Goal: Task Accomplishment & Management: Manage account settings

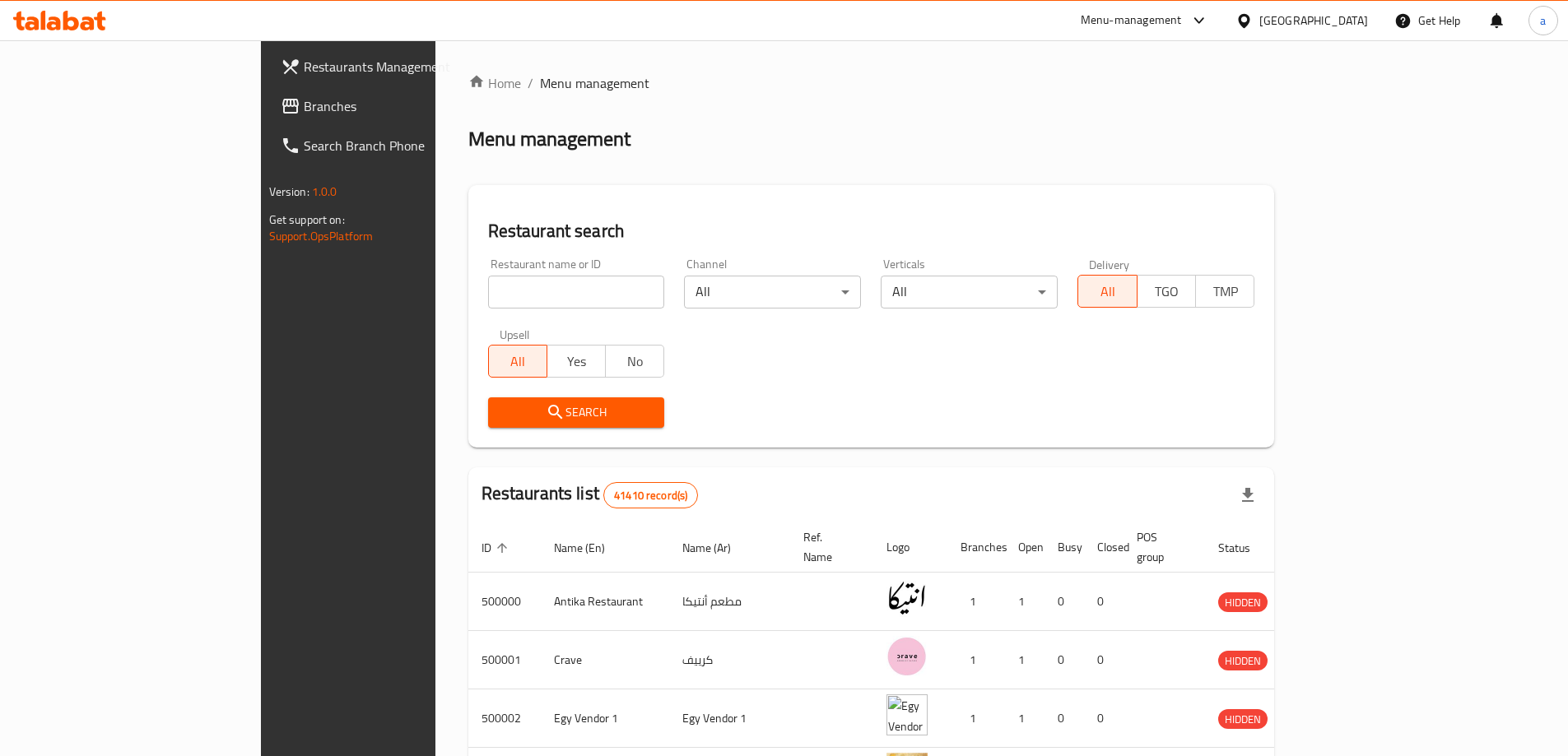
click at [1349, 22] on div "Egypt" at bounding box center [1313, 20] width 108 height 18
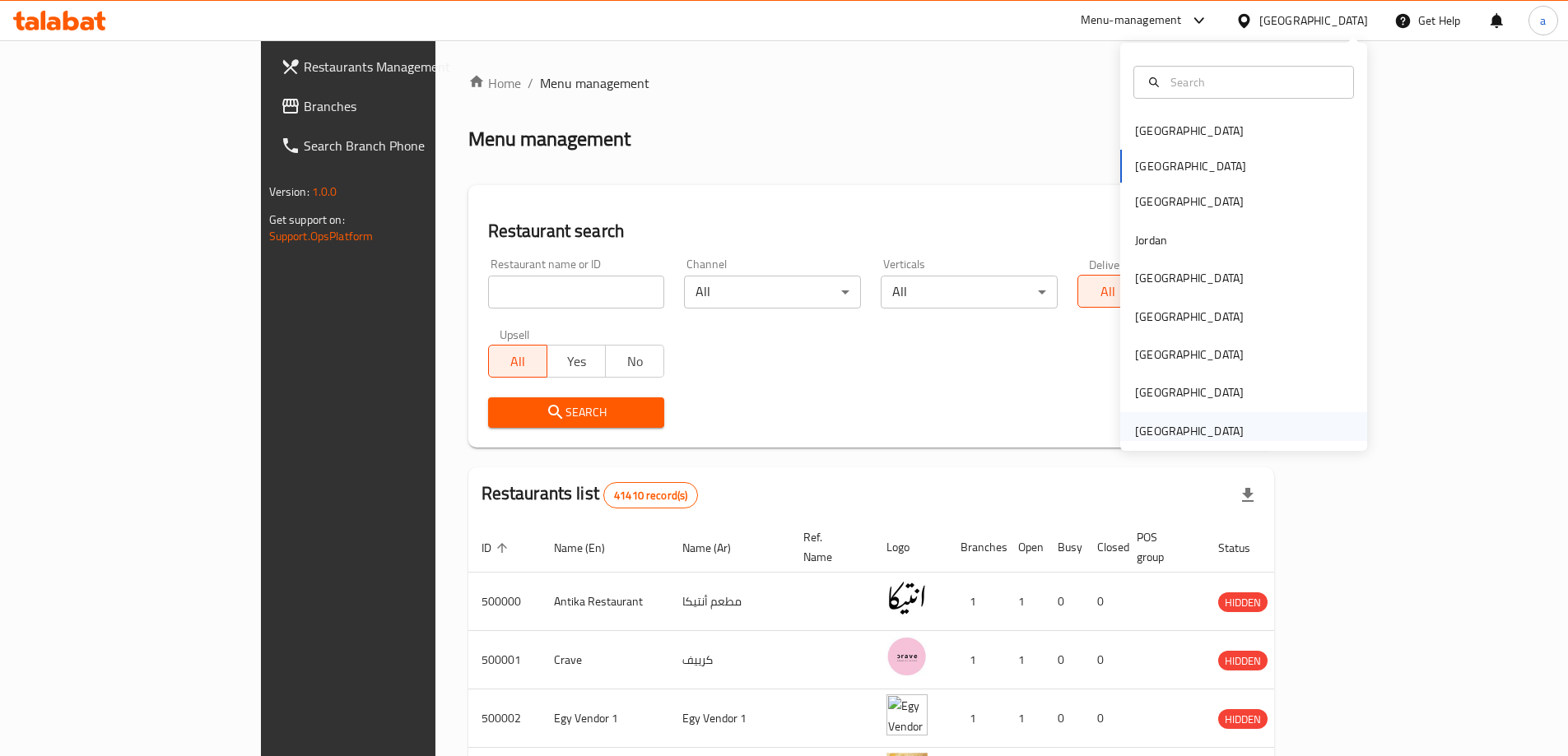
click at [1193, 425] on div "[GEOGRAPHIC_DATA]" at bounding box center [1189, 431] width 108 height 18
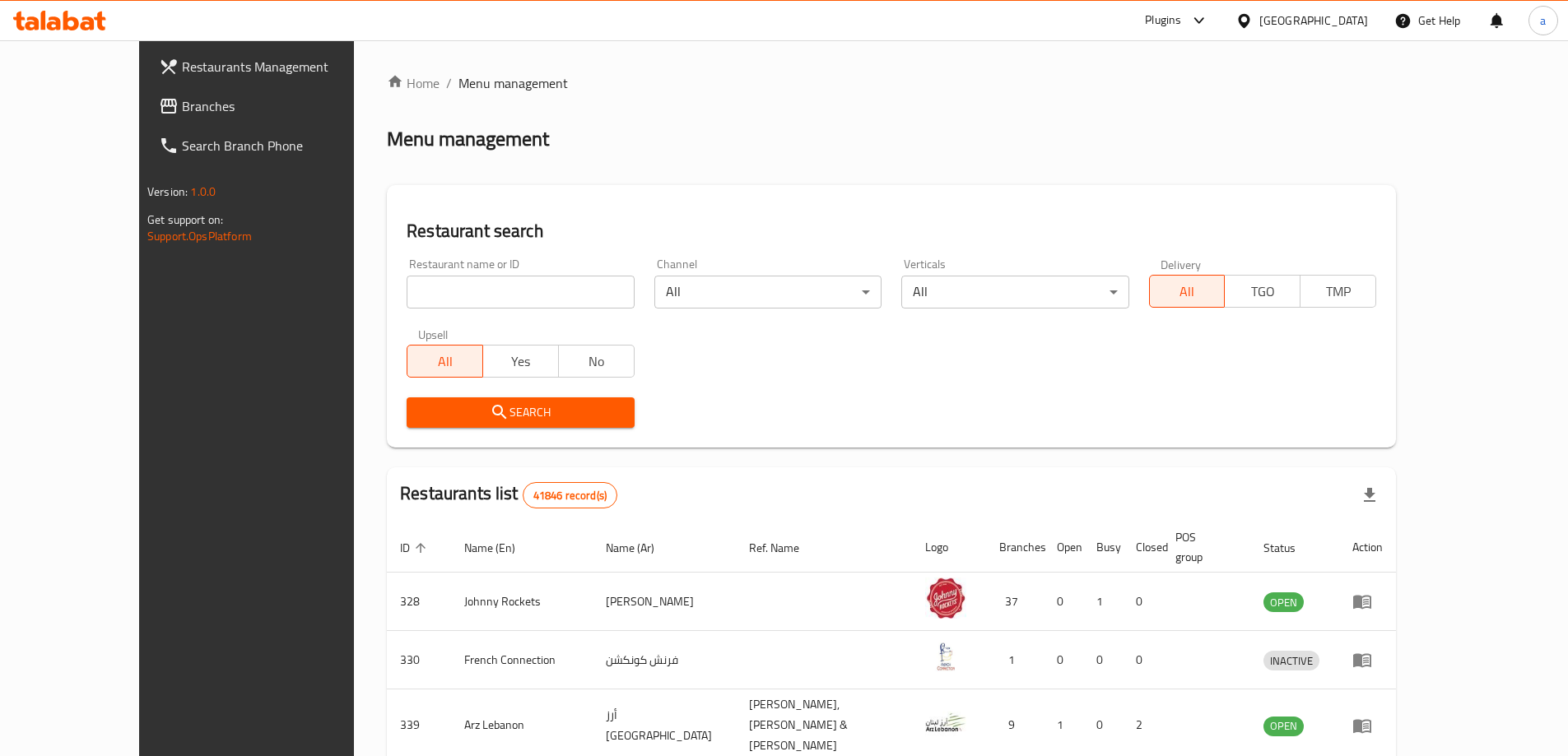
click at [182, 113] on span "Branches" at bounding box center [284, 106] width 205 height 20
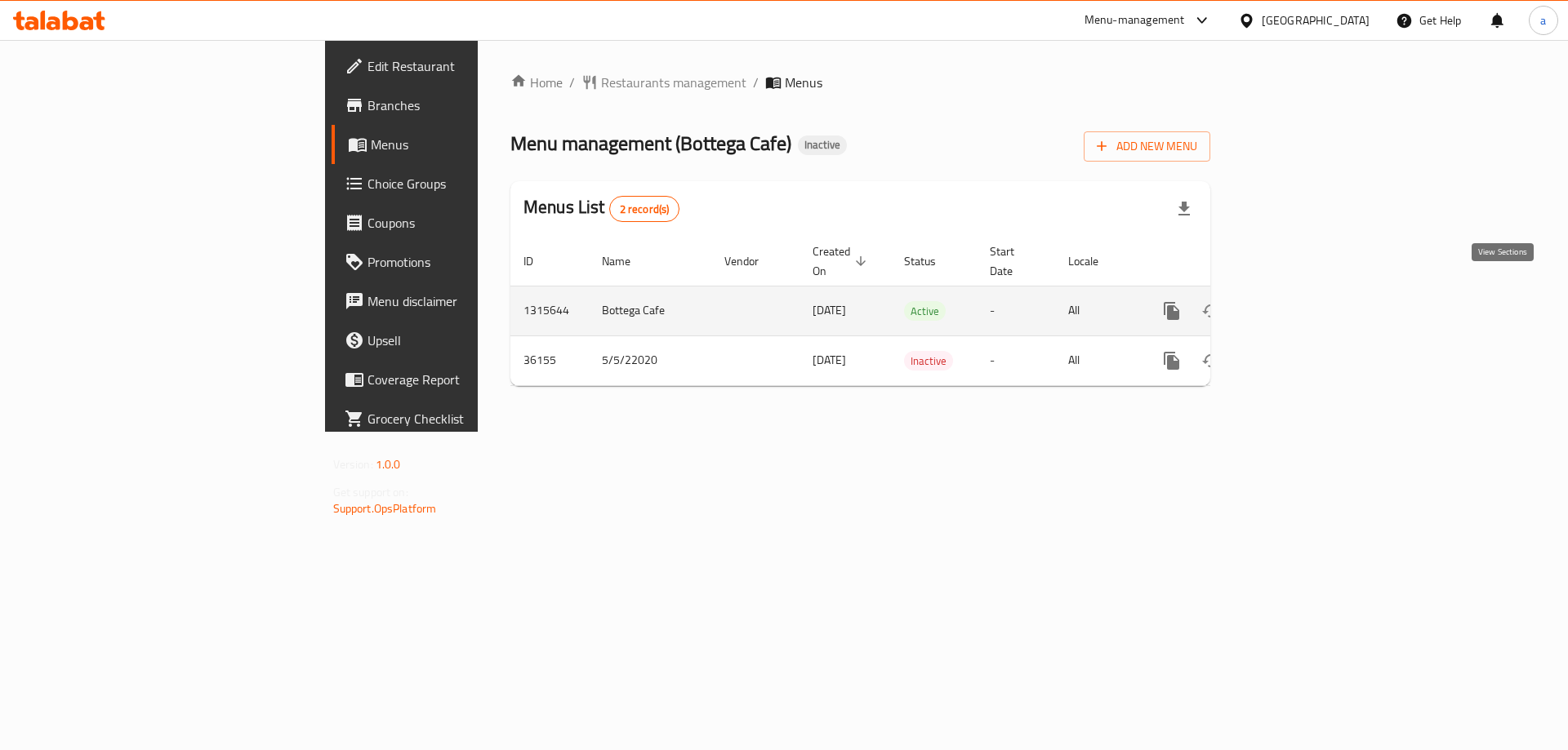
click at [1309, 309] on link "enhanced table" at bounding box center [1289, 310] width 39 height 39
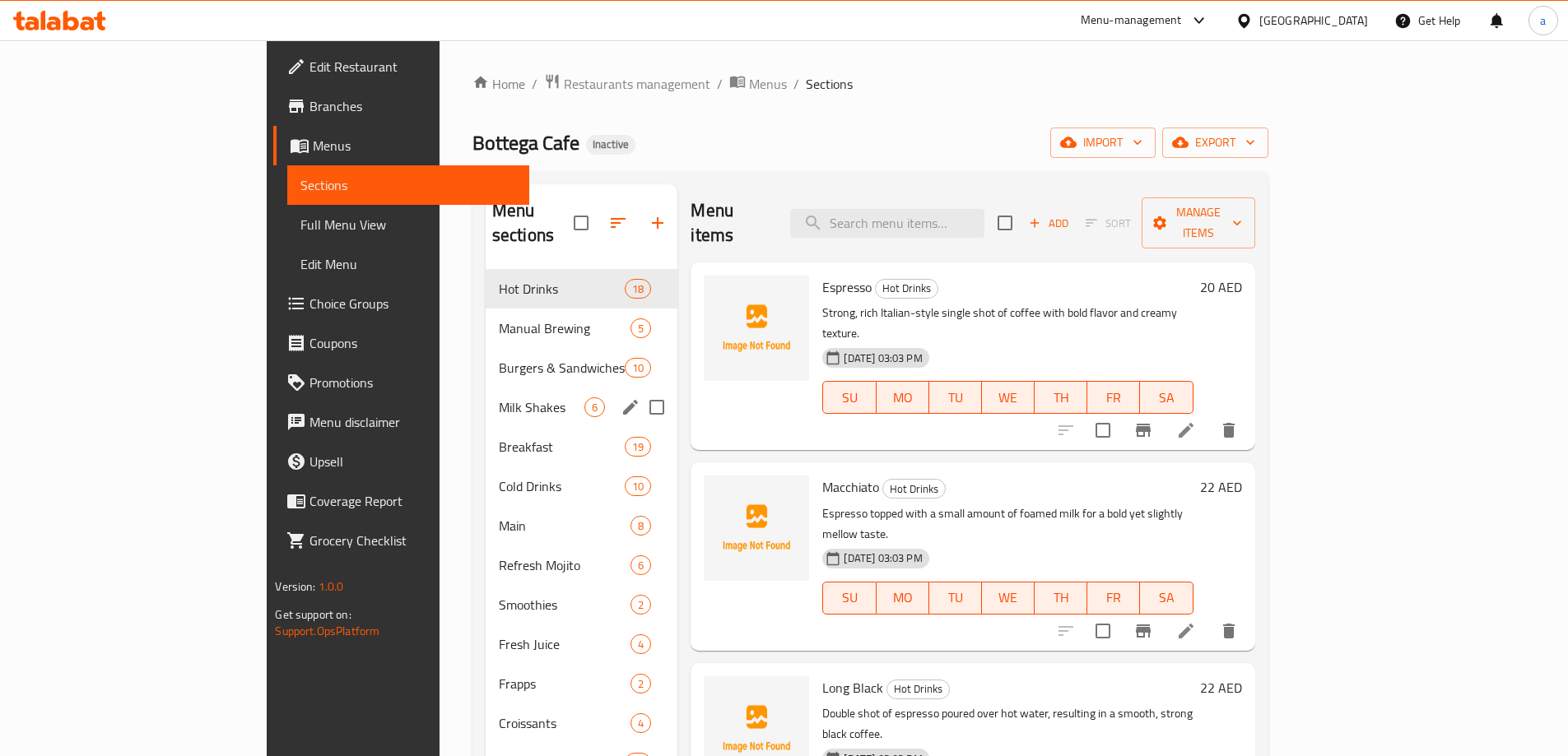
click at [485, 395] on div "Milk Shakes 6" at bounding box center [581, 406] width 192 height 39
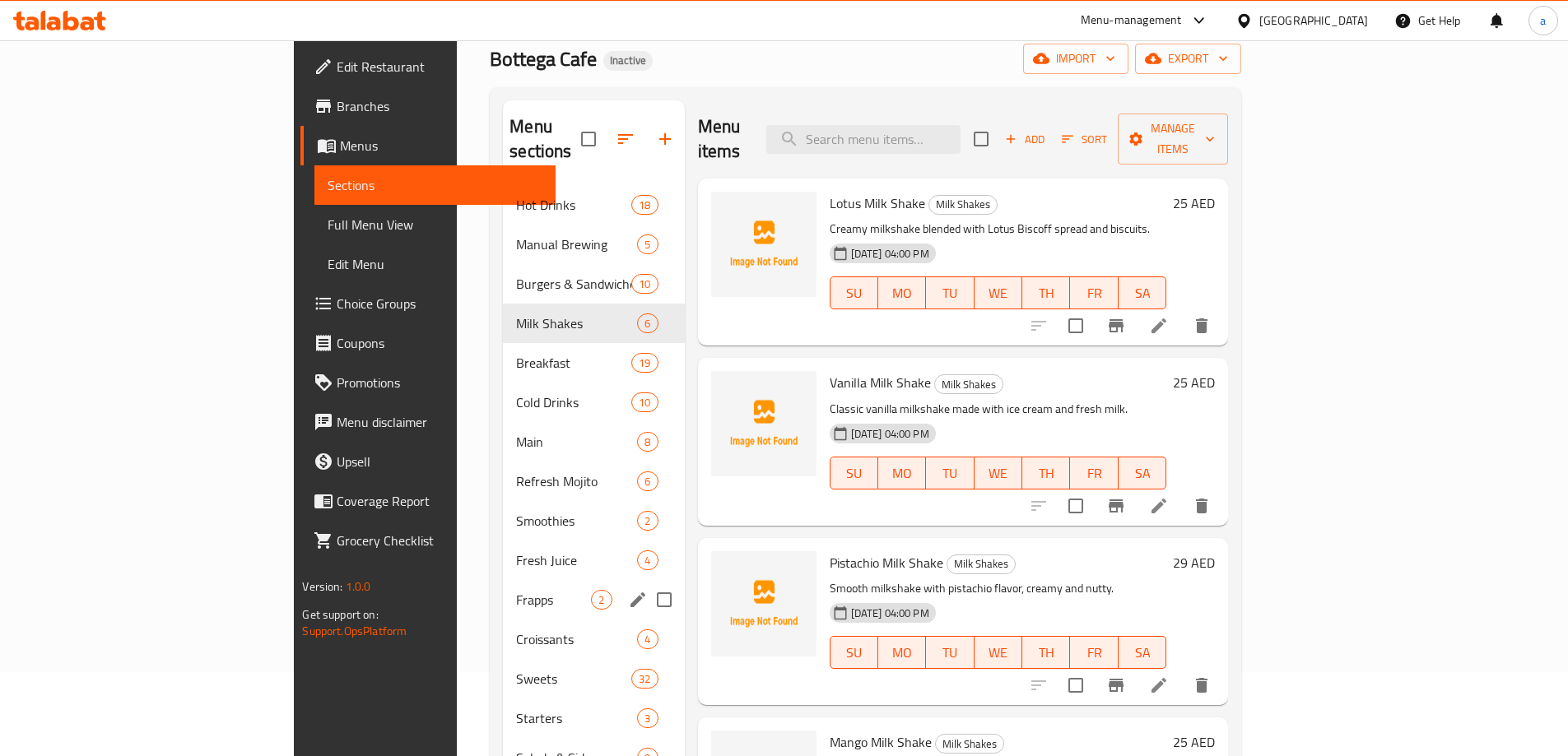
scroll to position [231, 0]
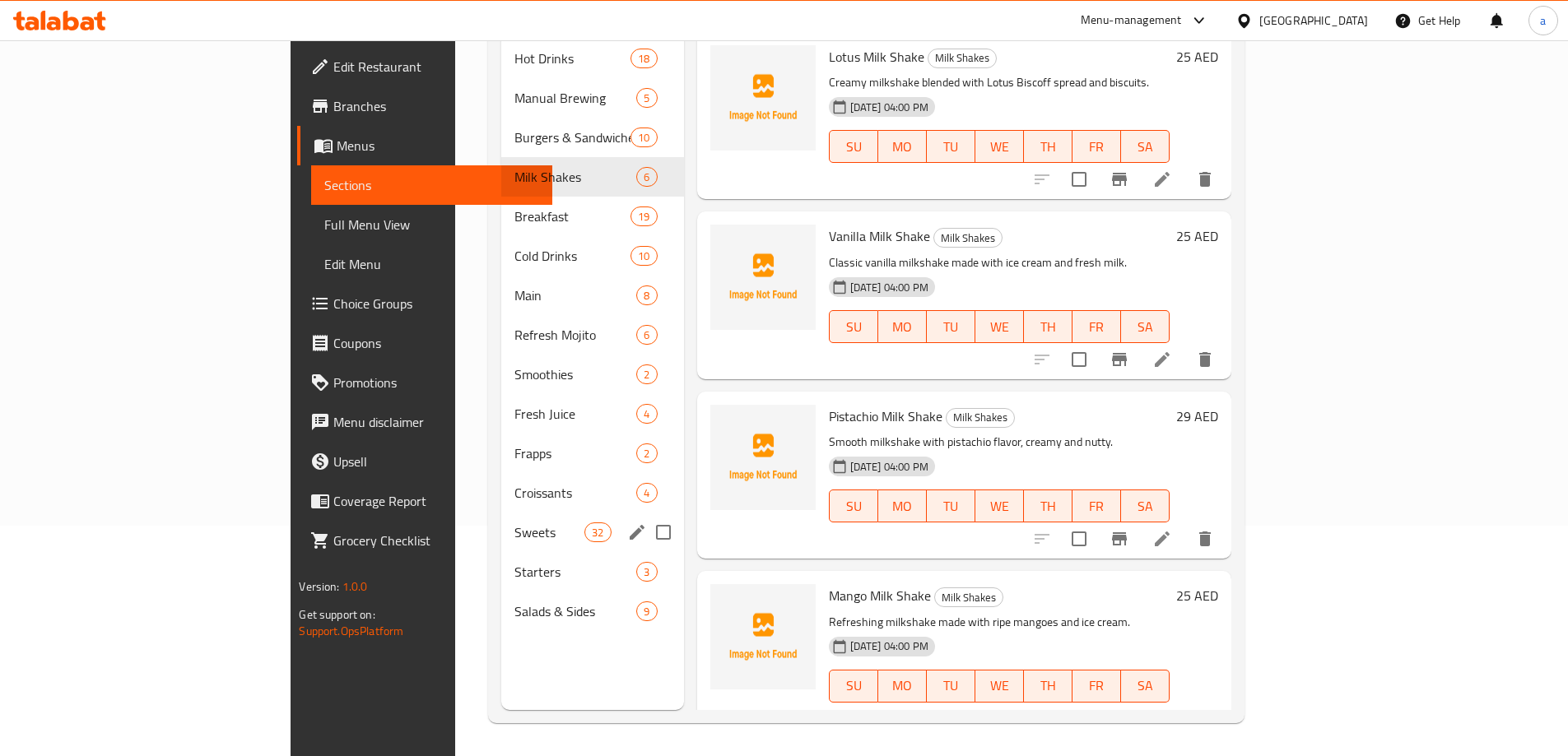
click at [501, 513] on div "Sweets 32" at bounding box center [592, 532] width 183 height 39
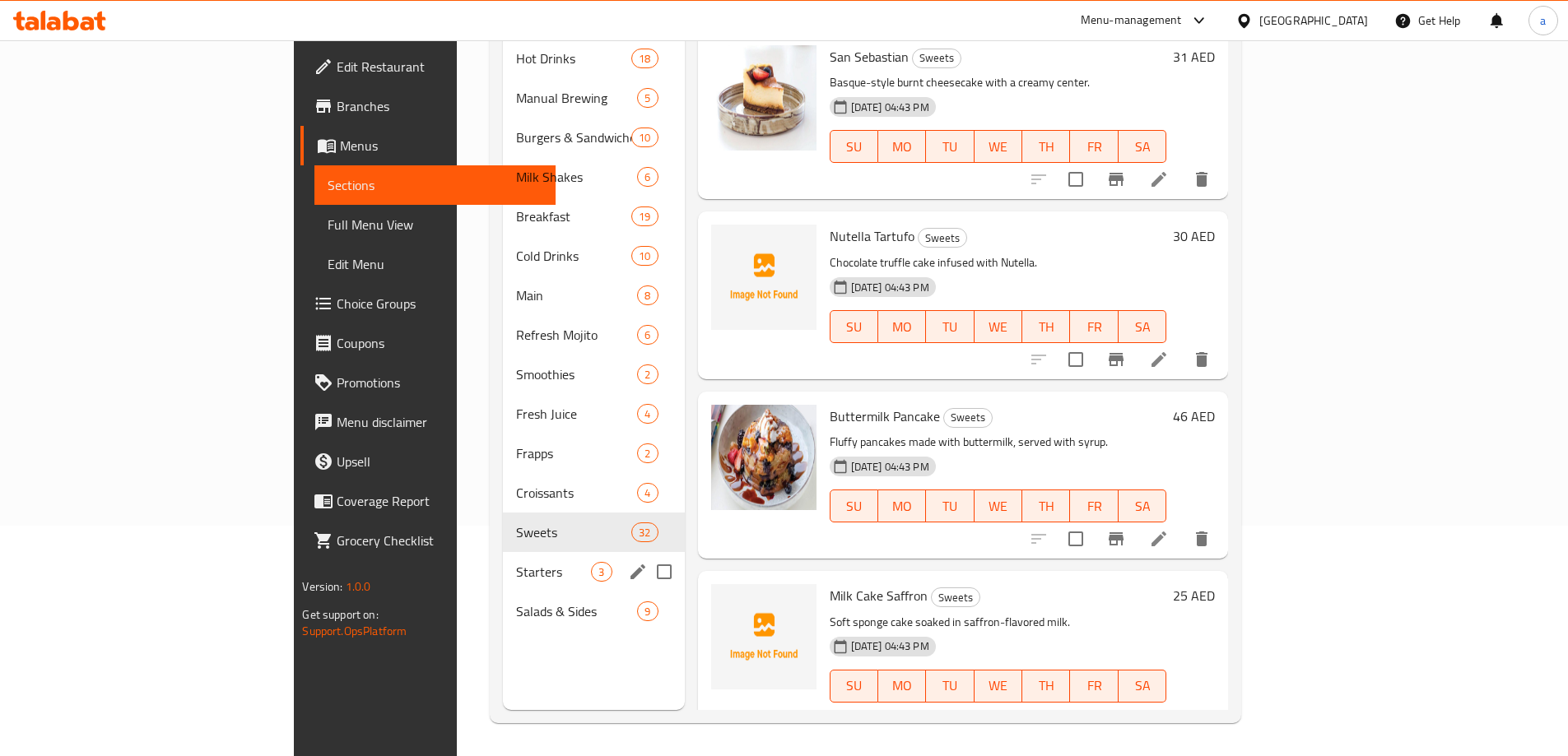
click at [503, 557] on div "Starters 3" at bounding box center [593, 572] width 181 height 39
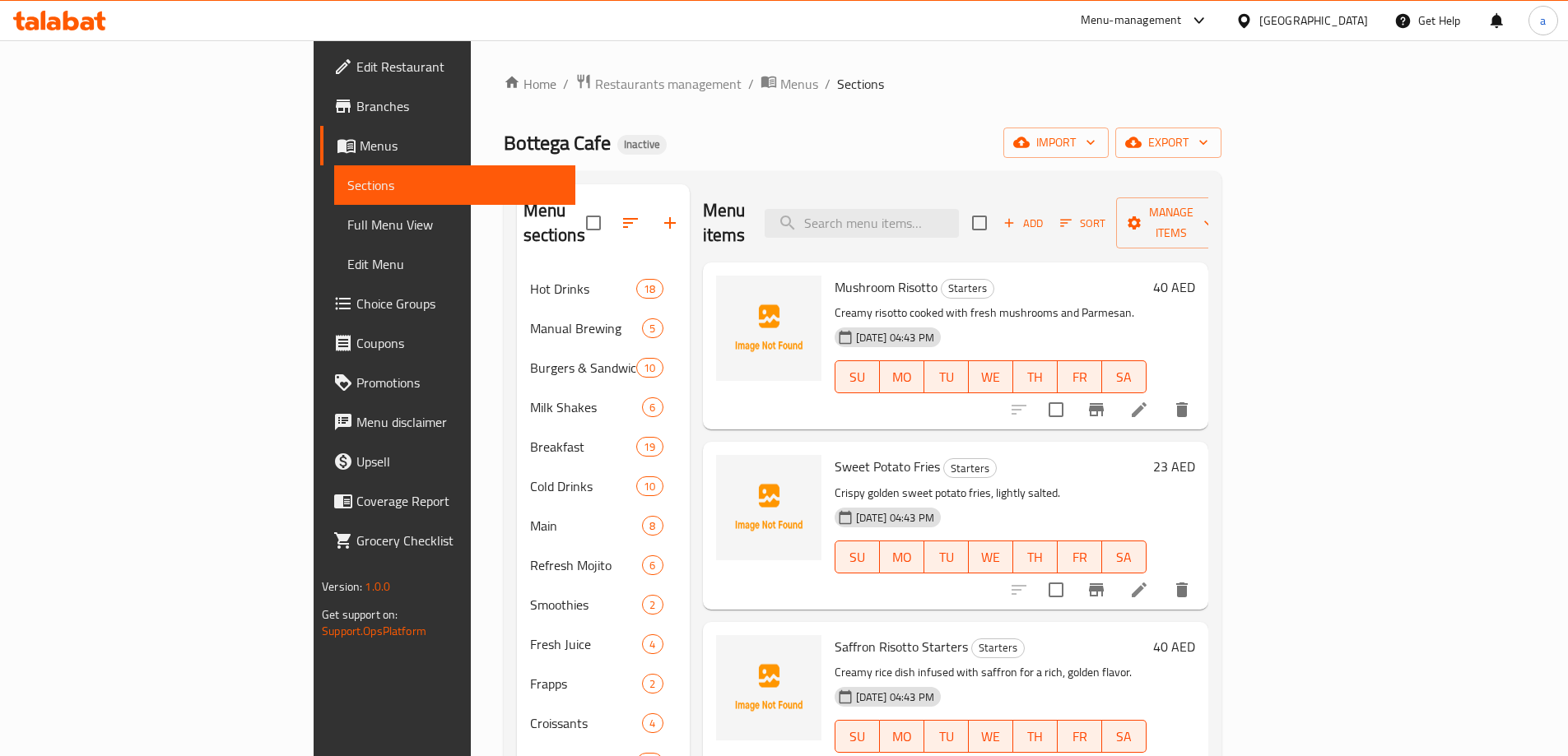
click at [1148, 400] on icon at bounding box center [1139, 410] width 20 height 20
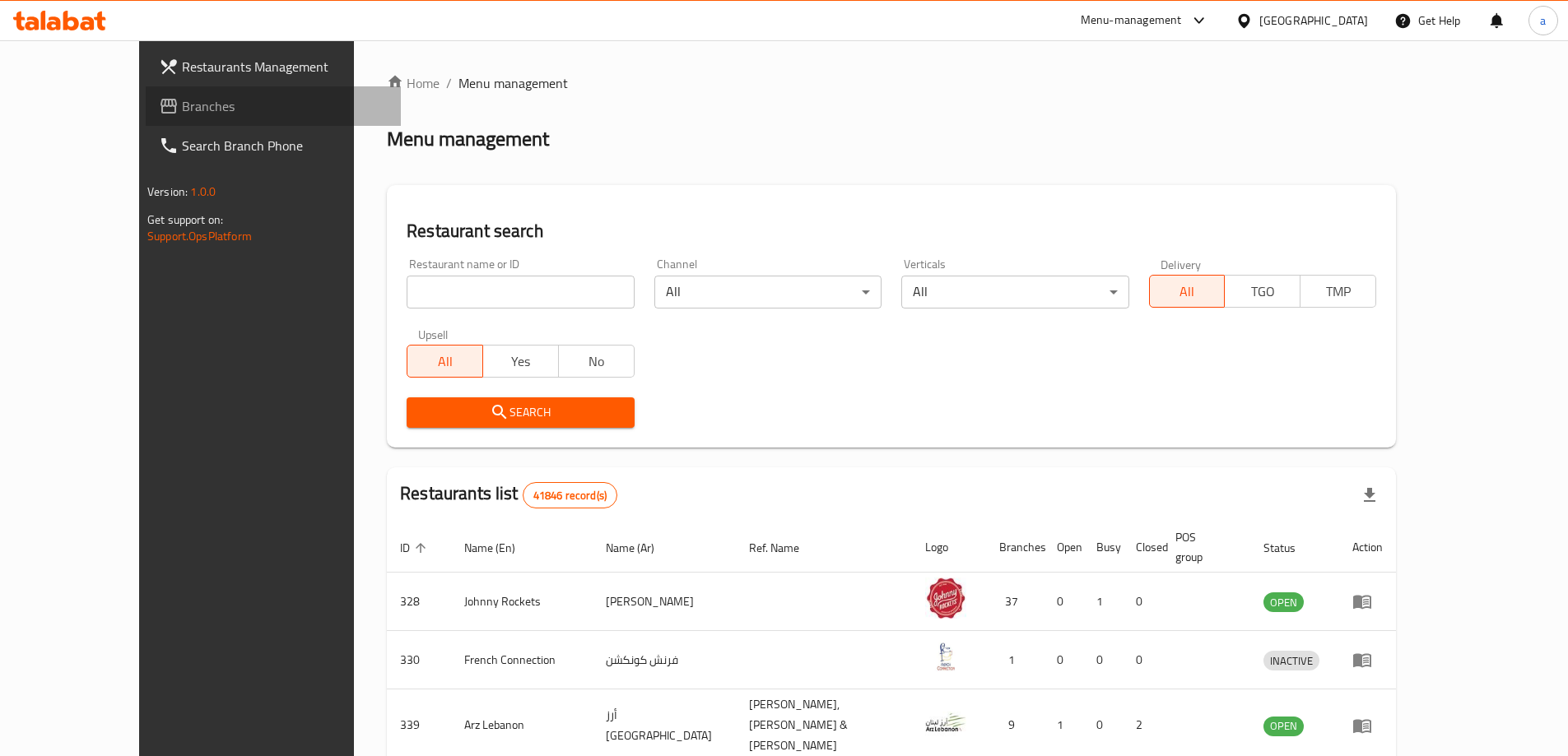
click at [182, 111] on span "Branches" at bounding box center [284, 106] width 205 height 20
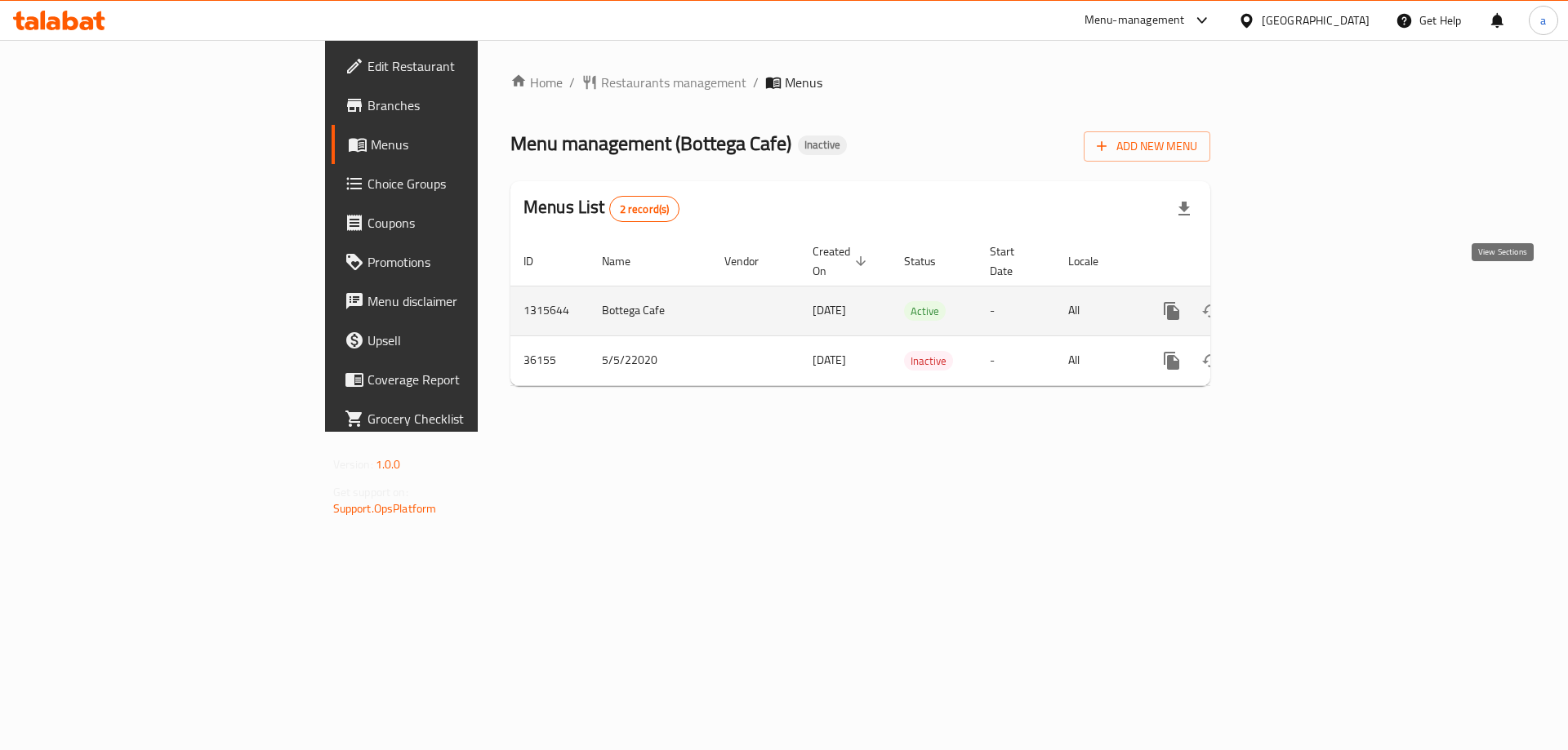
click at [1299, 301] on icon "enhanced table" at bounding box center [1289, 310] width 20 height 20
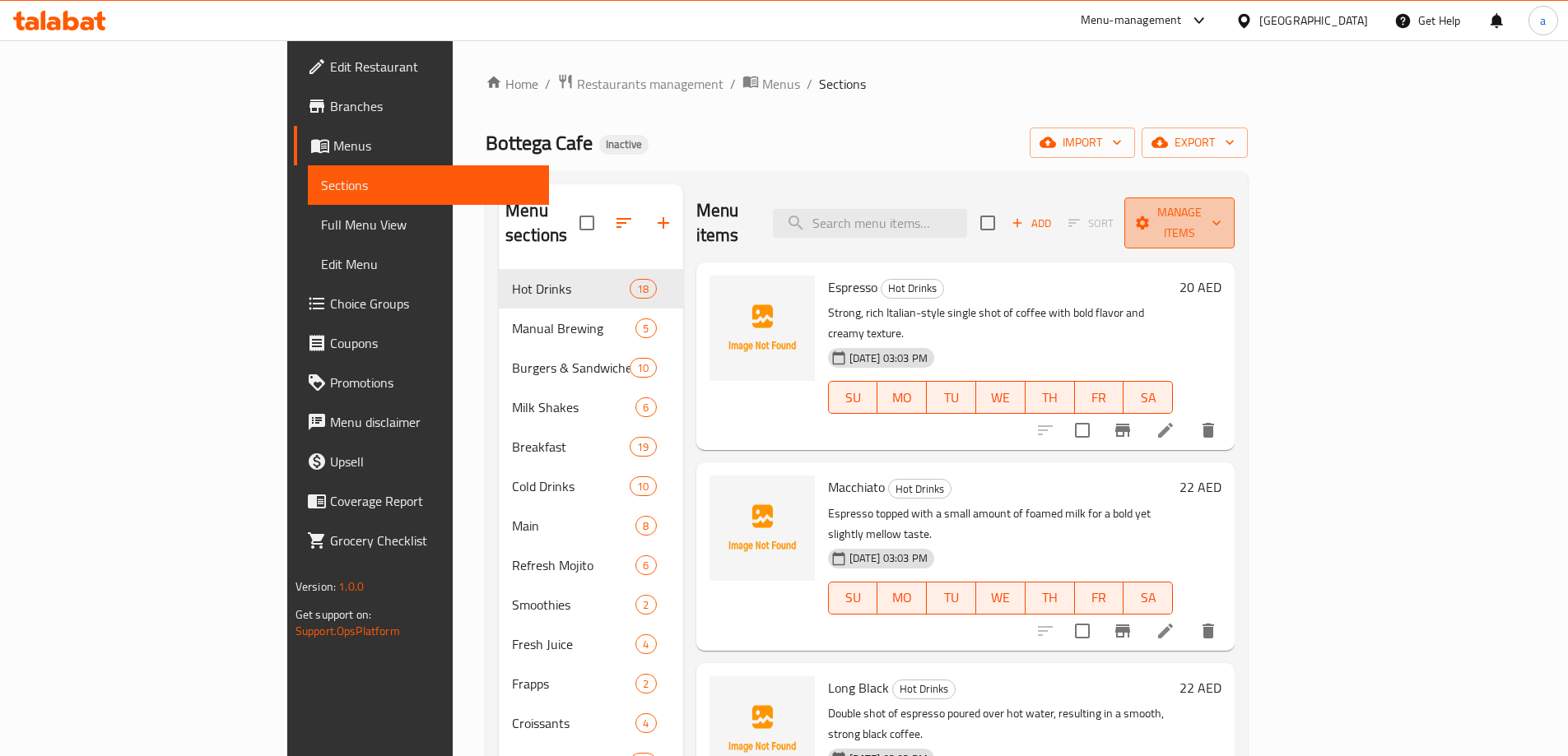
click at [1221, 208] on span "Manage items" at bounding box center [1179, 223] width 84 height 41
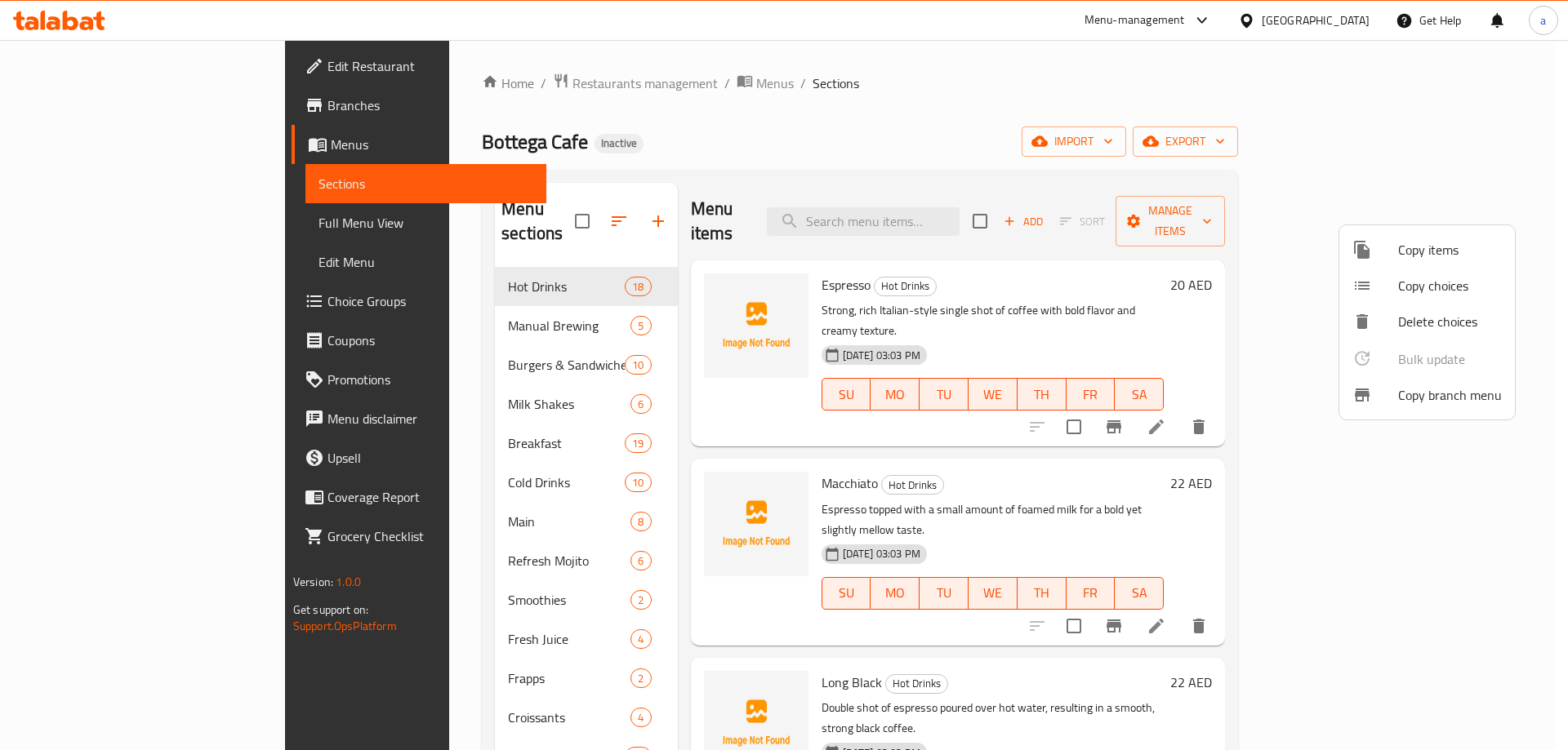
click at [1205, 108] on div at bounding box center [784, 375] width 1568 height 750
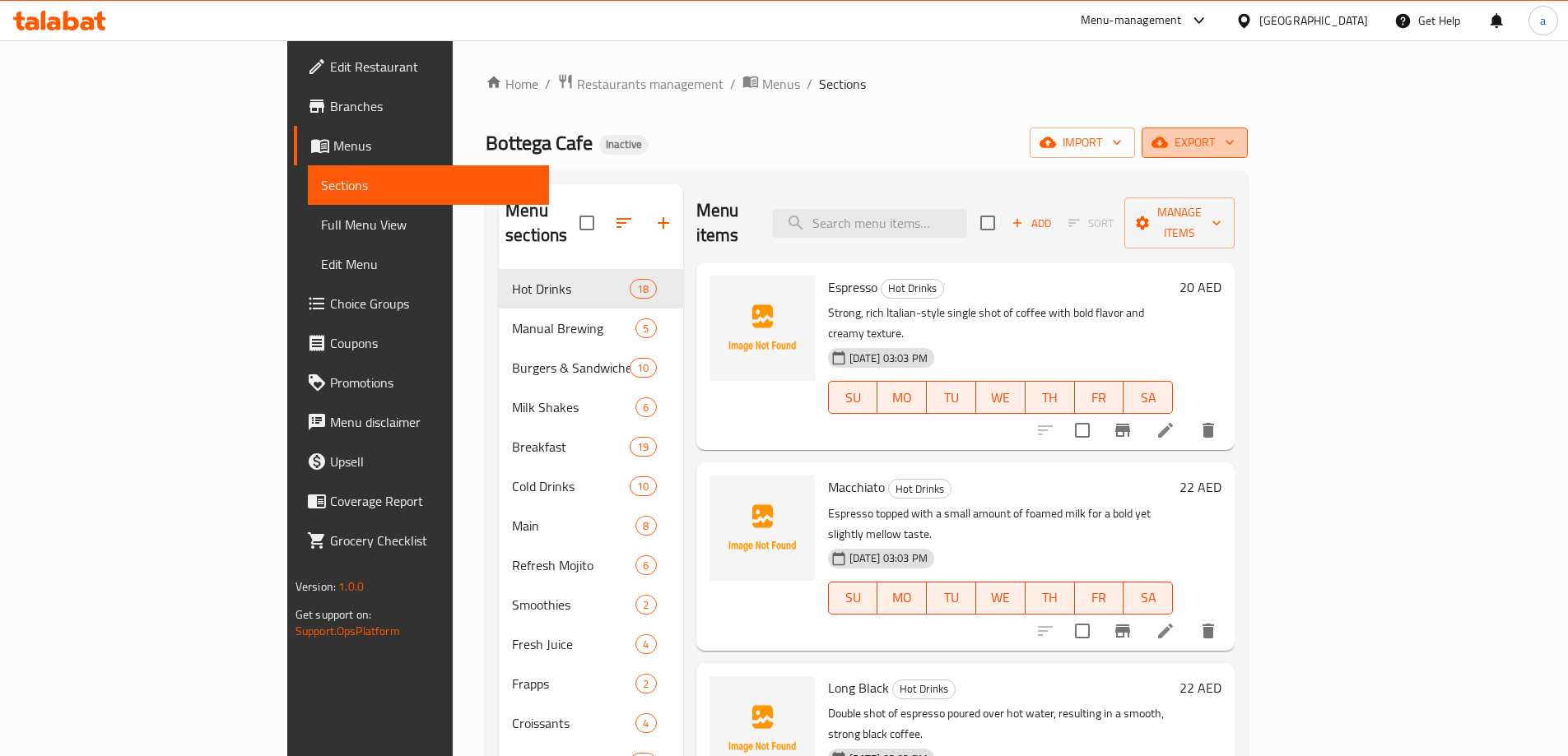
click at [1168, 146] on icon "button" at bounding box center [1159, 142] width 17 height 10
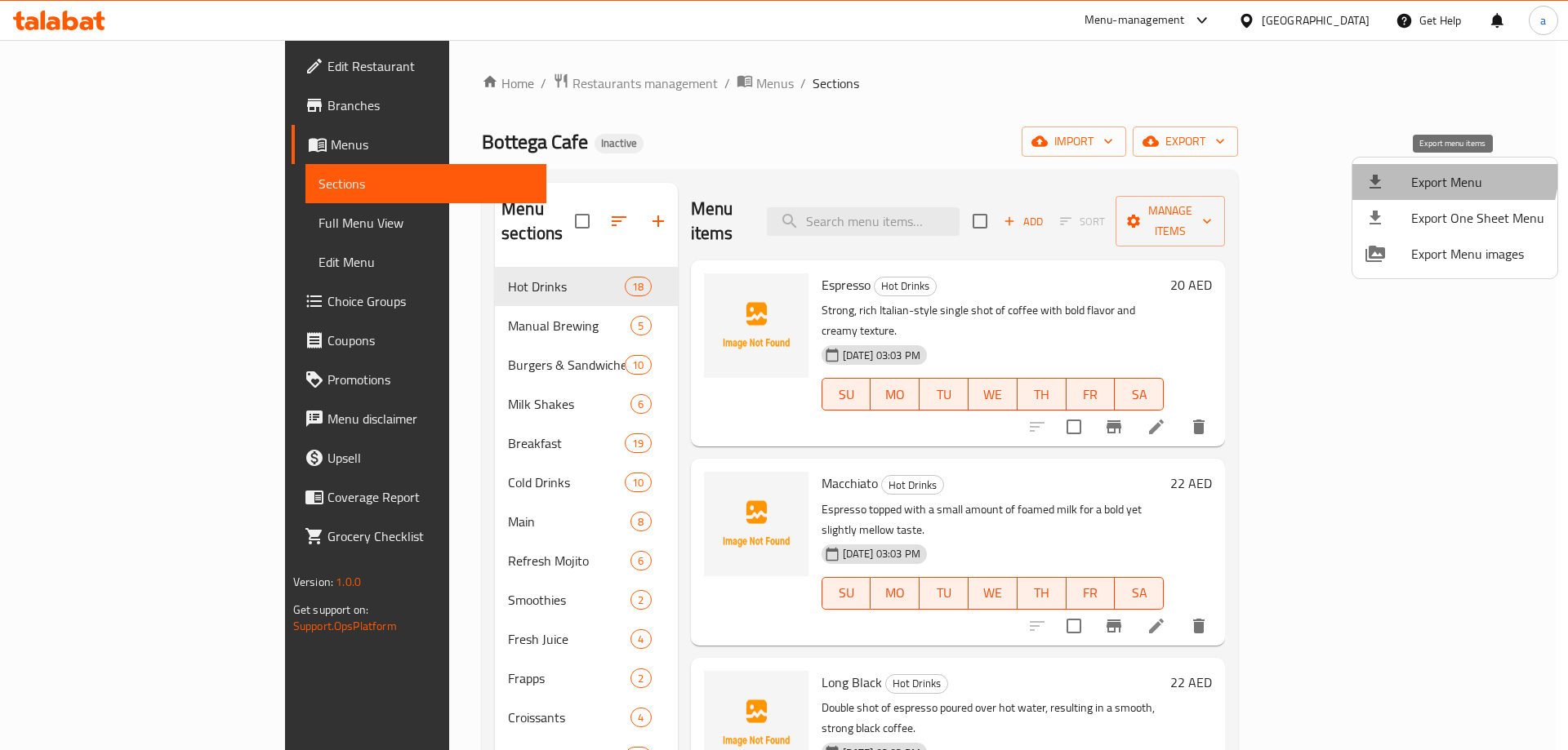
click at [1405, 166] on li "Export Menu" at bounding box center [1454, 181] width 205 height 36
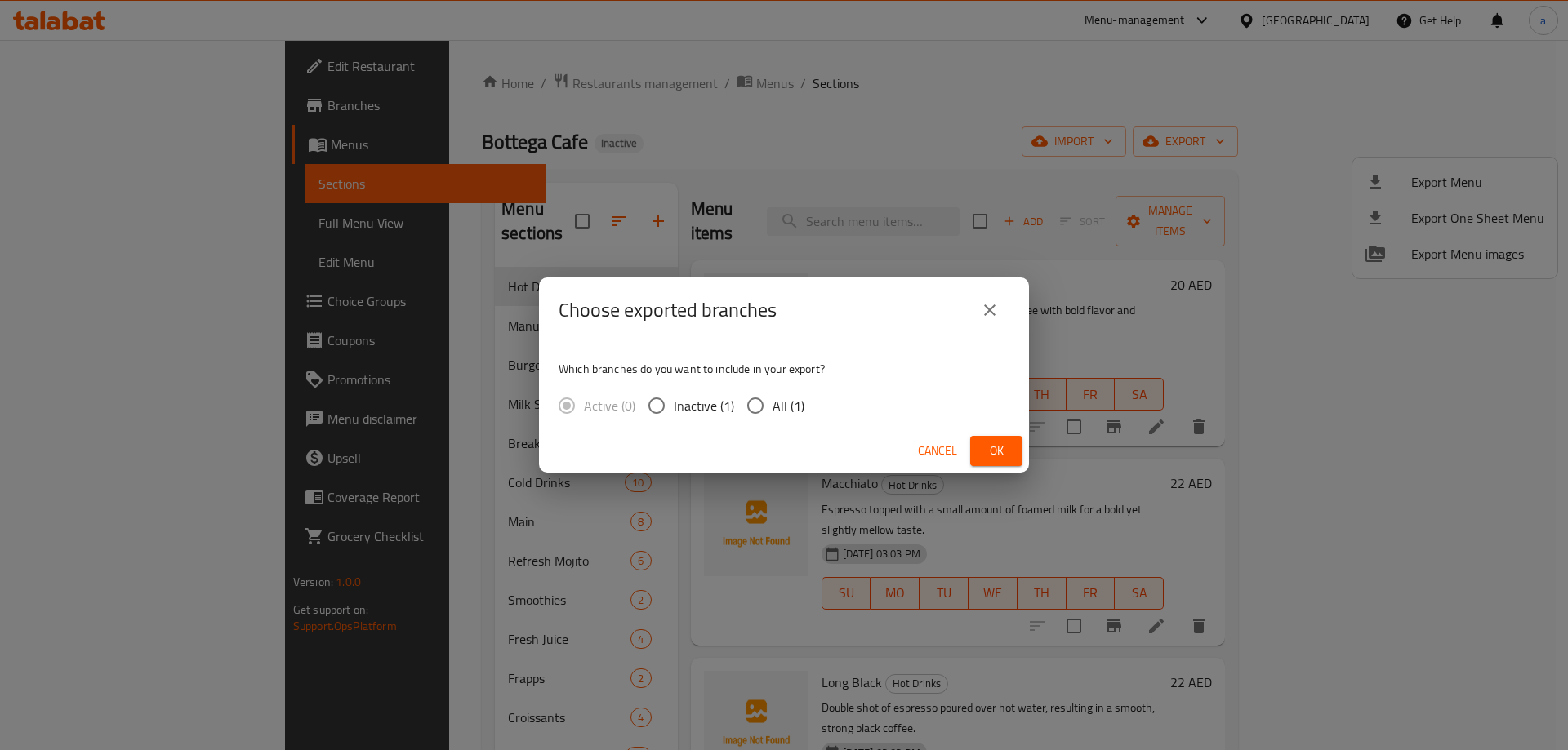
click at [773, 408] on span "All (1)" at bounding box center [788, 406] width 32 height 20
click at [772, 408] on input "All (1)" at bounding box center [755, 406] width 35 height 35
radio input "true"
click at [1010, 459] on button "Ok" at bounding box center [996, 451] width 52 height 30
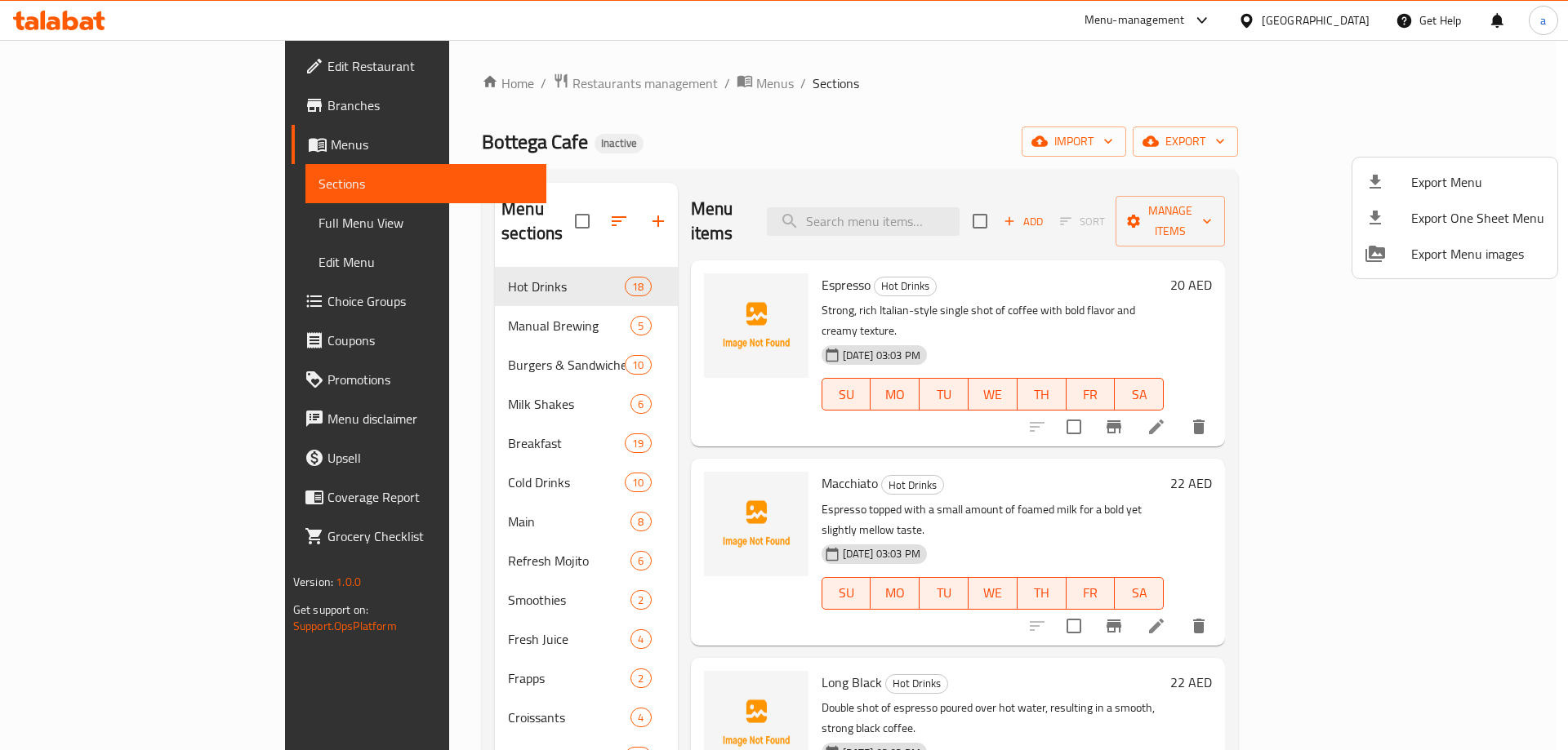
click at [79, 148] on div at bounding box center [784, 375] width 1568 height 750
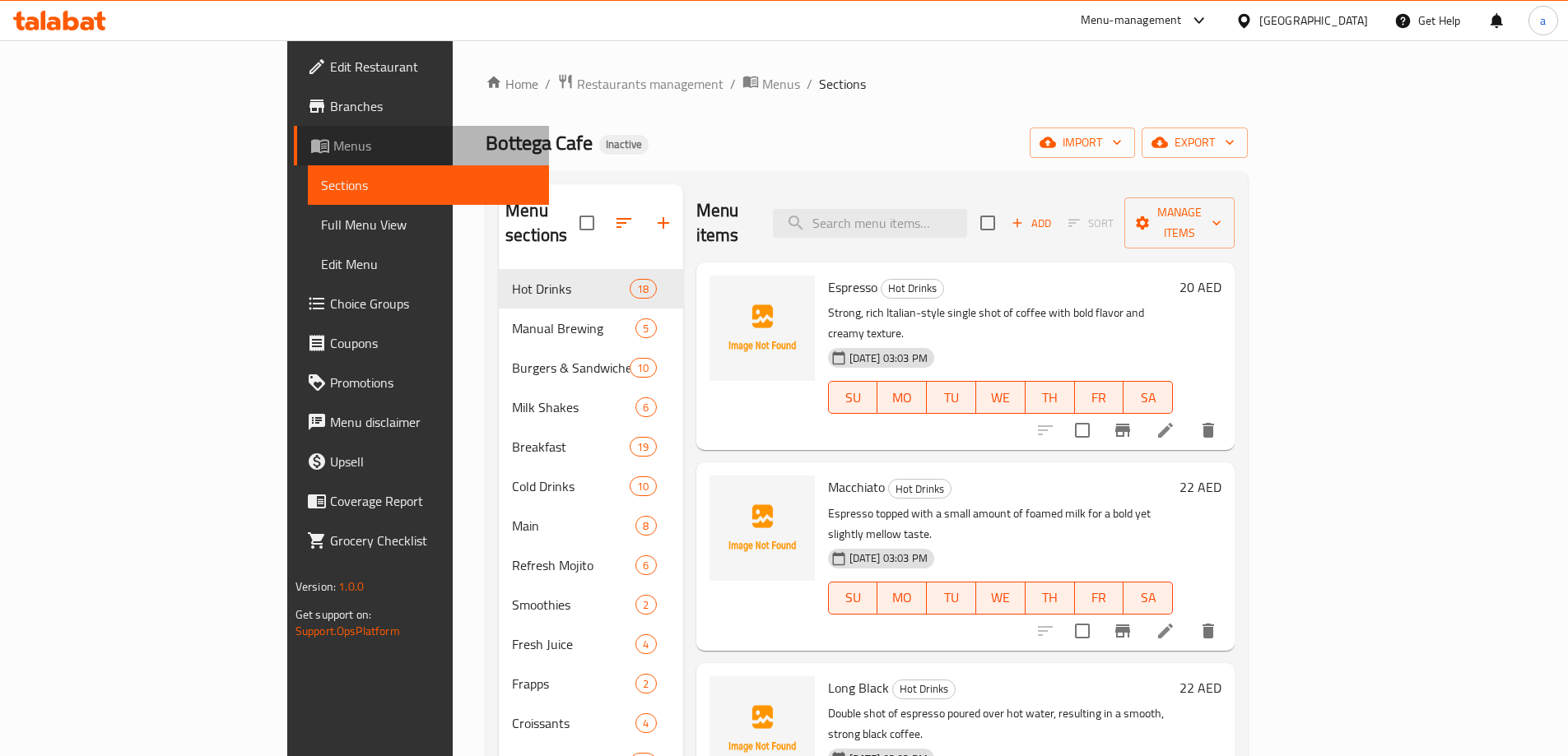
click at [333, 149] on span "Menus" at bounding box center [434, 145] width 203 height 20
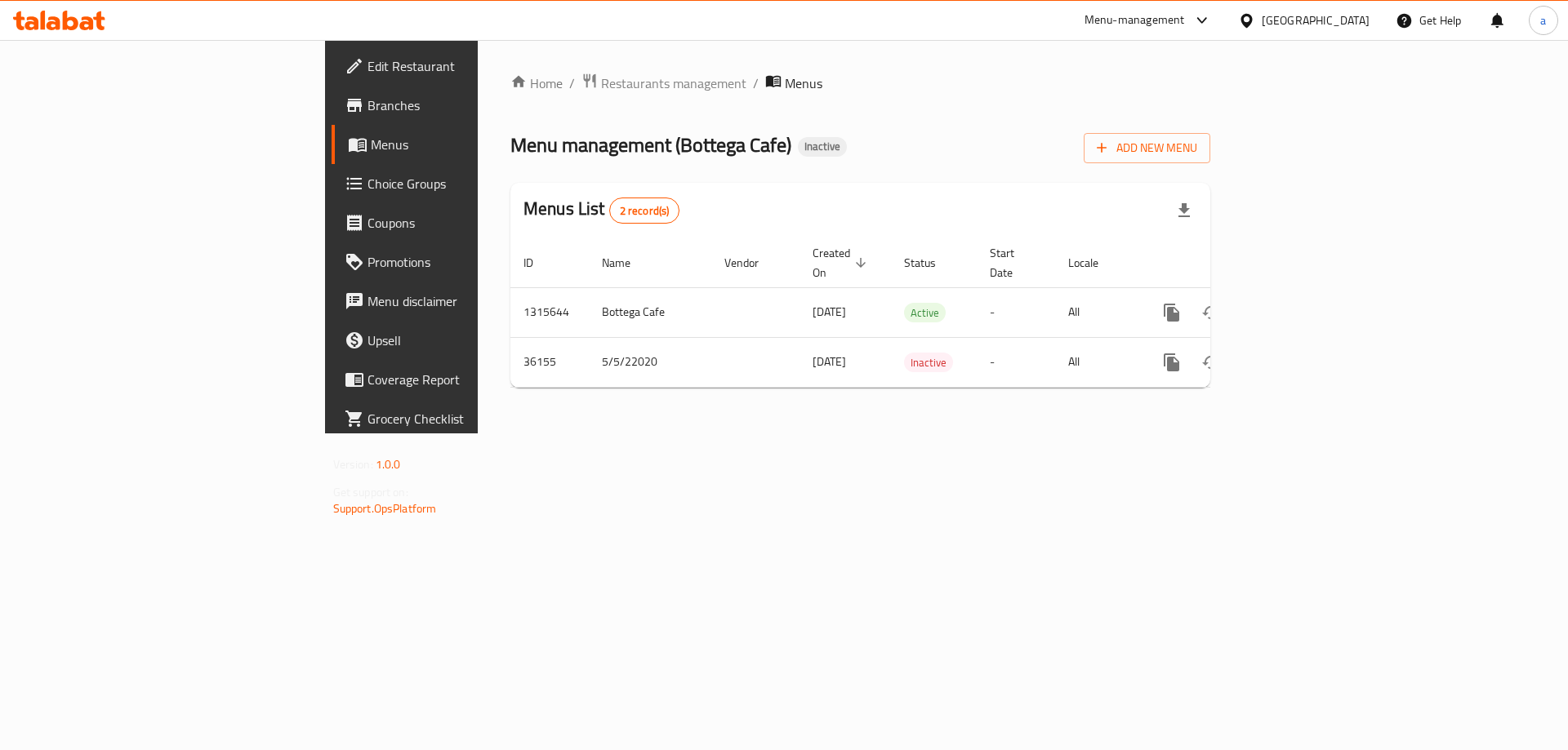
drag, startPoint x: 1015, startPoint y: 447, endPoint x: 1300, endPoint y: 280, distance: 330.3
click at [1022, 434] on div "Home / Restaurants management / Menus Menu management ( Bottega Cafe ) Inactive…" at bounding box center [860, 237] width 765 height 394
click at [1210, 133] on div "Add New Menu" at bounding box center [1147, 145] width 127 height 36
click at [1197, 147] on span "Add New Menu" at bounding box center [1147, 148] width 101 height 21
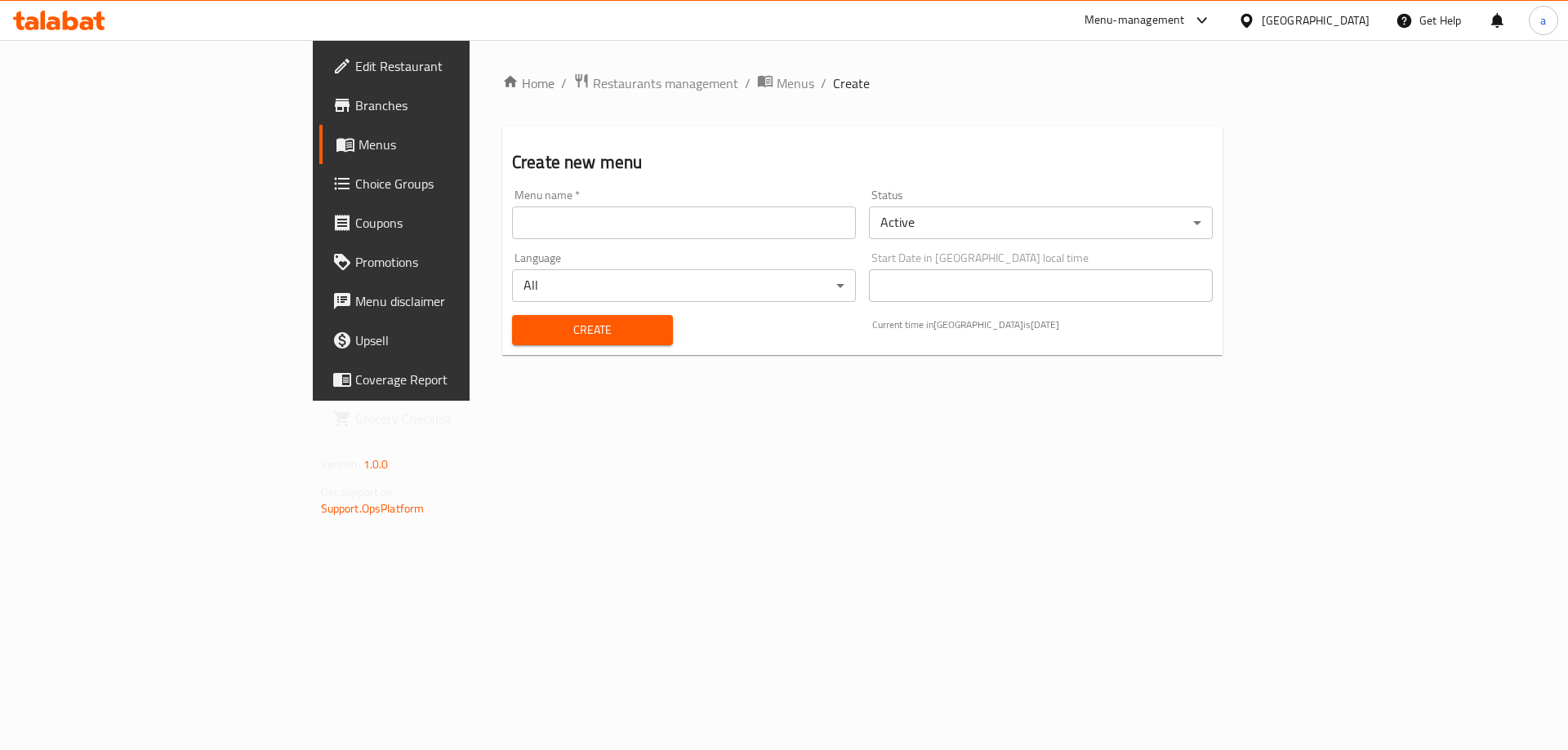
click at [616, 225] on input "text" at bounding box center [683, 223] width 343 height 33
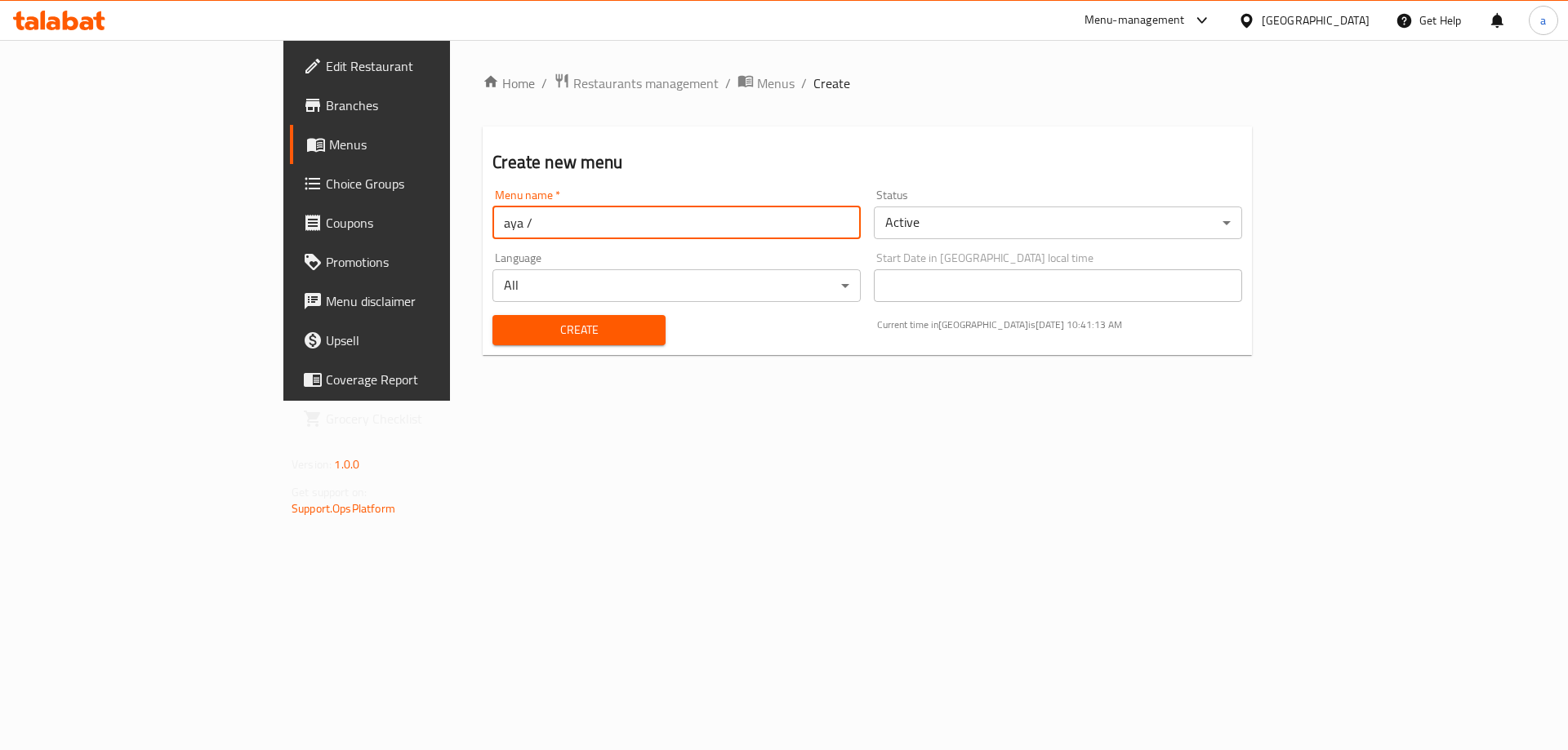
click at [493, 221] on input "aya /" at bounding box center [676, 223] width 369 height 33
click at [493, 225] on input "aya" at bounding box center [676, 223] width 369 height 33
click at [493, 217] on input "aya 10" at bounding box center [676, 223] width 369 height 33
type input "aya 10/7"
click at [506, 329] on span "Create" at bounding box center [578, 330] width 147 height 21
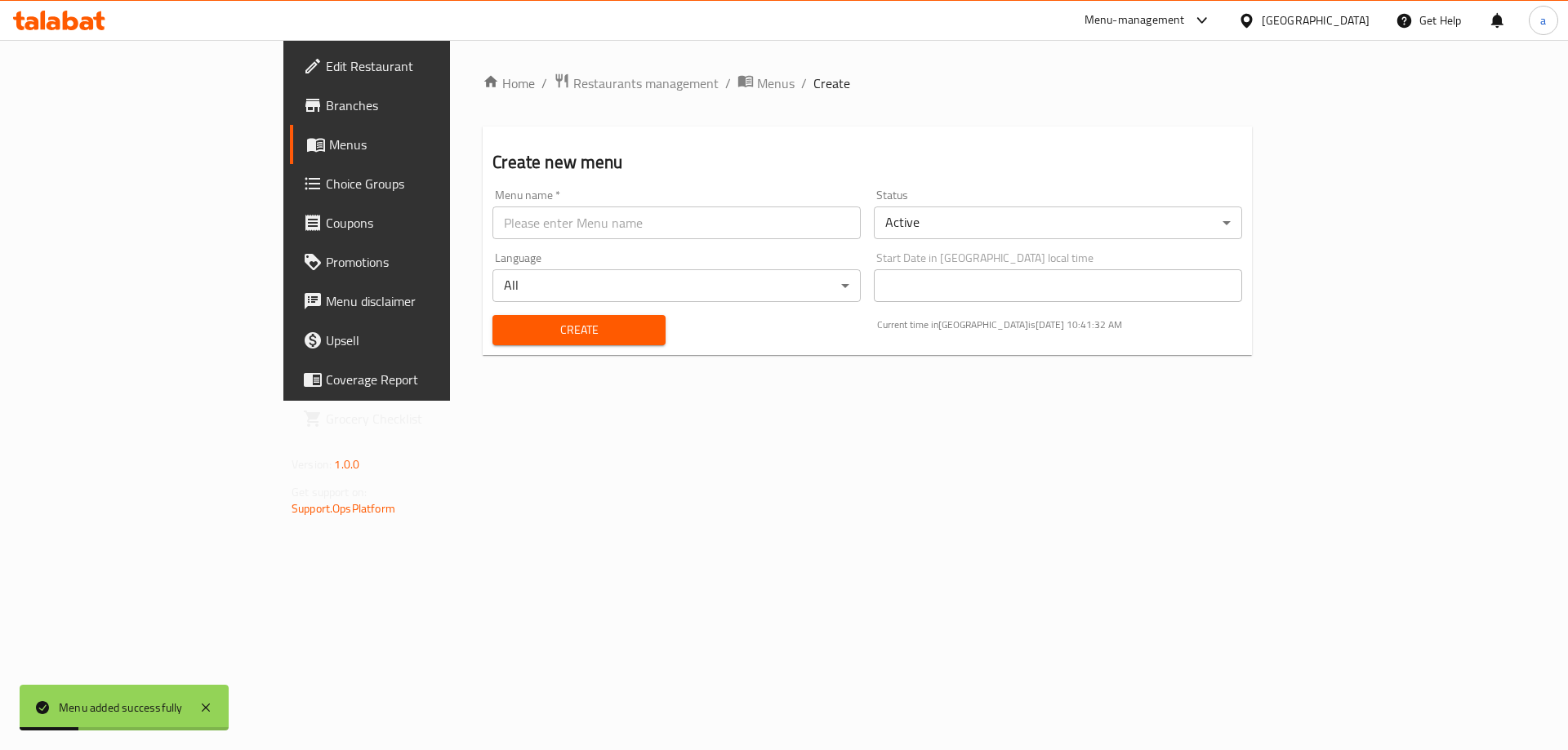
click at [329, 149] on span "Menus" at bounding box center [430, 144] width 203 height 20
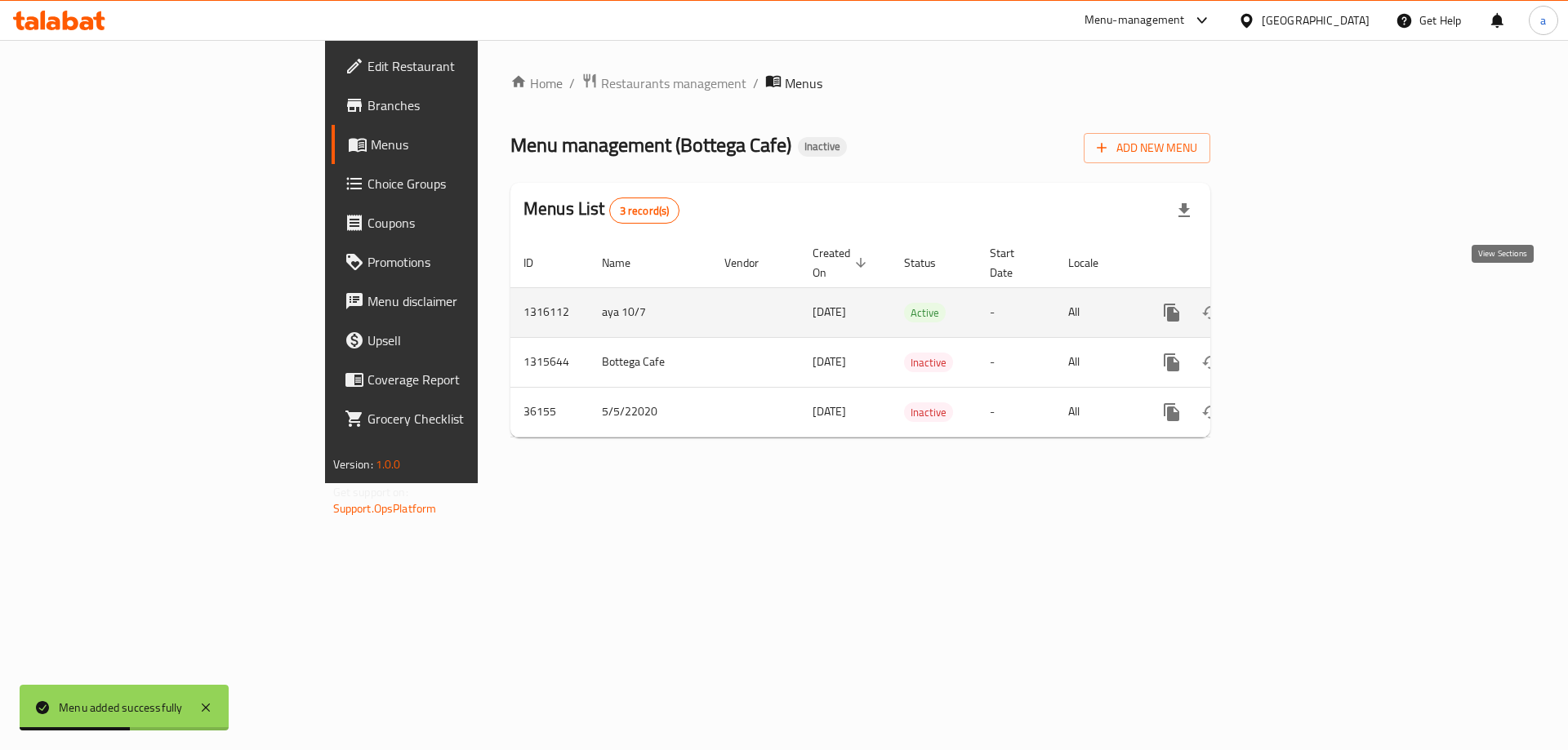
click at [1299, 303] on icon "enhanced table" at bounding box center [1289, 312] width 20 height 20
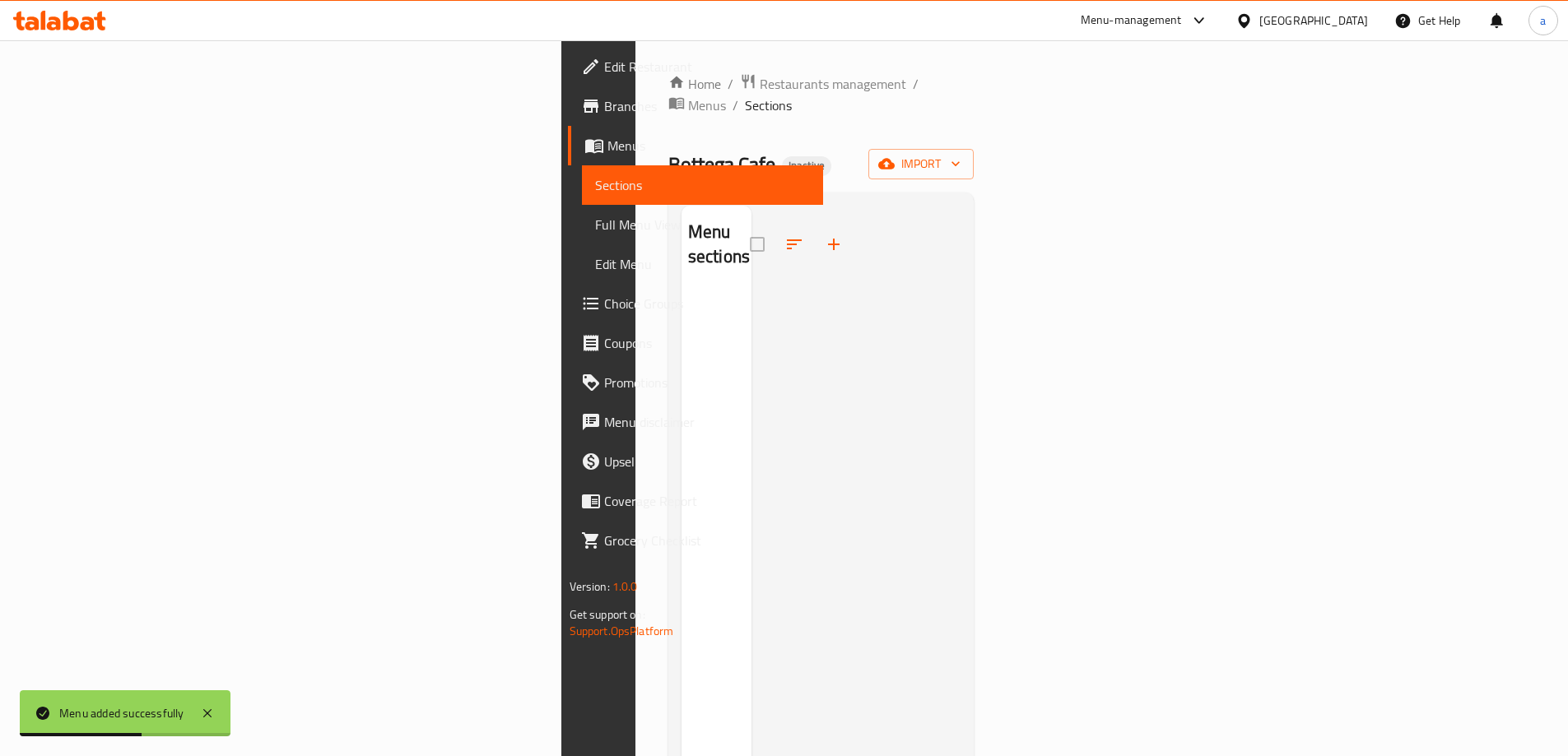
click at [961, 365] on div at bounding box center [857, 583] width 210 height 756
click at [894, 156] on icon "button" at bounding box center [886, 163] width 17 height 17
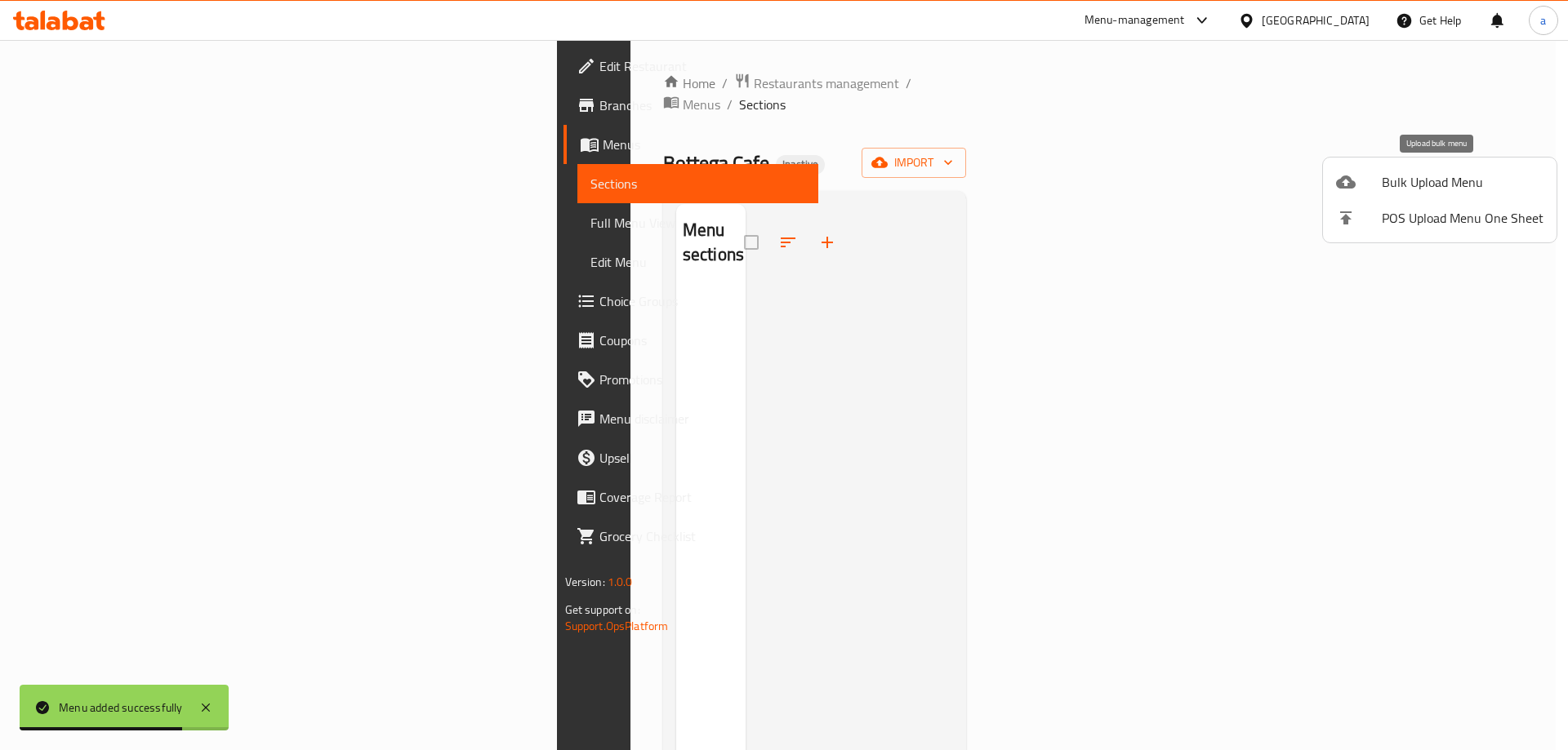
click at [1369, 174] on div at bounding box center [1358, 182] width 46 height 20
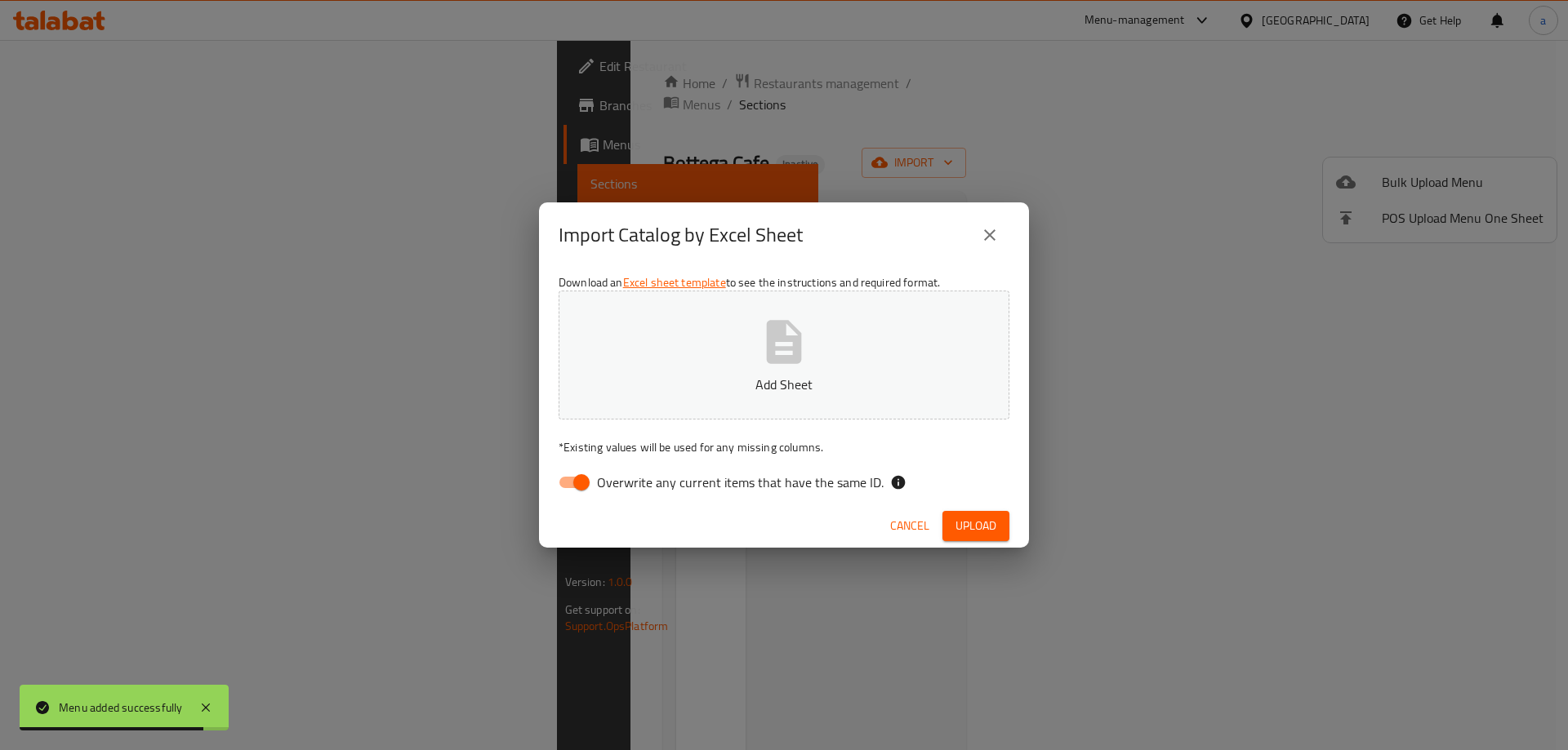
click at [769, 492] on span "Overwrite any current items that have the same ID." at bounding box center [740, 482] width 286 height 20
click at [628, 492] on input "Overwrite any current items that have the same ID." at bounding box center [581, 483] width 93 height 31
checkbox input "false"
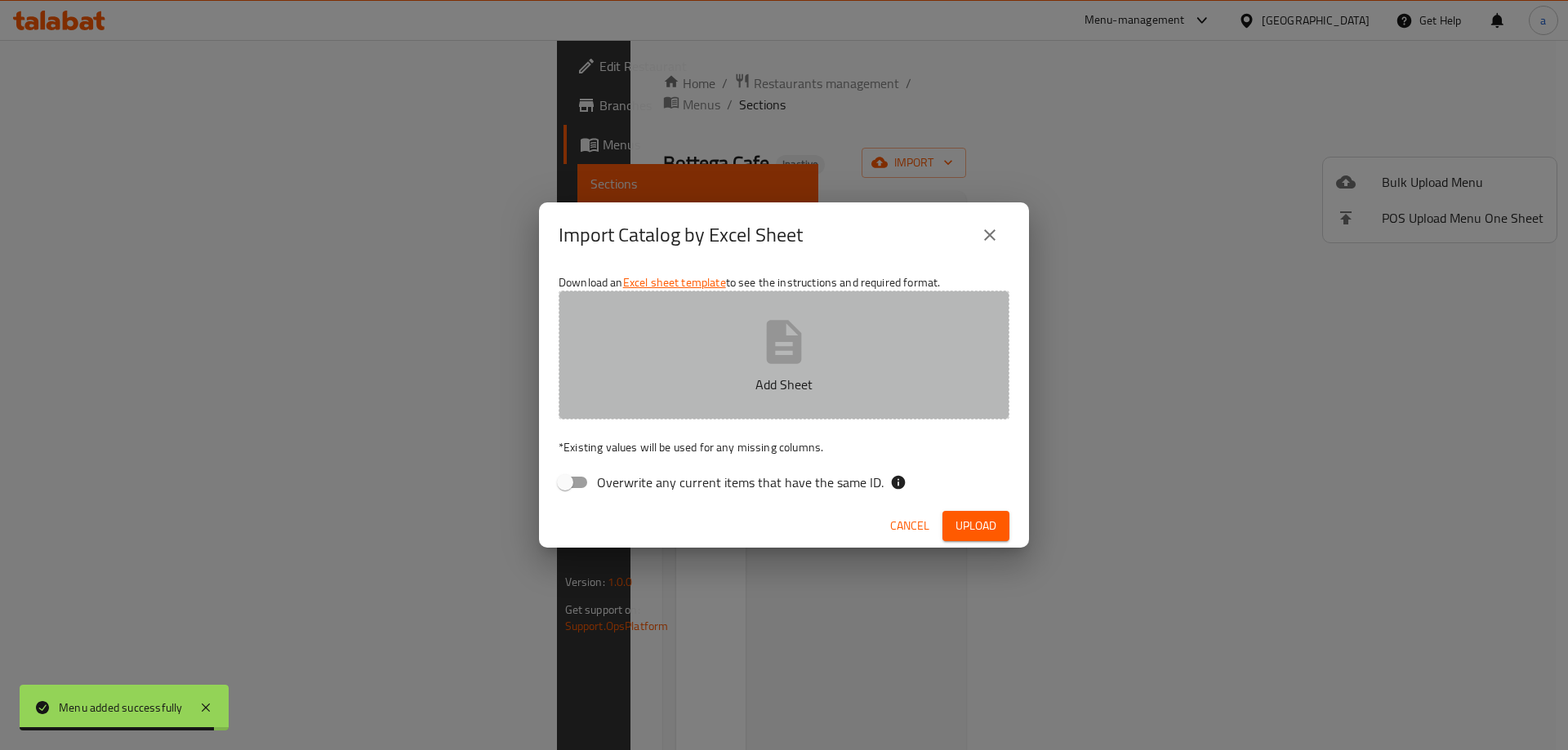
click at [763, 375] on p "Add Sheet" at bounding box center [783, 384] width 400 height 20
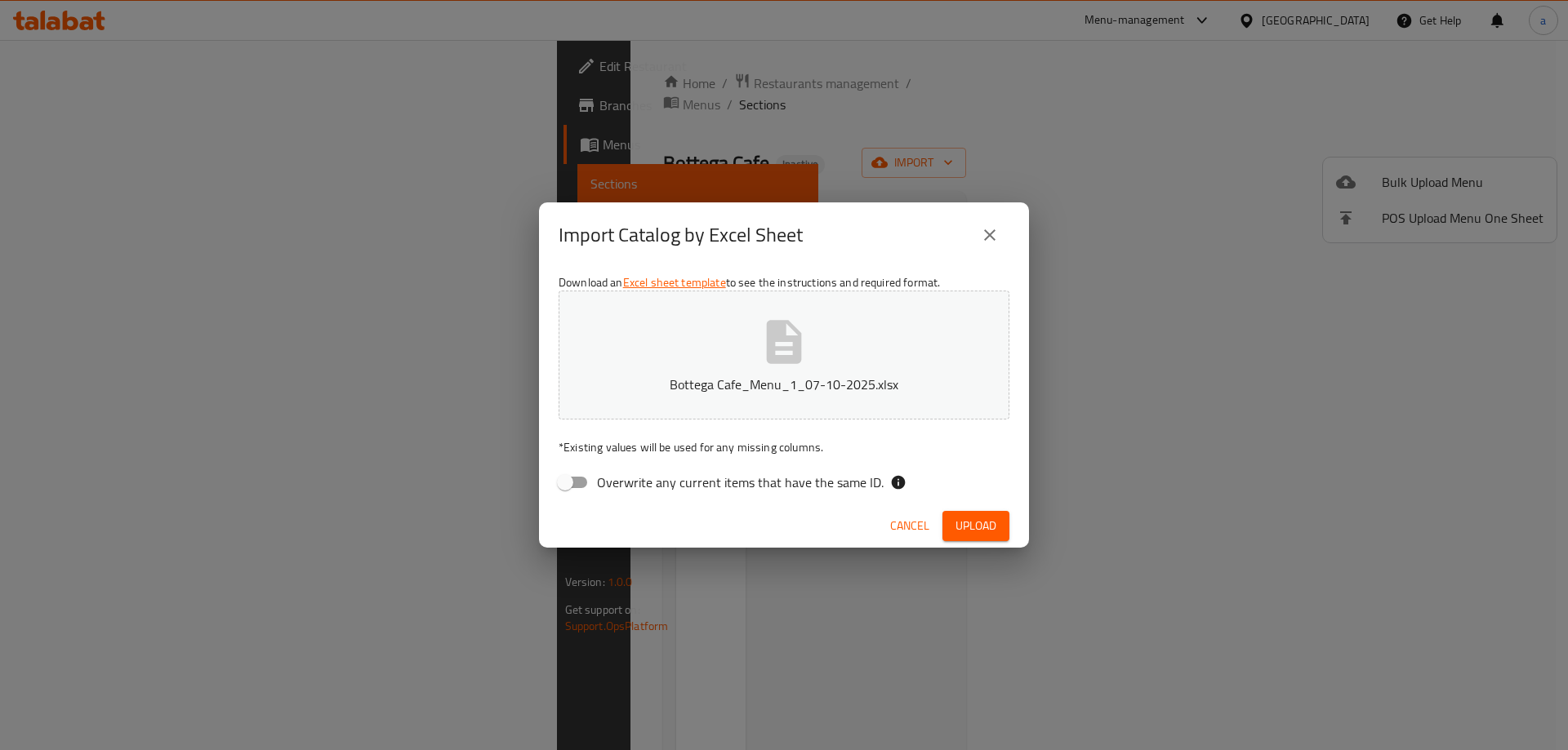
click at [951, 523] on button "Upload" at bounding box center [975, 525] width 67 height 30
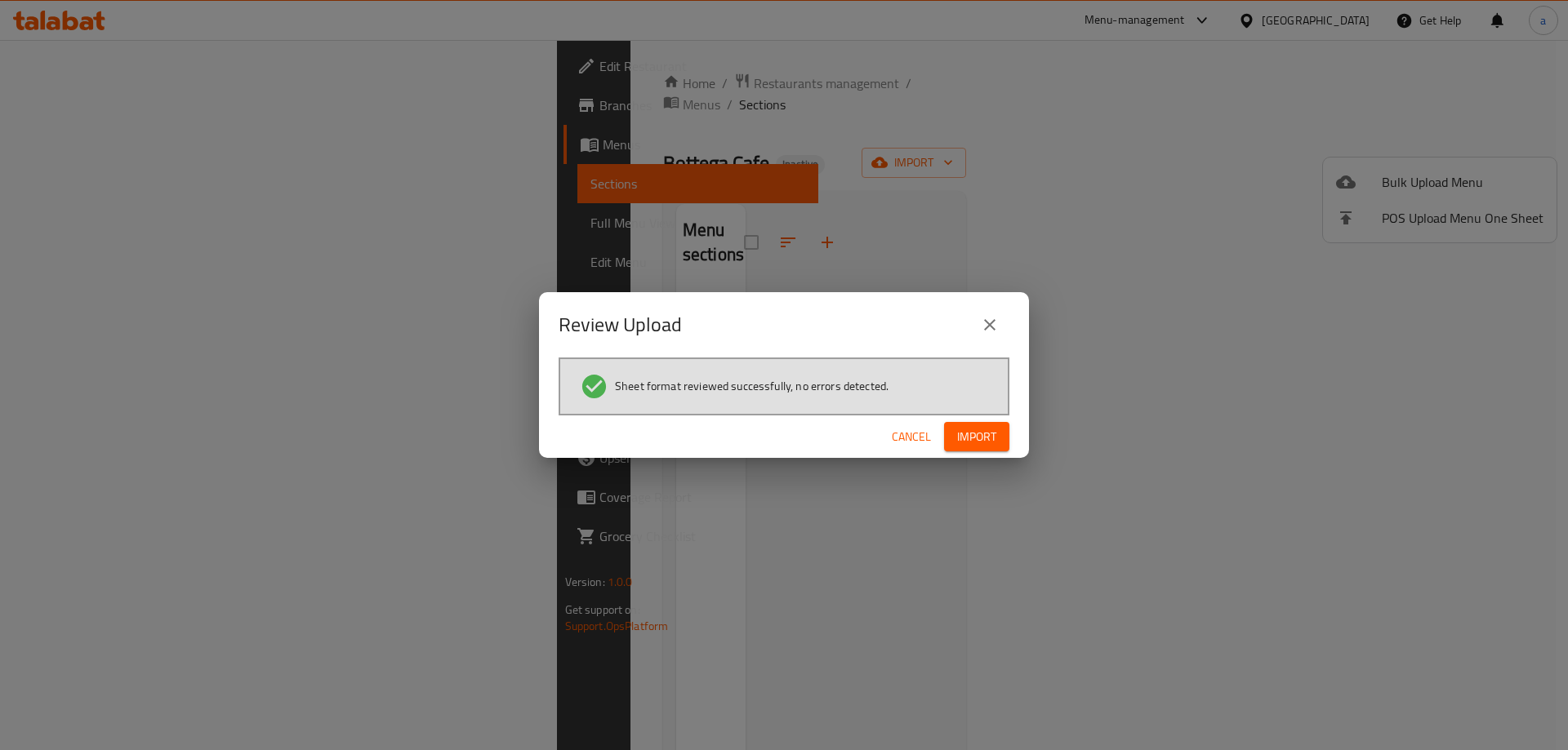
click at [979, 440] on span "Import" at bounding box center [976, 437] width 39 height 21
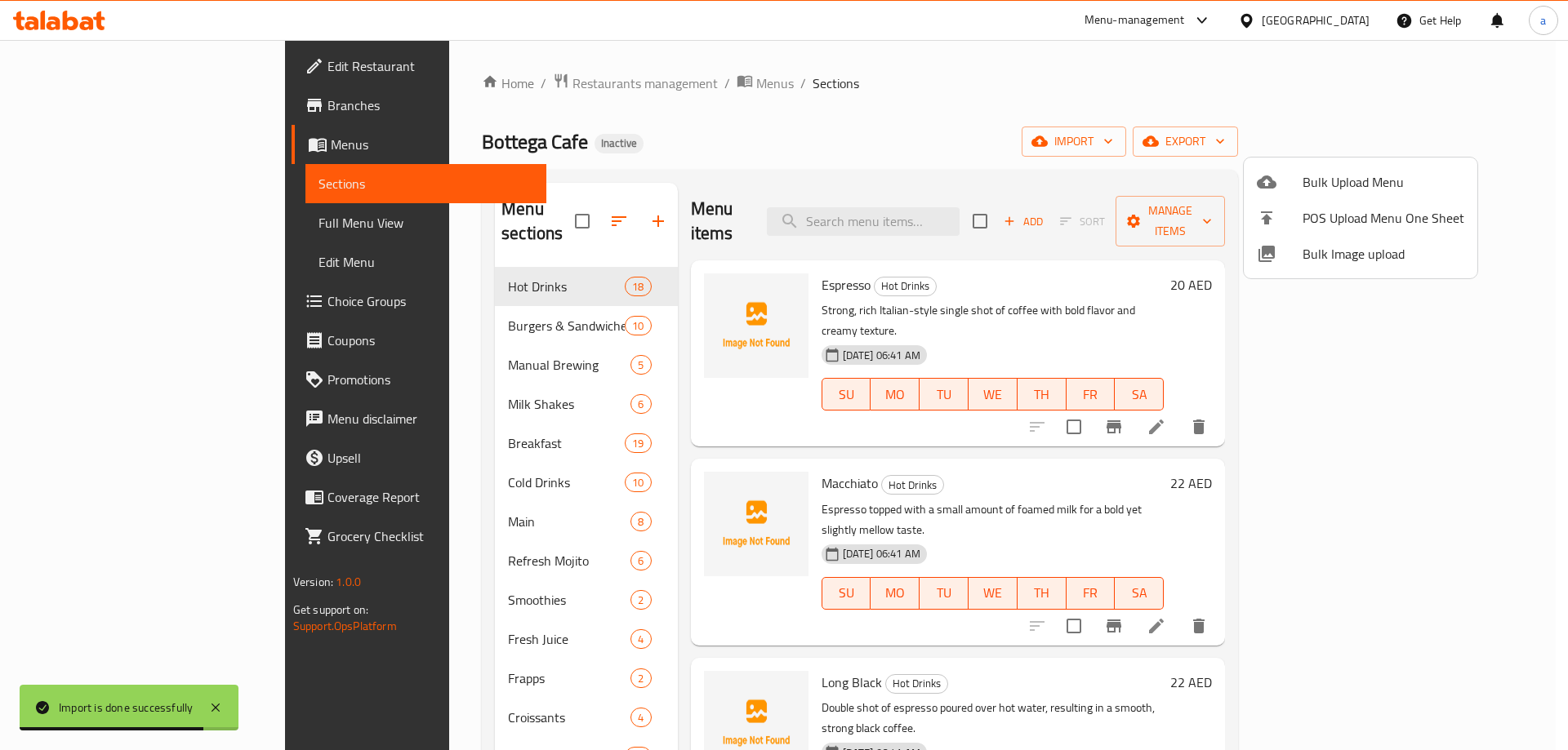
click at [700, 106] on div at bounding box center [784, 375] width 1568 height 750
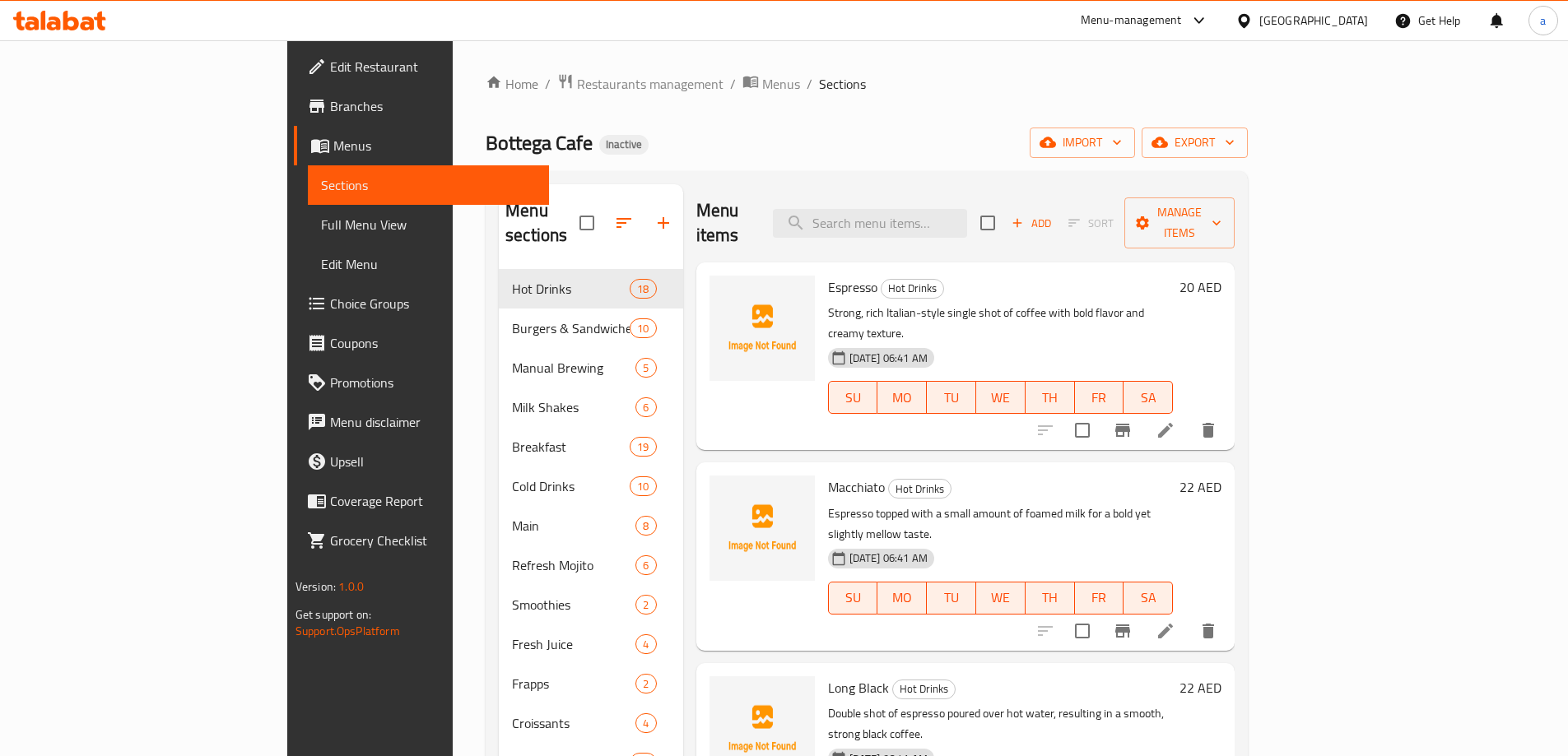
click at [581, 145] on div "Bottega Cafe Inactive import export" at bounding box center [866, 142] width 762 height 31
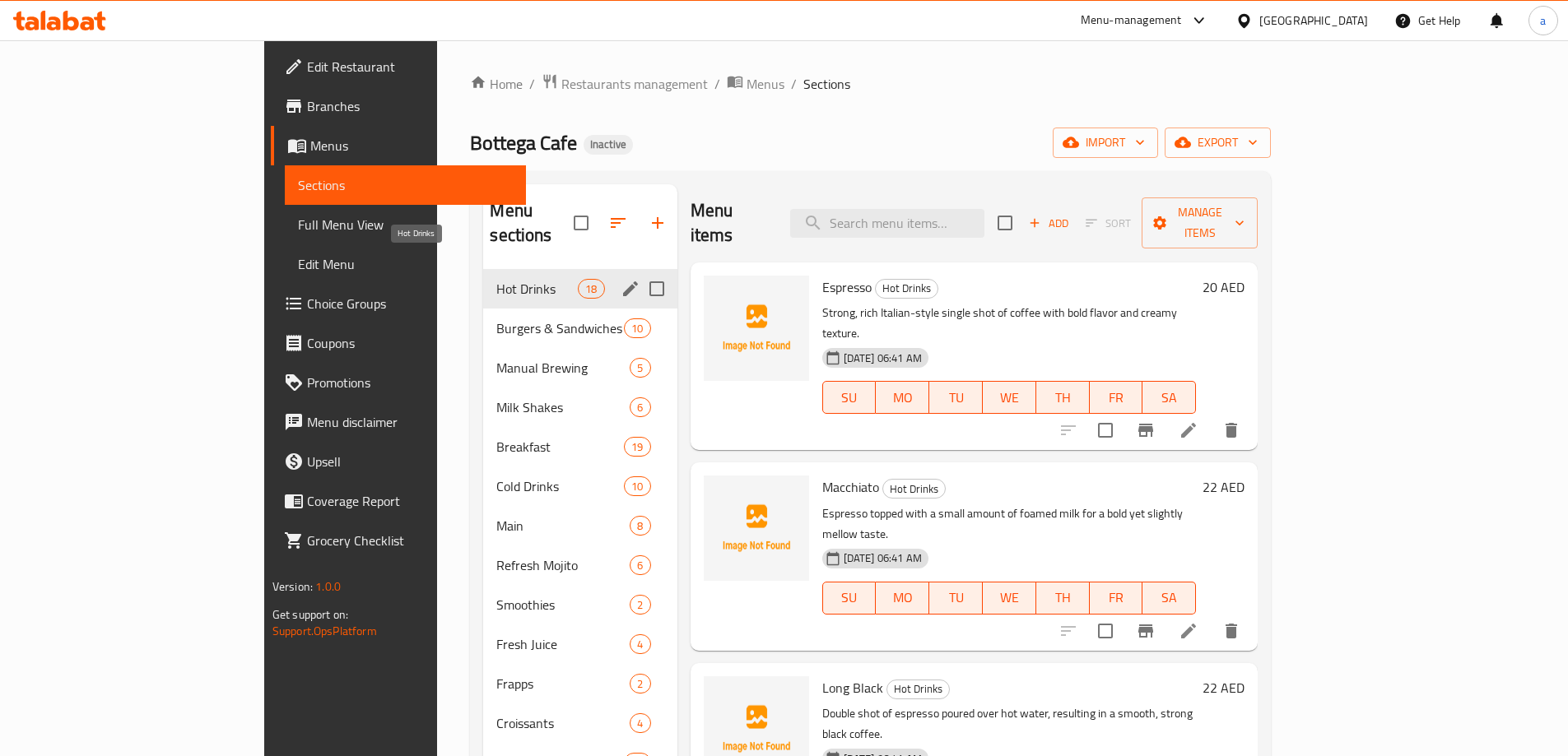
click at [496, 279] on span "Hot Drinks" at bounding box center [537, 288] width 81 height 20
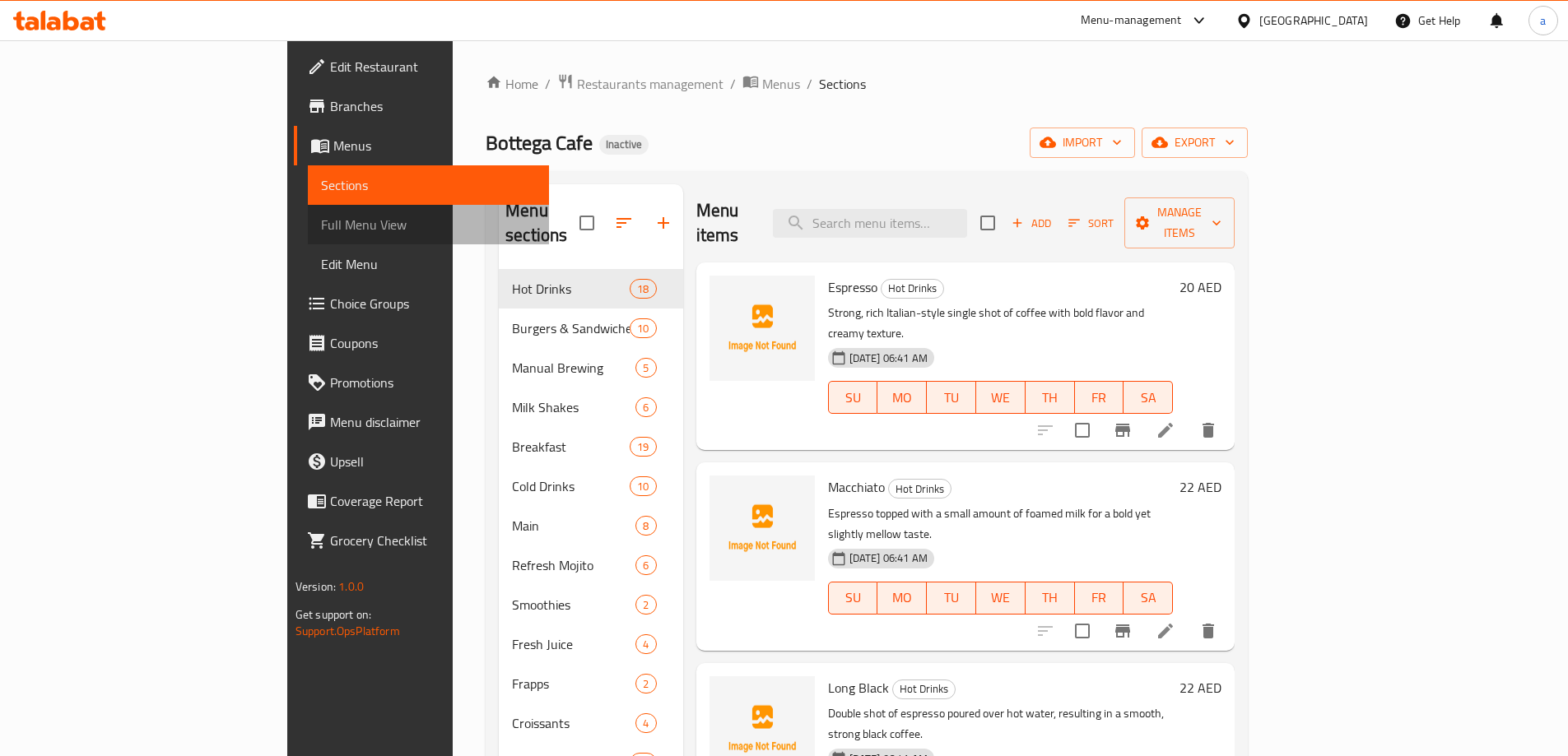
click at [321, 231] on span "Full Menu View" at bounding box center [428, 225] width 215 height 20
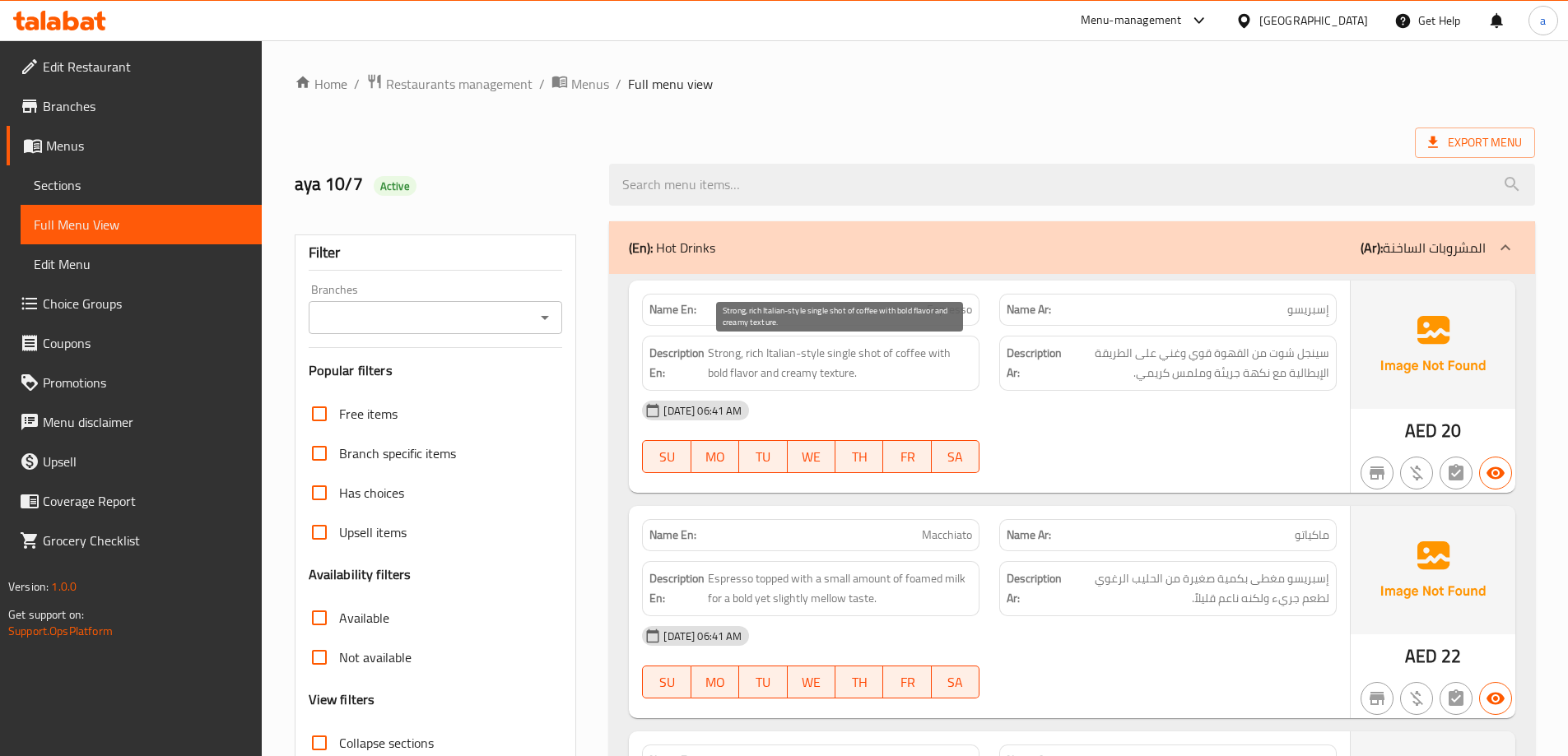
click at [776, 381] on span "Strong, rich Italian-style single shot of coffee with bold flavor and creamy te…" at bounding box center [840, 364] width 264 height 40
click at [907, 401] on div "[DATE] 06:41 AM" at bounding box center [989, 410] width 714 height 39
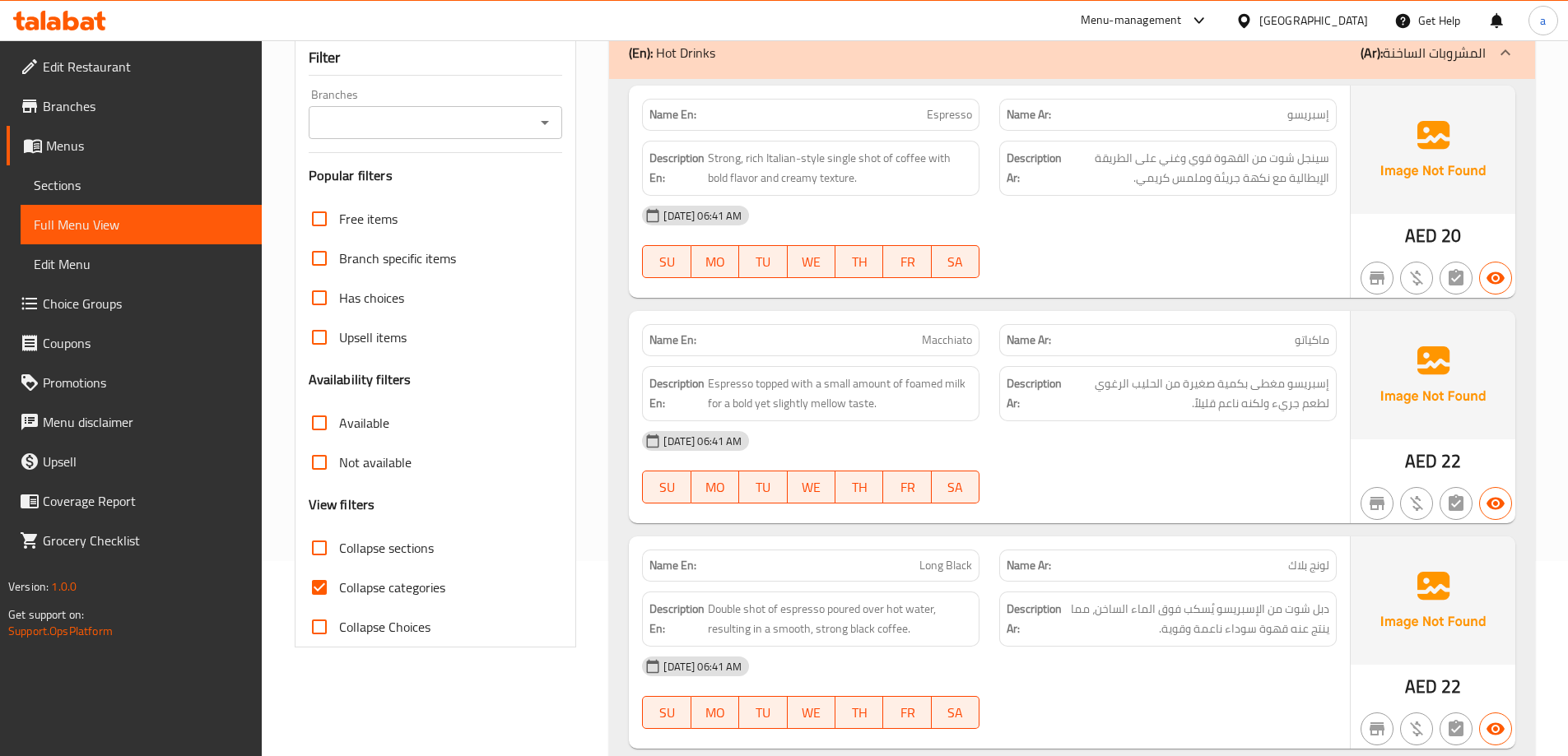
scroll to position [246, 0]
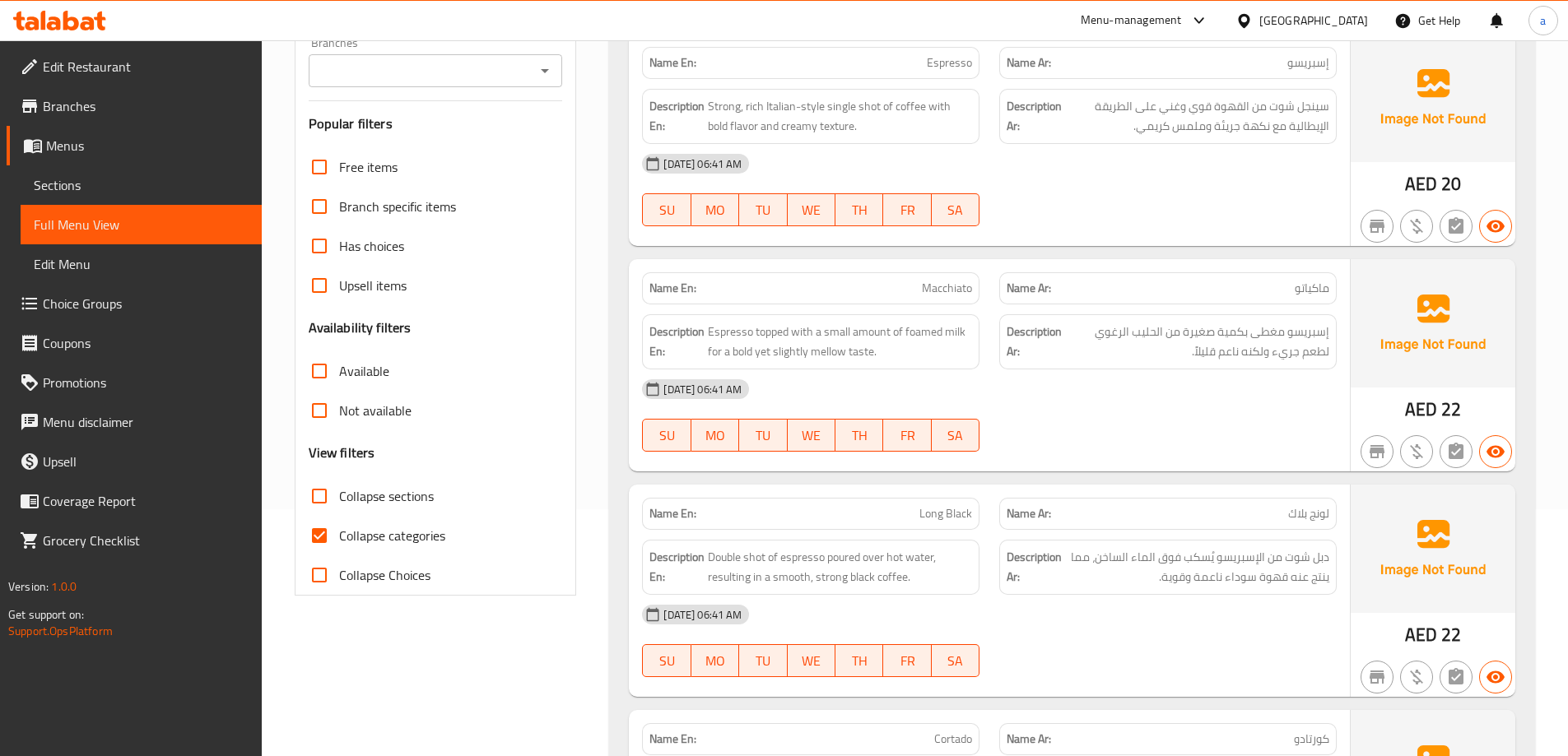
click at [810, 364] on div "Description En: Espresso topped with a small amount of foamed milk for a bold y…" at bounding box center [810, 342] width 337 height 55
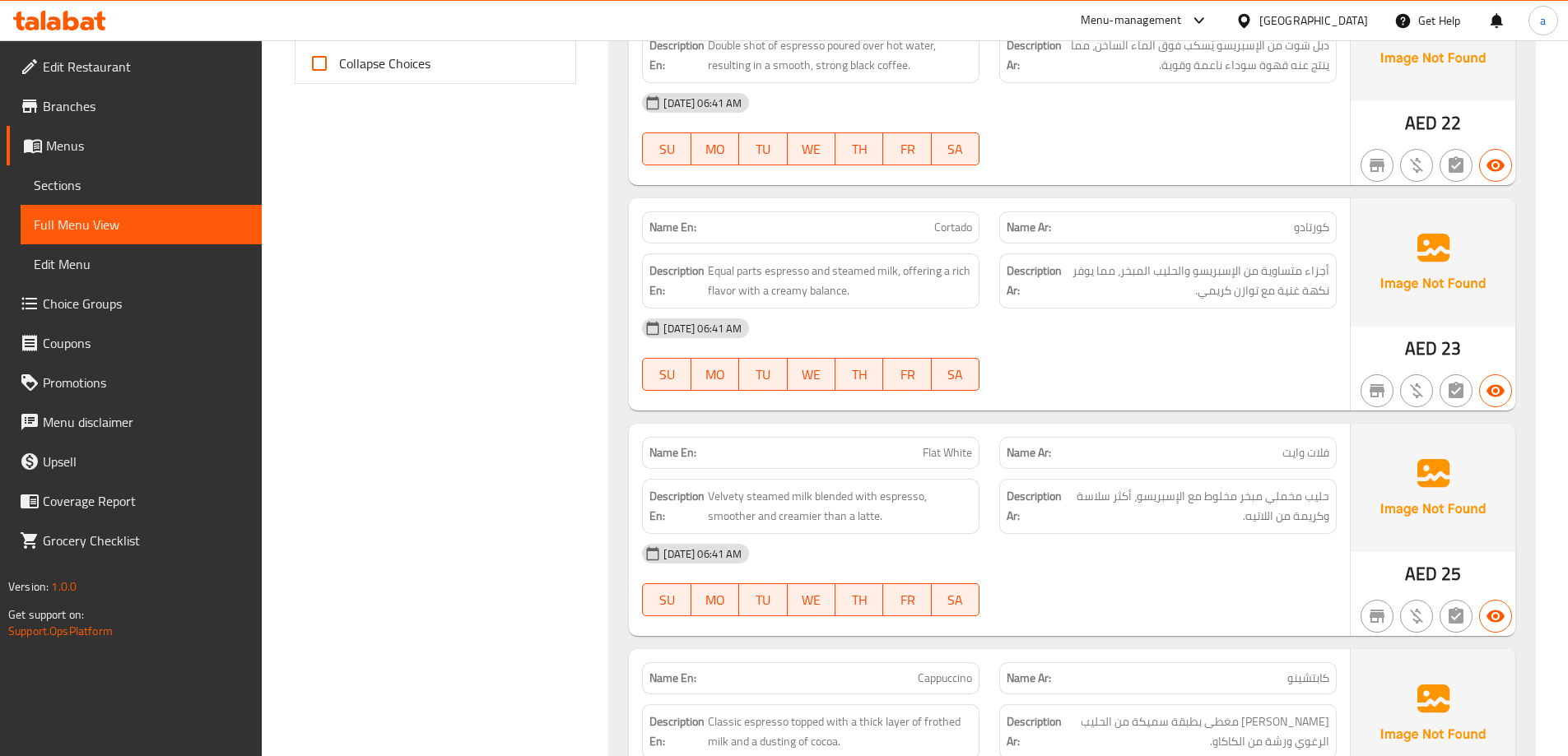
scroll to position [822, 0]
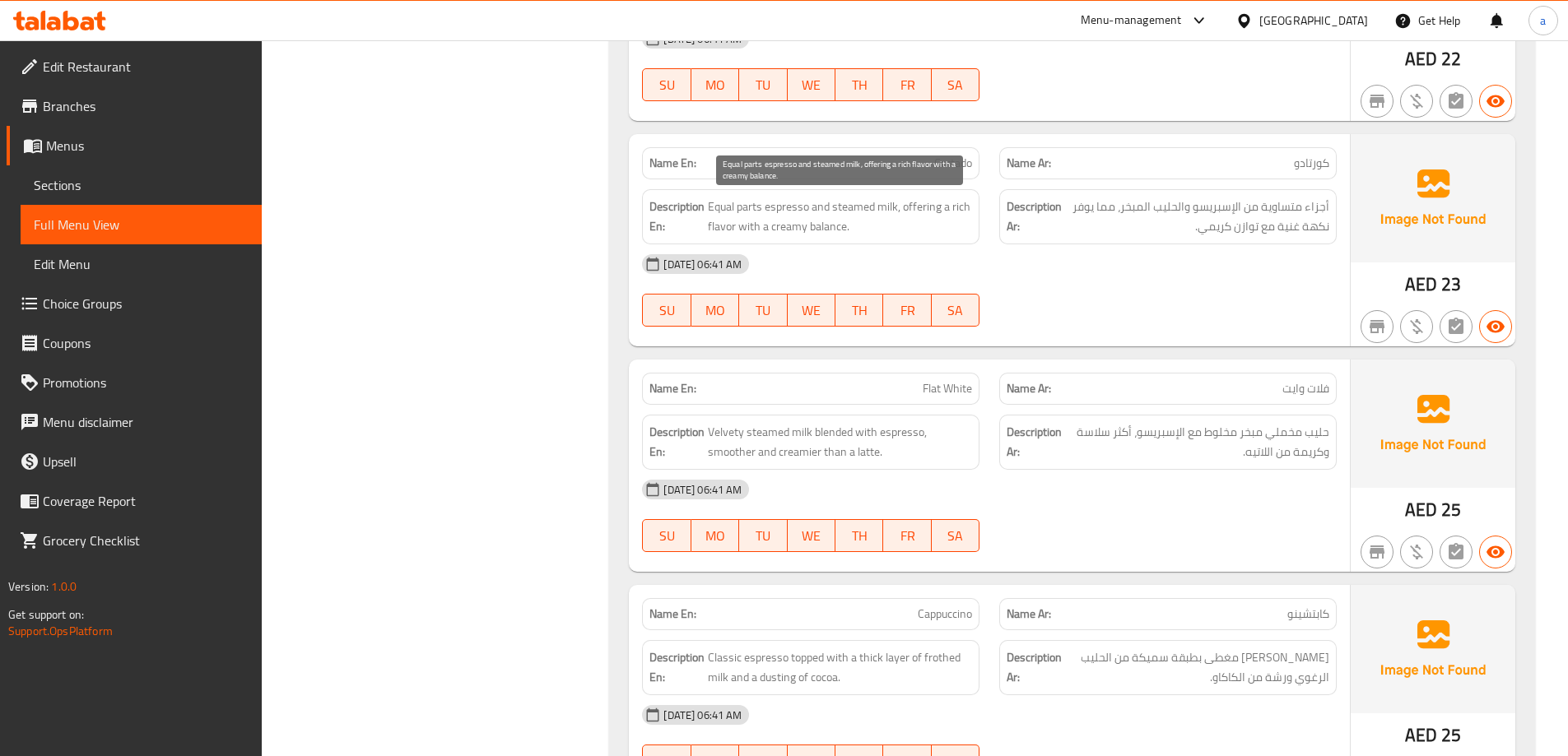
click at [848, 230] on span "Equal parts espresso and steamed milk, offering a rich flavor with a creamy bal…" at bounding box center [840, 217] width 264 height 40
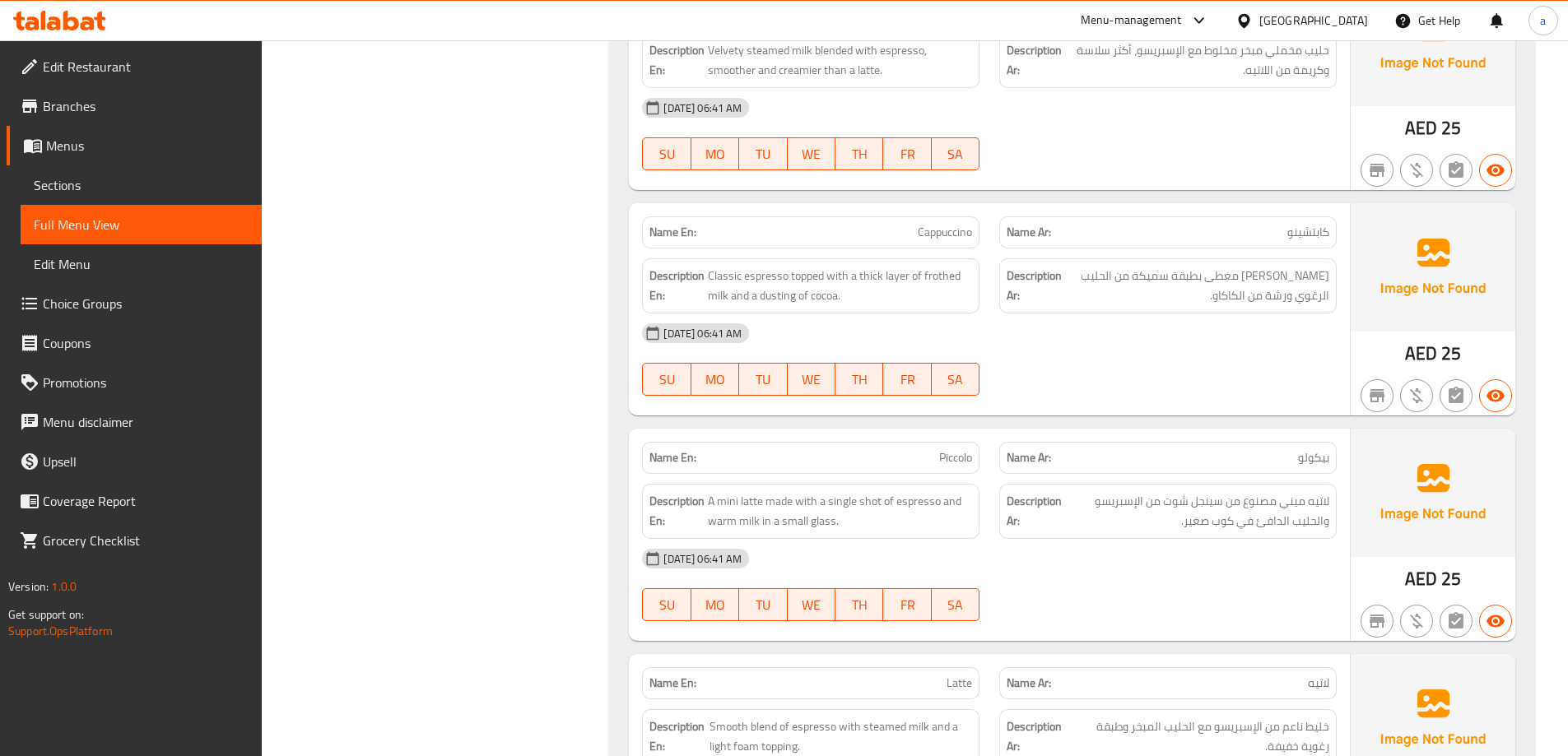
scroll to position [1234, 0]
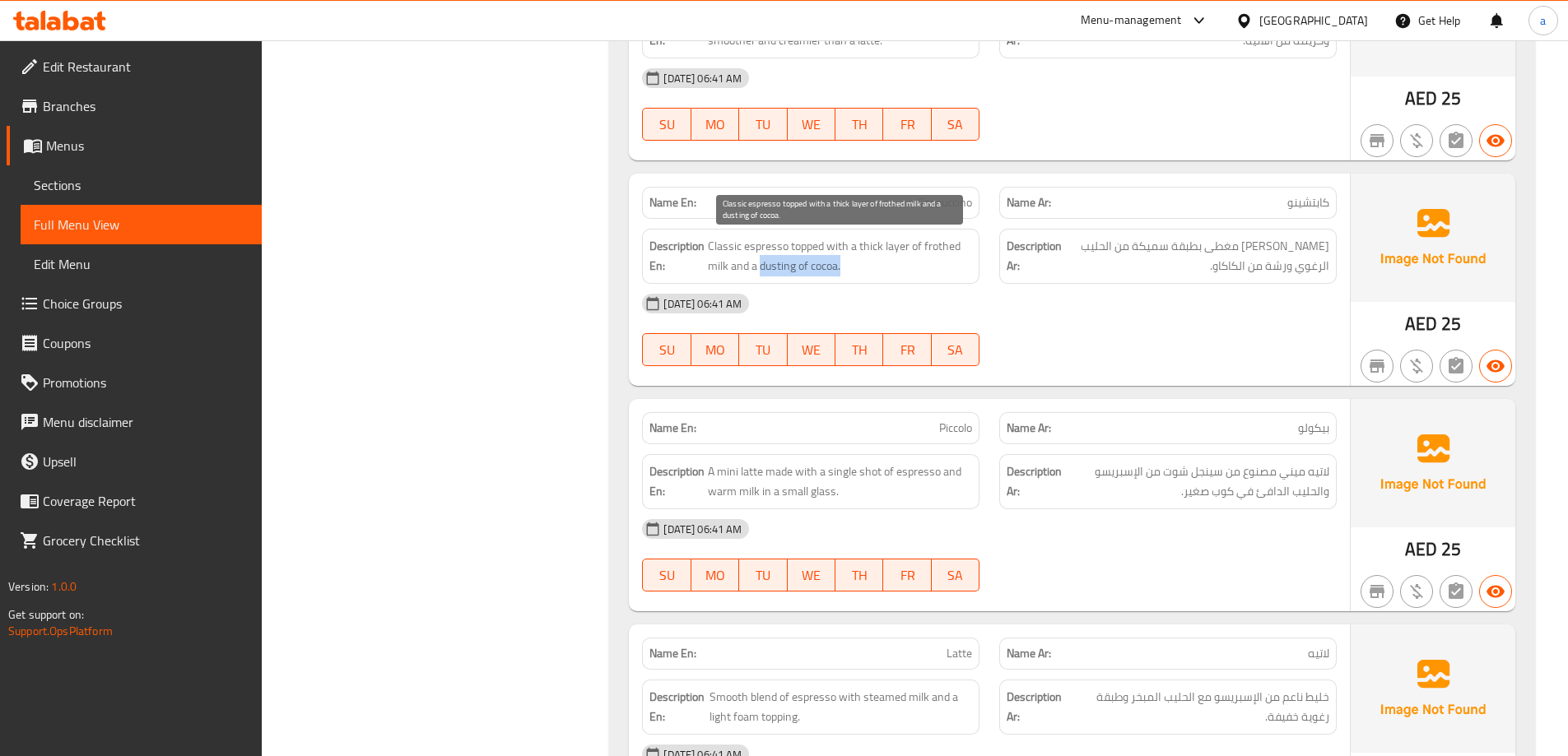
drag, startPoint x: 760, startPoint y: 267, endPoint x: 876, endPoint y: 270, distance: 116.0
click at [876, 270] on span "Classic espresso topped with a thick layer of frothed milk and a dusting of coc…" at bounding box center [840, 256] width 264 height 40
copy span "dusting of cocoa."
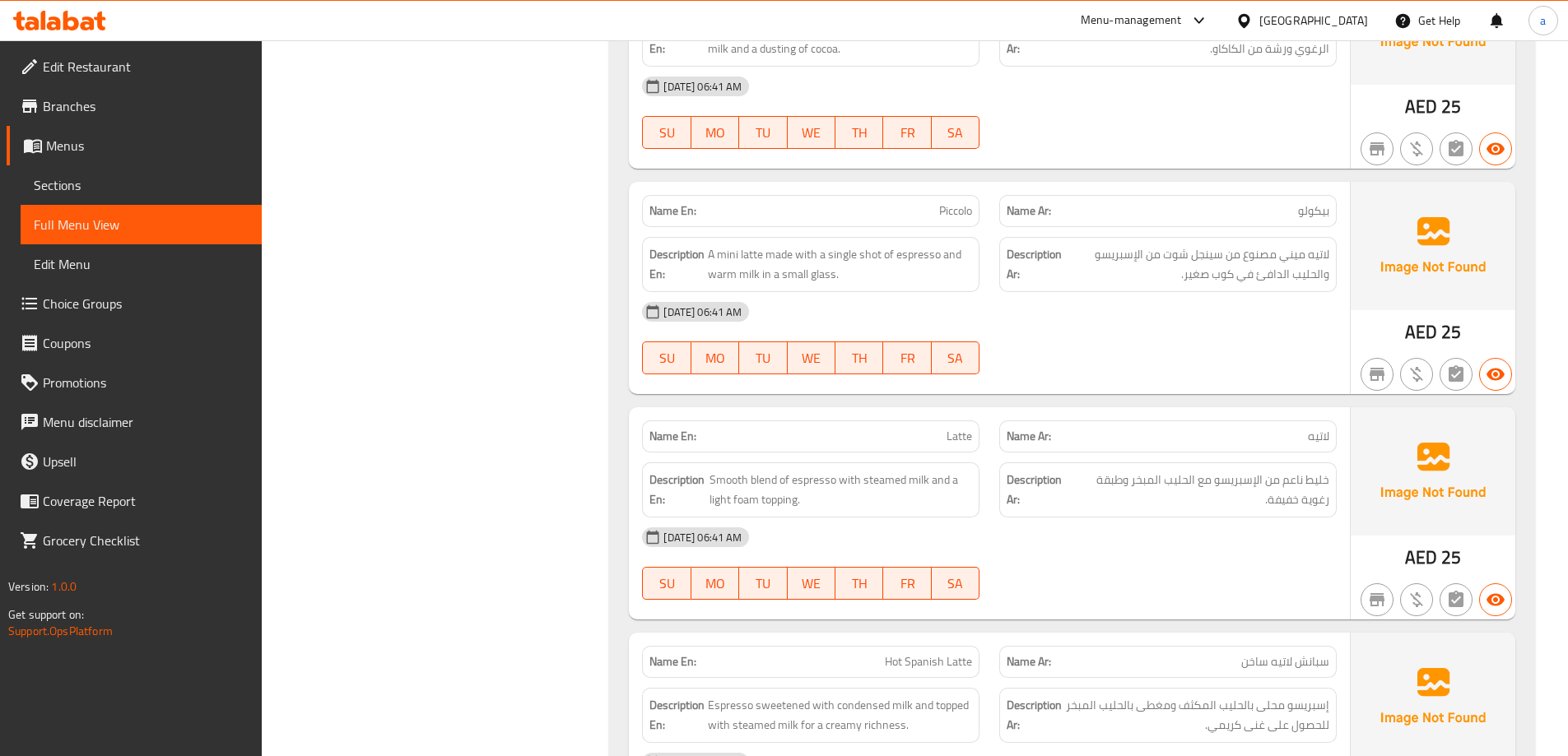
scroll to position [1481, 0]
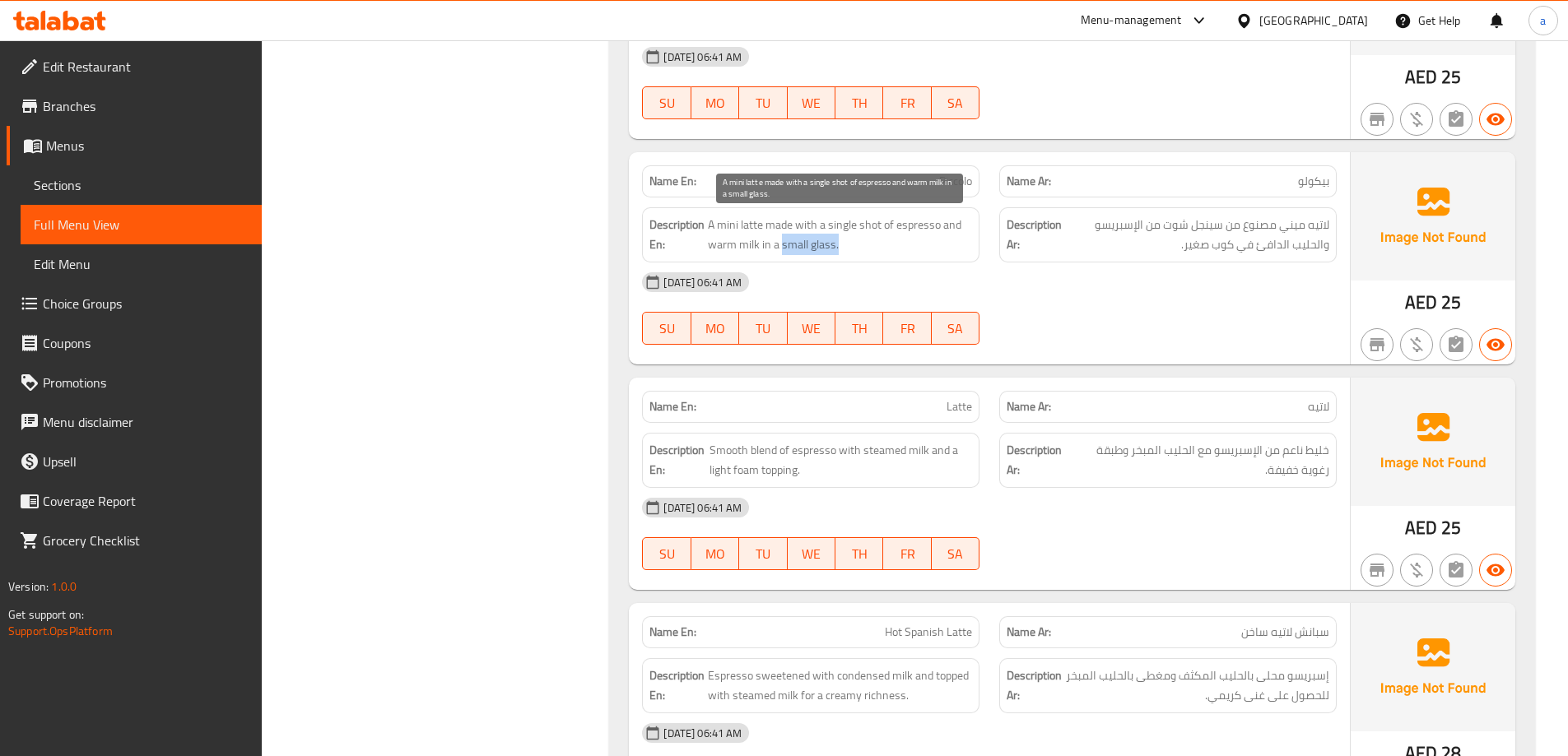
drag, startPoint x: 781, startPoint y: 248, endPoint x: 906, endPoint y: 248, distance: 125.0
click at [906, 248] on span "A mini latte made with a single shot of espresso and warm milk in a small glass." at bounding box center [840, 235] width 264 height 40
copy span "small glass."
click at [823, 357] on div "Name En: Piccolo Name Ar: بيكولو Description En: A mini latte made with a singl…" at bounding box center [989, 258] width 721 height 212
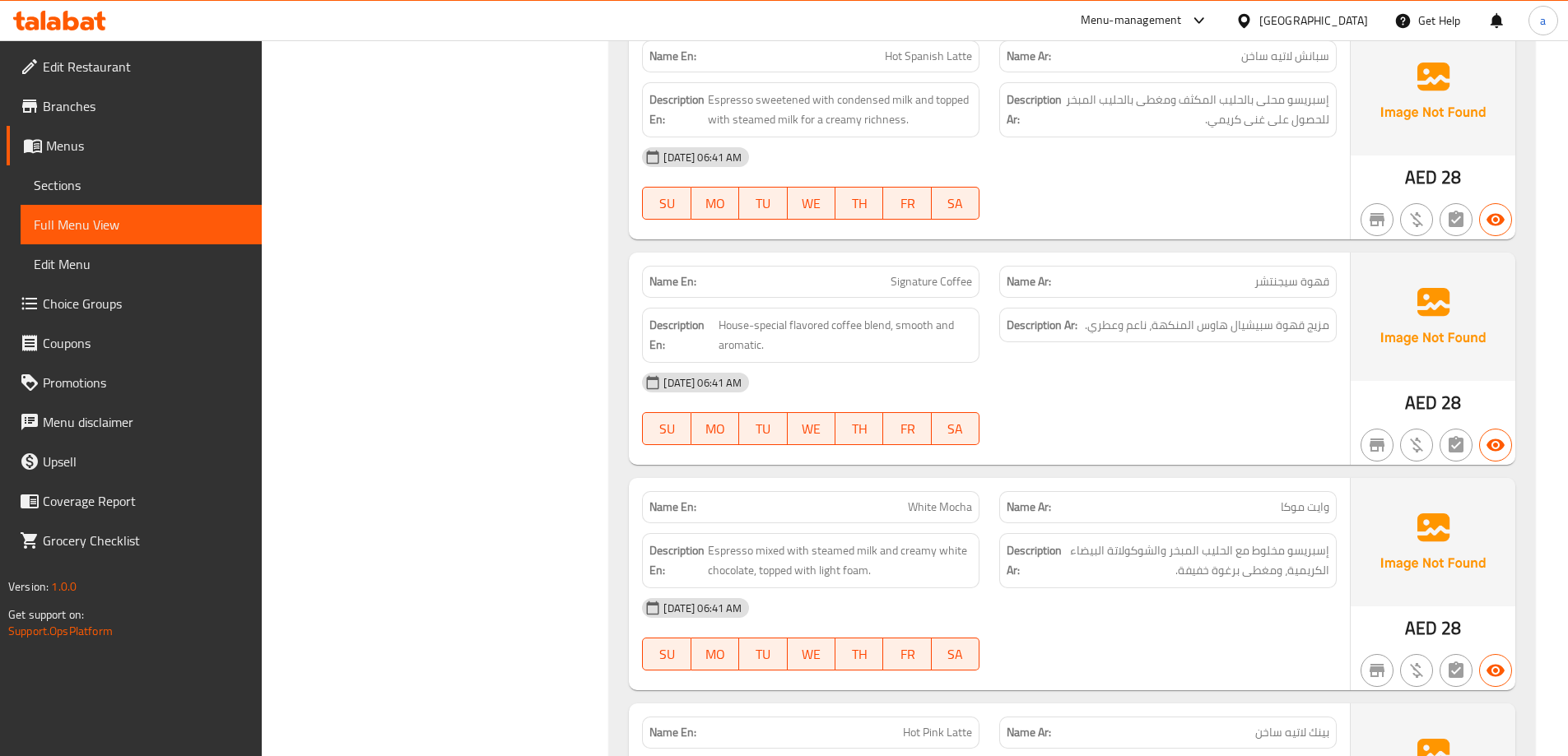
scroll to position [2140, 0]
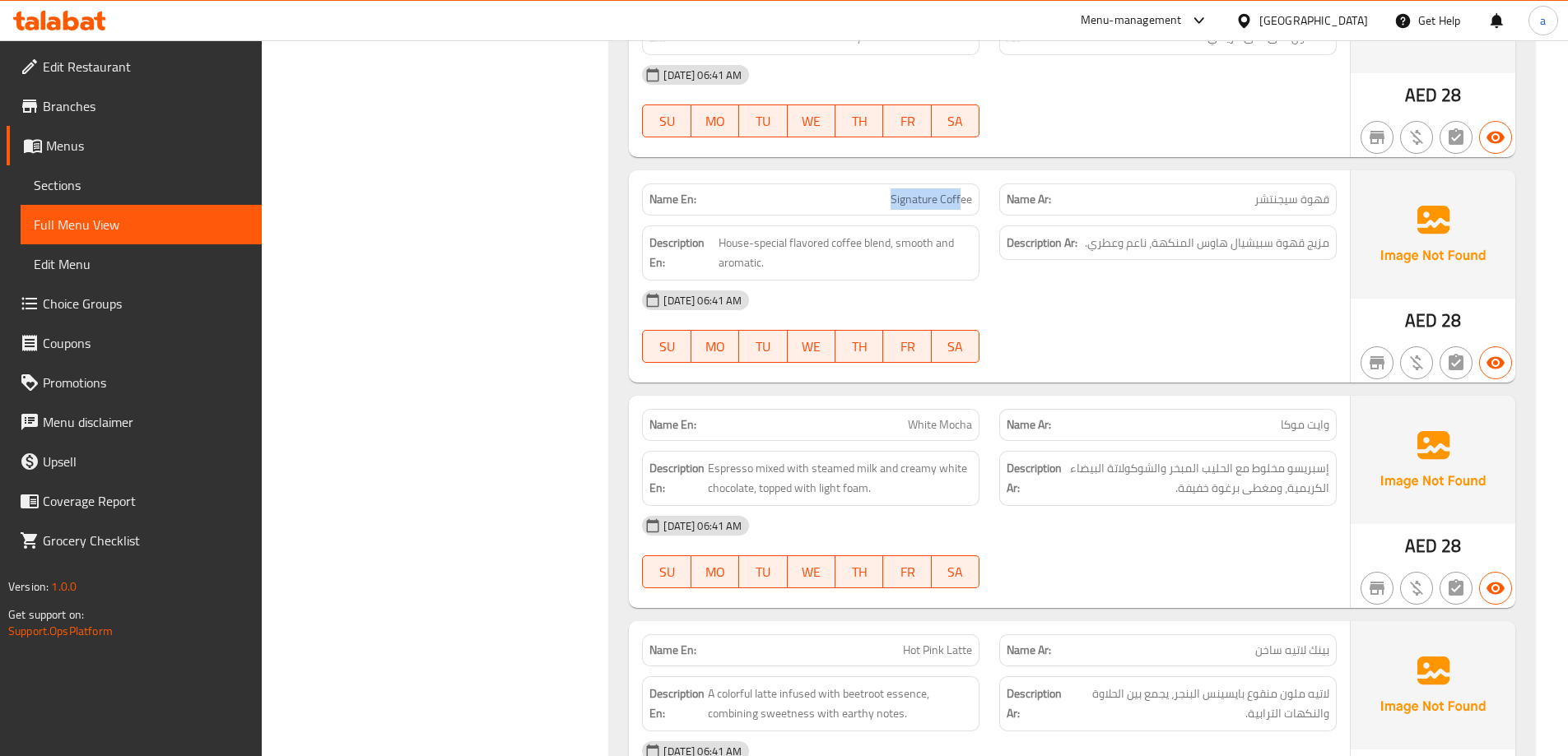
drag, startPoint x: 880, startPoint y: 202, endPoint x: 961, endPoint y: 210, distance: 81.4
click at [961, 210] on div "Name En: Signature Coffee" at bounding box center [810, 199] width 337 height 32
click at [1084, 271] on div "Description Ar: مزيج قهوة سبيشيال هاوس المنكهة، ناعم وعطري." at bounding box center [1168, 253] width 357 height 75
click at [774, 252] on span "House-special flavored coffee blend, smooth and aromatic." at bounding box center [845, 253] width 253 height 40
click at [739, 239] on span "House-special flavored coffee blend, smooth and aromatic." at bounding box center [845, 253] width 253 height 40
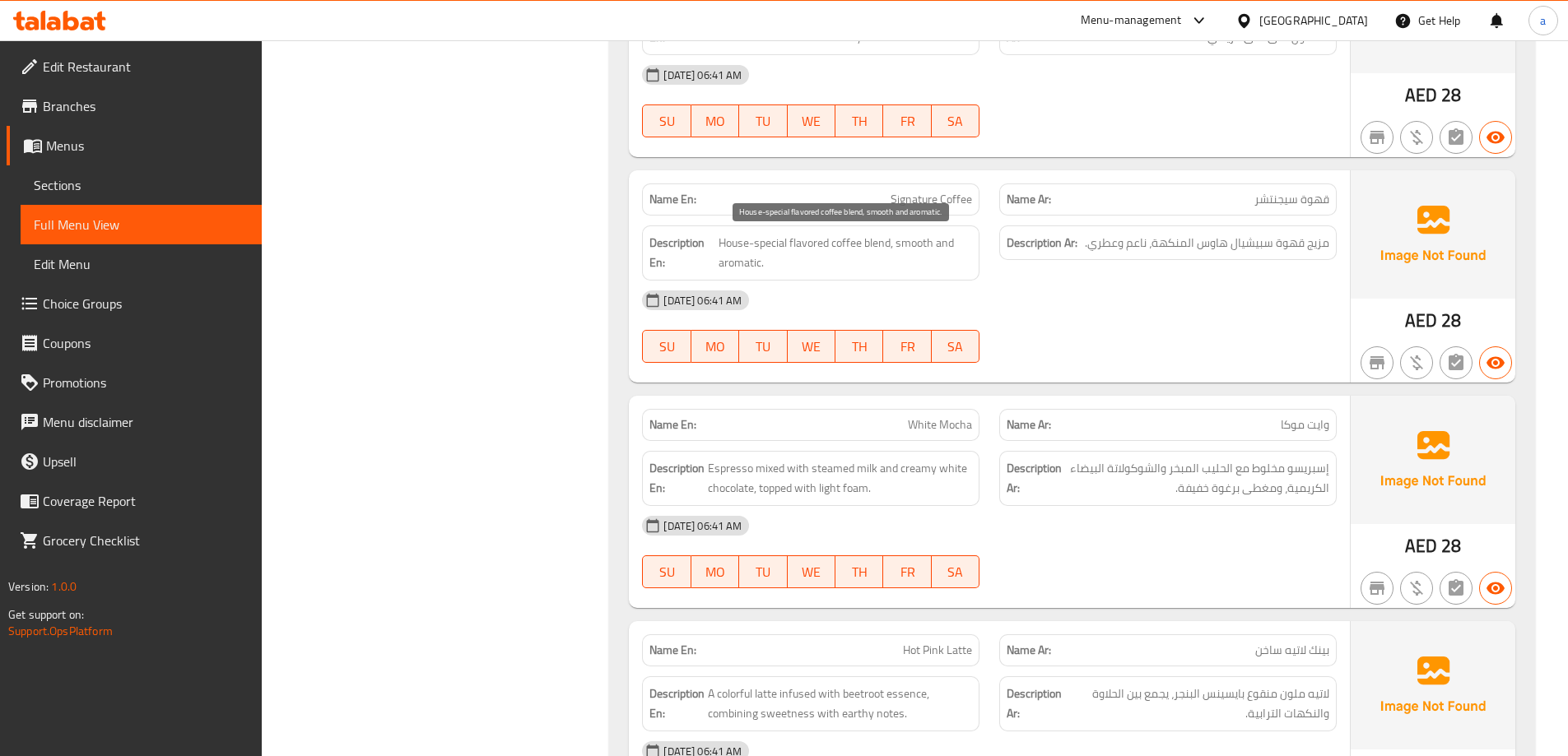
click at [811, 247] on span "House-special flavored coffee blend, smooth and aromatic." at bounding box center [845, 253] width 253 height 40
click at [912, 240] on span "House-special flavored coffee blend, smooth and aromatic." at bounding box center [845, 253] width 253 height 40
click at [938, 246] on span "House-special flavored coffee blend, smooth and aromatic." at bounding box center [845, 253] width 253 height 40
click at [808, 260] on span "House-special flavored coffee blend, smooth and aromatic." at bounding box center [845, 253] width 253 height 40
click at [1140, 288] on div "07-10-2025 06:41 AM" at bounding box center [989, 300] width 714 height 39
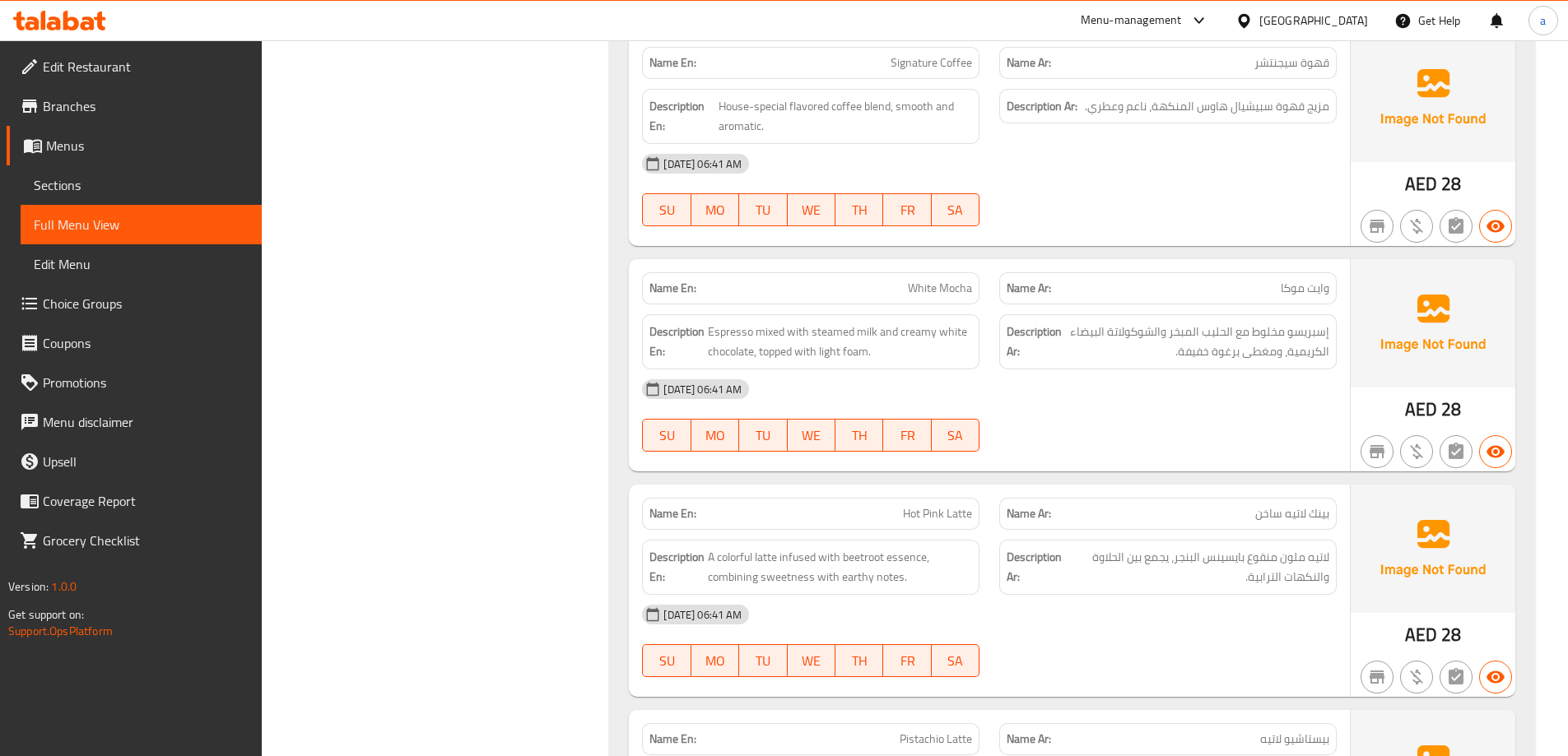
scroll to position [2304, 0]
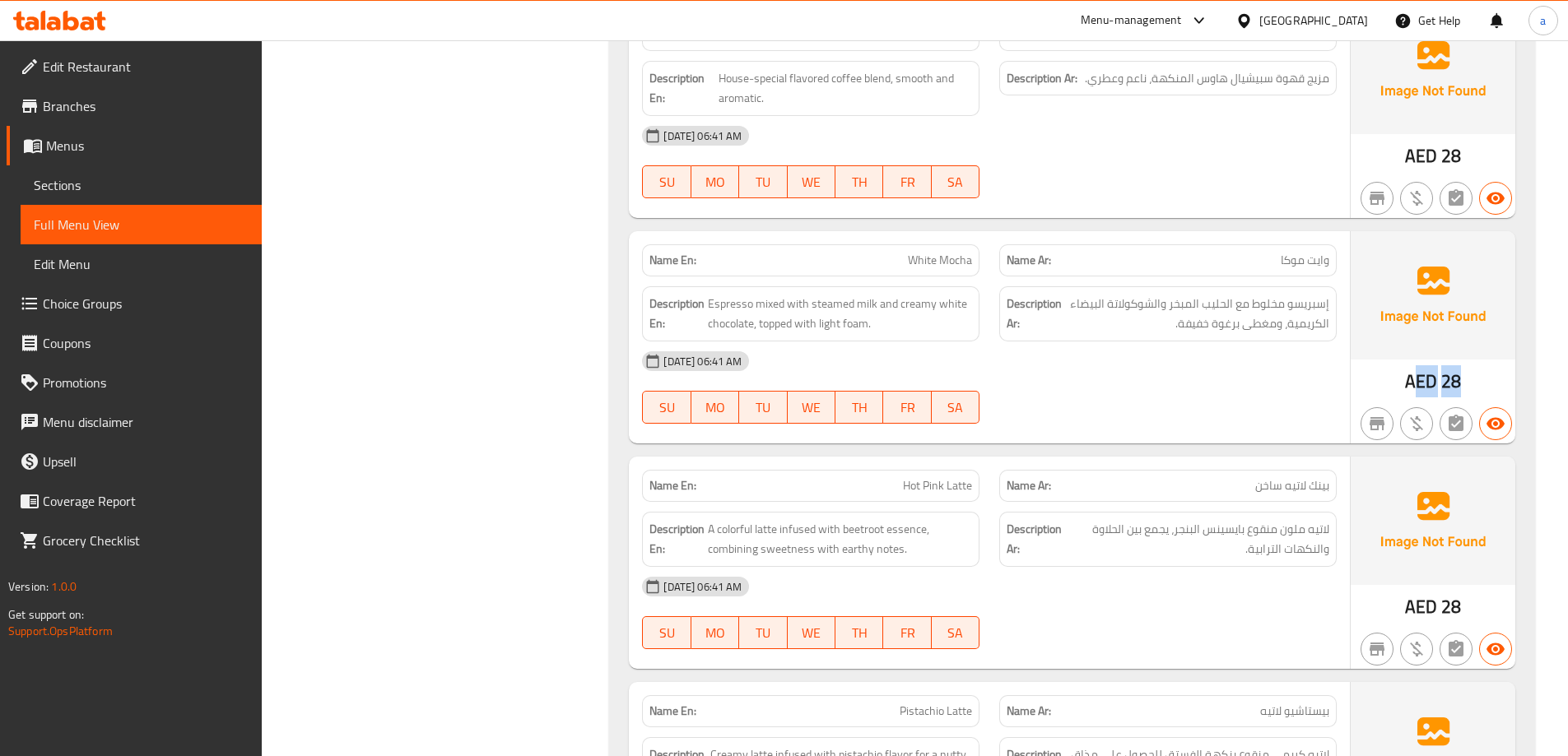
drag, startPoint x: 1412, startPoint y: 381, endPoint x: 1471, endPoint y: 386, distance: 59.2
click at [1471, 386] on div "AED 28" at bounding box center [1433, 337] width 164 height 212
click at [1354, 379] on div "AED 28" at bounding box center [1433, 337] width 164 height 212
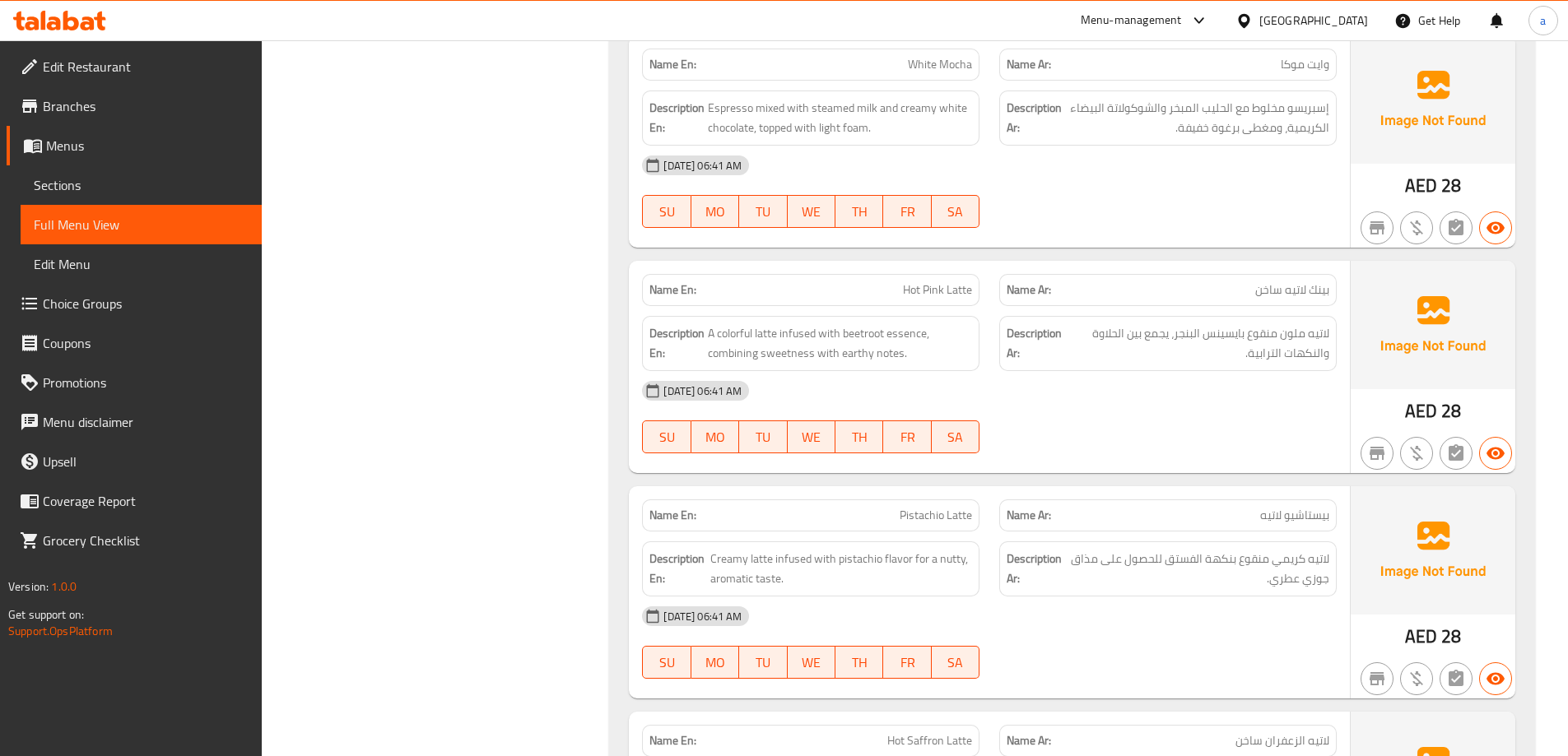
scroll to position [2551, 0]
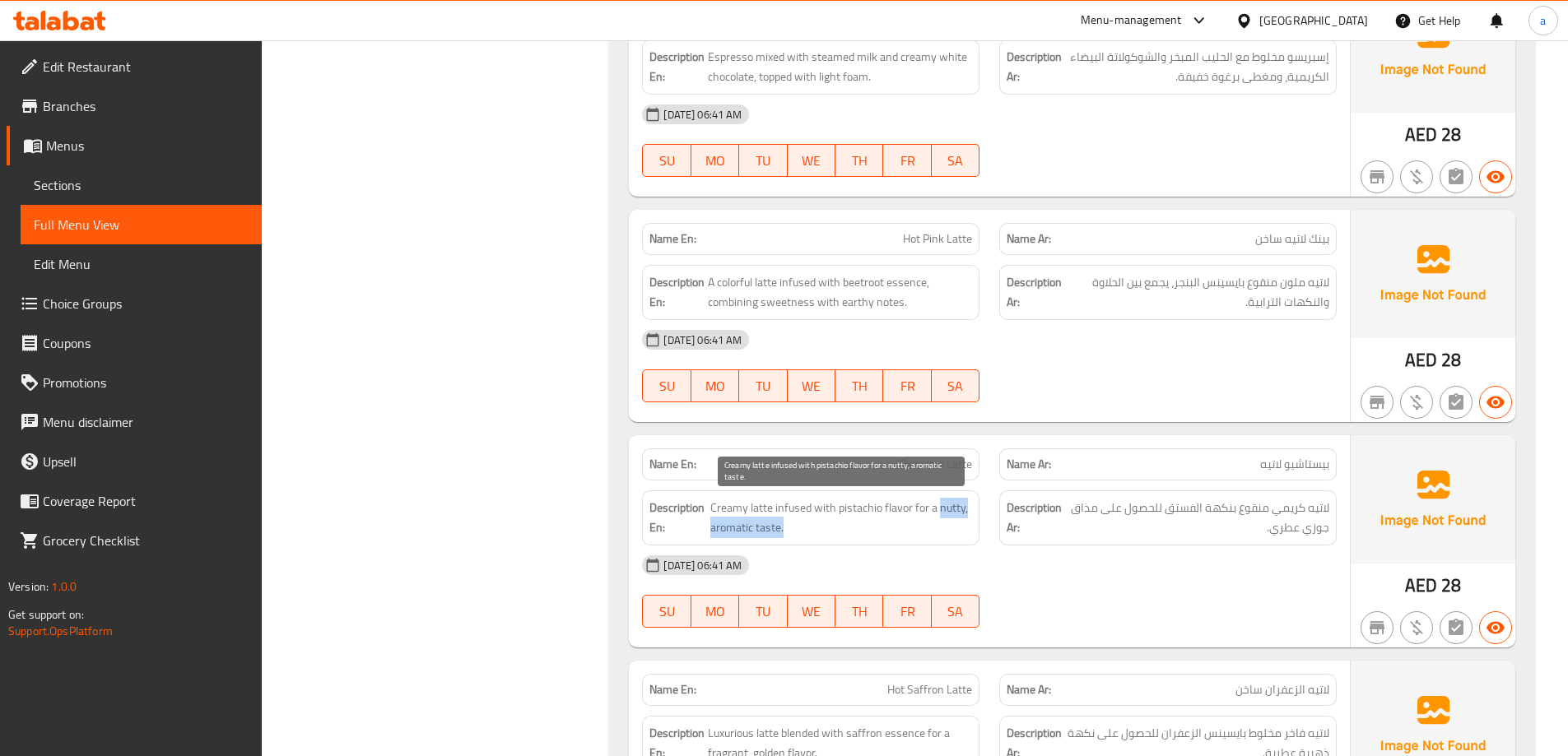
drag, startPoint x: 937, startPoint y: 507, endPoint x: 970, endPoint y: 524, distance: 37.1
click at [970, 524] on span "Creamy latte infused with pistachio flavor for a nutty, aromatic taste." at bounding box center [840, 518] width 261 height 40
copy span "nutty, aromatic taste."
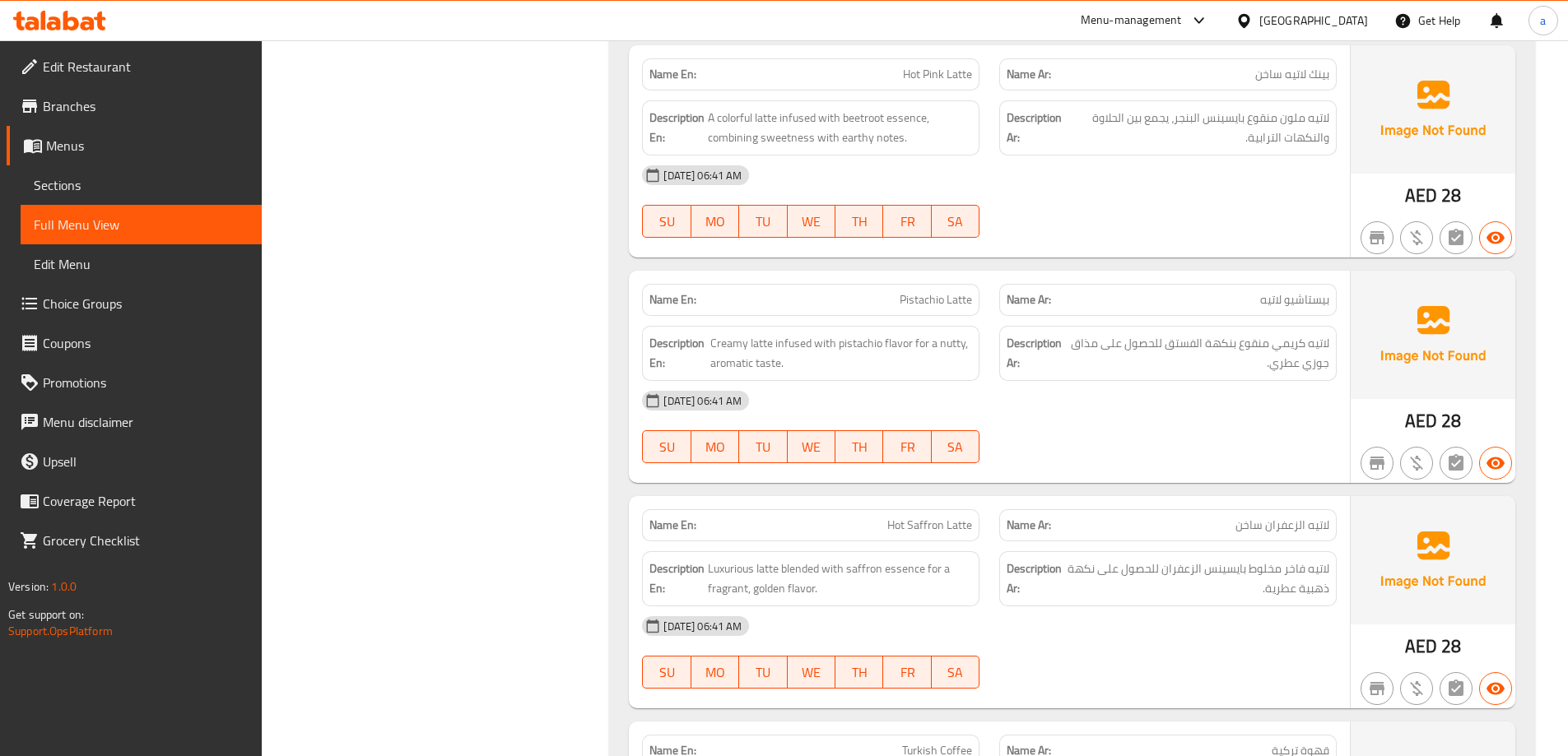
click at [1049, 454] on div at bounding box center [1168, 463] width 357 height 20
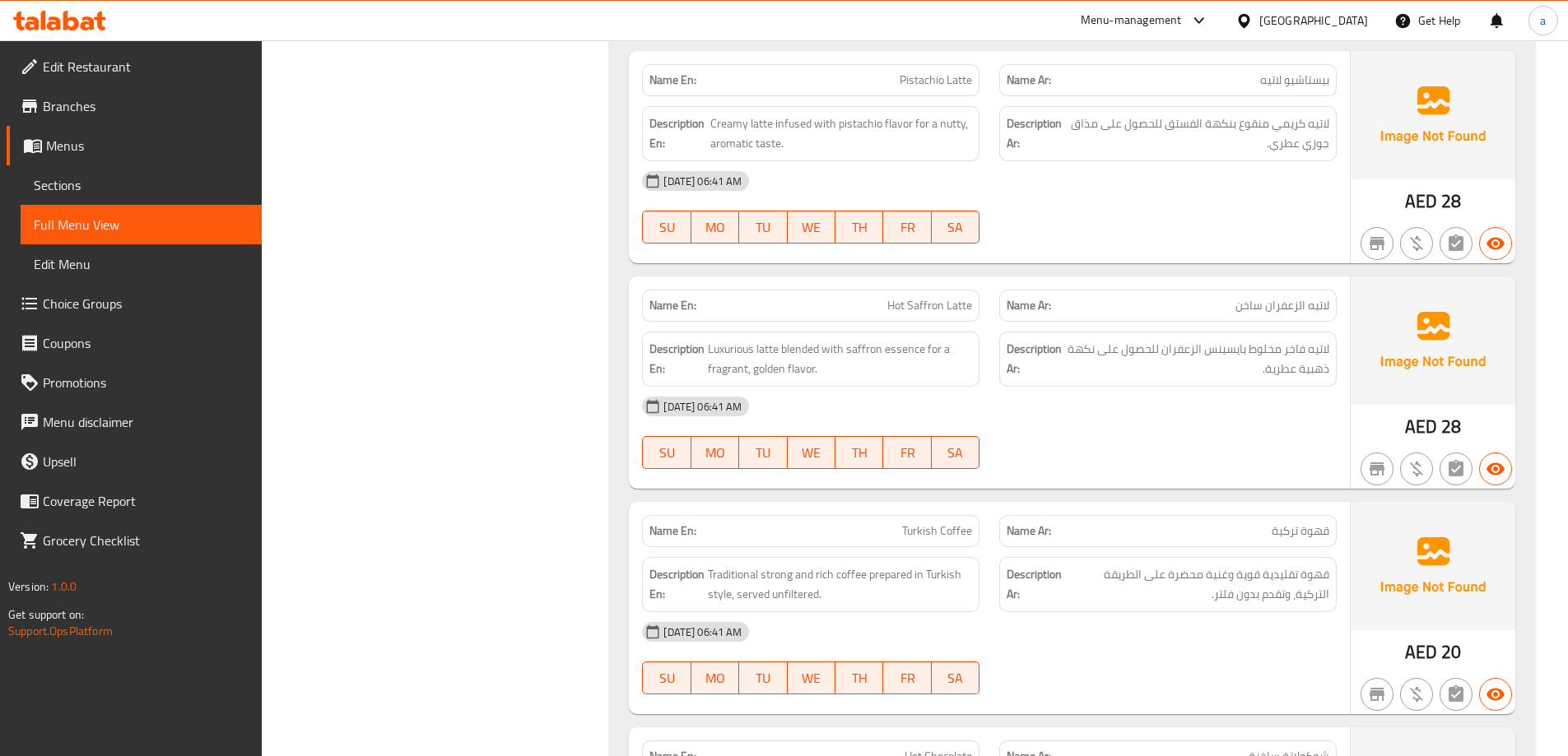
scroll to position [2962, 0]
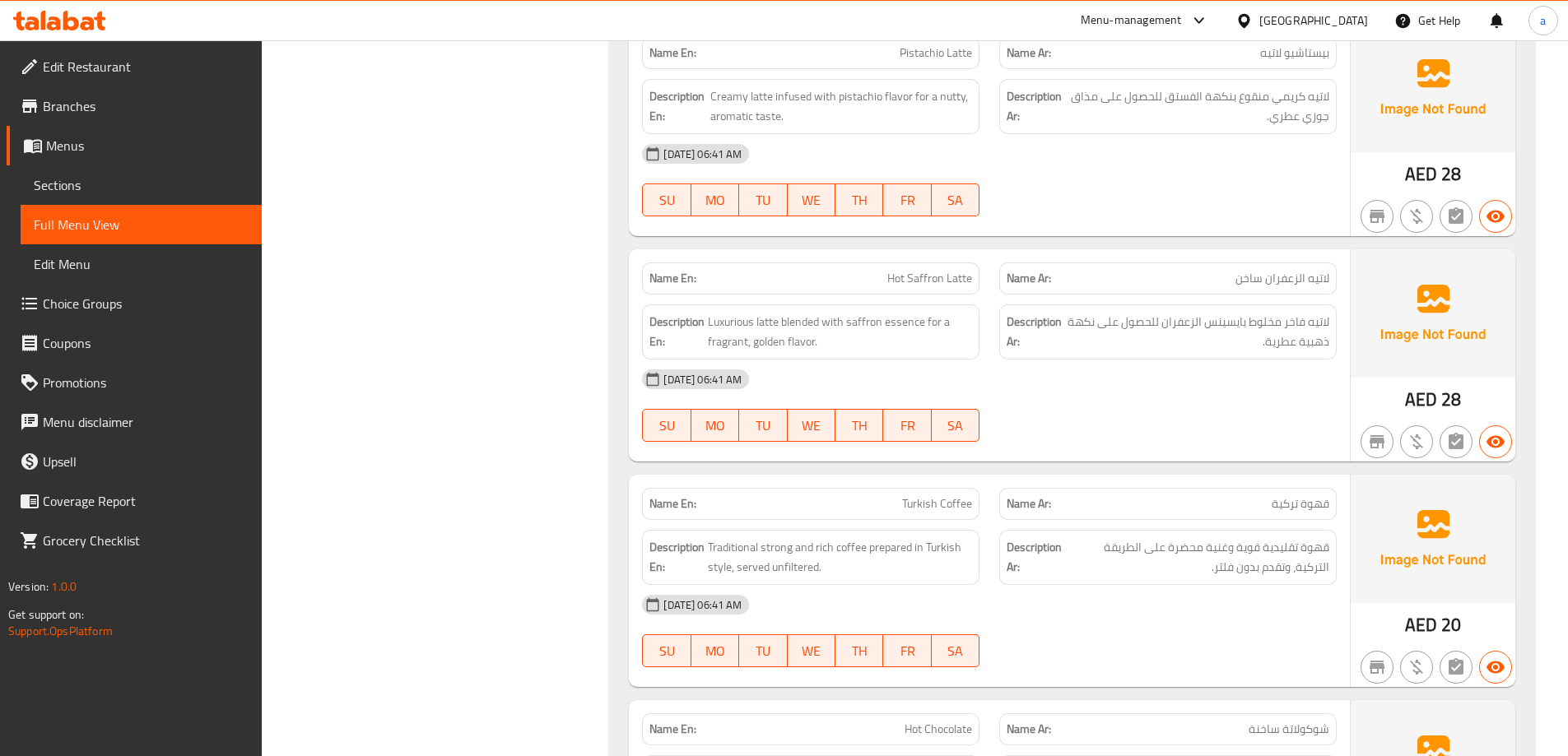
click at [1164, 402] on div "07-10-2025 06:41 AM SU MO TU WE TH FR SA" at bounding box center [989, 405] width 714 height 92
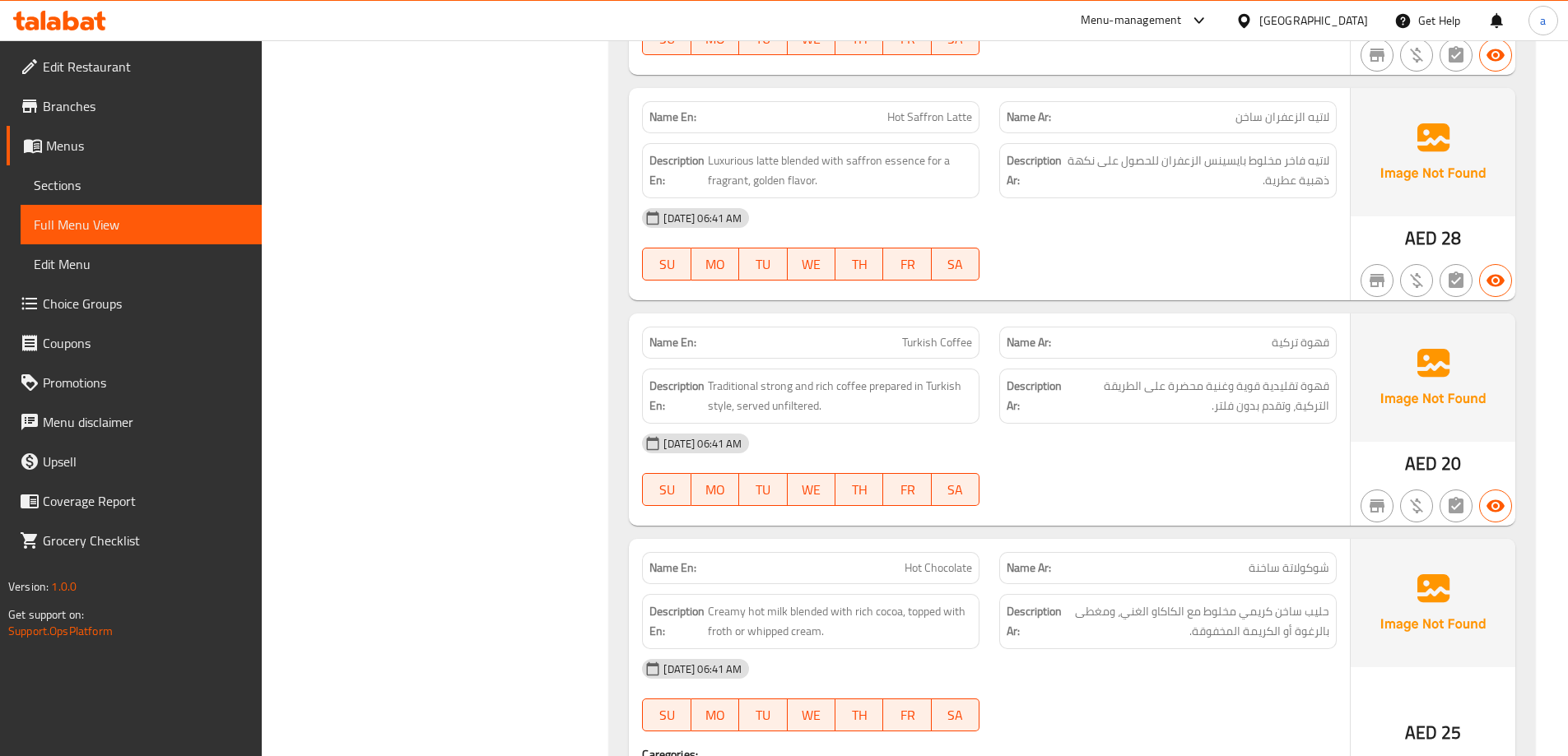
scroll to position [3127, 0]
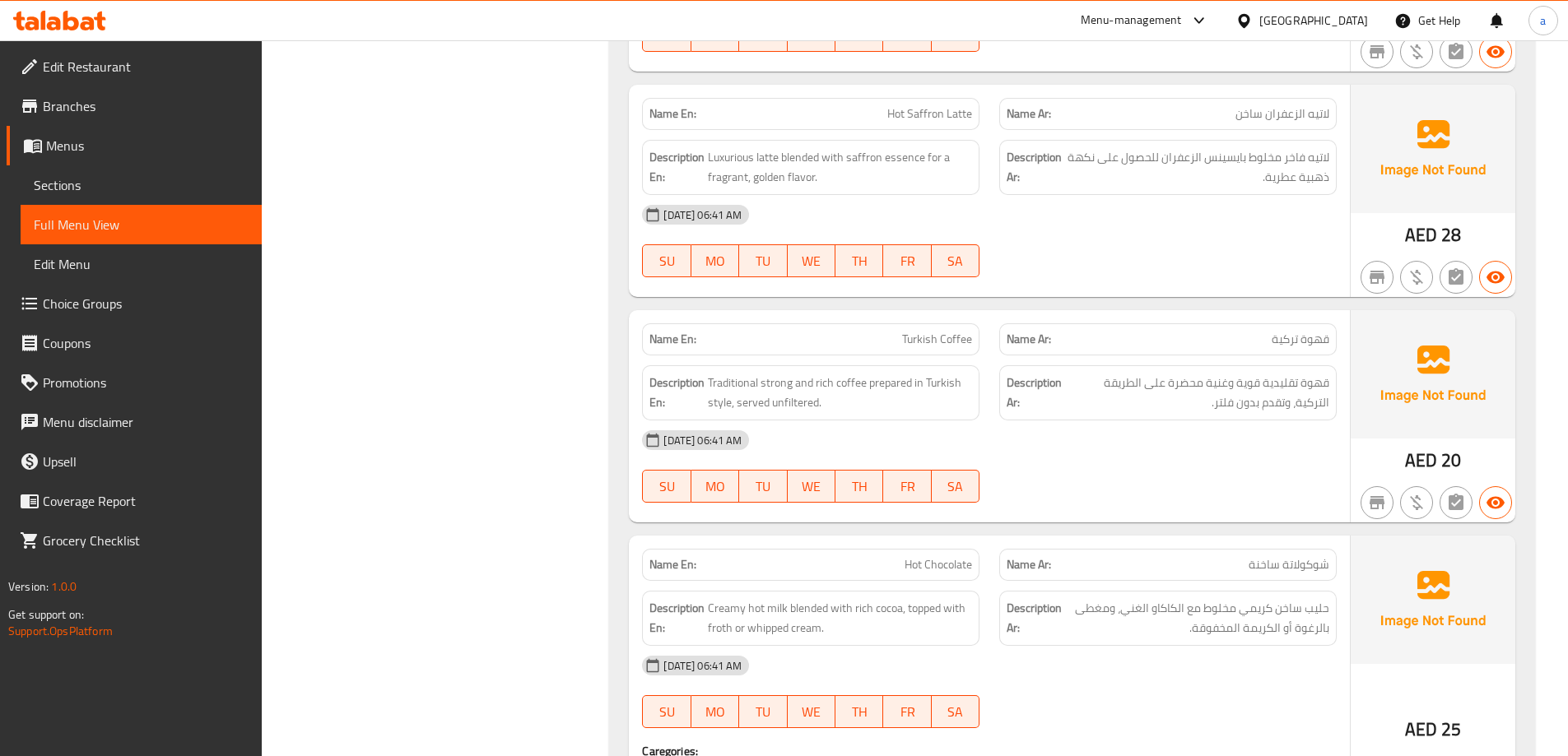
click at [864, 433] on div "07-10-2025 06:41 AM" at bounding box center [989, 440] width 714 height 39
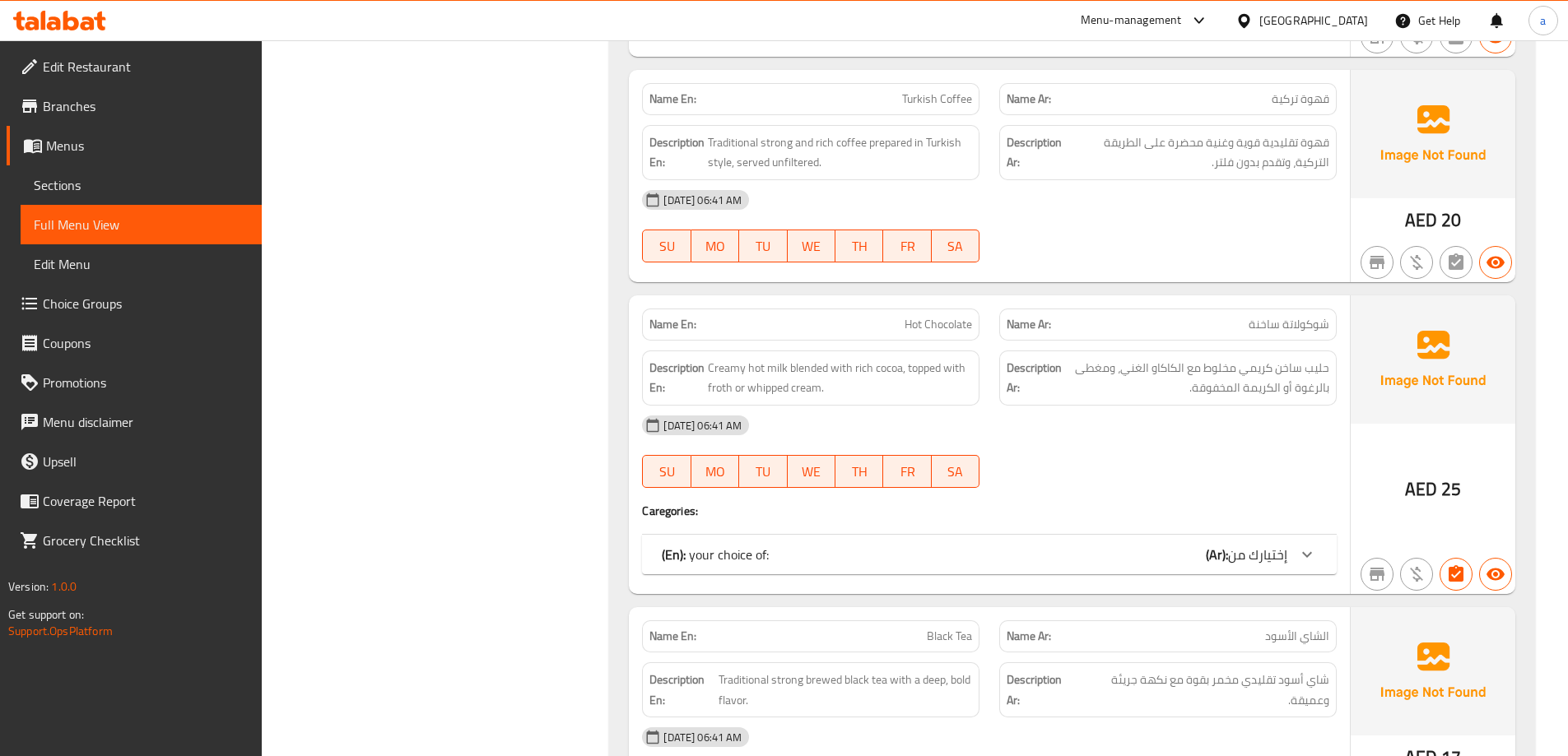
scroll to position [3374, 0]
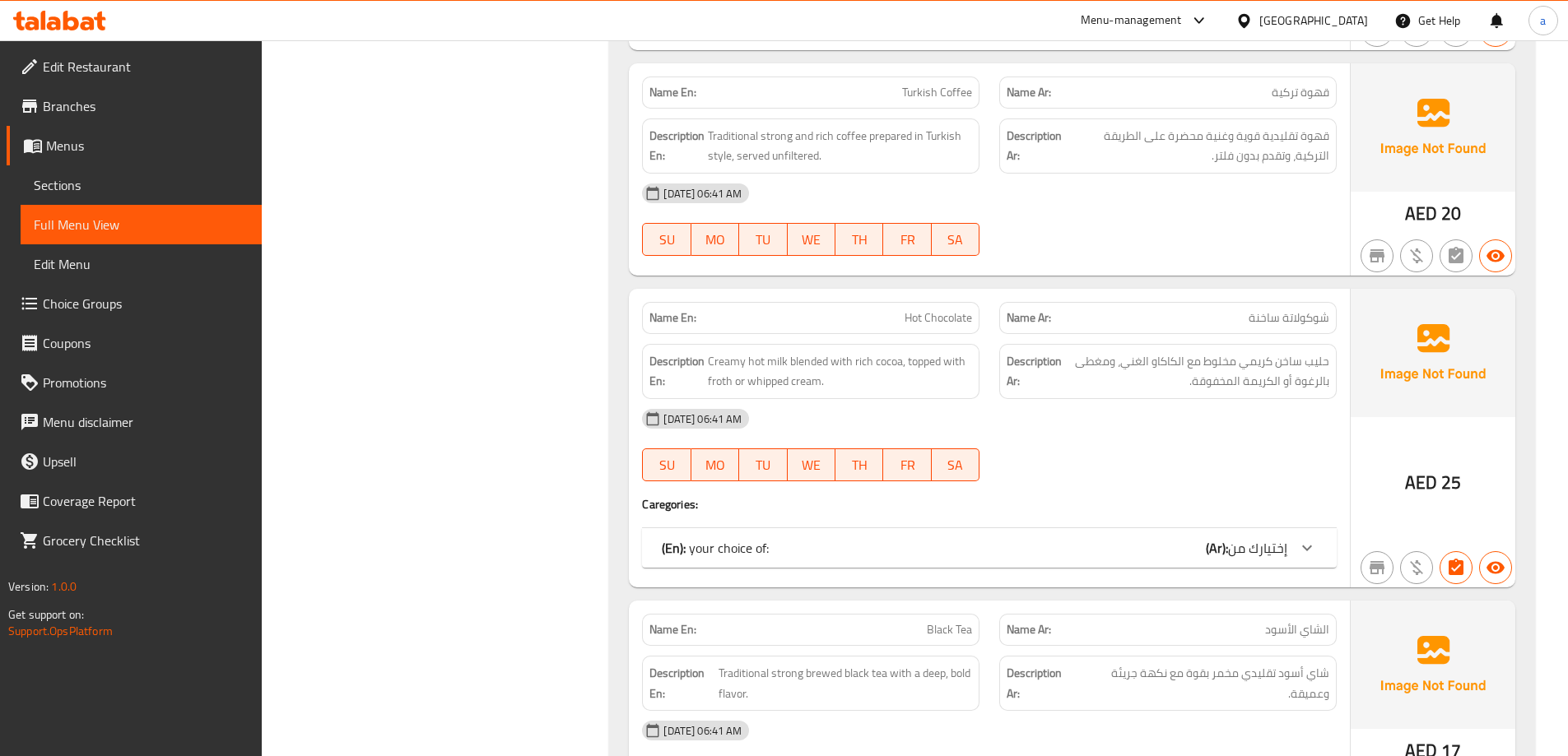
click at [1173, 553] on div "(En): your choice of: (Ar): إختيارك من" at bounding box center [975, 548] width 626 height 20
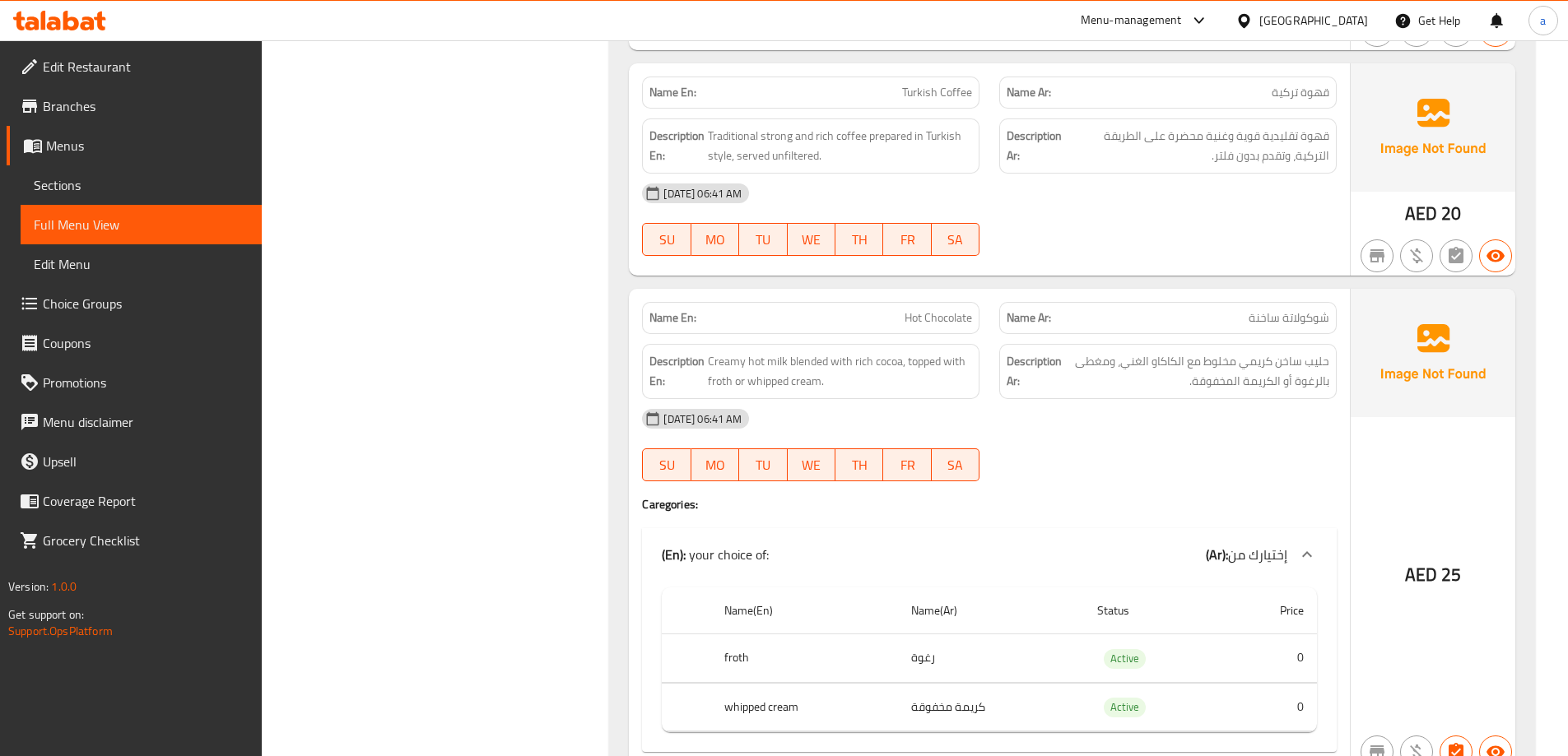
click at [1173, 553] on div "(En): your choice of: (Ar): إختيارك من" at bounding box center [975, 554] width 626 height 20
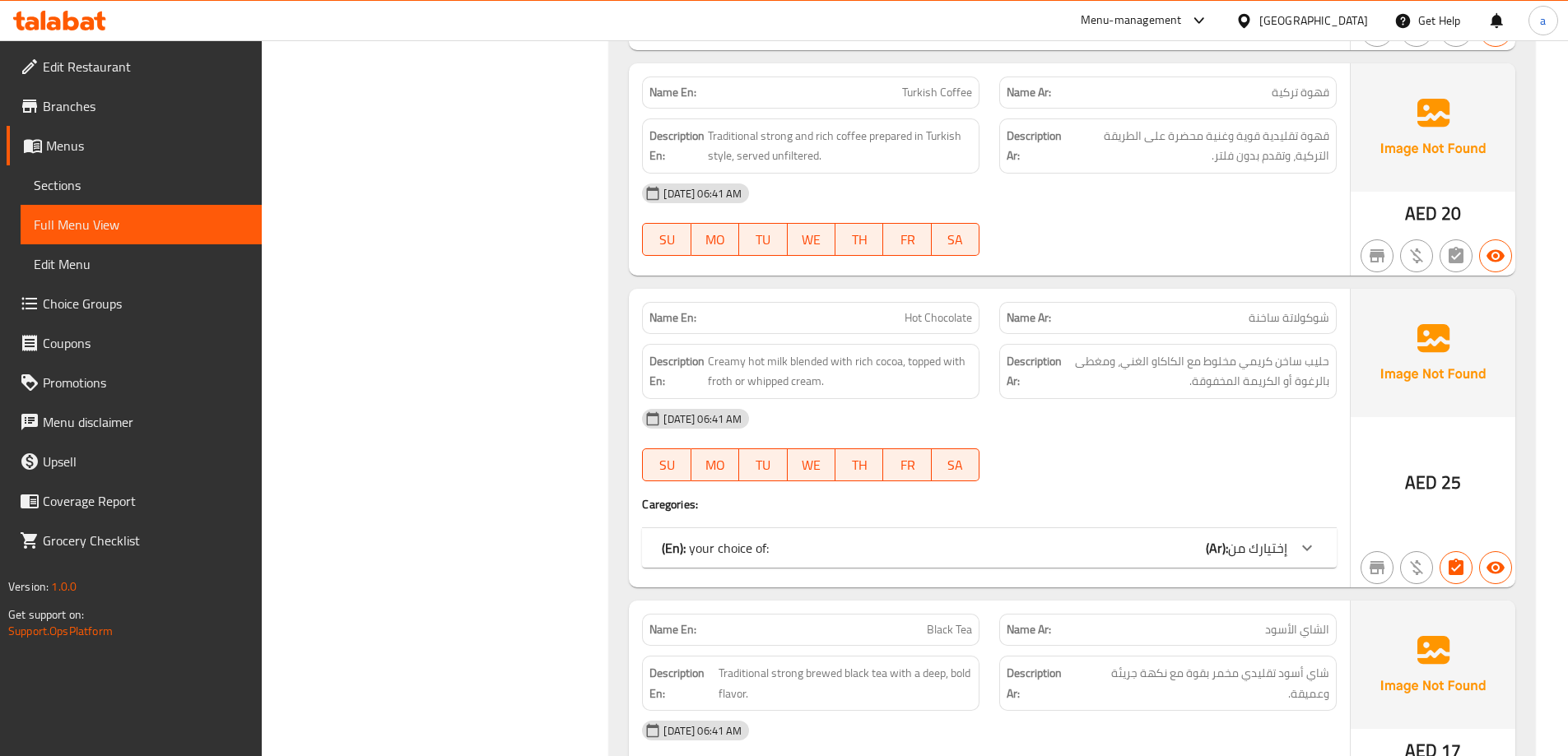
click at [1173, 553] on div "(En): your choice of: (Ar): إختيارك من" at bounding box center [975, 548] width 626 height 20
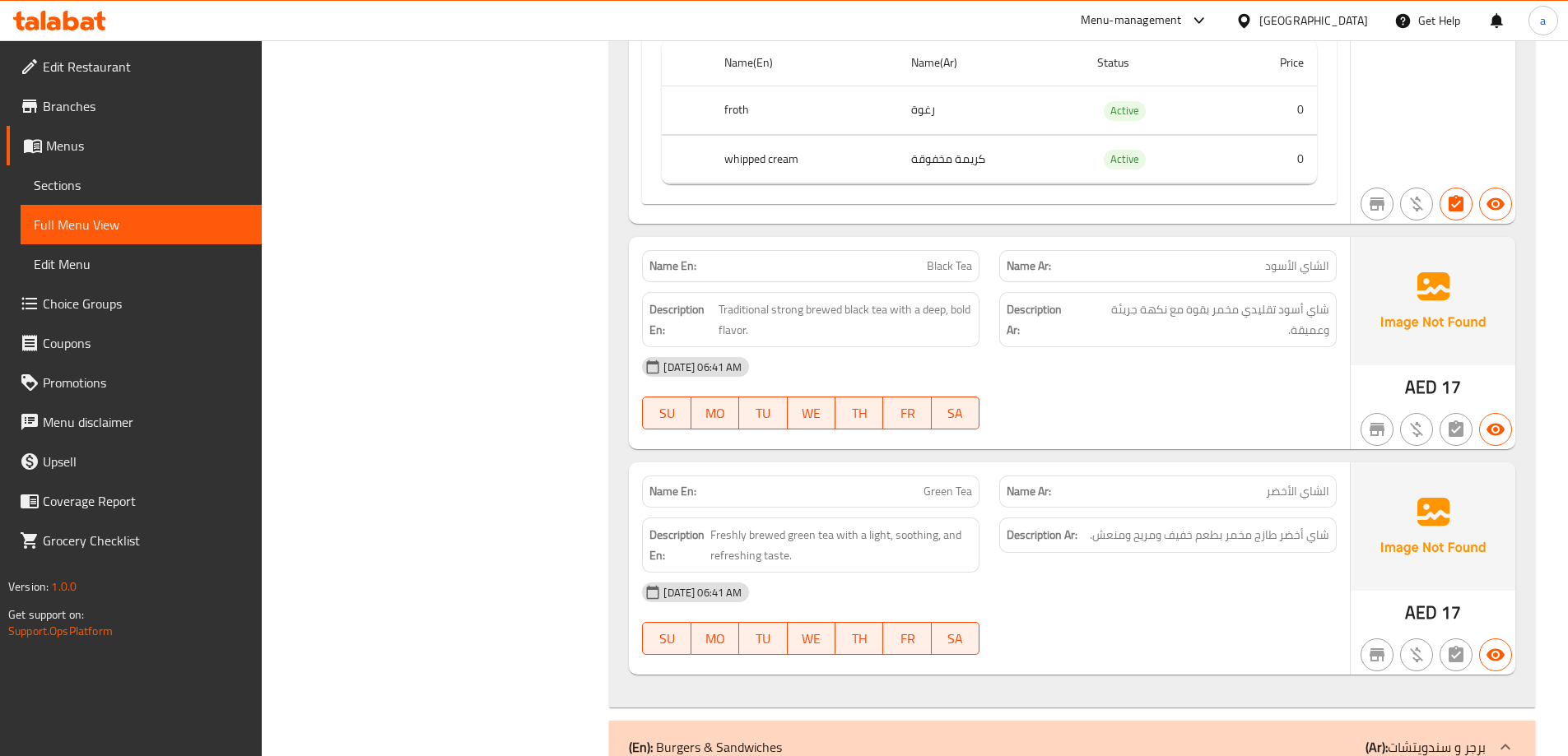
scroll to position [3950, 0]
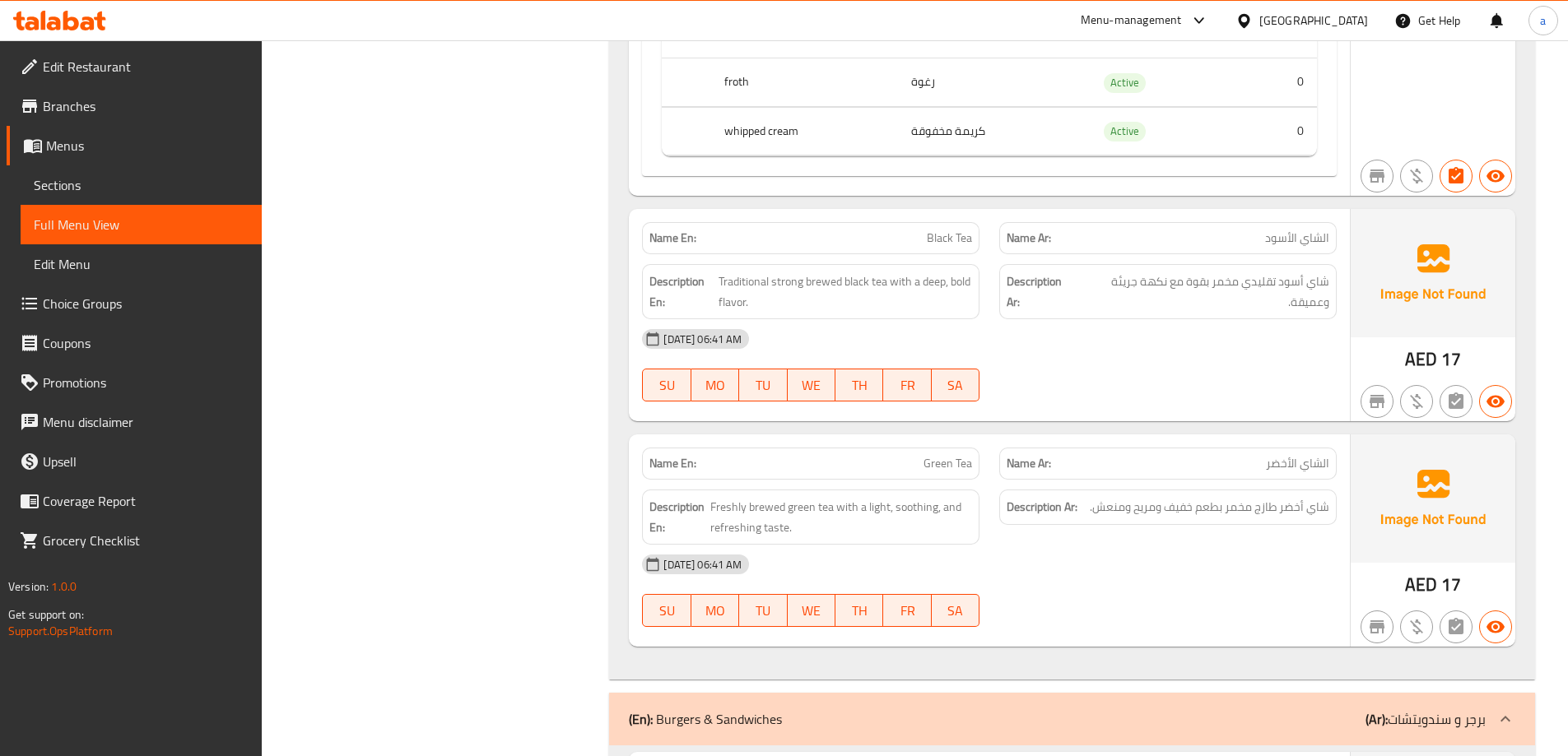
click at [873, 464] on p "Name En: Green Tea" at bounding box center [810, 464] width 323 height 17
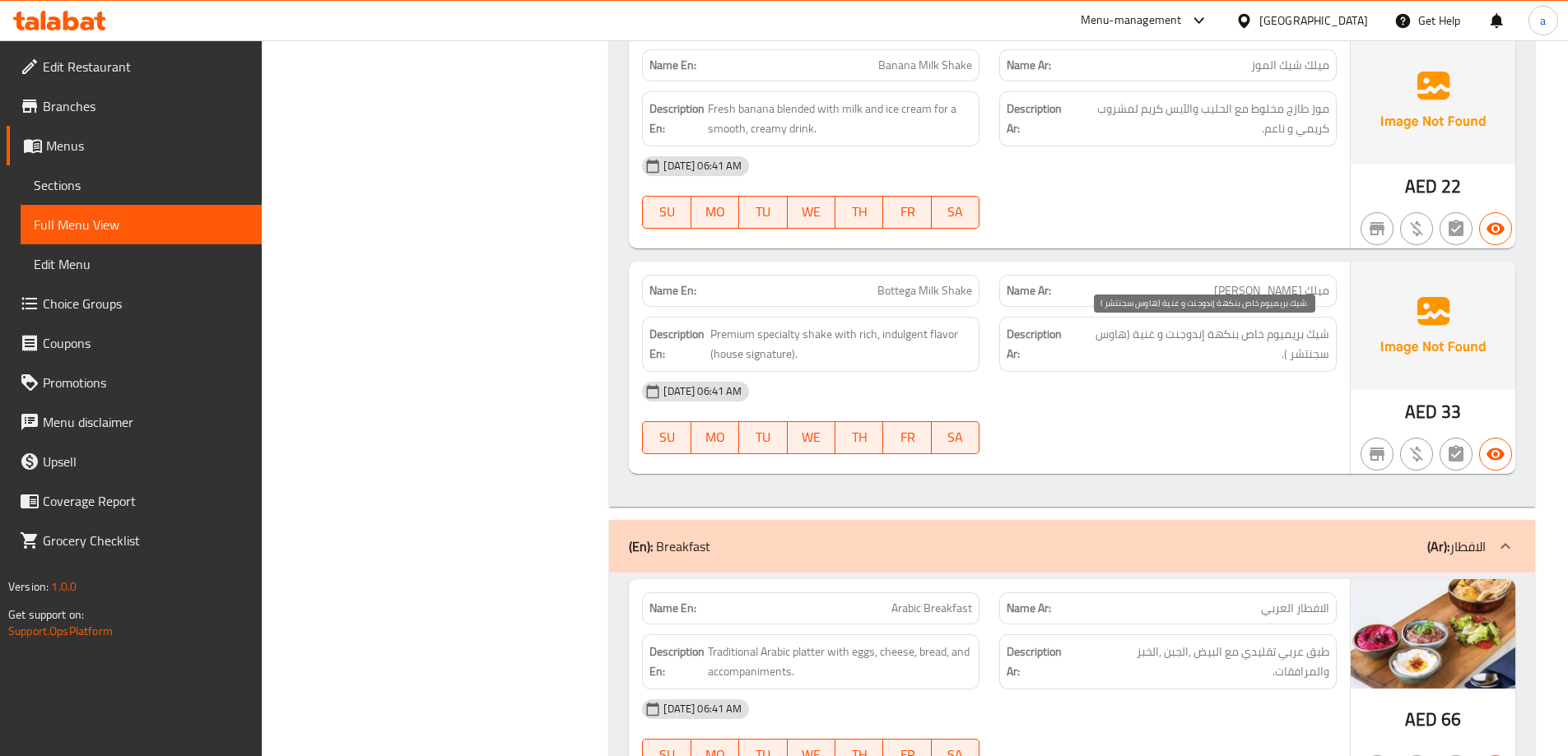
scroll to position [9216, 0]
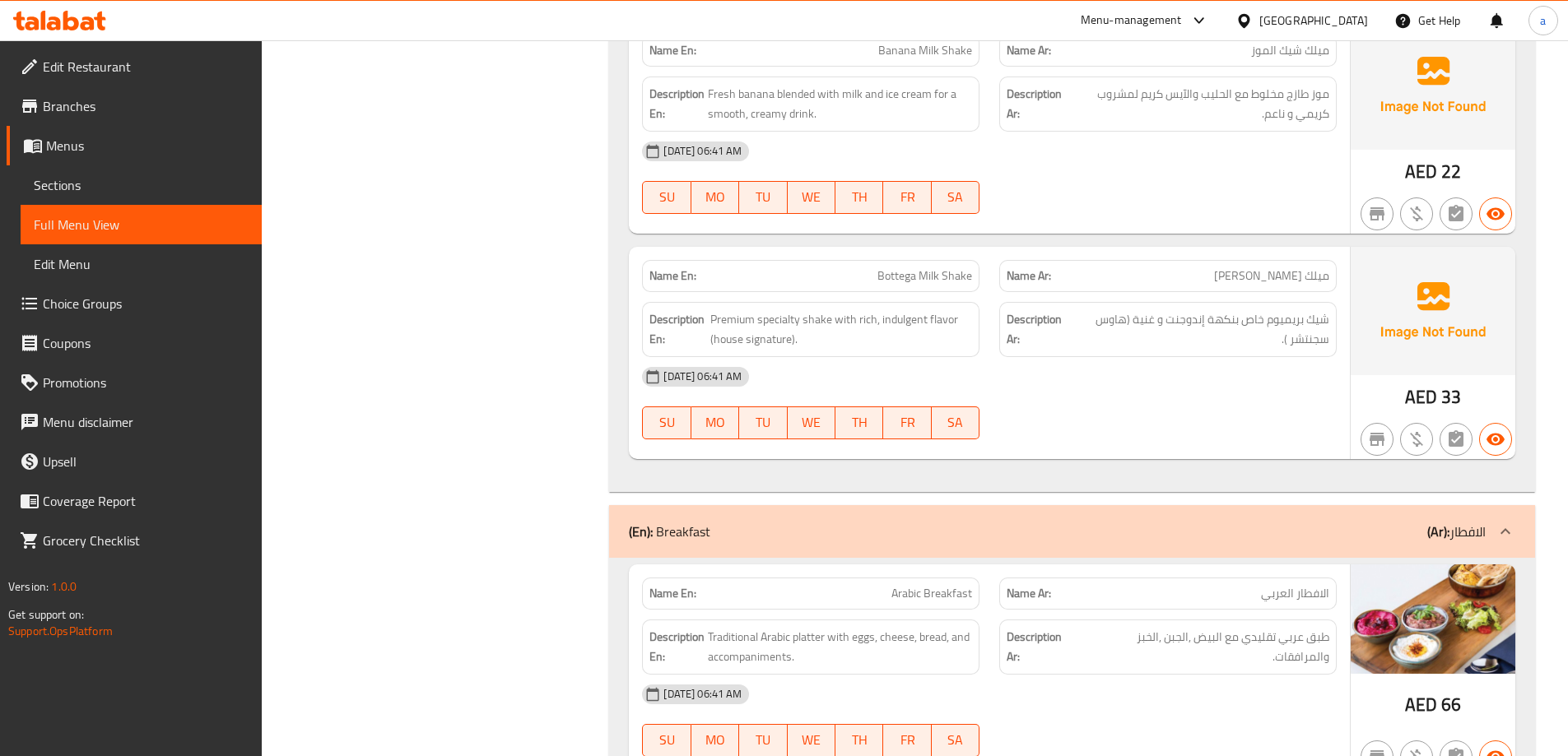
click at [892, 278] on span "Bottega Milk Shake" at bounding box center [925, 276] width 94 height 17
copy span "Bottega"
click at [1125, 440] on div at bounding box center [1168, 439] width 357 height 20
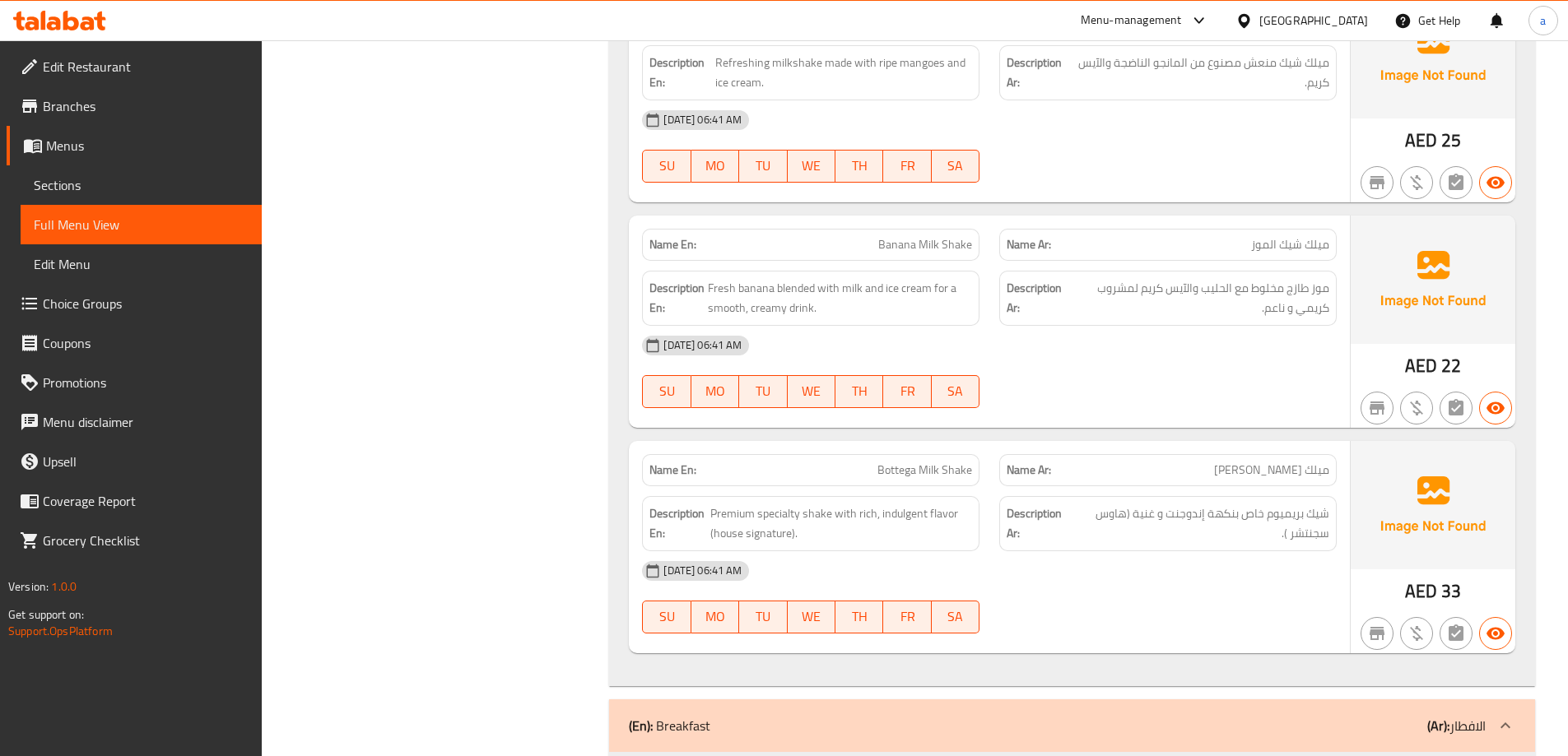
scroll to position [9133, 0]
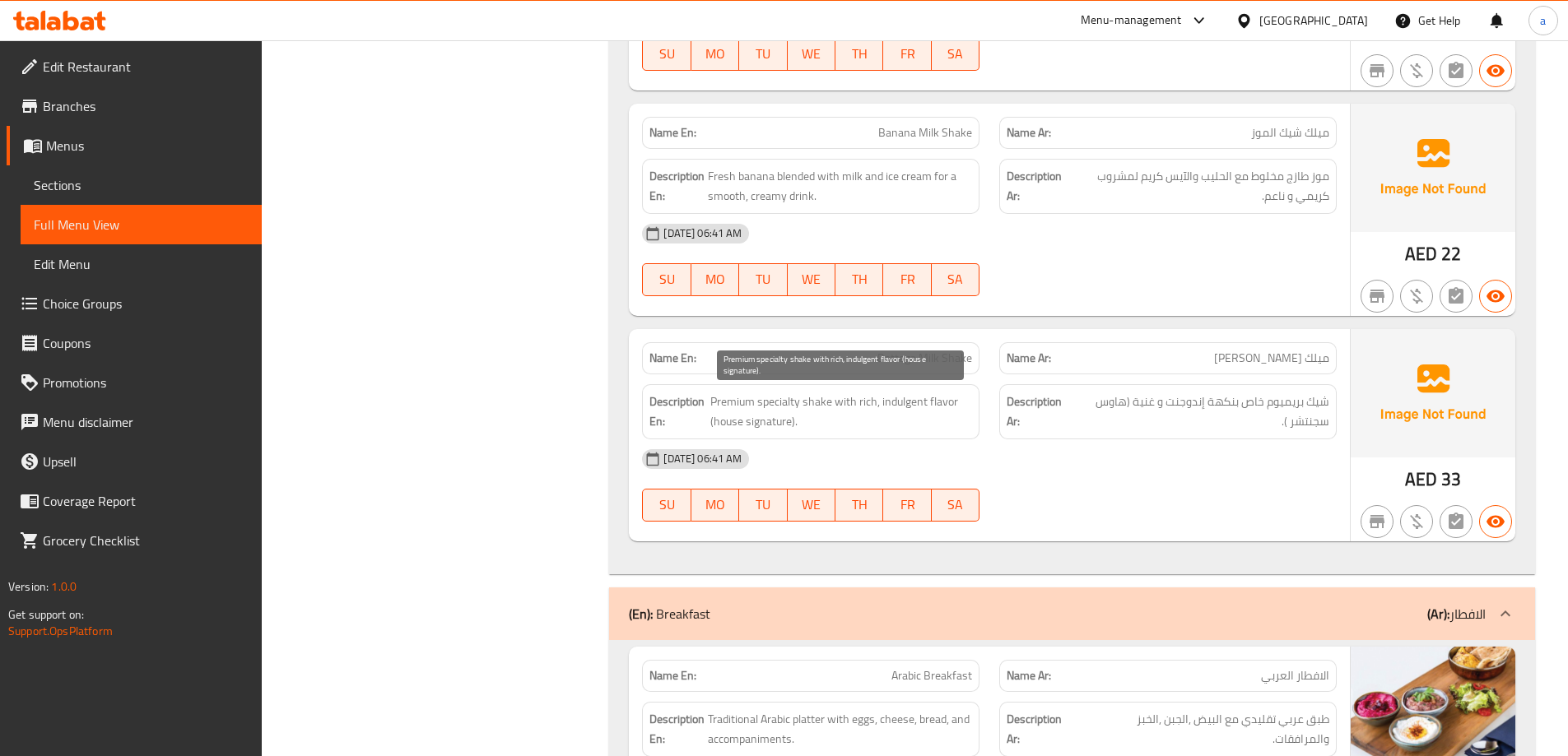
click at [903, 402] on span "Premium specialty shake with rich, indulgent flavor (house signature)." at bounding box center [841, 412] width 262 height 40
copy span "indulgent"
click at [914, 404] on span "Premium specialty shake with rich, indulgent flavor (house signature)." at bounding box center [841, 412] width 262 height 40
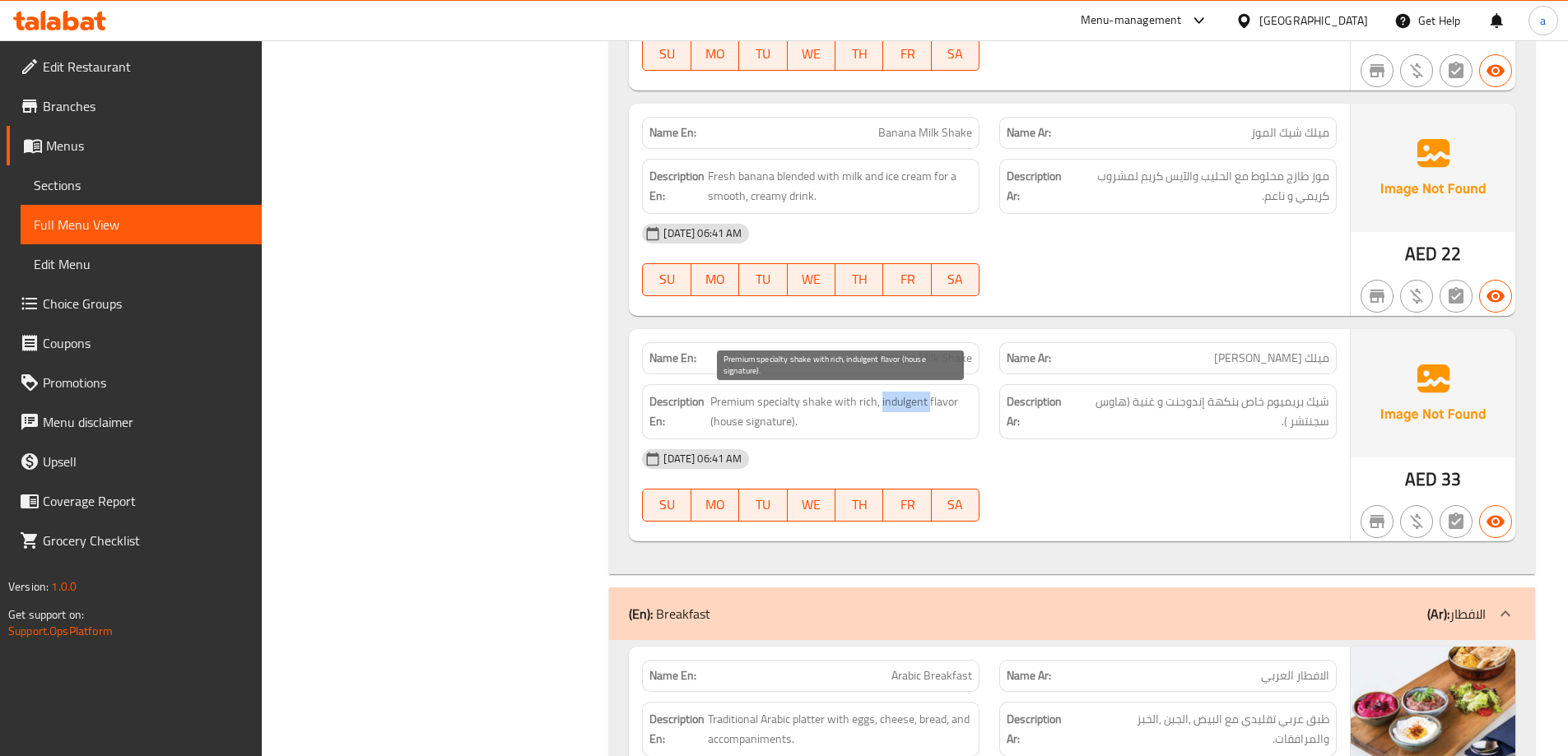
click at [895, 402] on span "Premium specialty shake with rich, indulgent flavor (house signature)." at bounding box center [841, 412] width 262 height 40
click at [853, 411] on span "Premium specialty shake with rich, indulgent flavor (house signature)." at bounding box center [841, 412] width 262 height 40
drag, startPoint x: 452, startPoint y: 434, endPoint x: 449, endPoint y: 419, distance: 15.3
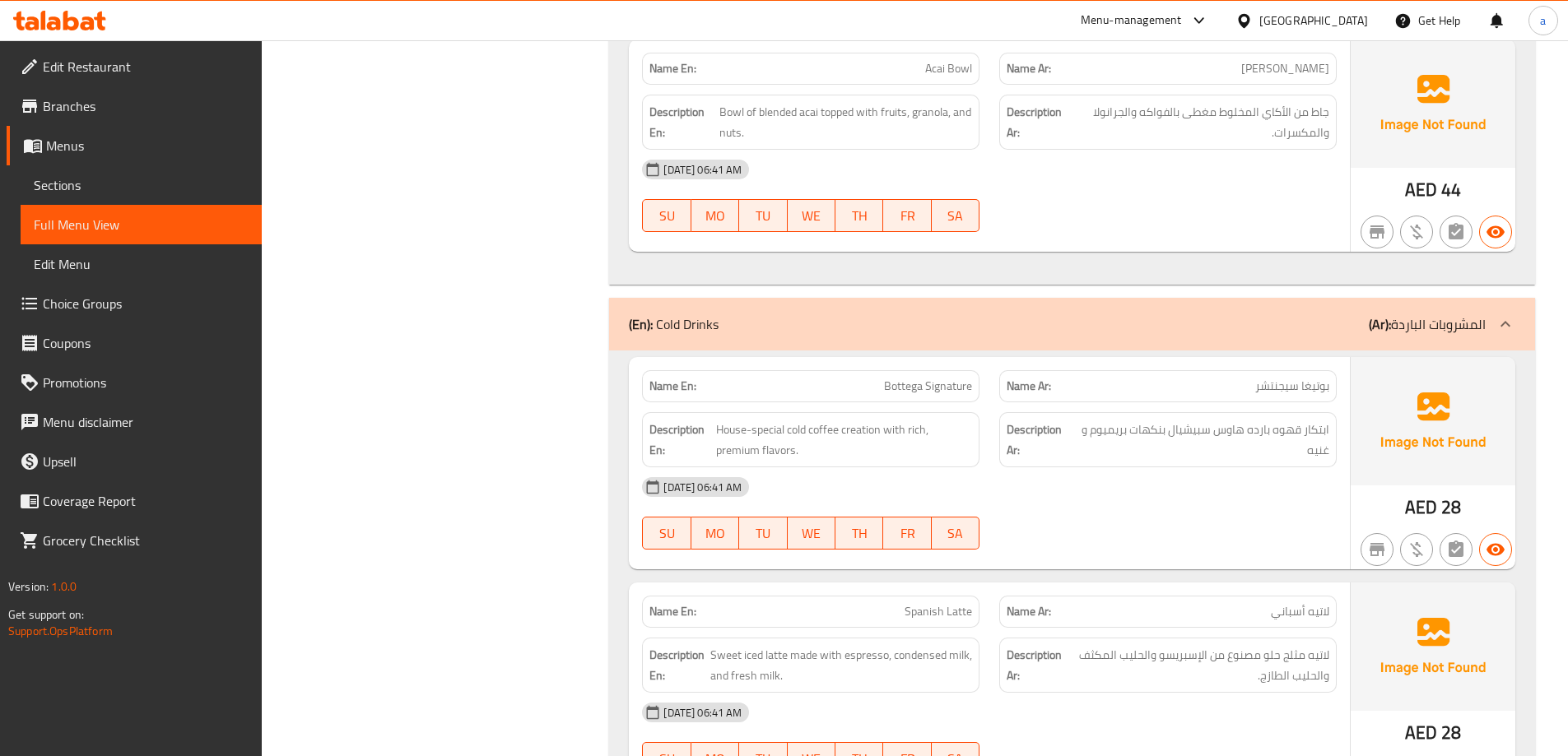
scroll to position [13824, 0]
drag, startPoint x: 933, startPoint y: 345, endPoint x: 1026, endPoint y: 424, distance: 122.0
click at [933, 345] on div "(En): Cold Drinks (Ar): المشروبات الباردة" at bounding box center [1072, 327] width 926 height 52
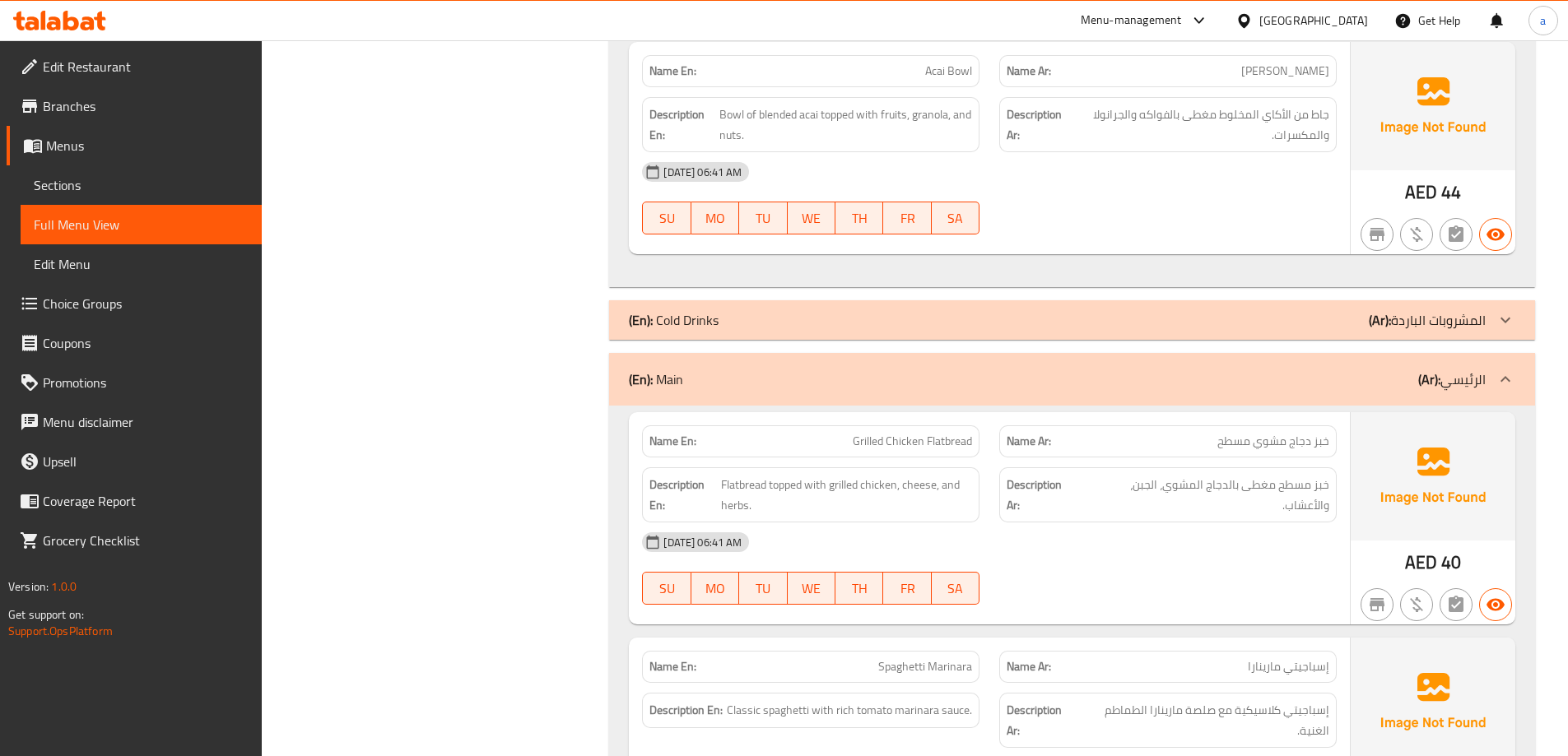
scroll to position [13988, 0]
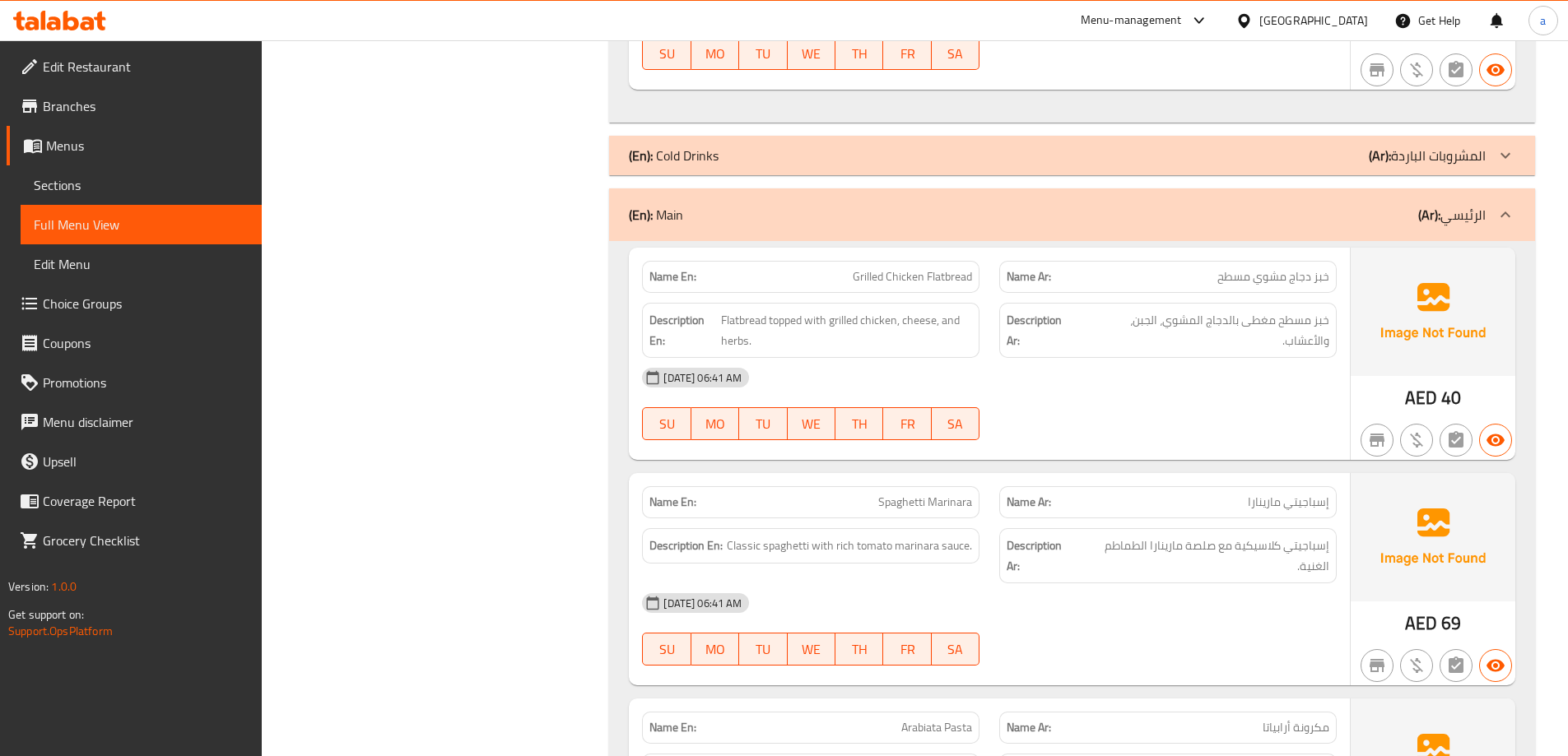
click at [1237, 154] on div "(En): Cold Drinks (Ar): المشروبات الباردة" at bounding box center [1057, 156] width 857 height 20
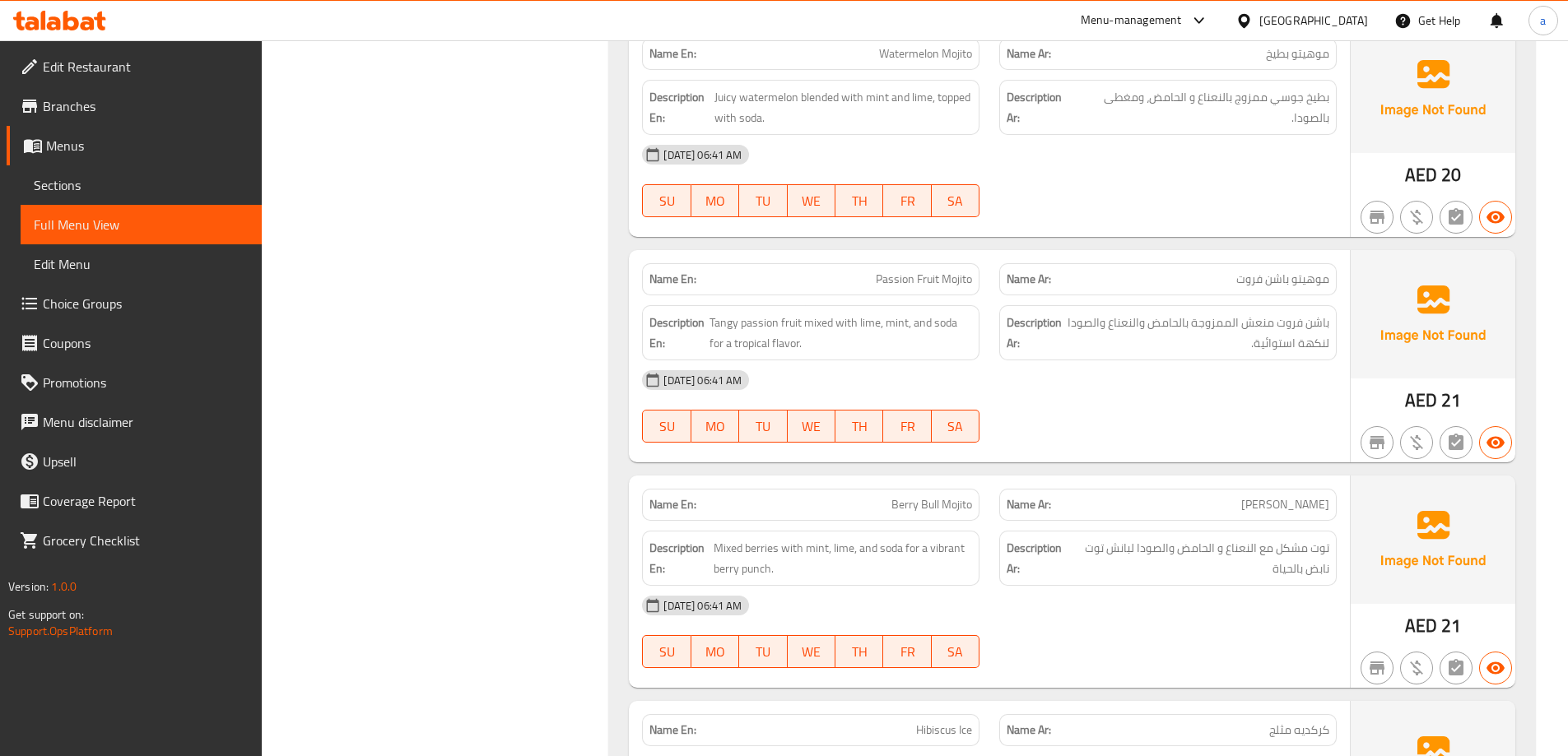
scroll to position [18843, 0]
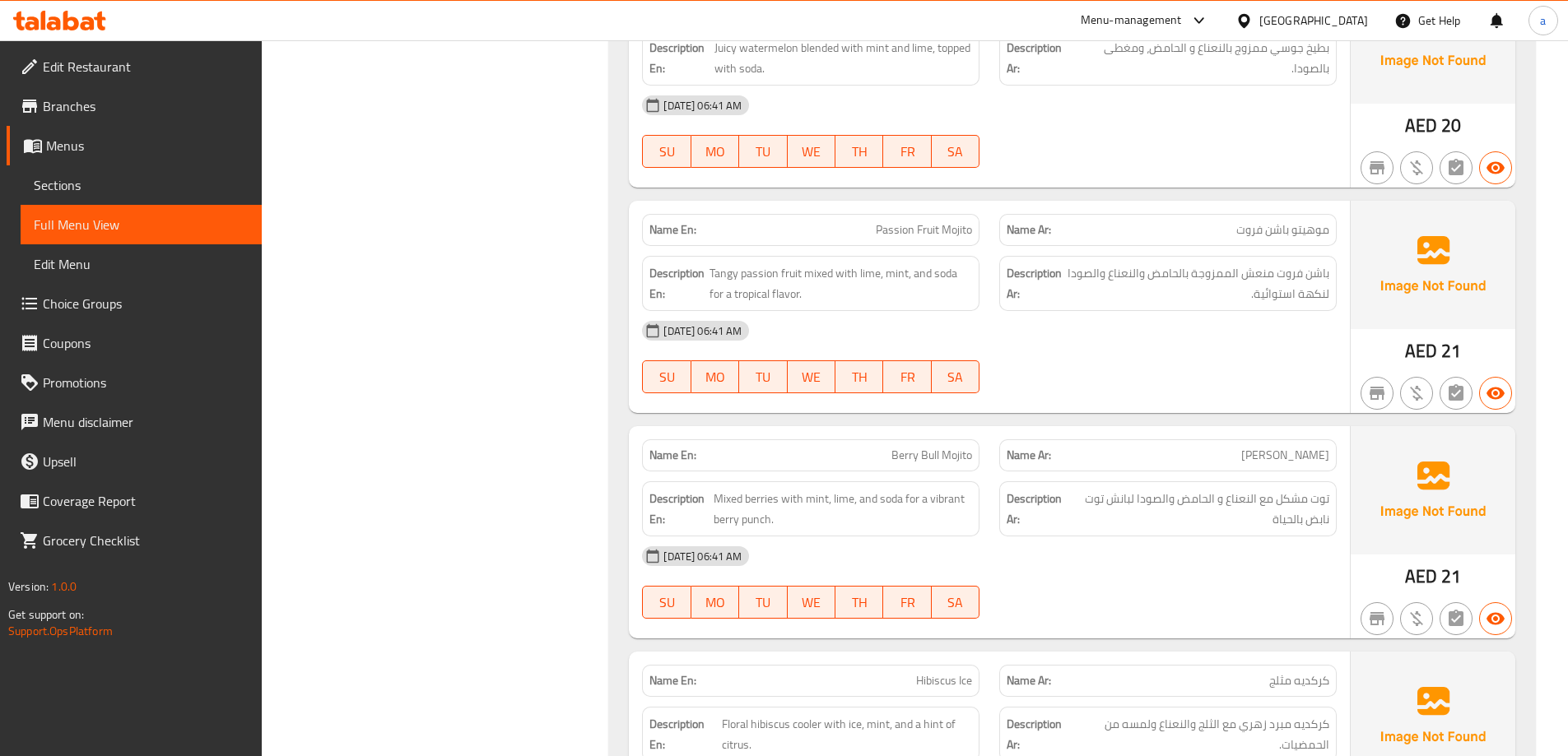
click at [1135, 358] on div "07-10-2025 06:41 AM SU MO TU WE TH FR SA" at bounding box center [989, 357] width 714 height 92
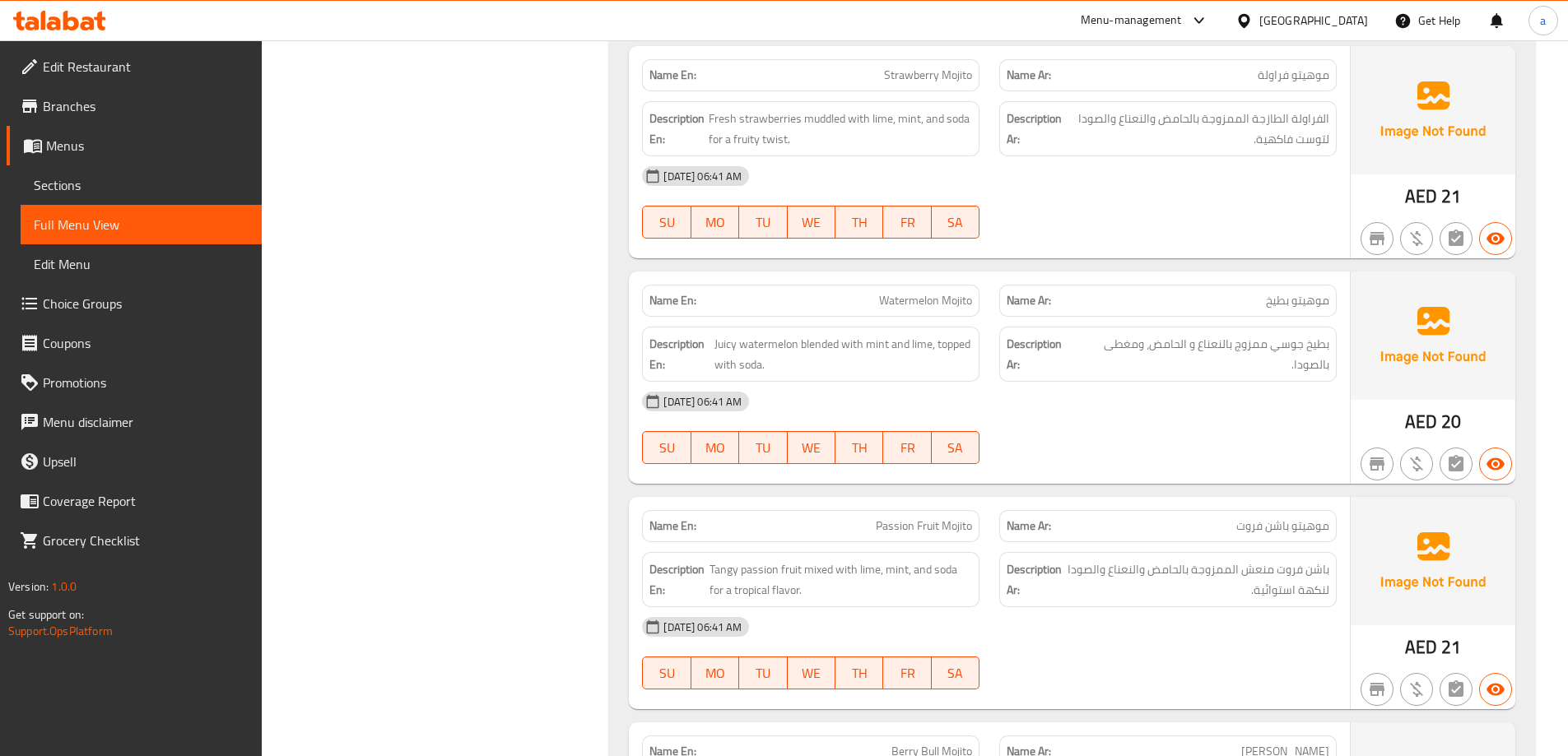
scroll to position [18349, 0]
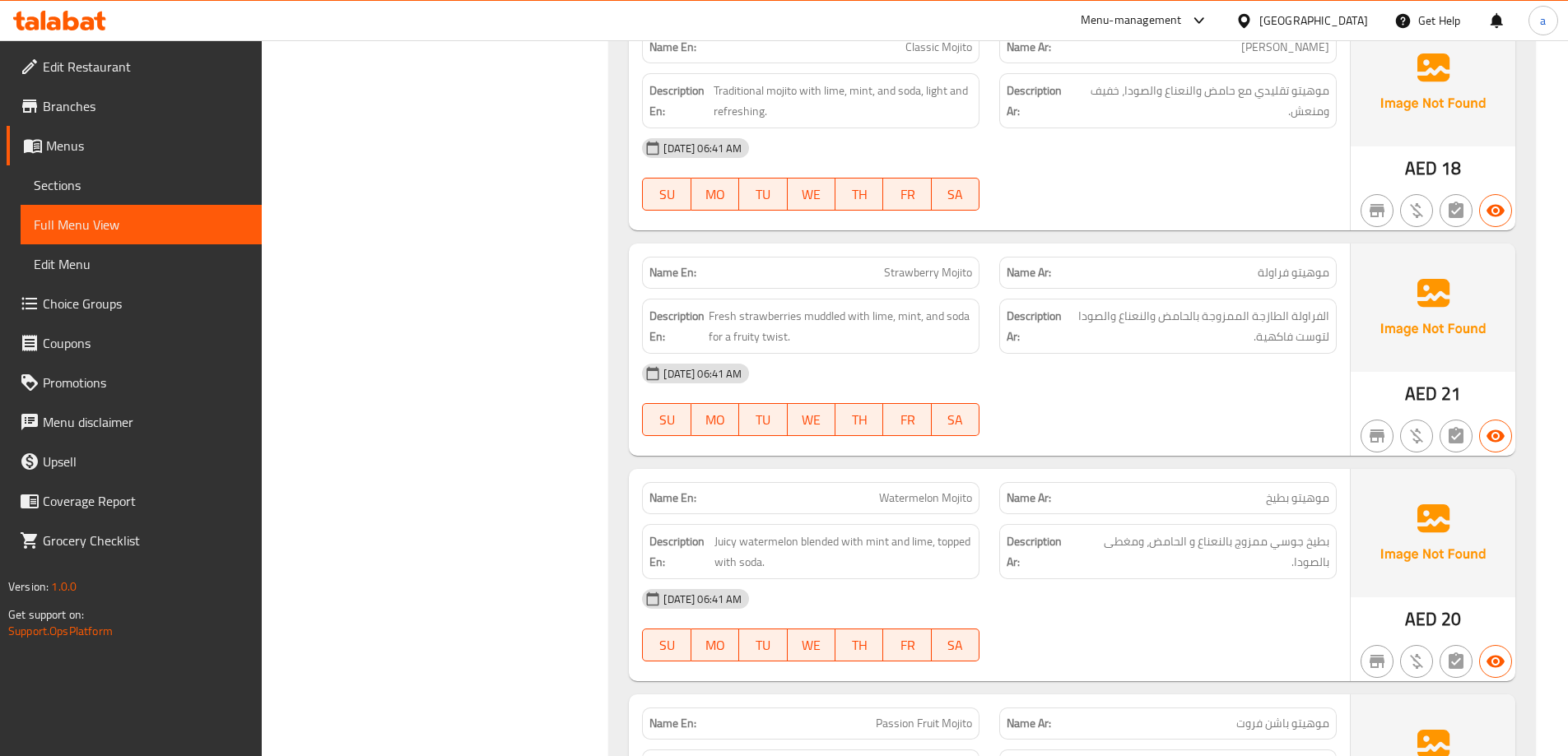
click at [89, 145] on span "Menus" at bounding box center [148, 145] width 203 height 20
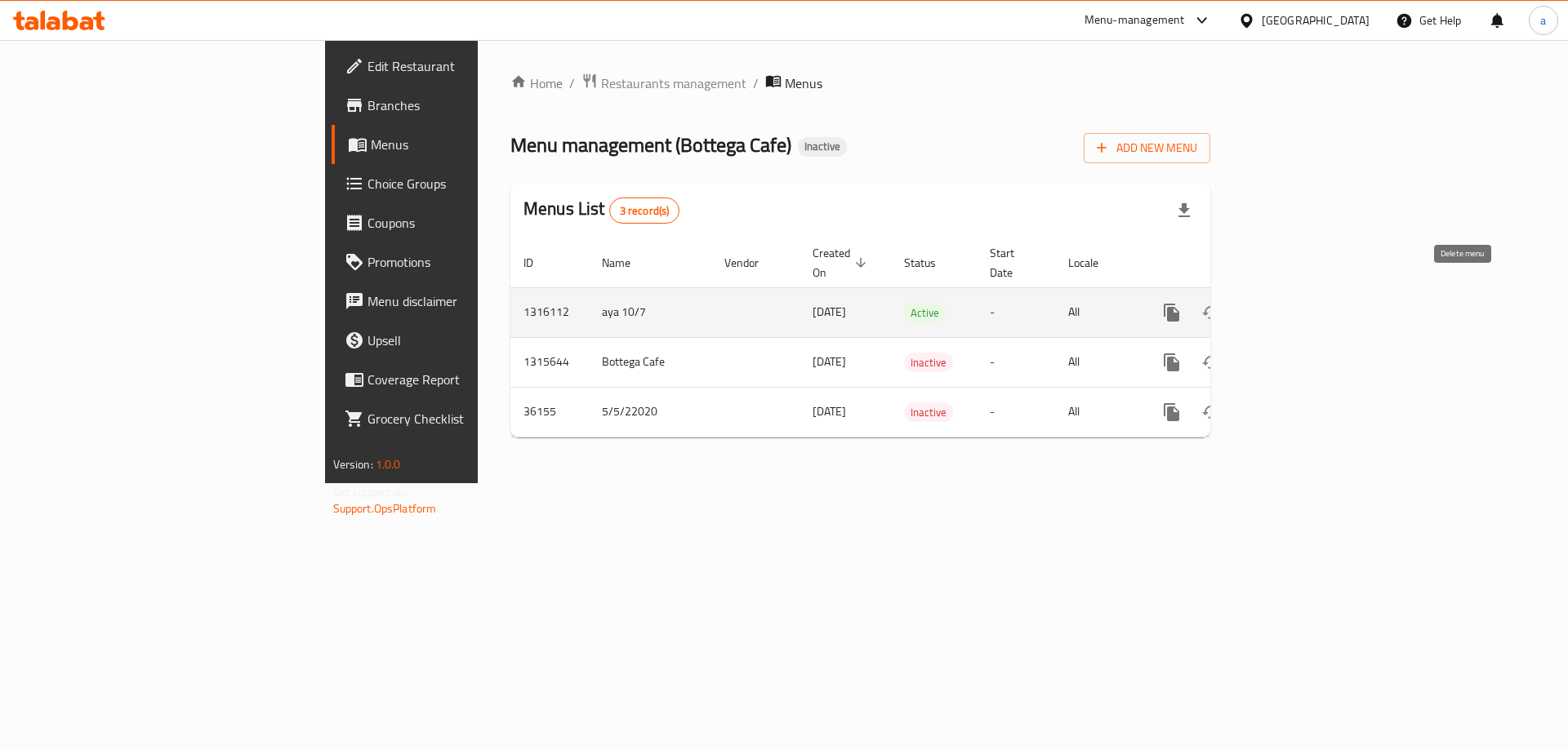
click at [1256, 305] on icon "enhanced table" at bounding box center [1250, 312] width 11 height 15
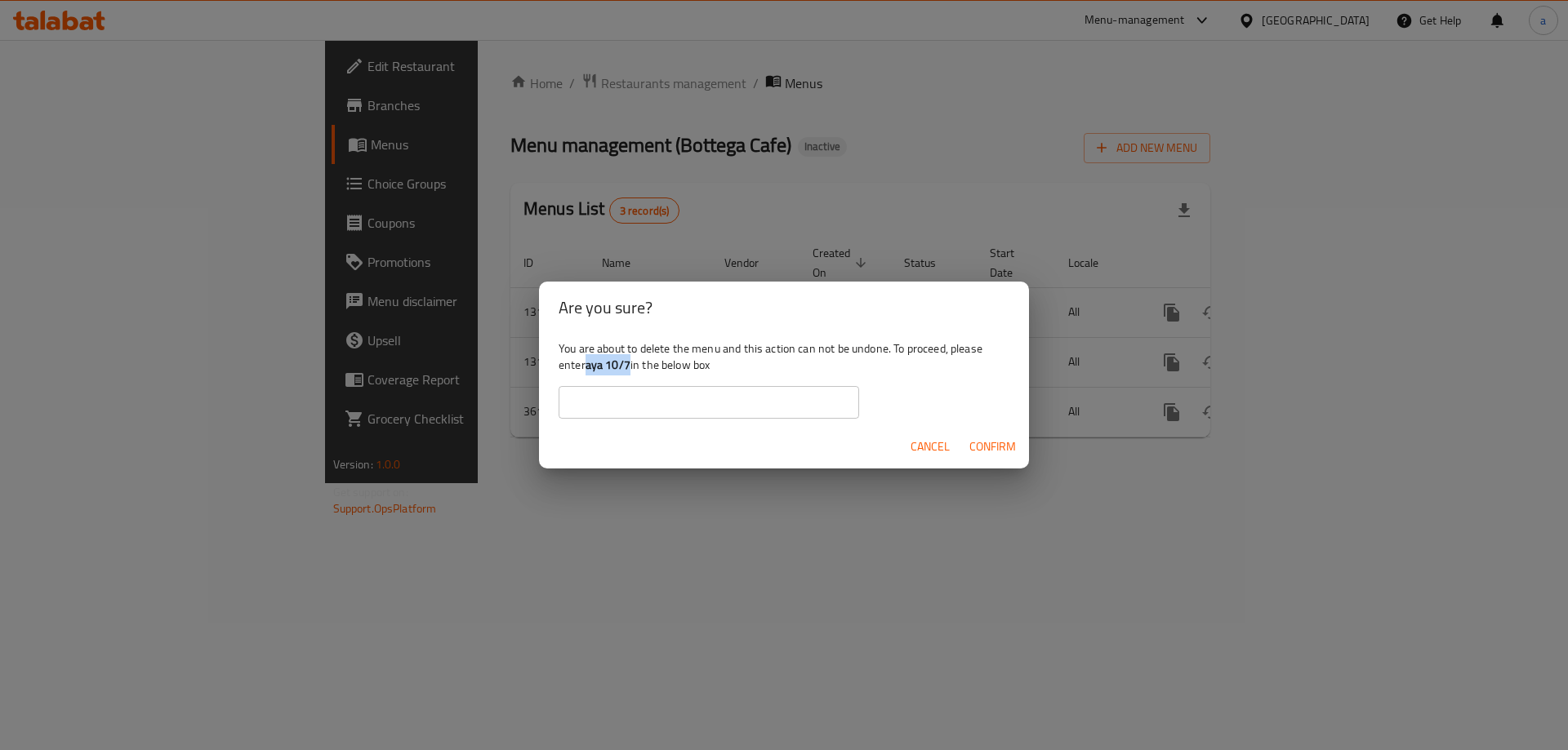
drag, startPoint x: 587, startPoint y: 364, endPoint x: 631, endPoint y: 371, distance: 44.6
click at [630, 371] on b "aya 10/7" at bounding box center [608, 365] width 45 height 21
copy b "aya 10/7"
click at [650, 386] on input "text" at bounding box center [709, 402] width 300 height 33
paste input "aya 10/7"
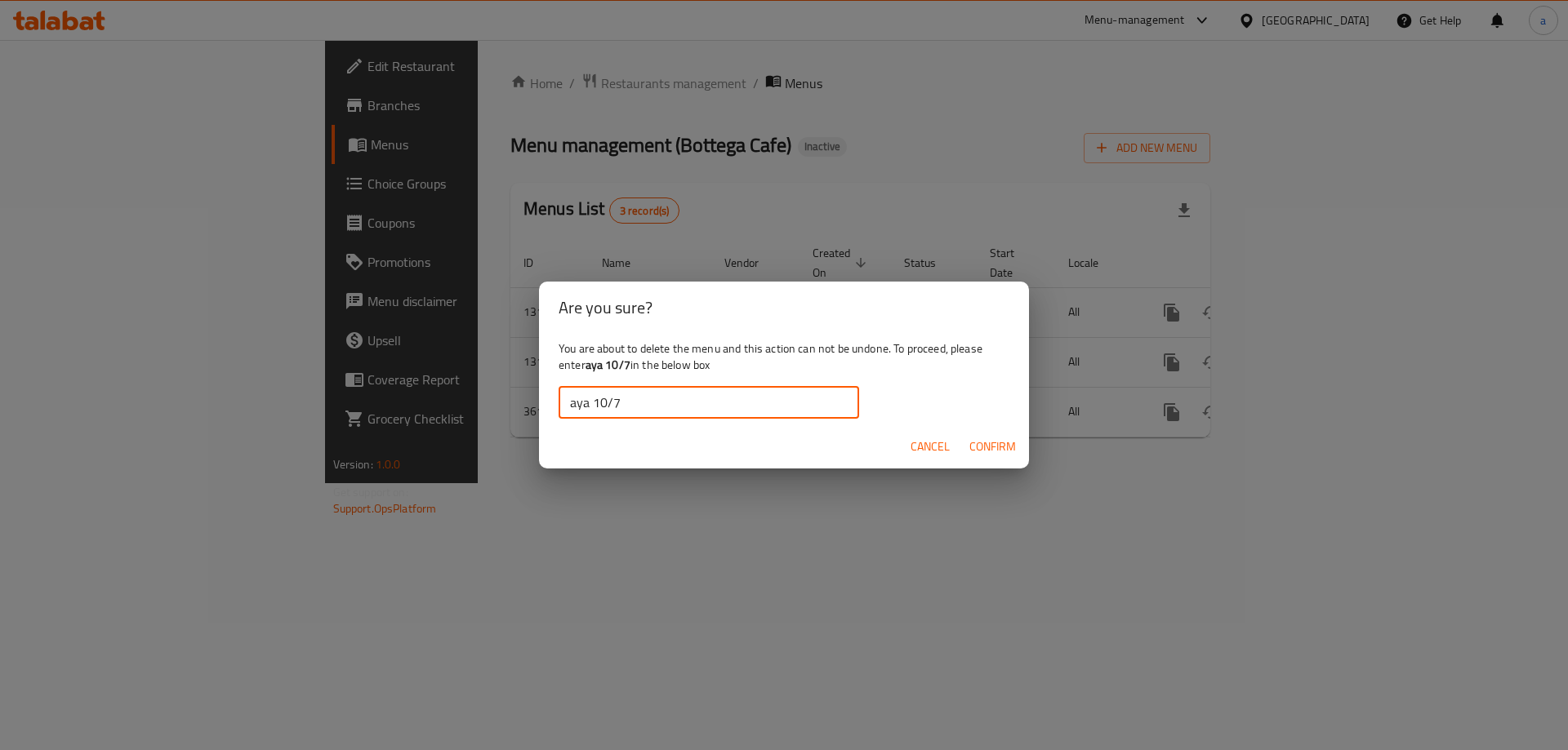
type input "aya 10/7"
click at [979, 450] on span "Confirm" at bounding box center [993, 447] width 47 height 21
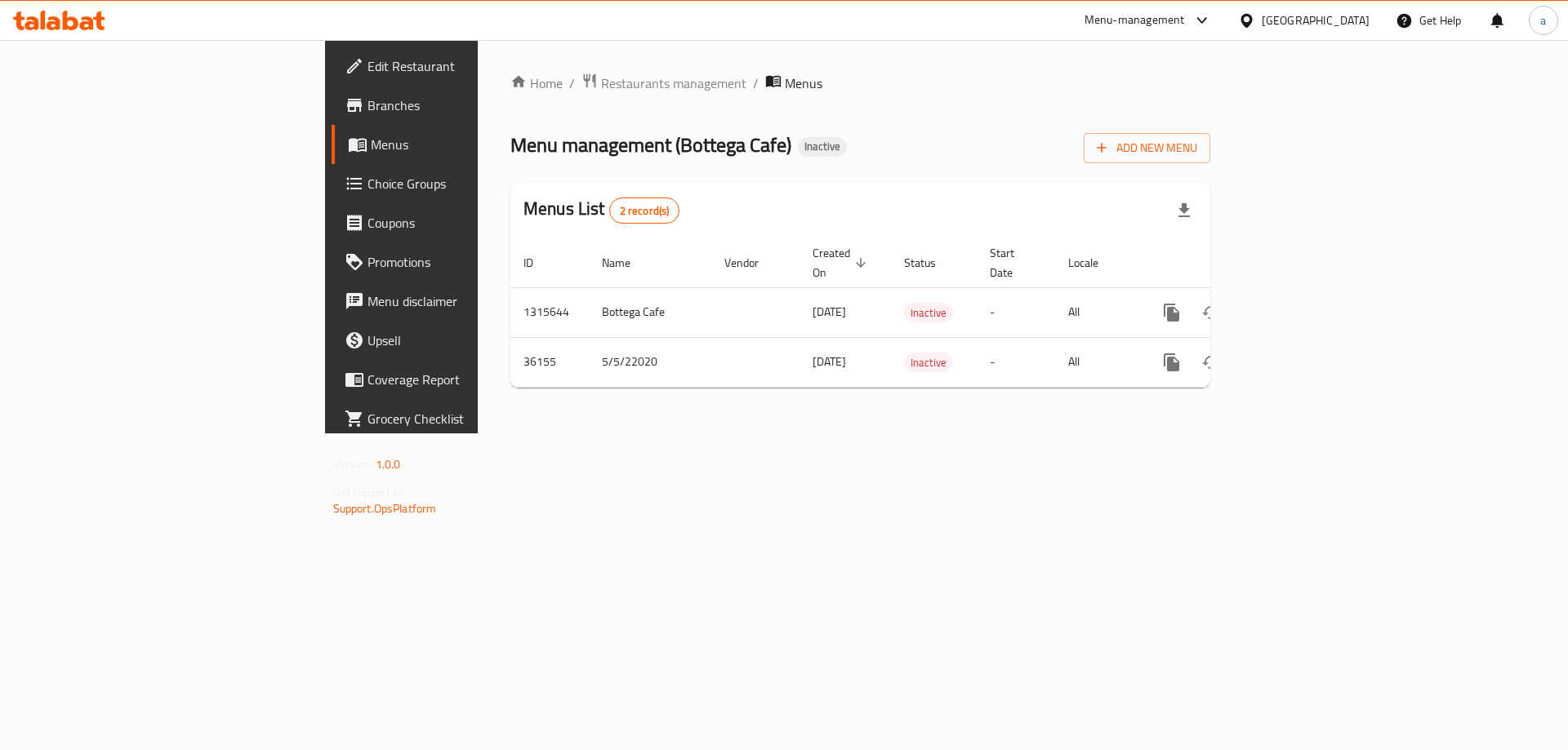
click at [830, 434] on div "Home / Restaurants management / Menus Menu management ( Bottega Cafe ) Inactive…" at bounding box center [860, 237] width 765 height 394
click at [670, 428] on div "Home / Restaurants management / Menus Menu management ( Bottega Cafe ) Inactive…" at bounding box center [860, 237] width 765 height 394
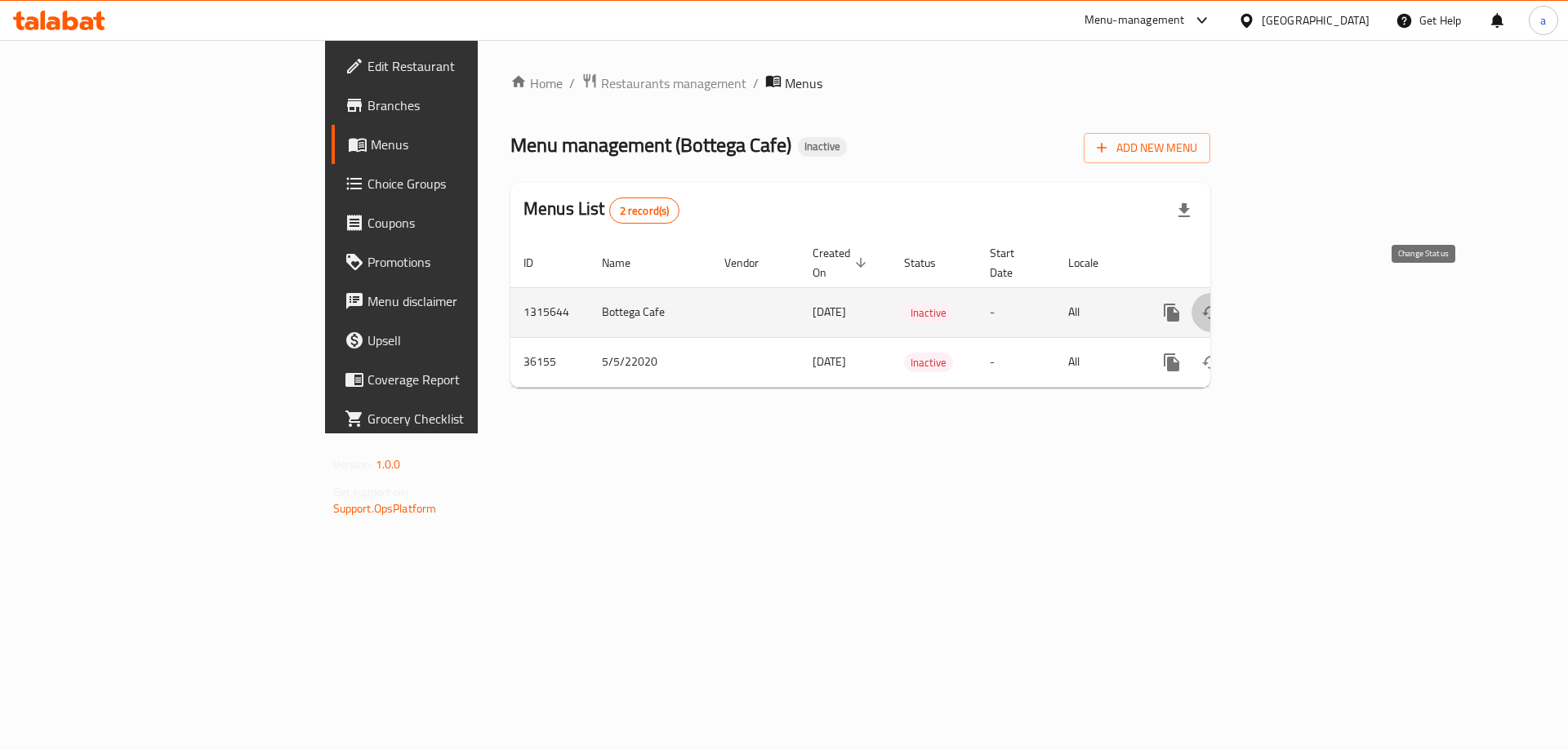
click at [1221, 303] on icon "enhanced table" at bounding box center [1211, 312] width 20 height 20
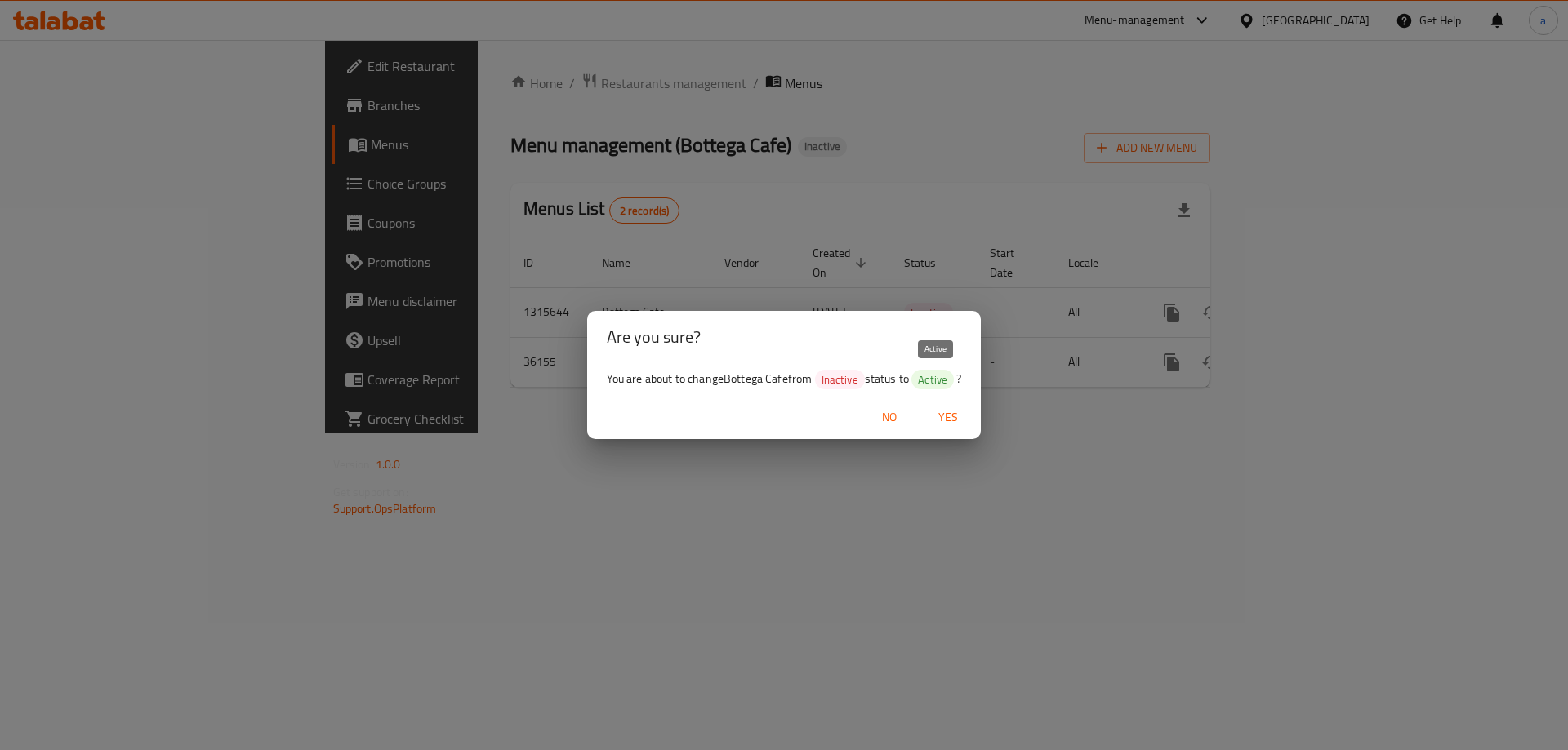
click at [944, 374] on span "Active" at bounding box center [932, 380] width 42 height 16
click at [943, 422] on span "Yes" at bounding box center [947, 418] width 39 height 21
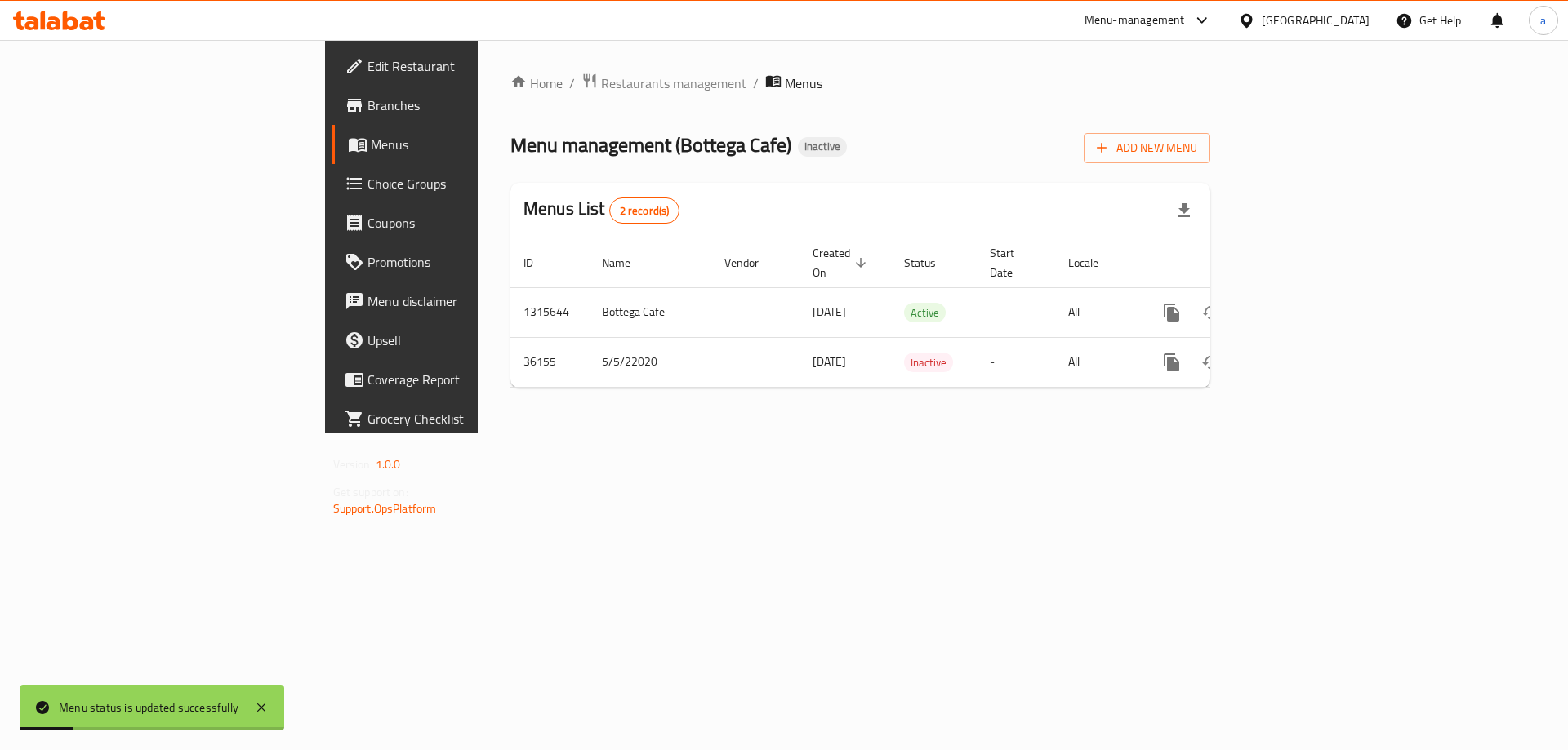
click at [784, 434] on div "Home / Restaurants management / Menus Menu management ( Bottega Cafe ) Inactive…" at bounding box center [860, 237] width 765 height 394
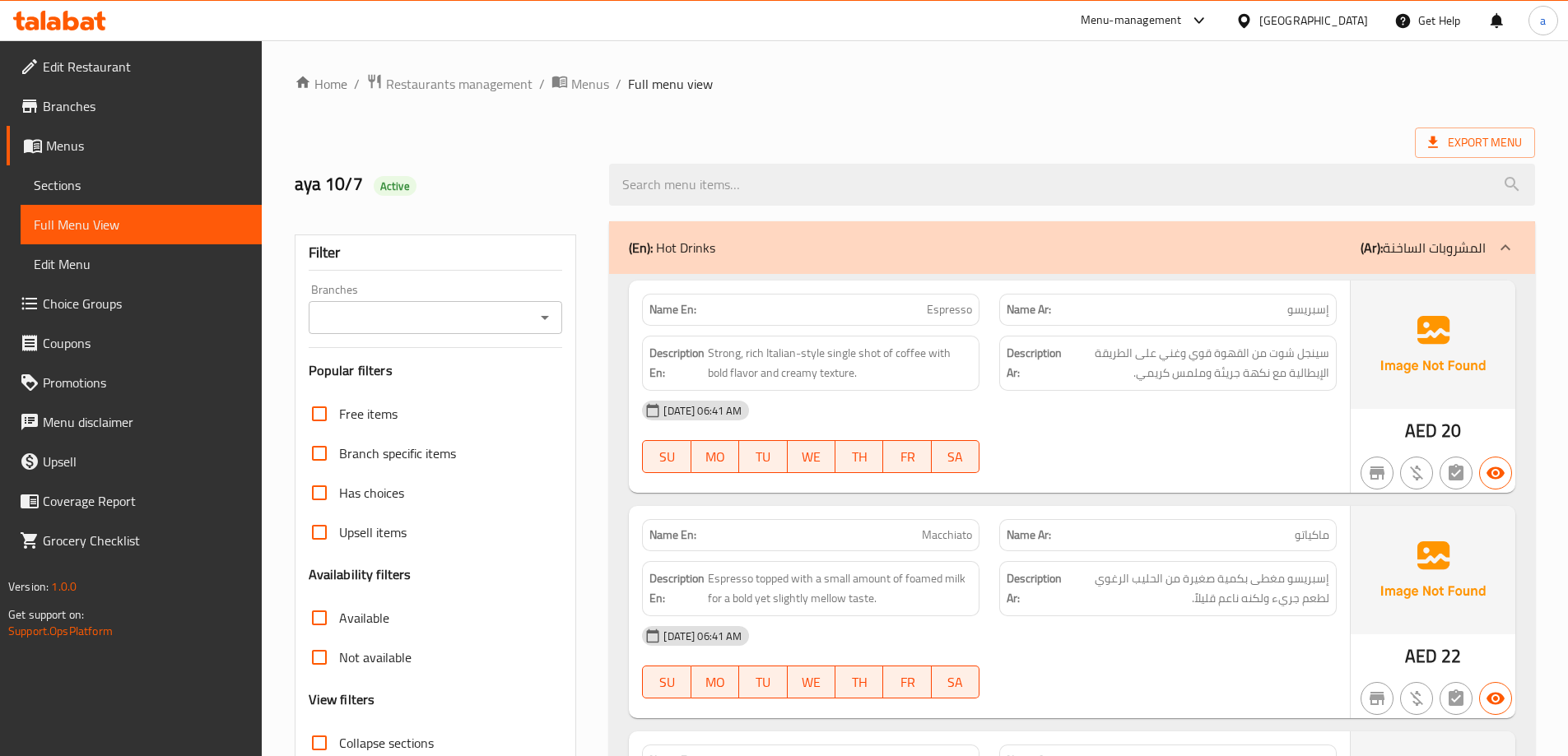
click at [94, 184] on span "Sections" at bounding box center [142, 185] width 215 height 20
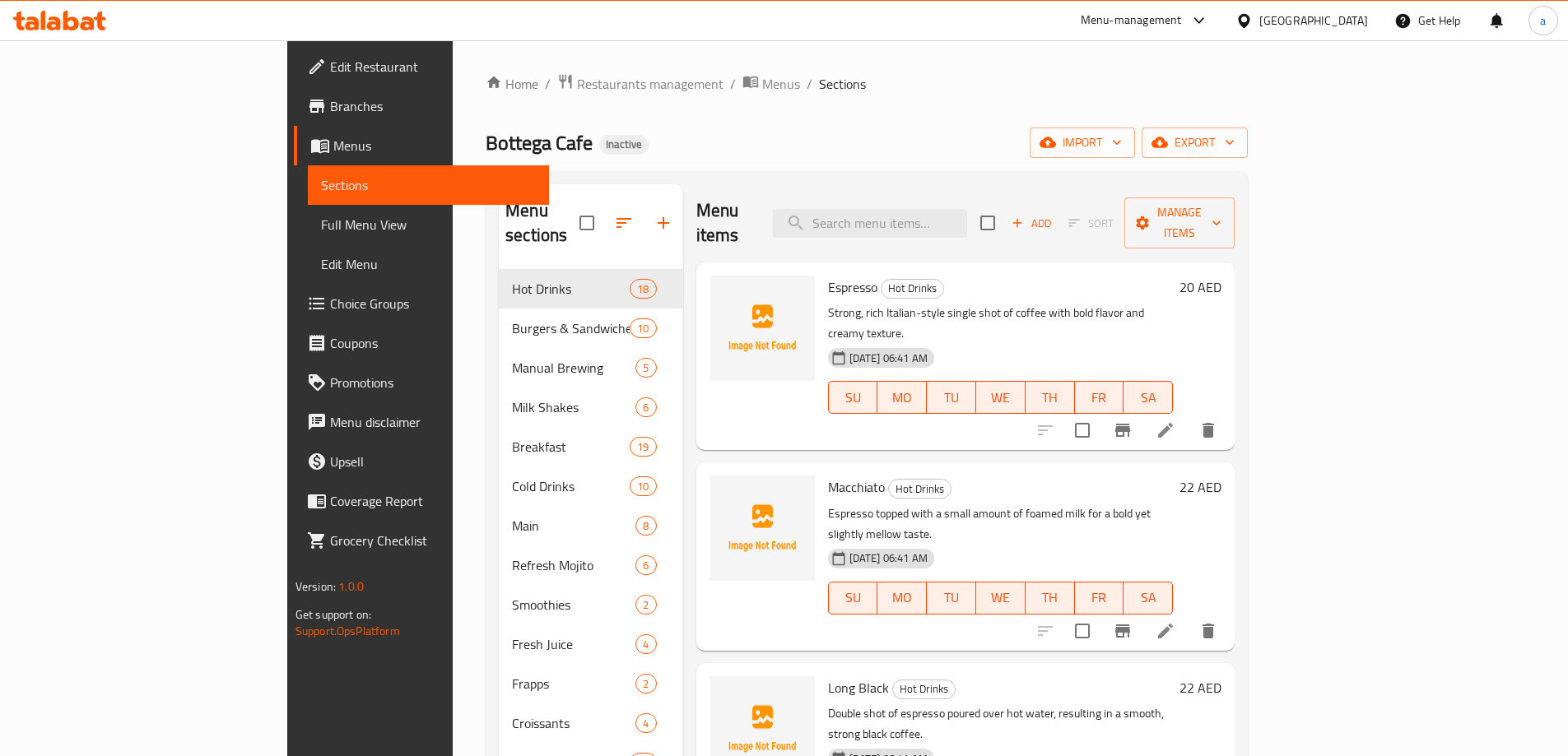
click at [321, 184] on span "Sections" at bounding box center [428, 185] width 215 height 20
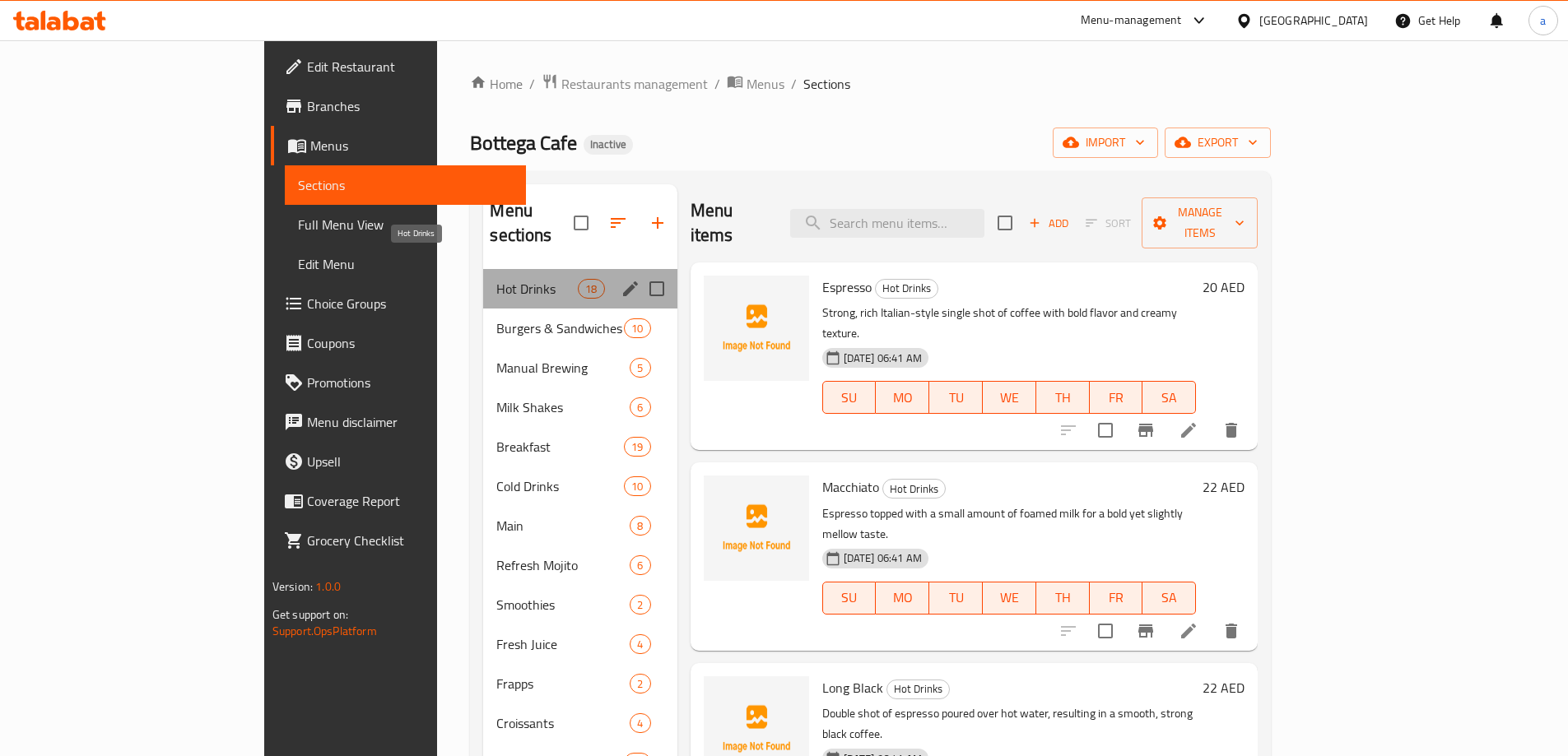
click at [496, 279] on span "Hot Drinks" at bounding box center [537, 288] width 81 height 20
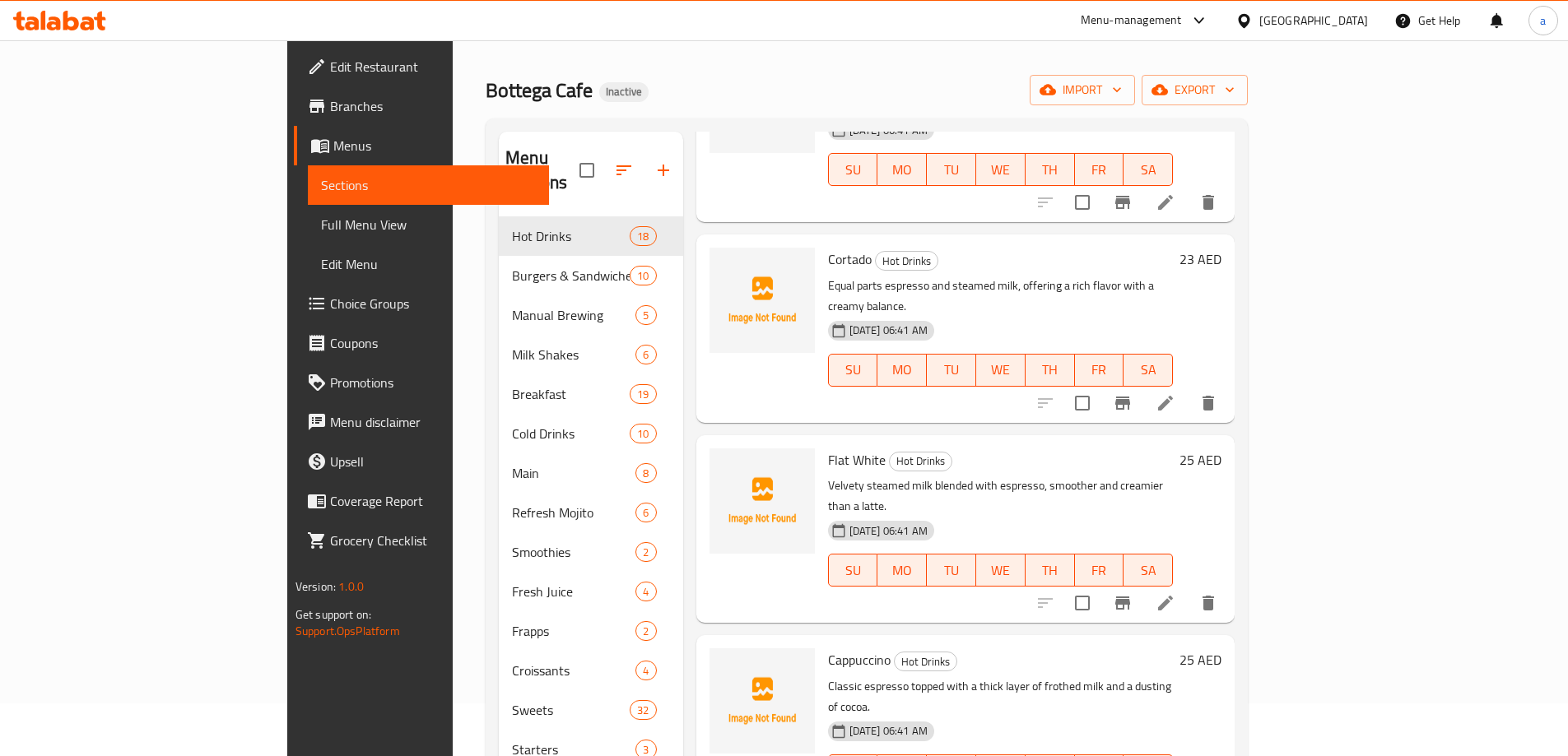
scroll to position [82, 0]
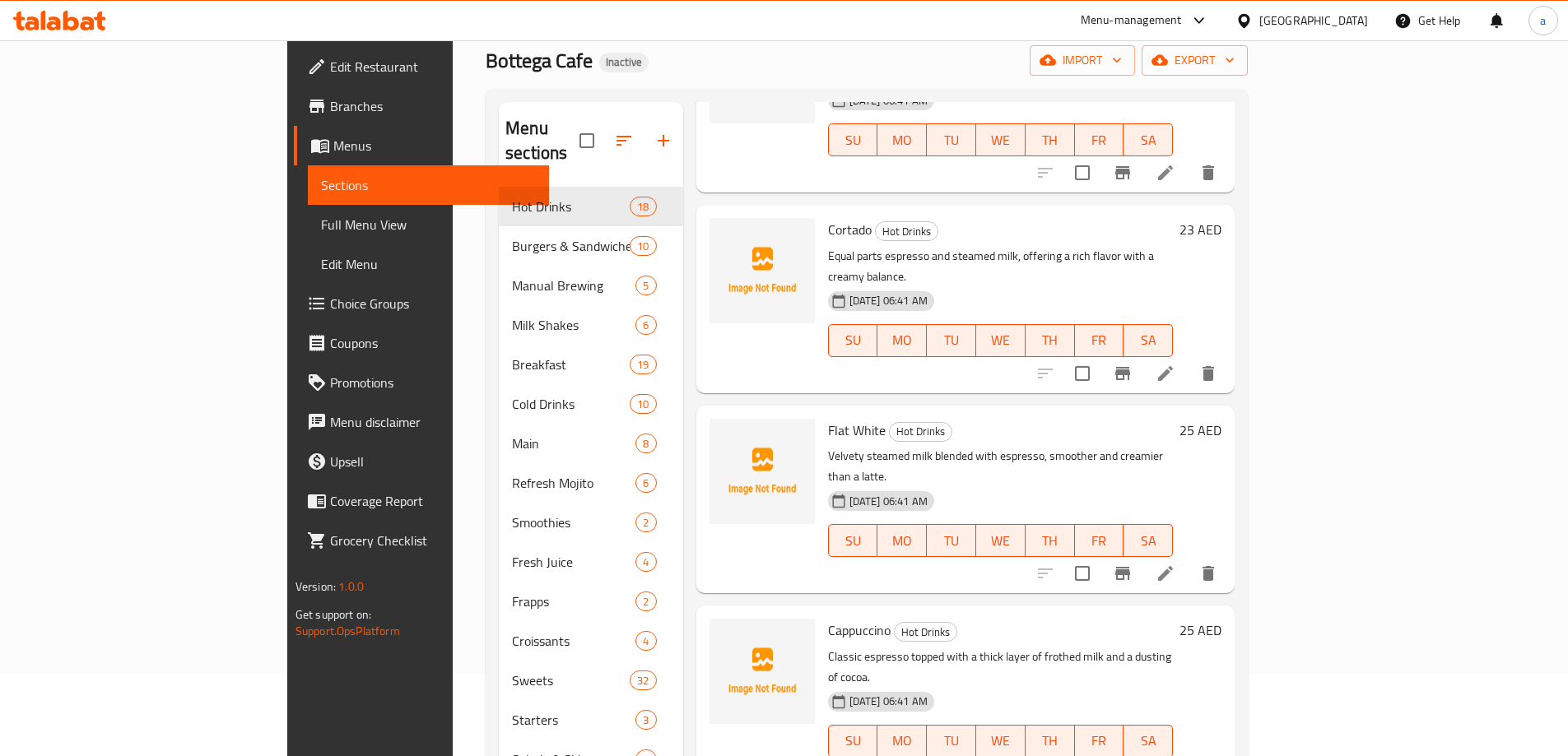
click at [1228, 554] on div at bounding box center [1127, 573] width 203 height 39
click at [1175, 564] on icon at bounding box center [1165, 573] width 20 height 20
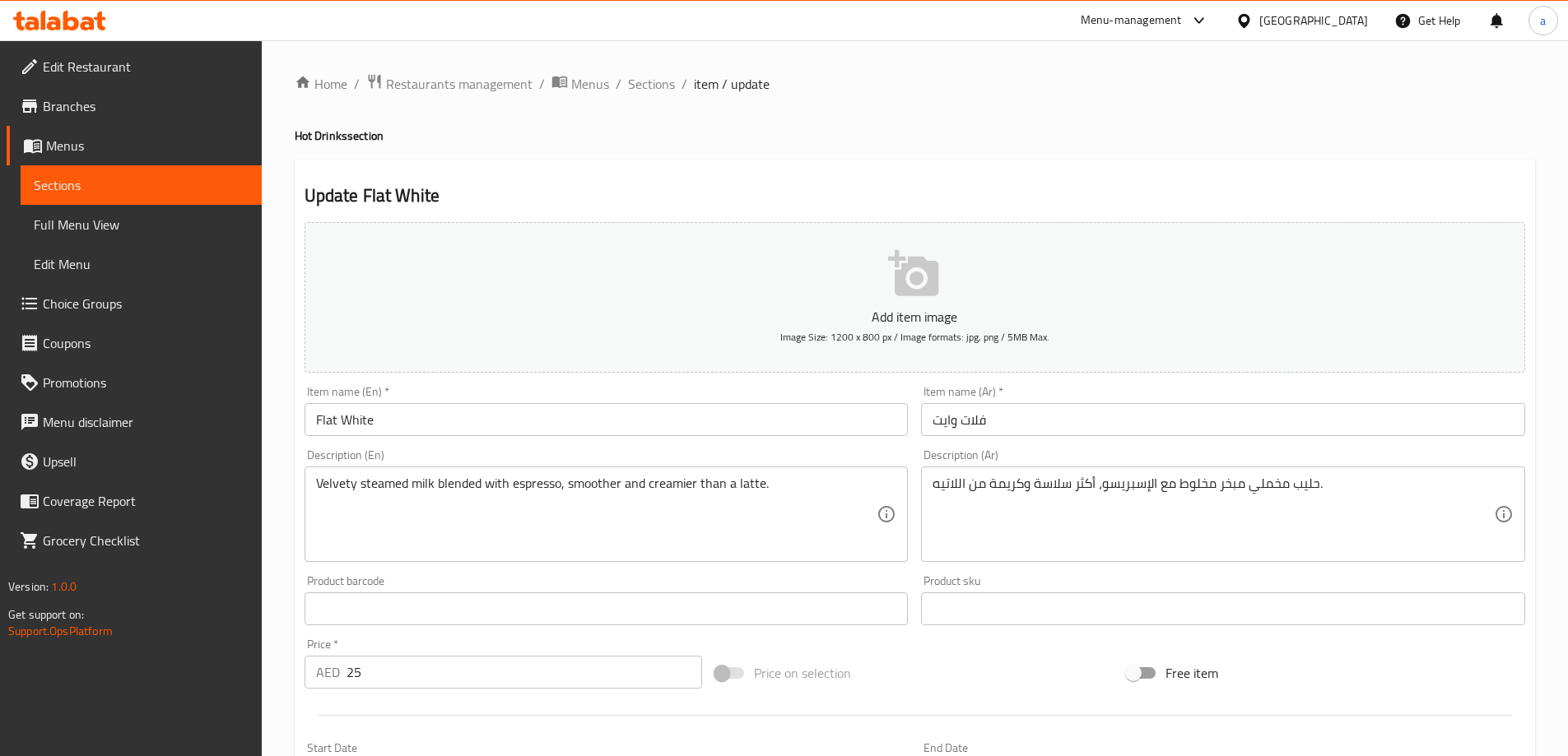
click at [155, 183] on span "Sections" at bounding box center [142, 185] width 215 height 20
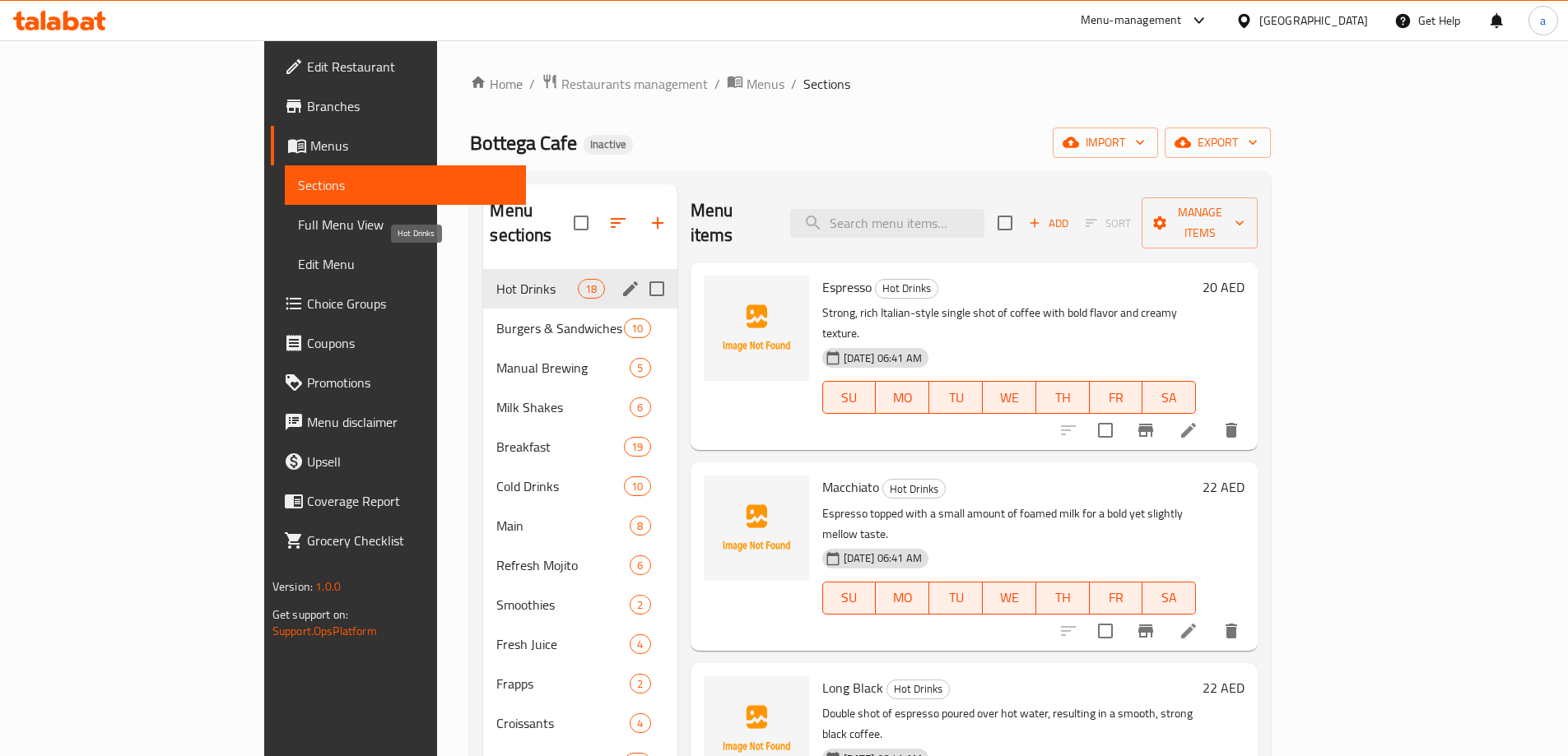
click at [496, 279] on span "Hot Drinks" at bounding box center [537, 288] width 81 height 20
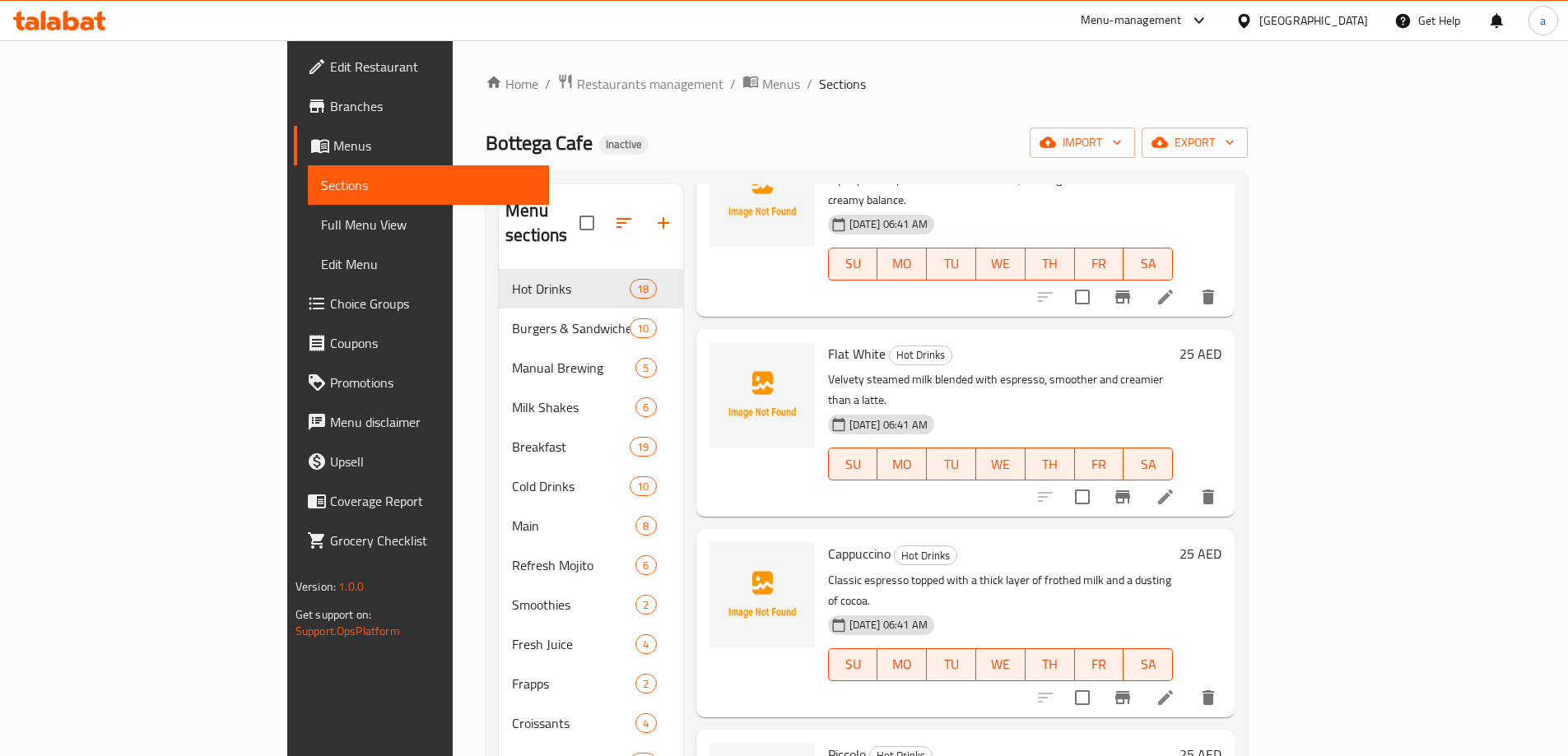
scroll to position [740, 0]
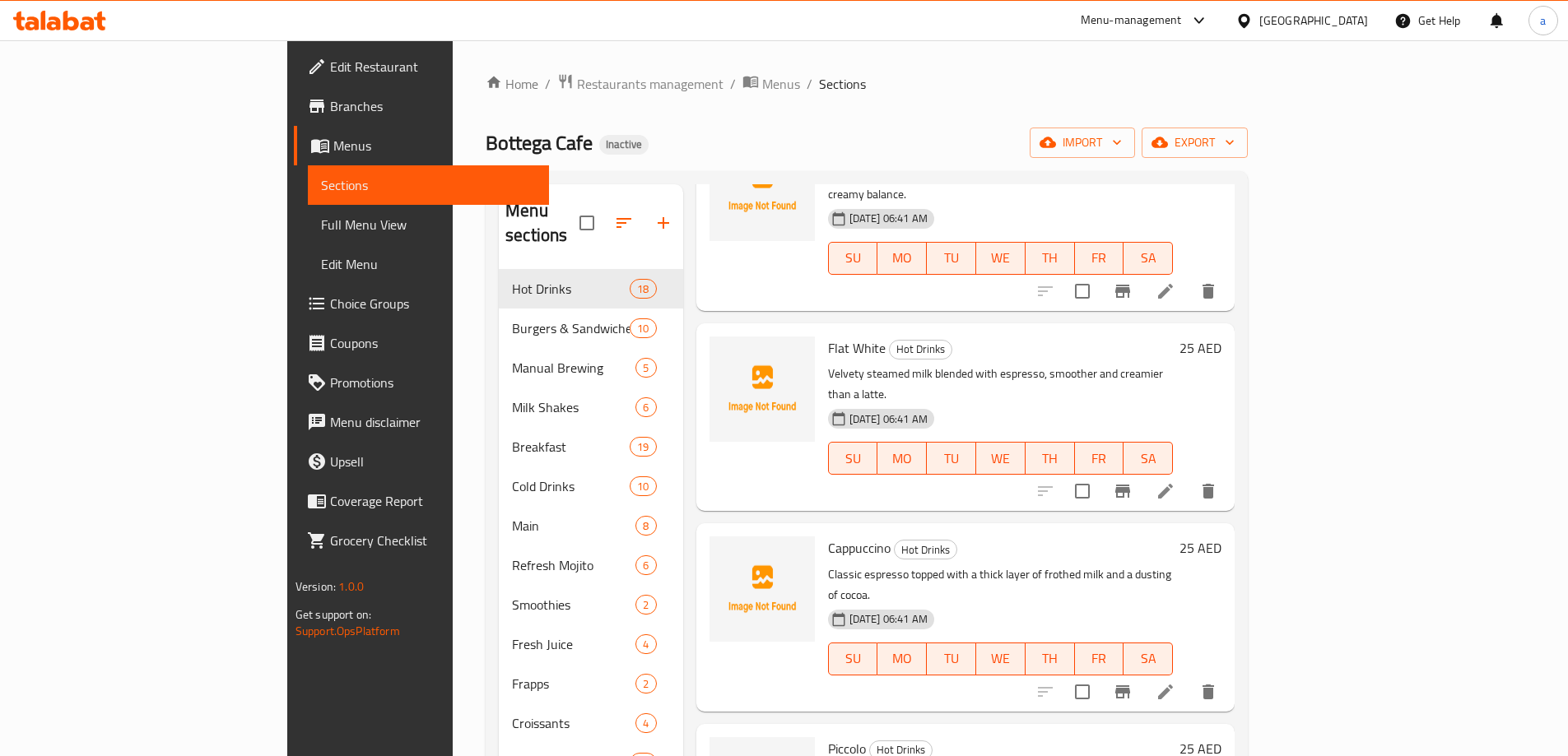
click at [1188, 677] on li at bounding box center [1165, 692] width 46 height 30
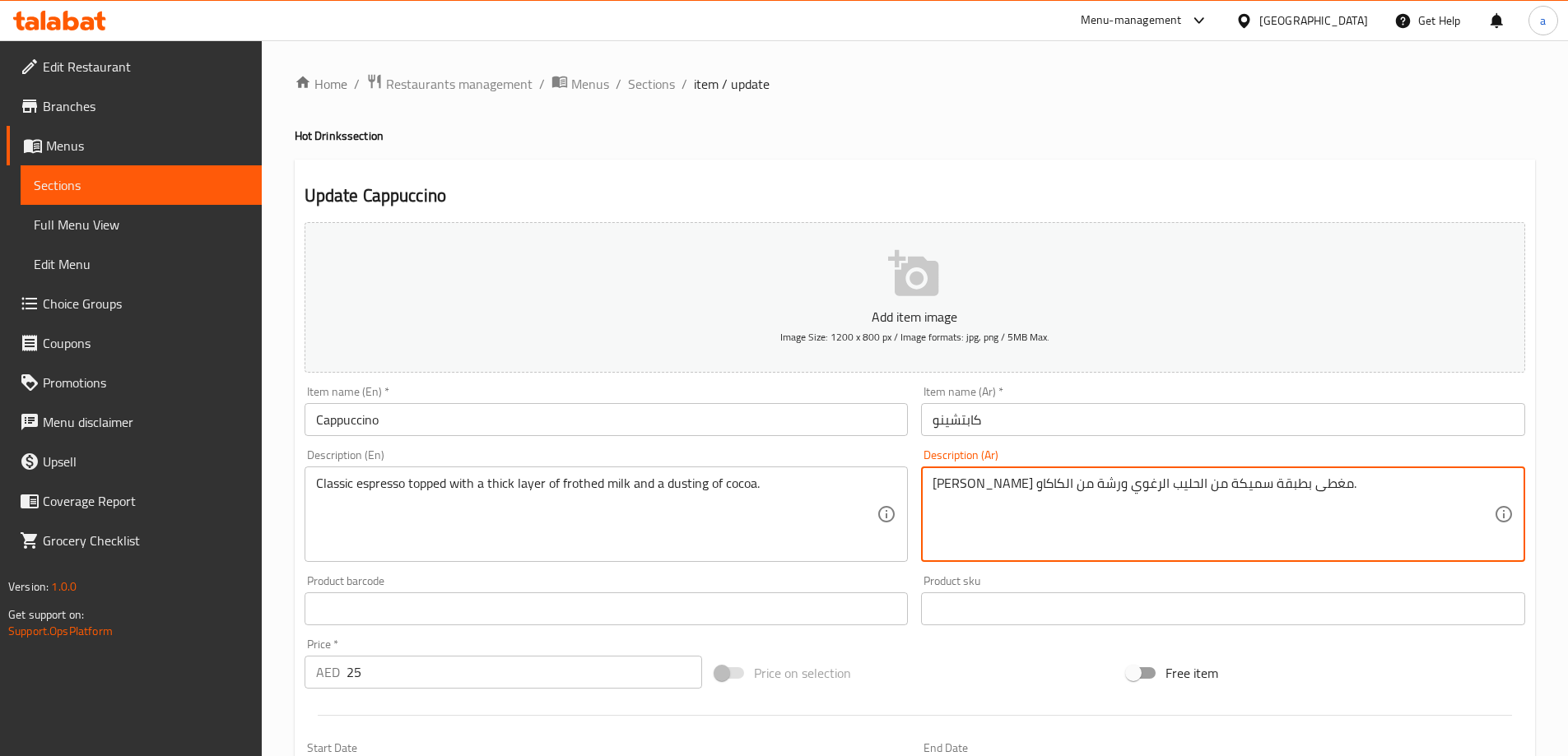
drag, startPoint x: 993, startPoint y: 490, endPoint x: 1015, endPoint y: 494, distance: 22.4
type textarea "إسبرسو كلاسيك مغطى بطبقة سميكة من الحليب الرغوي وداستينج من الكاكاو."
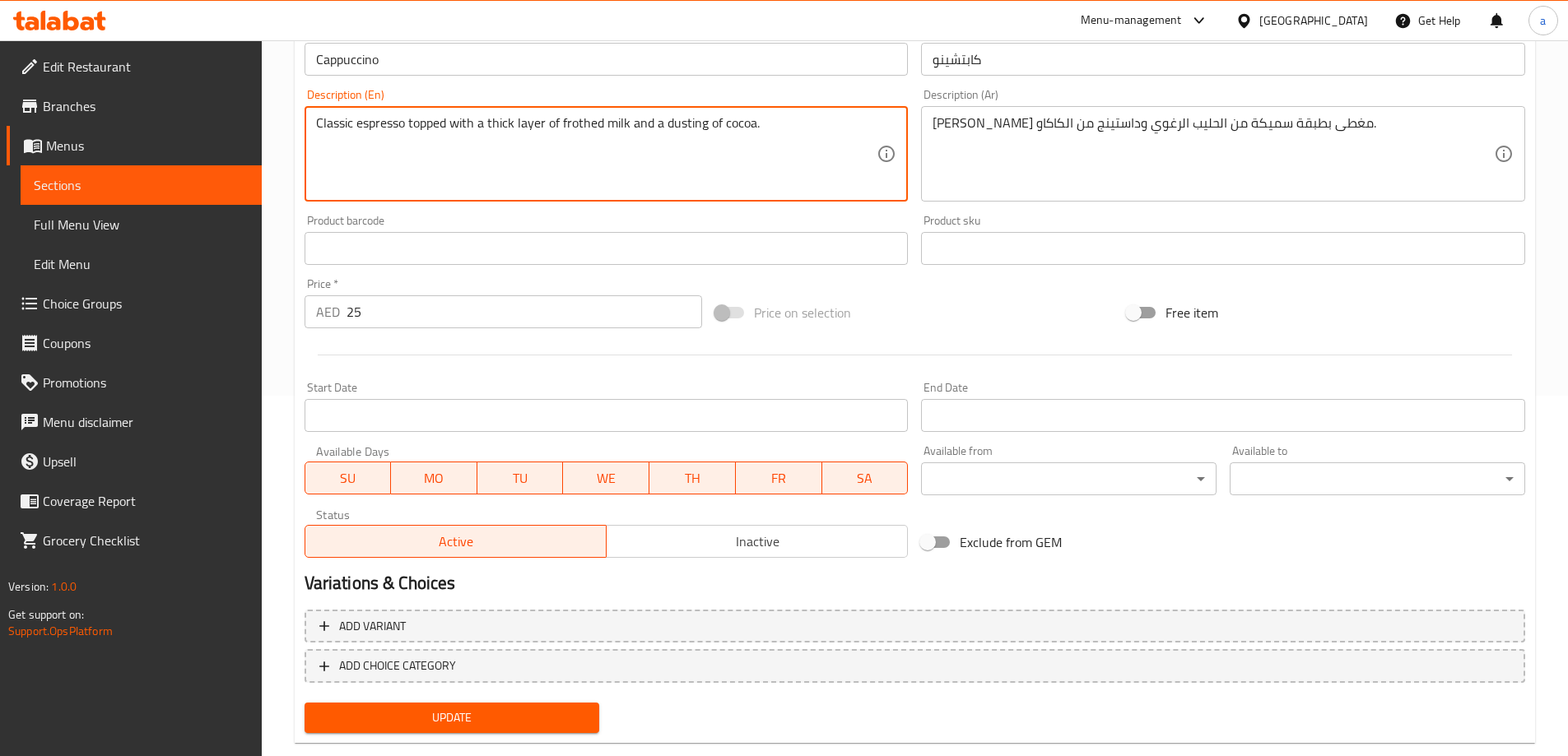
scroll to position [393, 0]
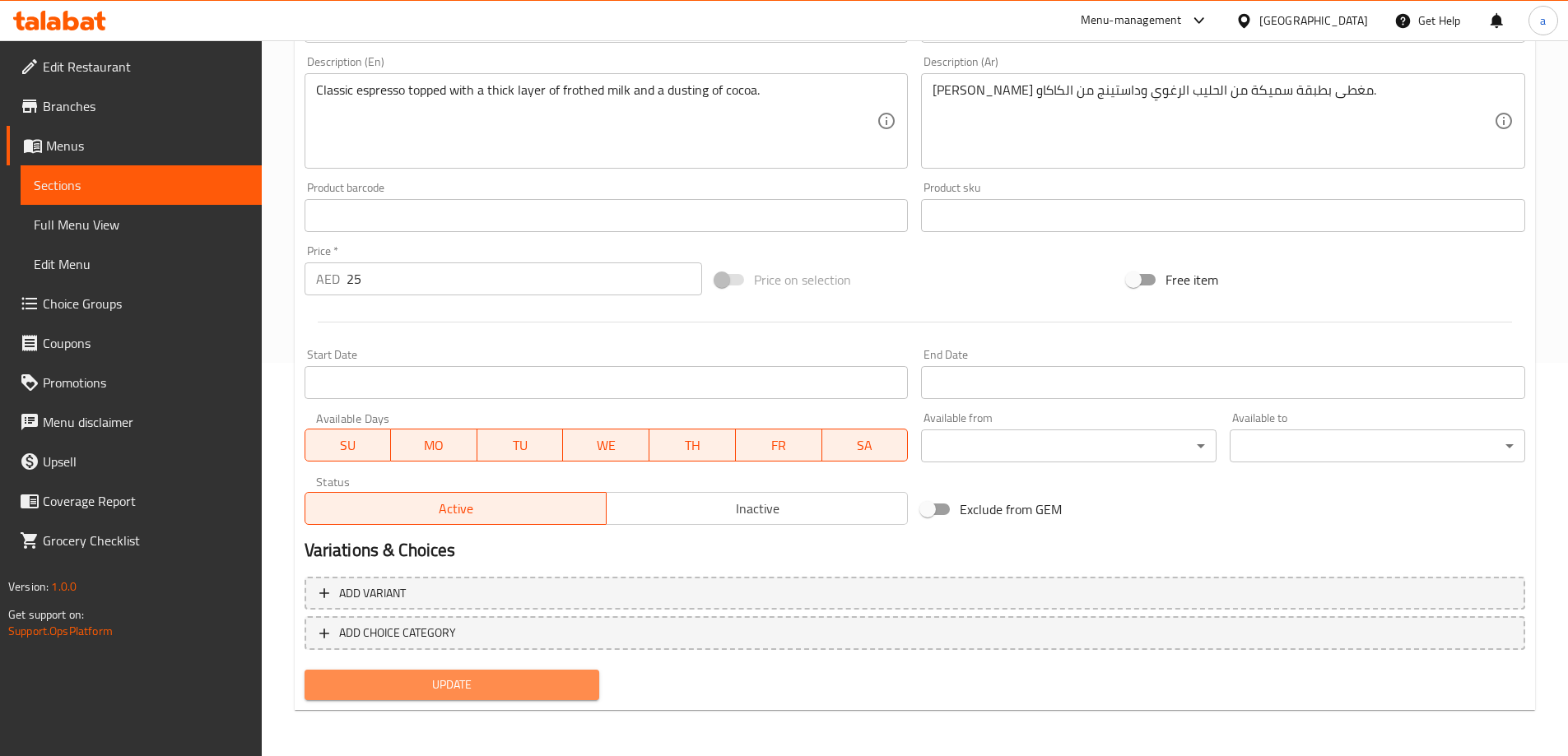
click at [545, 681] on span "Update" at bounding box center [452, 685] width 269 height 21
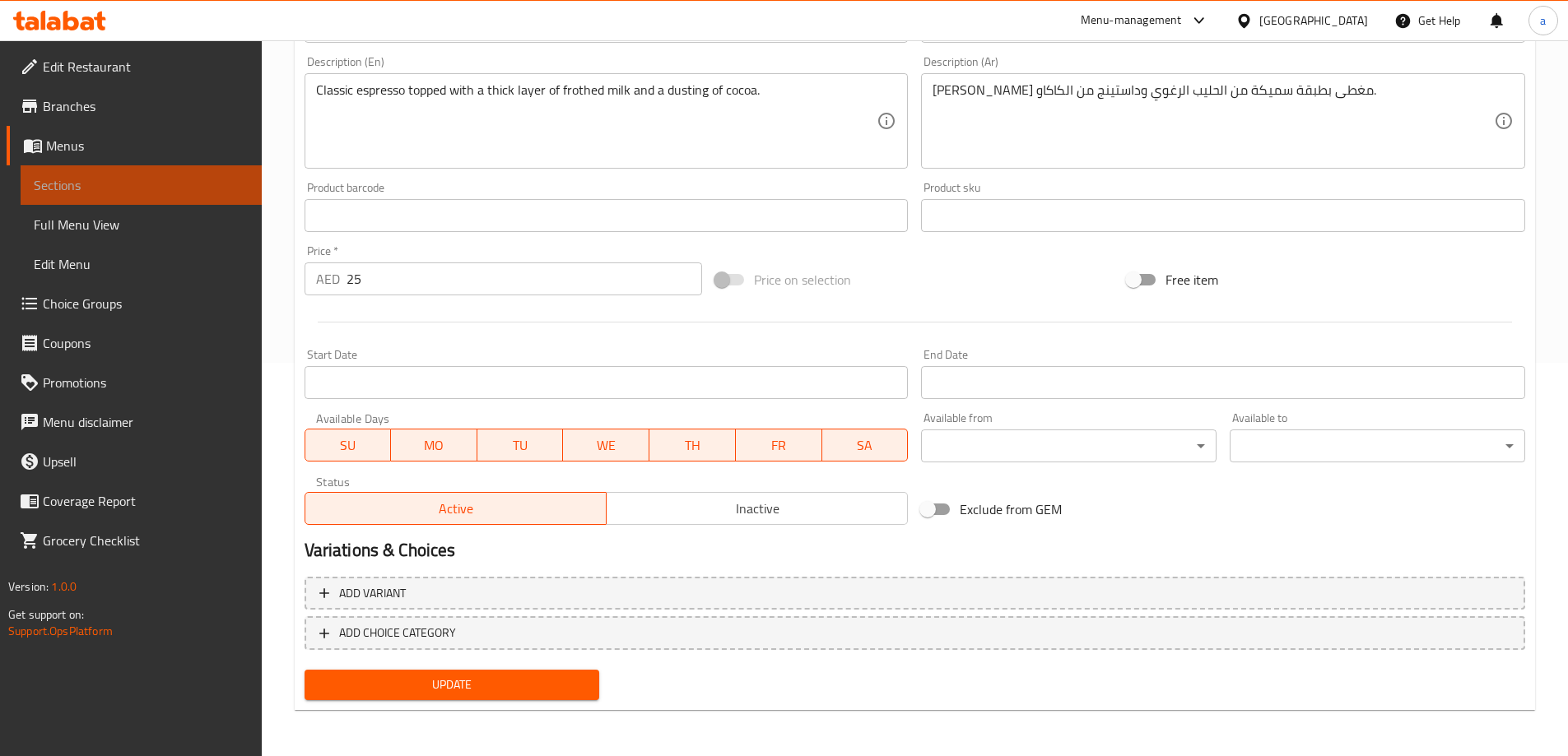
click at [131, 180] on span "Sections" at bounding box center [142, 185] width 215 height 20
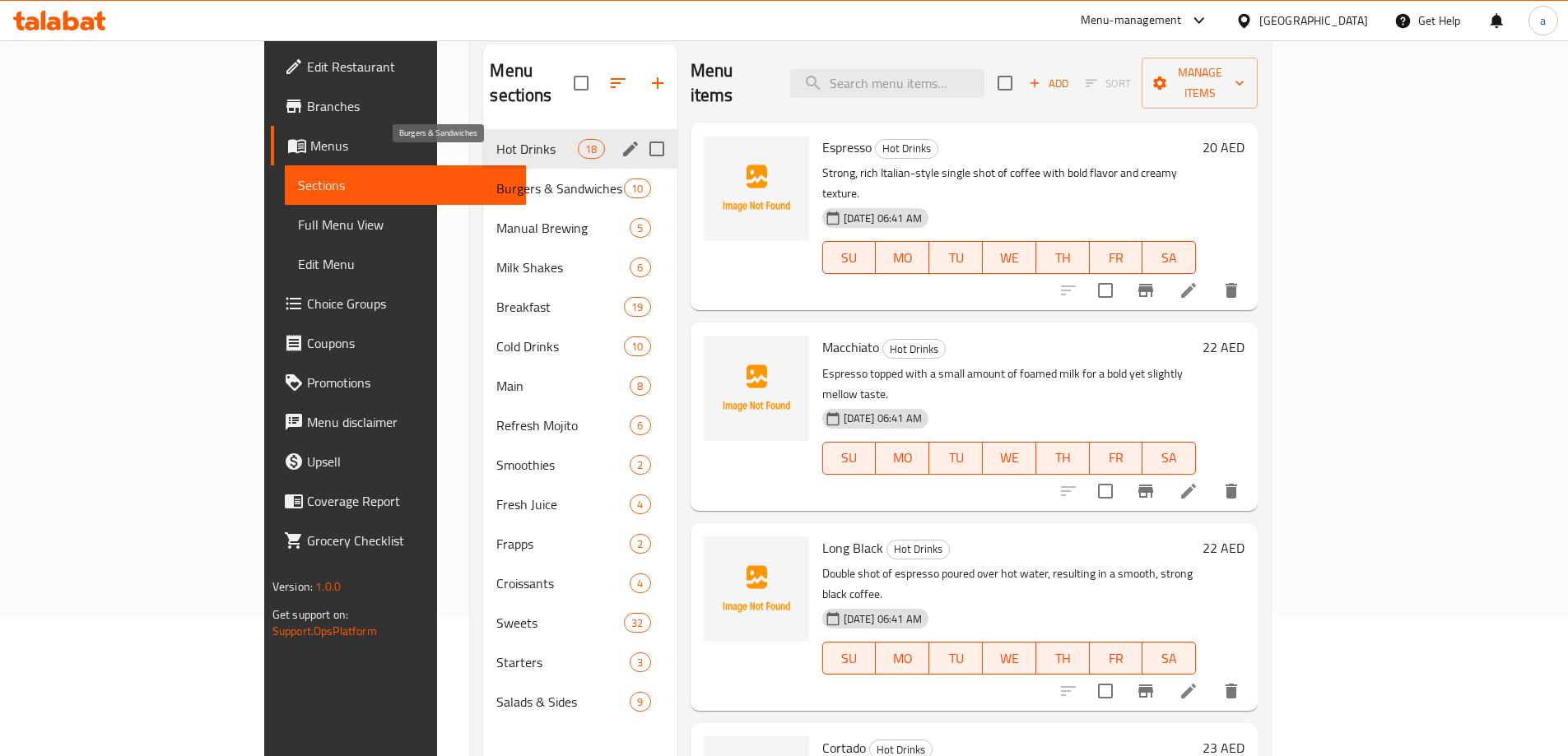
scroll to position [66, 0]
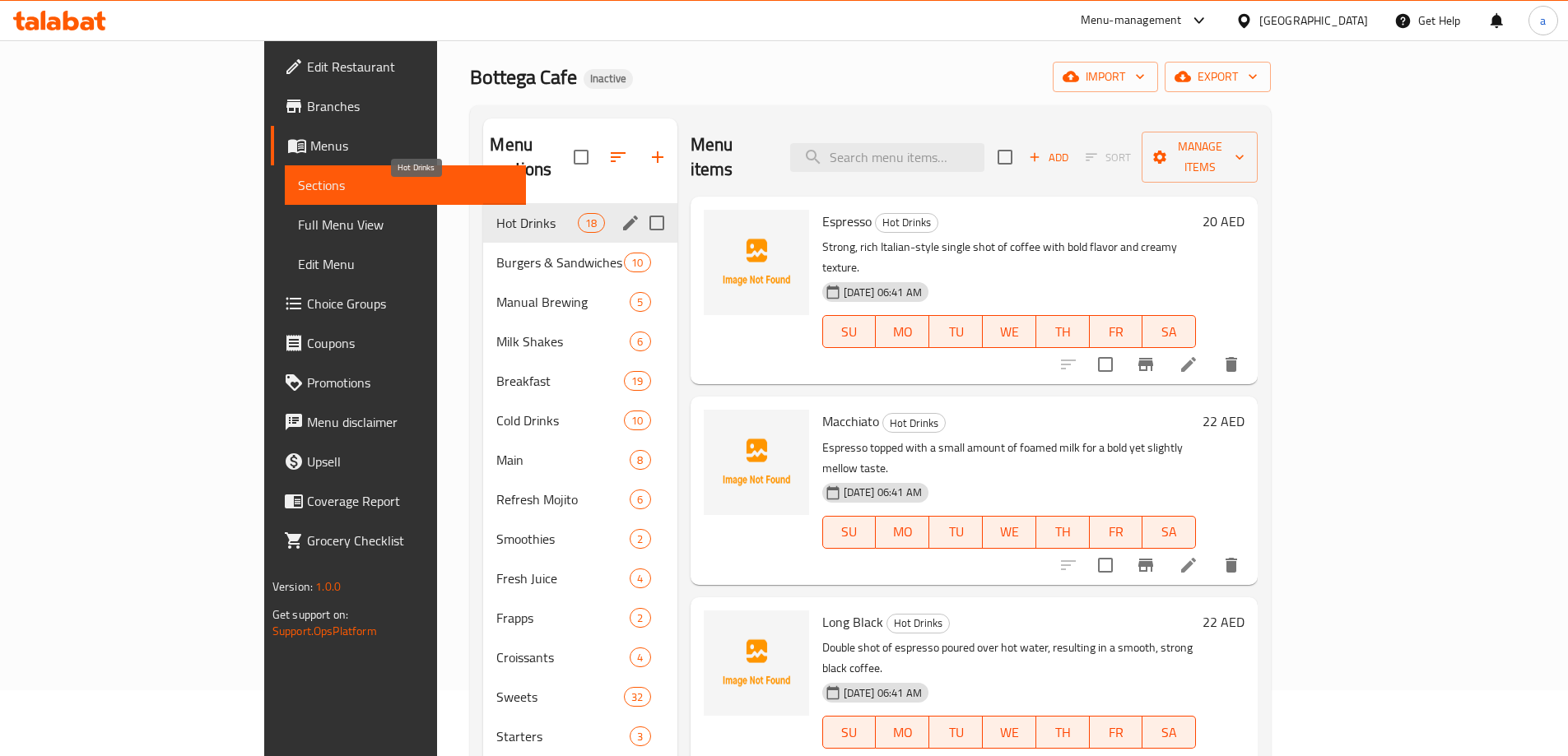
click at [496, 213] on span "Hot Drinks" at bounding box center [537, 223] width 81 height 20
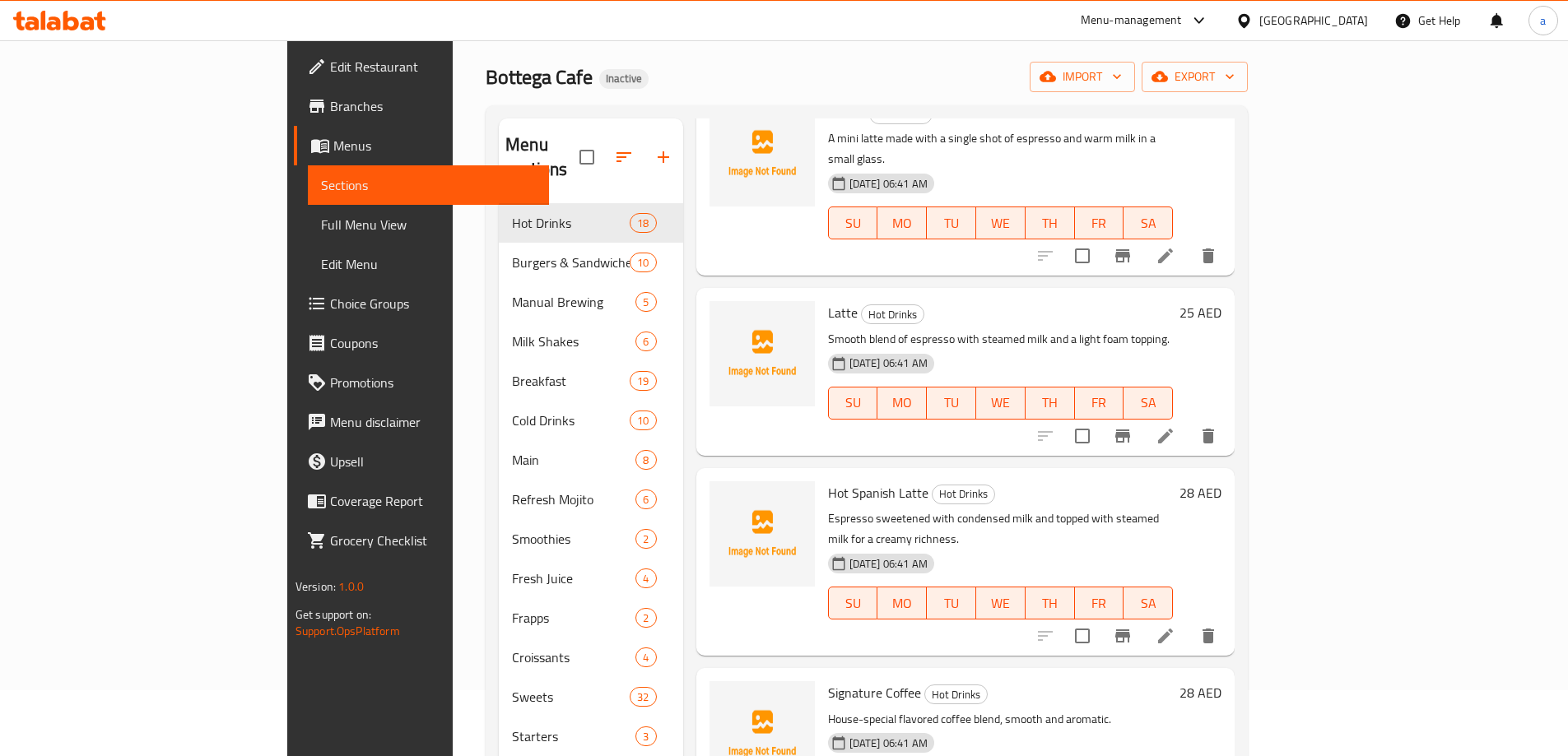
scroll to position [1316, 0]
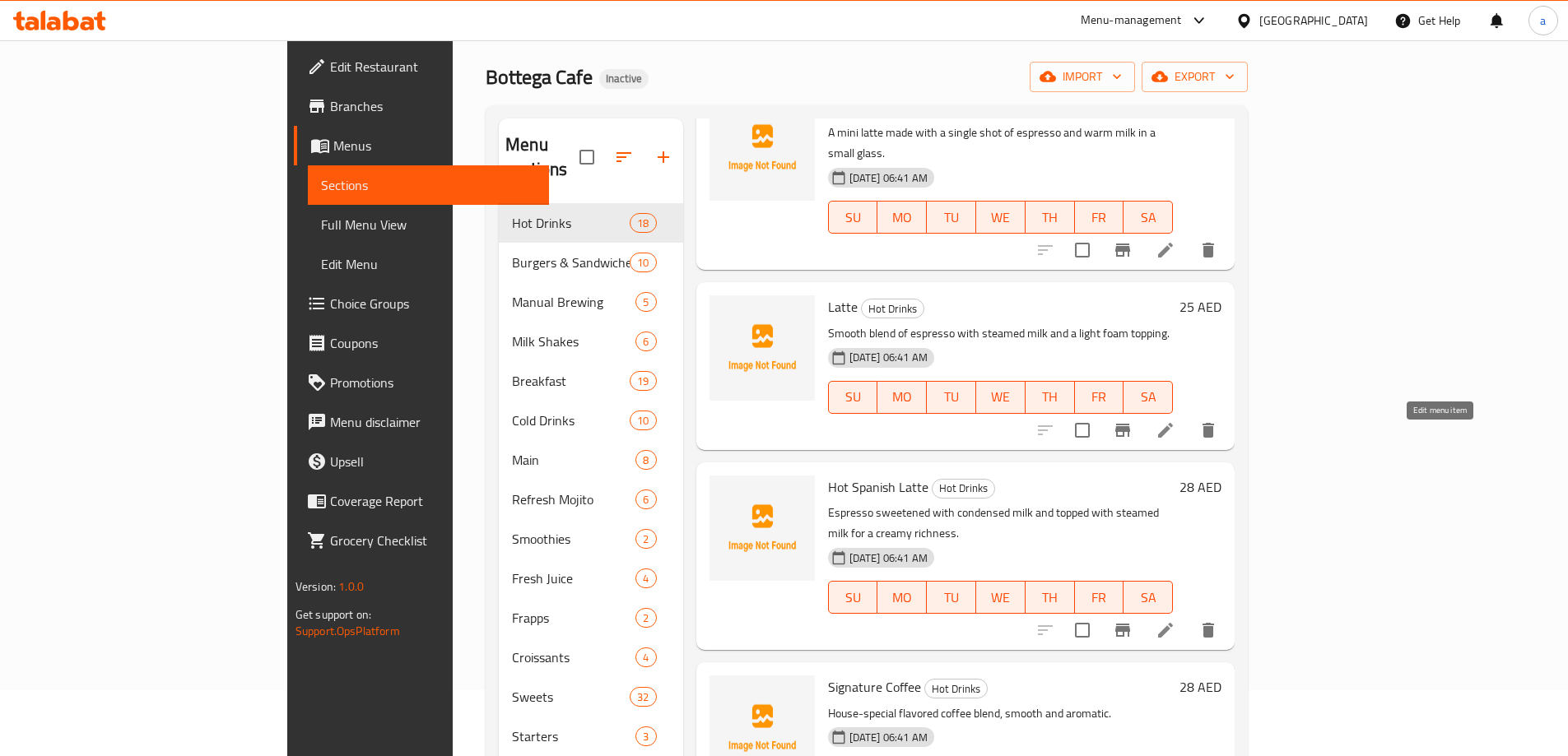
click at [1175, 621] on icon at bounding box center [1165, 630] width 20 height 20
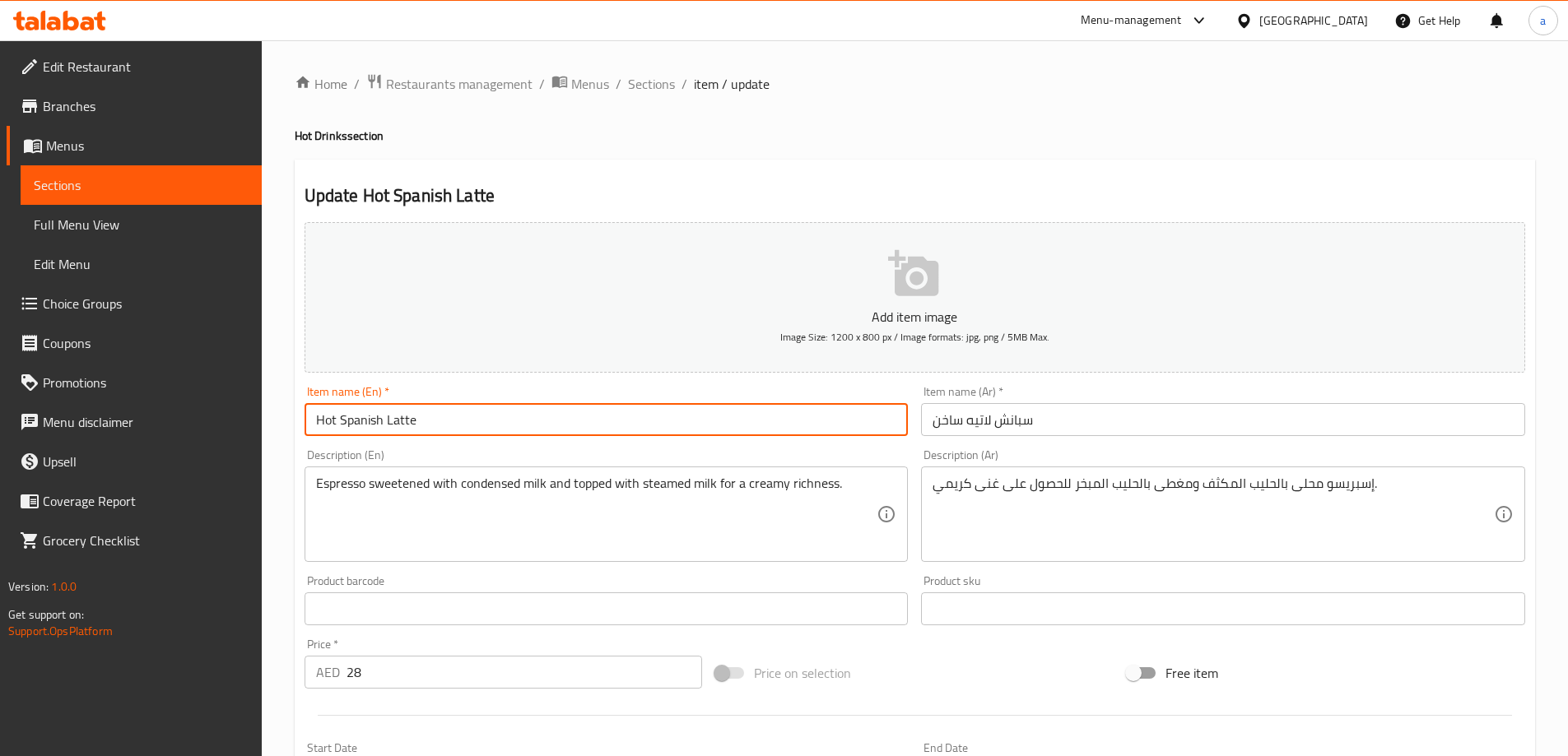
drag, startPoint x: 342, startPoint y: 416, endPoint x: 281, endPoint y: 417, distance: 61.0
click at [281, 417] on div "Home / Restaurants management / Menus / Sections / item / update Hot Drinks sec…" at bounding box center [914, 594] width 1306 height 1109
type input "Spanish Latte"
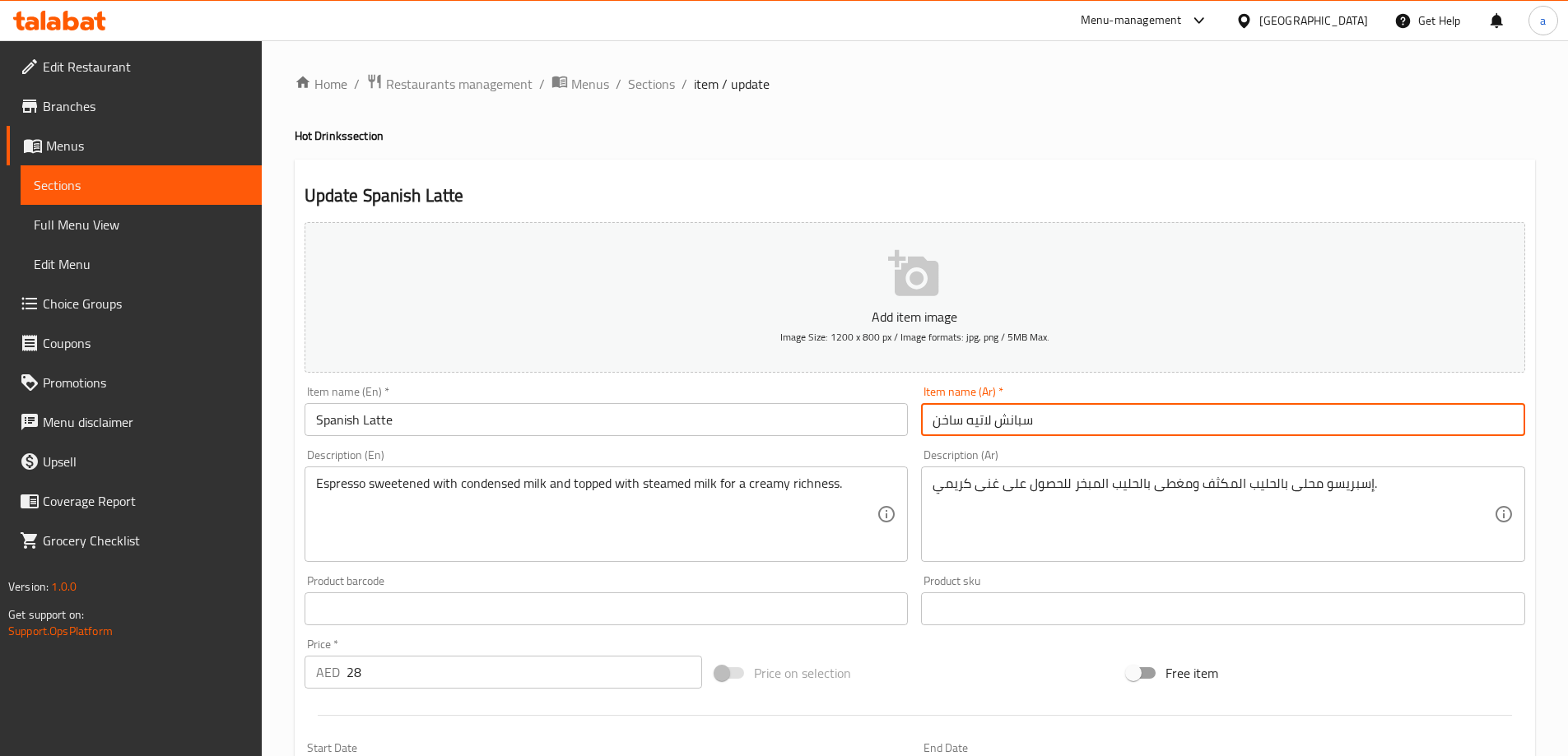
drag, startPoint x: 964, startPoint y: 423, endPoint x: 872, endPoint y: 418, distance: 92.1
click at [875, 418] on div "Add item image Image Size: 1200 x 800 px / Image formats: jpg, png / 5MB Max. I…" at bounding box center [914, 571] width 1233 height 710
type input "سبانش لاتيه"
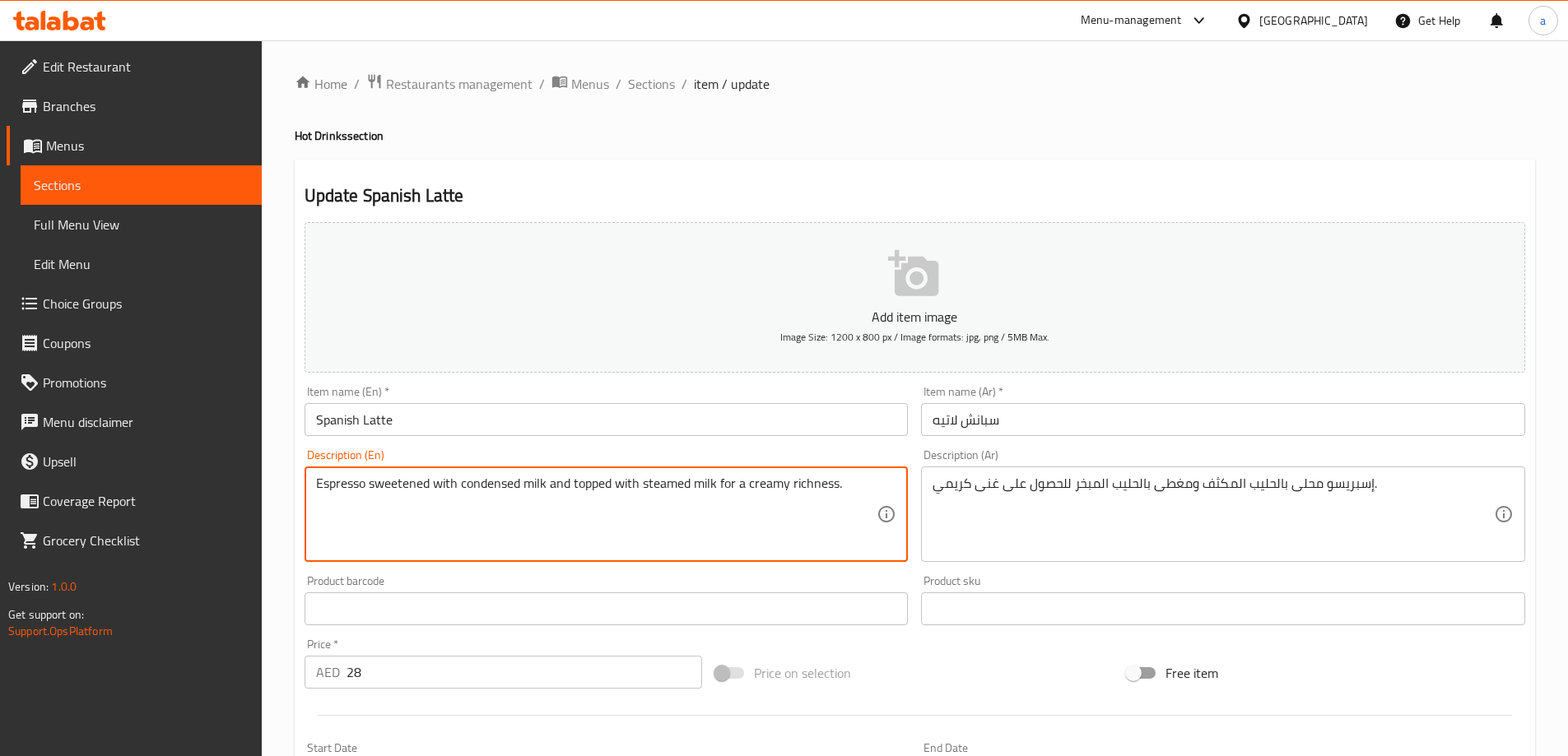
click at [823, 490] on textarea "Espresso sweetened with condensed milk and topped with steamed milk for a cream…" at bounding box center [597, 514] width 561 height 78
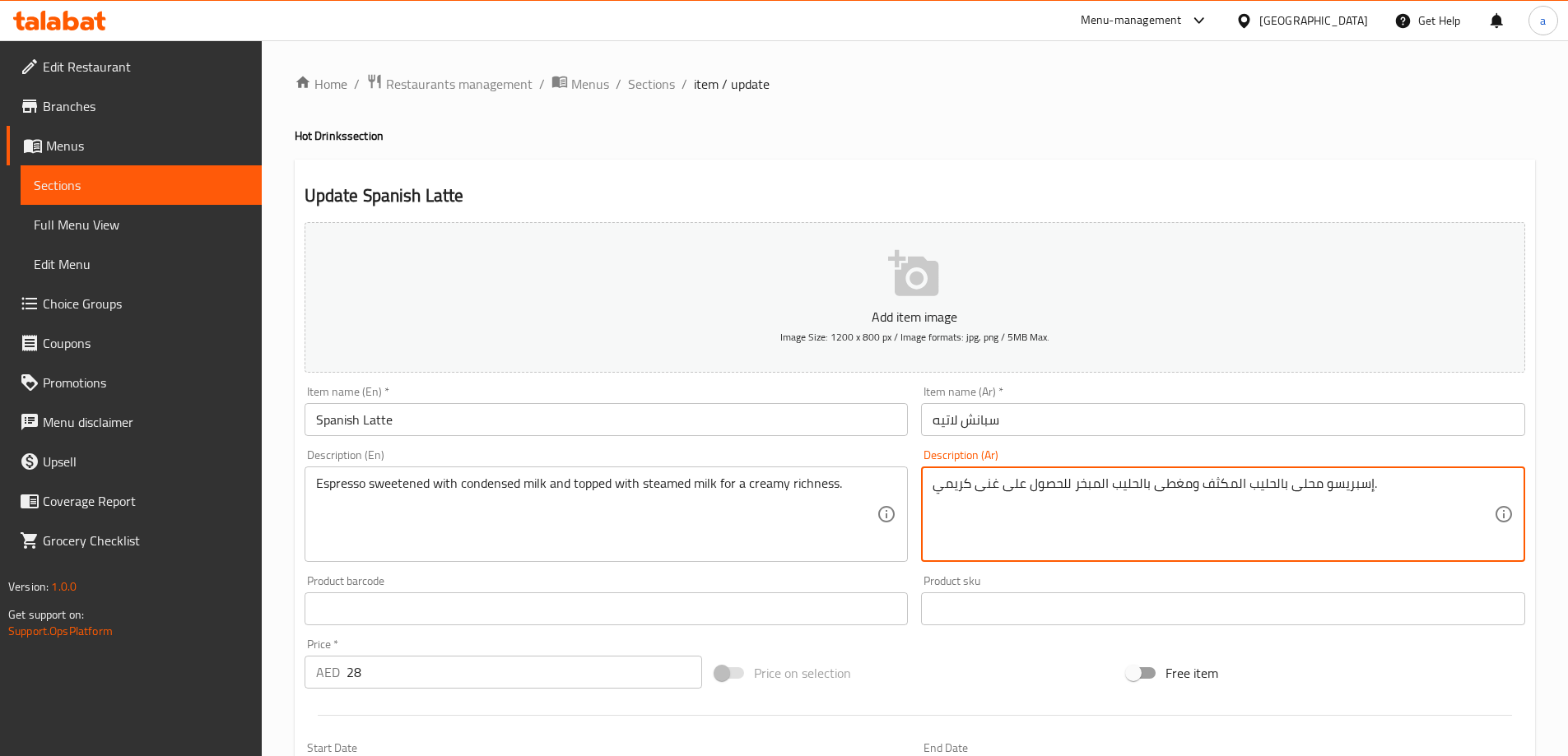
click at [1098, 484] on textarea "إسبريسو محلى بالحليب المكثف ومغطى بالحليب المبخر للحصول على غنى كريمي." at bounding box center [1213, 514] width 561 height 78
paste textarea "سو محلى بالحليب المكثف ومغطى بالحليب المبخر للحصول على ثراء"
drag, startPoint x: 973, startPoint y: 489, endPoint x: 993, endPoint y: 493, distance: 20.4
click at [993, 493] on textarea "إسبرسو محلى بالحليب المكثف ومغطى بالحليب المبخر للحصول على ثراء كريمي." at bounding box center [1213, 514] width 561 height 78
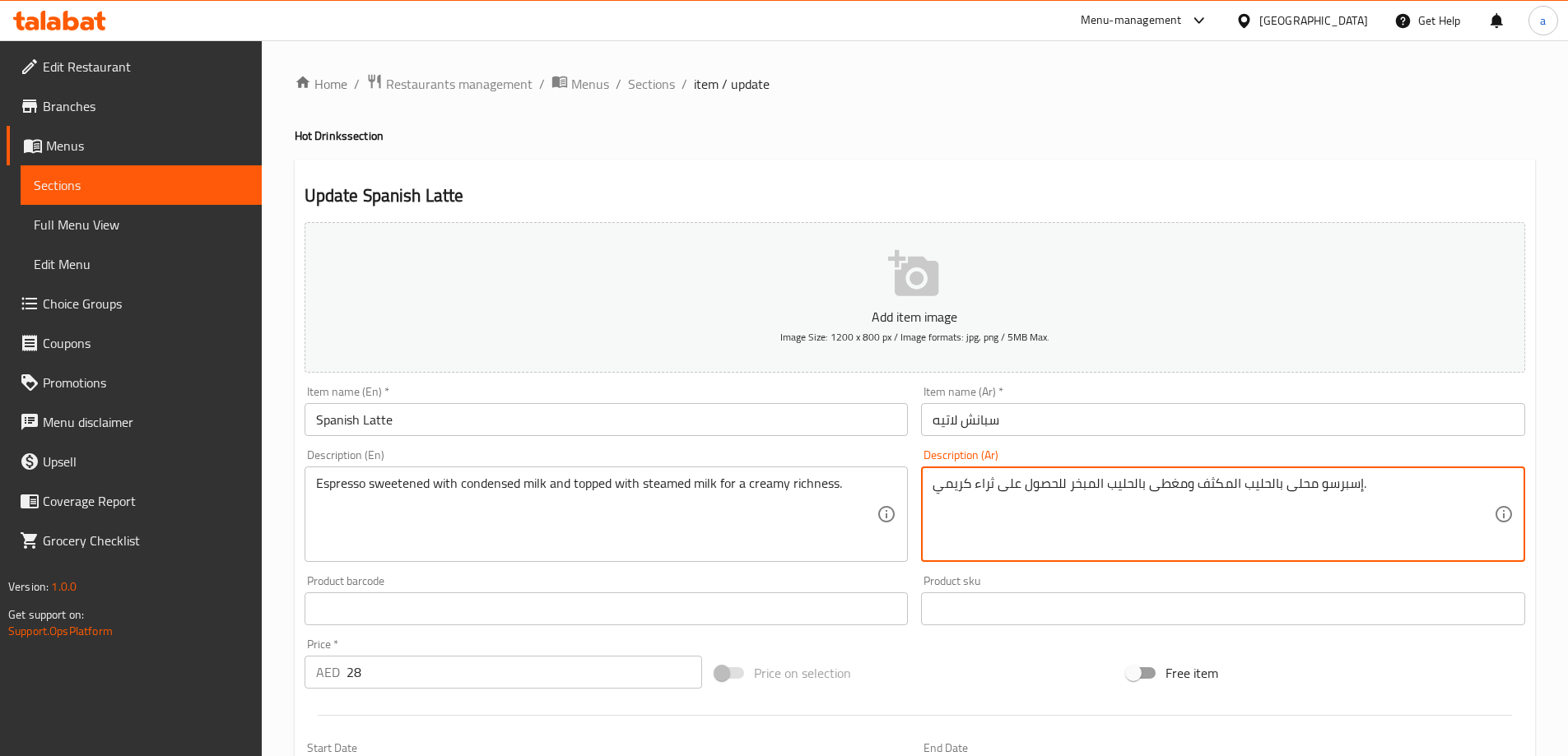
type textarea "إسبرسو محلى بالحليب المكثف ومغطى بالحليب المبخر للحصول على ثراء كريمي."
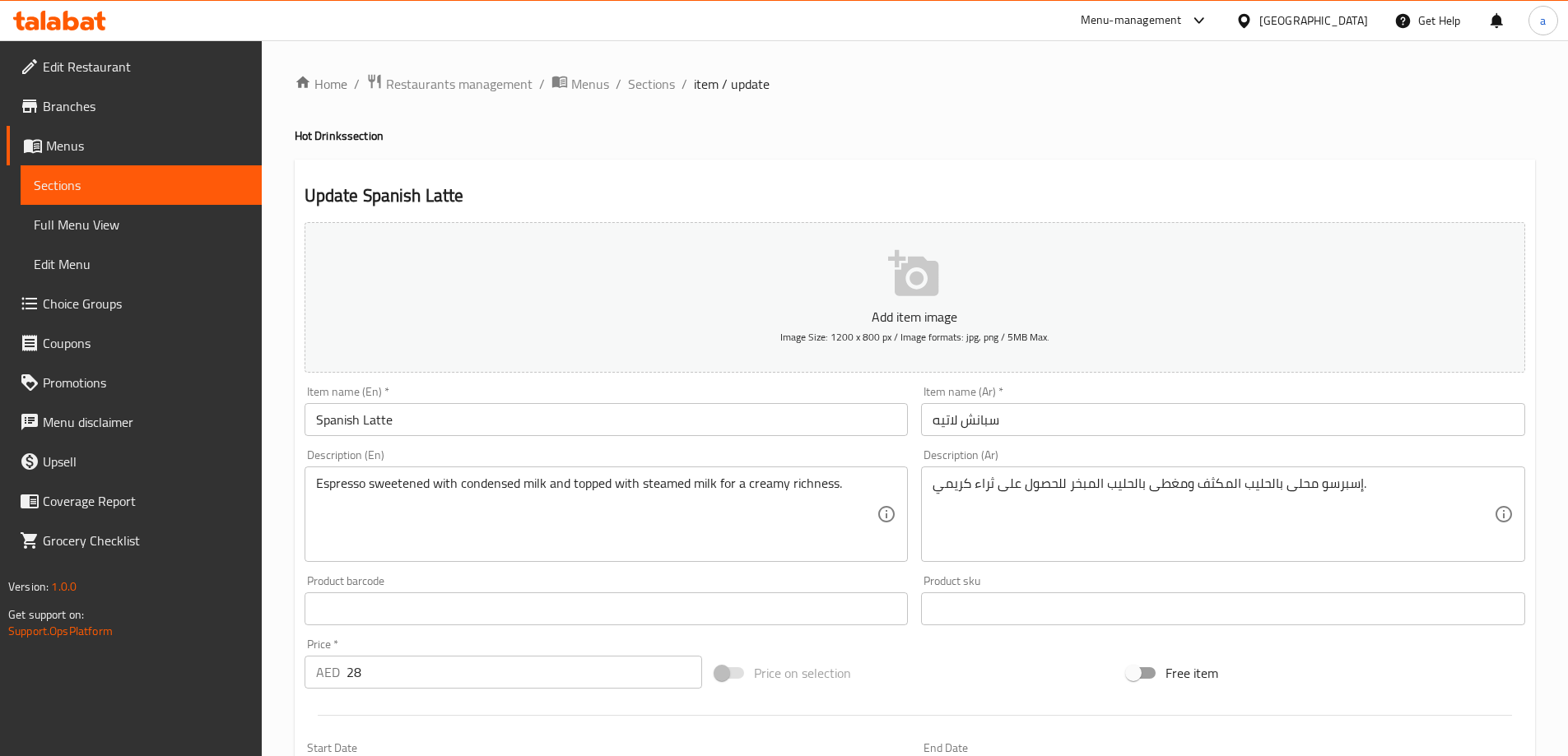
click at [928, 489] on div "إسبرسو محلى بالحليب المكثف ومغطى بالحليب المبخر للحصول على ثراء كريمي. Descript…" at bounding box center [1223, 514] width 604 height 95
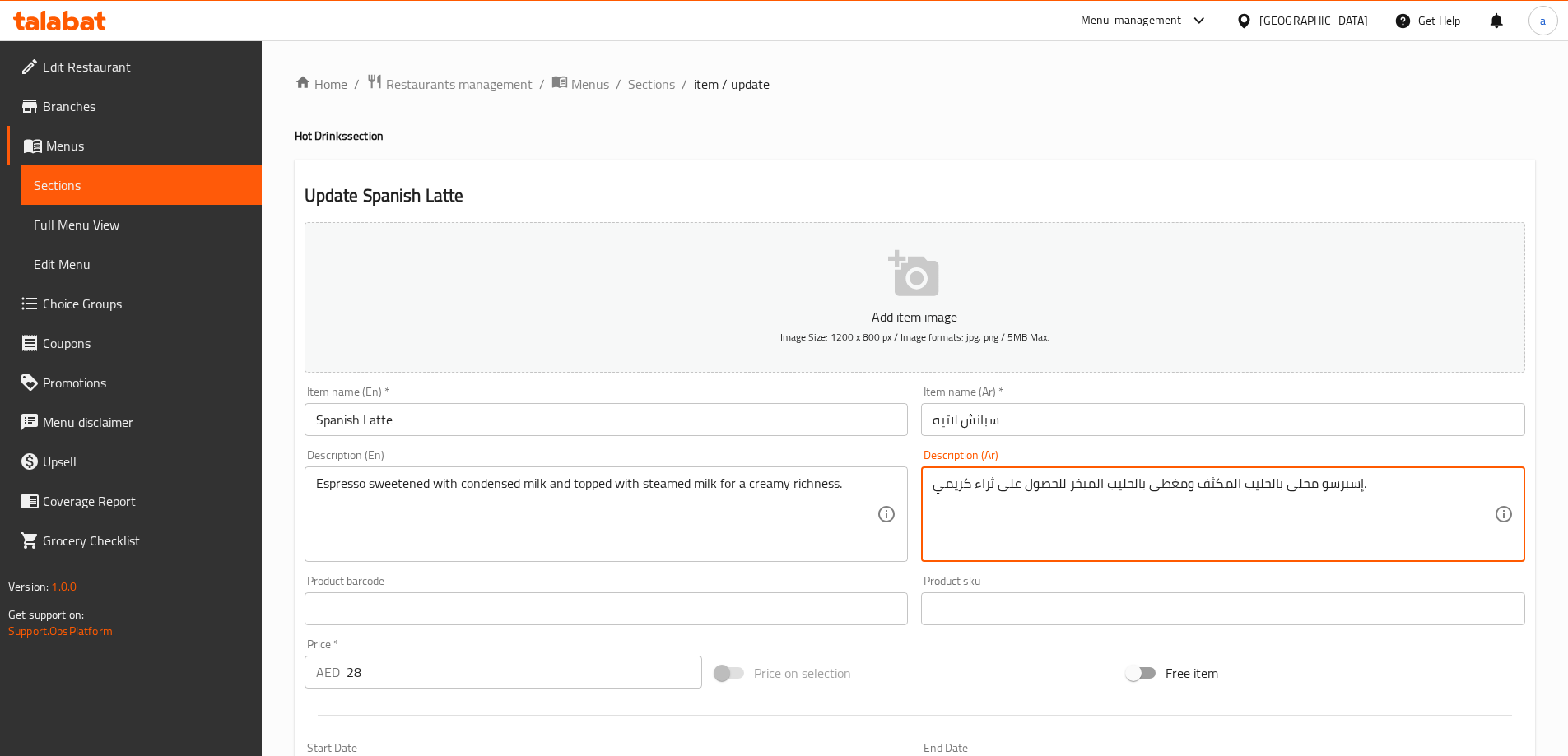
click at [1053, 495] on textarea "إسبرسو محلى بالحليب المكثف ومغطى بالحليب المبخر للحصول على ثراء كريمي." at bounding box center [1213, 514] width 561 height 78
click at [957, 520] on textarea "إسبرسو محلى بالحليب المكثف ومغطى بالحليب المبخر للحصول على ثراء كريمي." at bounding box center [1213, 514] width 561 height 78
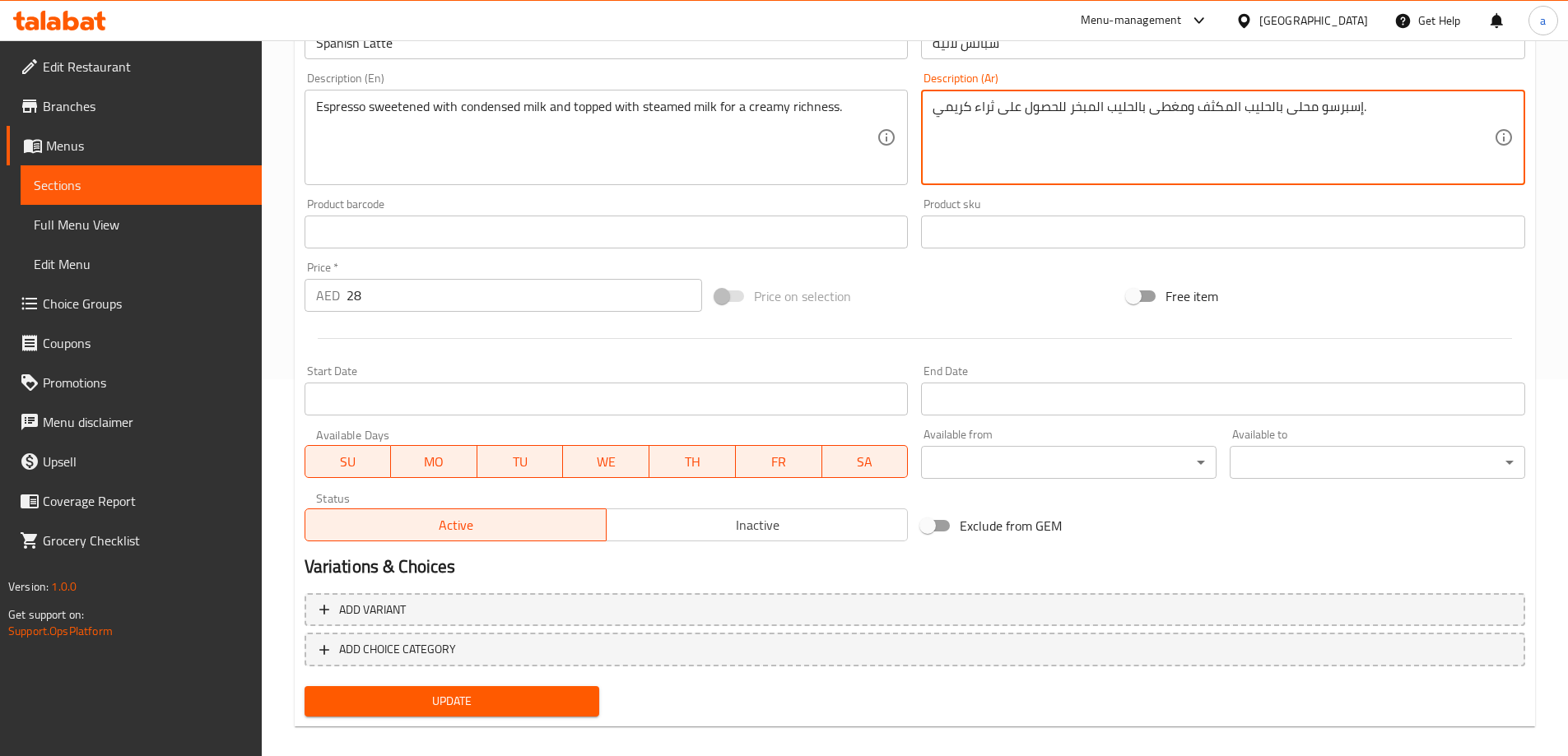
scroll to position [393, 0]
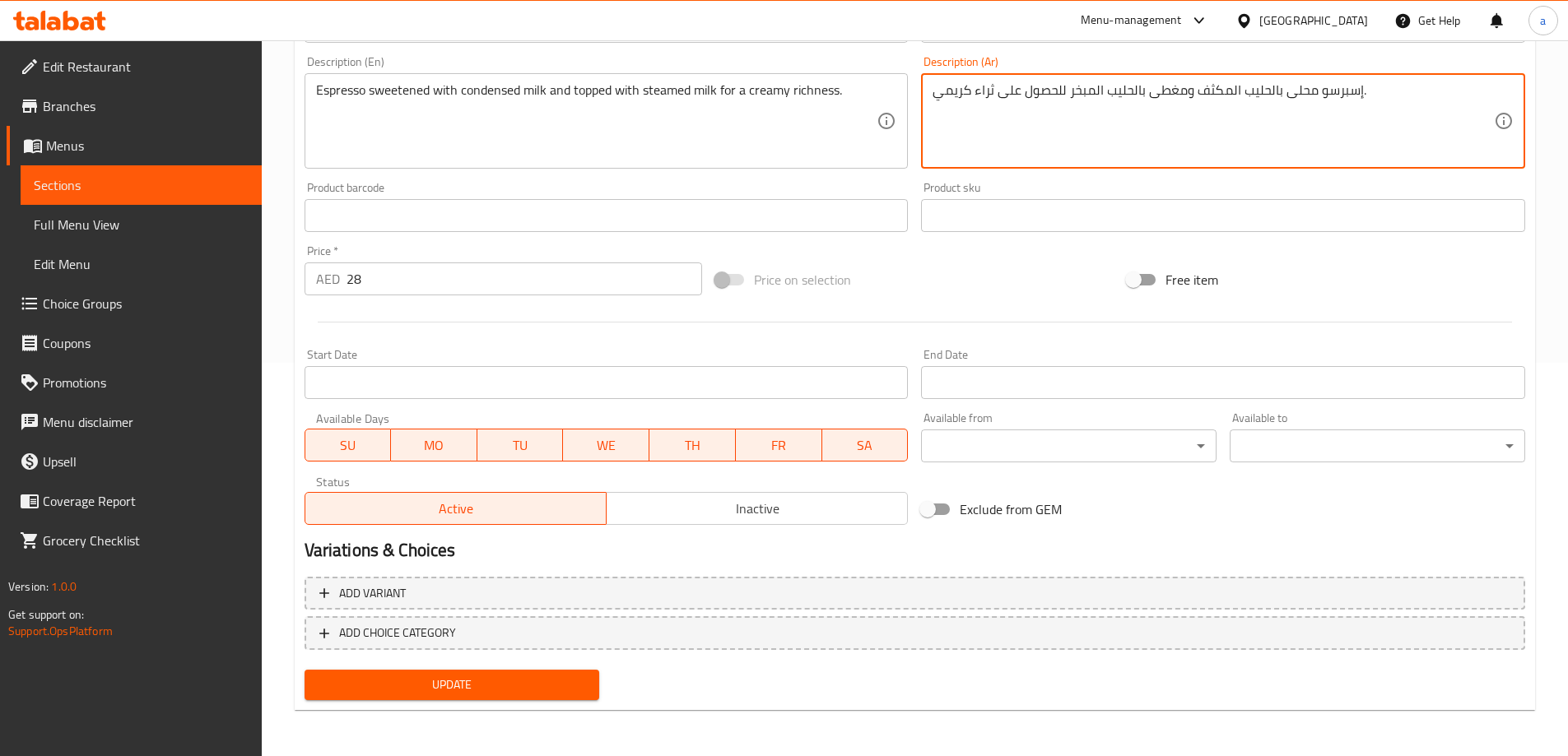
click at [498, 696] on span "Update" at bounding box center [452, 685] width 269 height 21
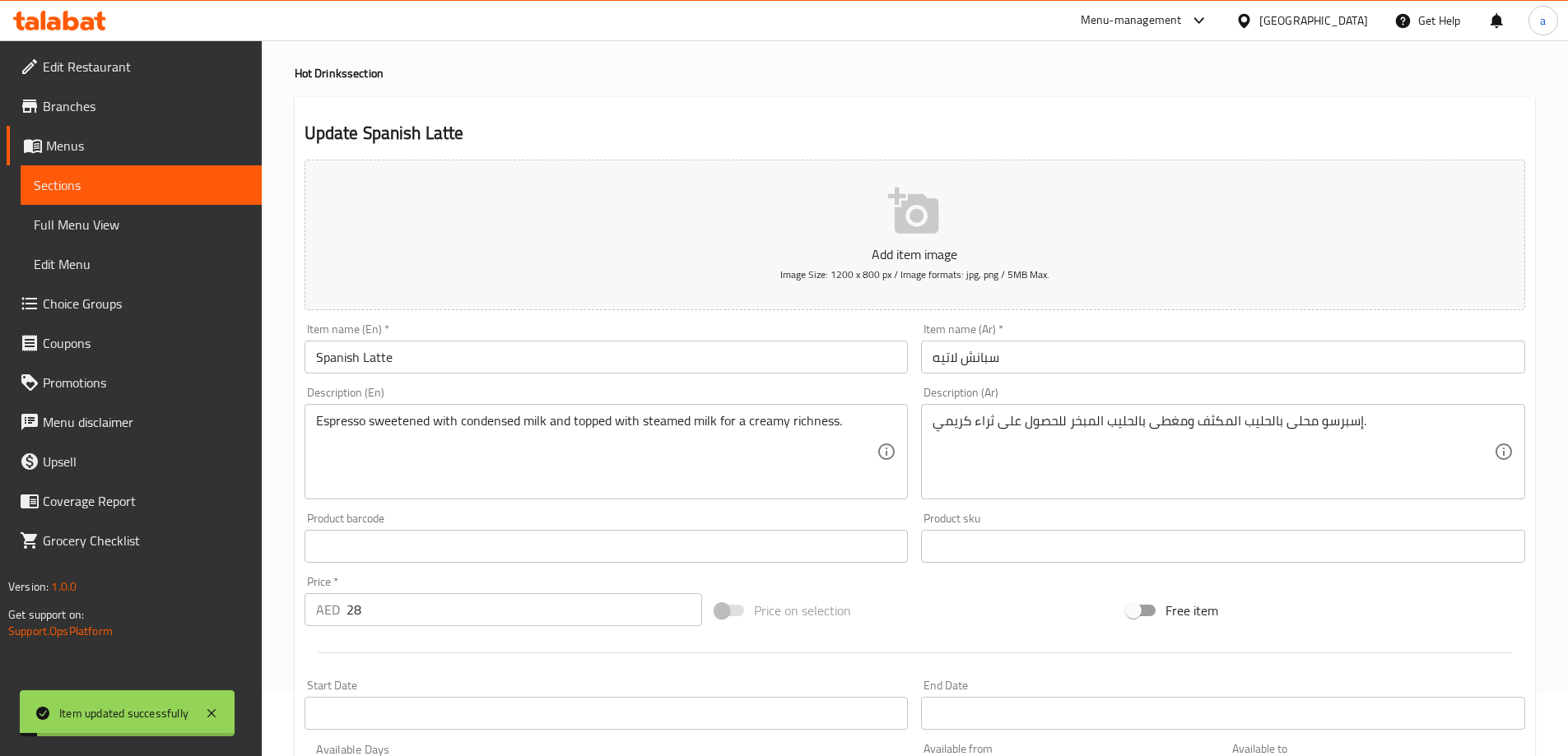
scroll to position [0, 0]
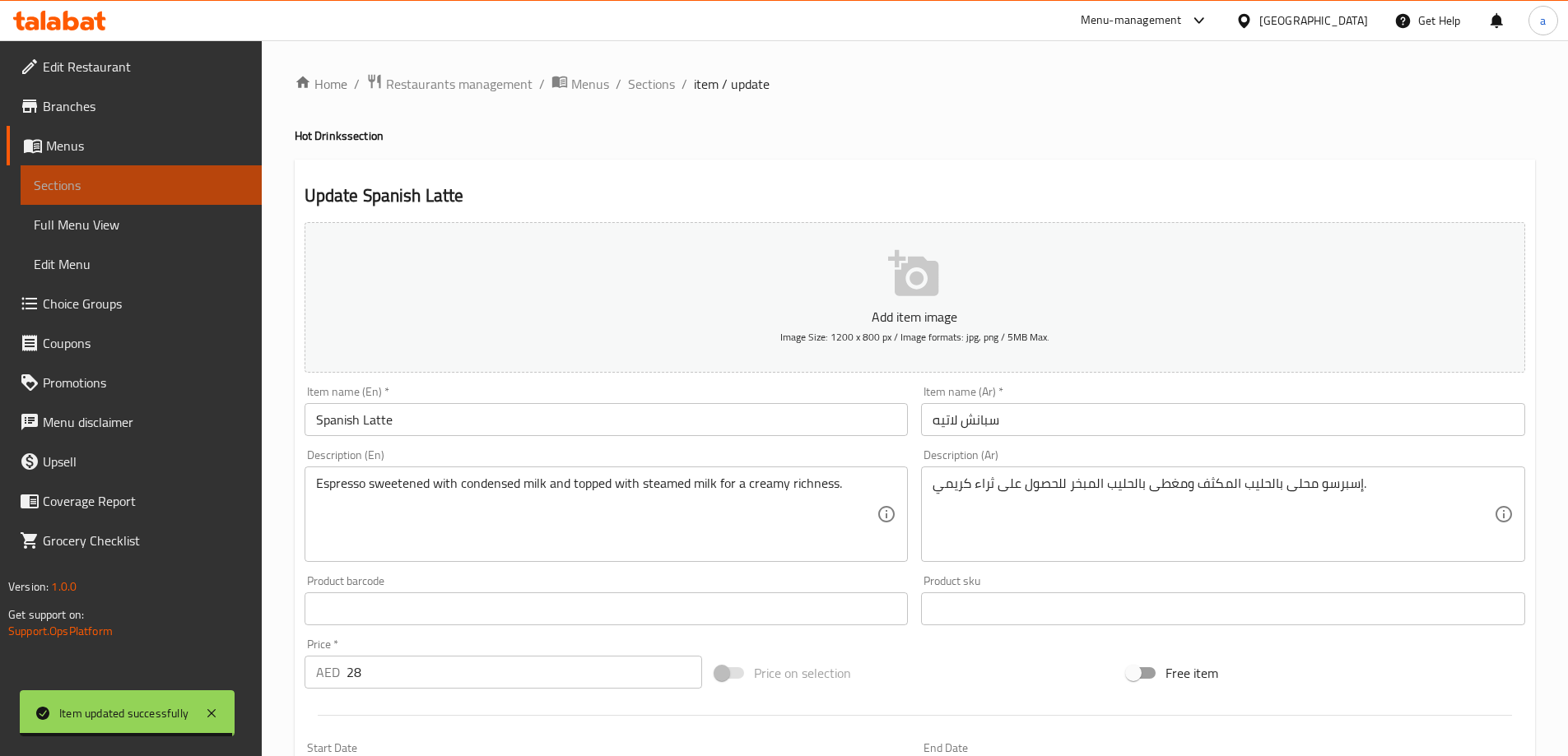
click at [140, 174] on link "Sections" at bounding box center [142, 184] width 241 height 39
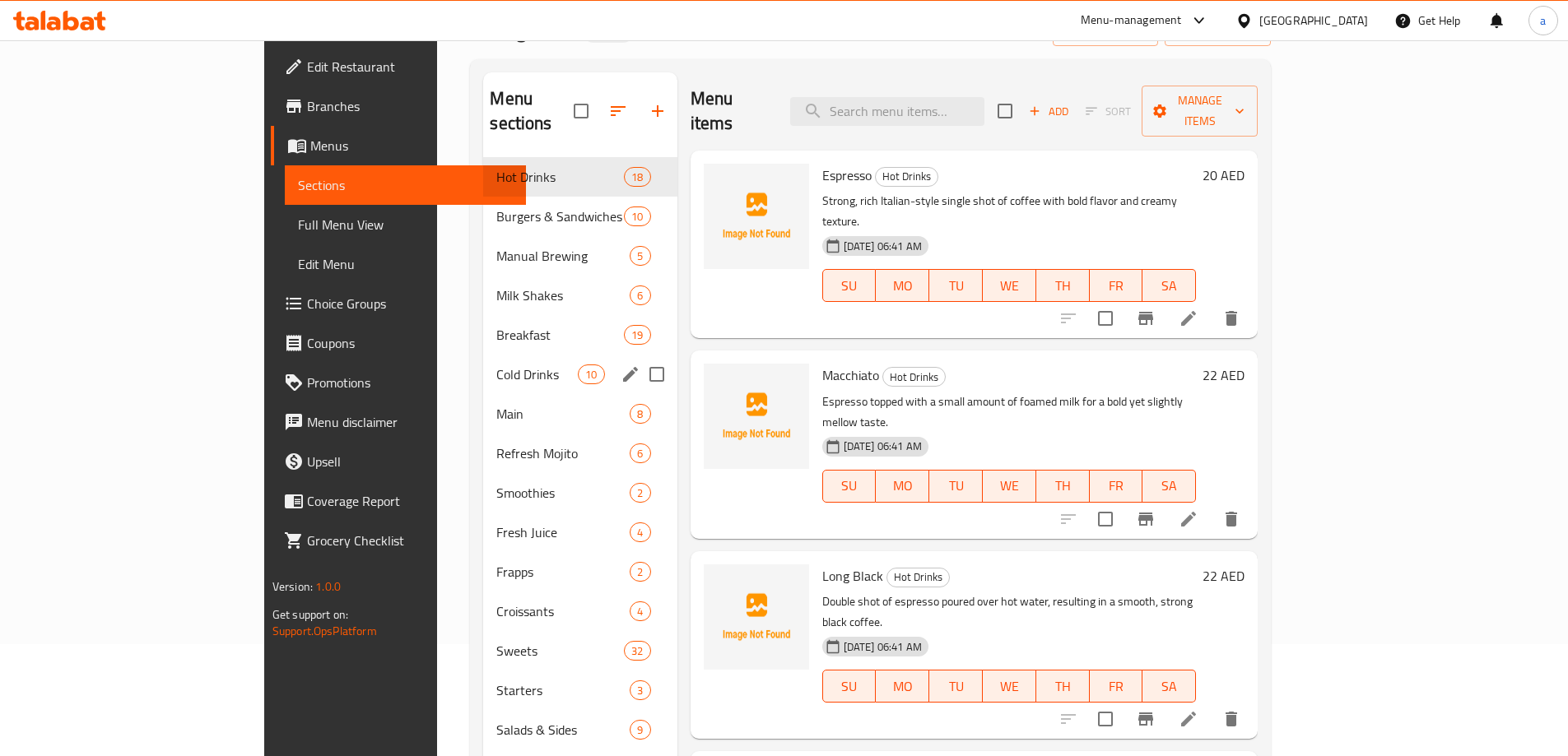
scroll to position [164, 0]
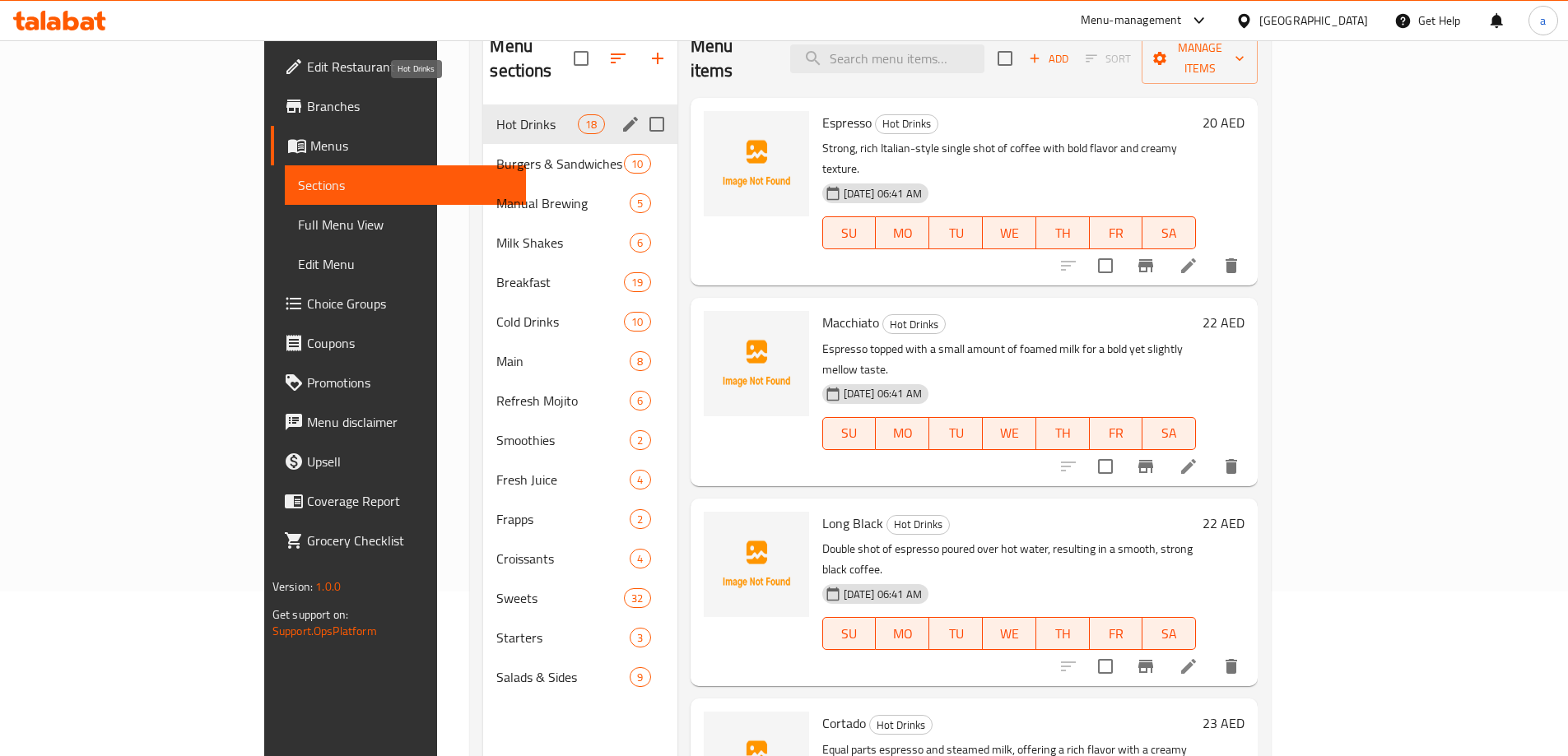
click at [496, 114] on span "Hot Drinks" at bounding box center [537, 124] width 81 height 20
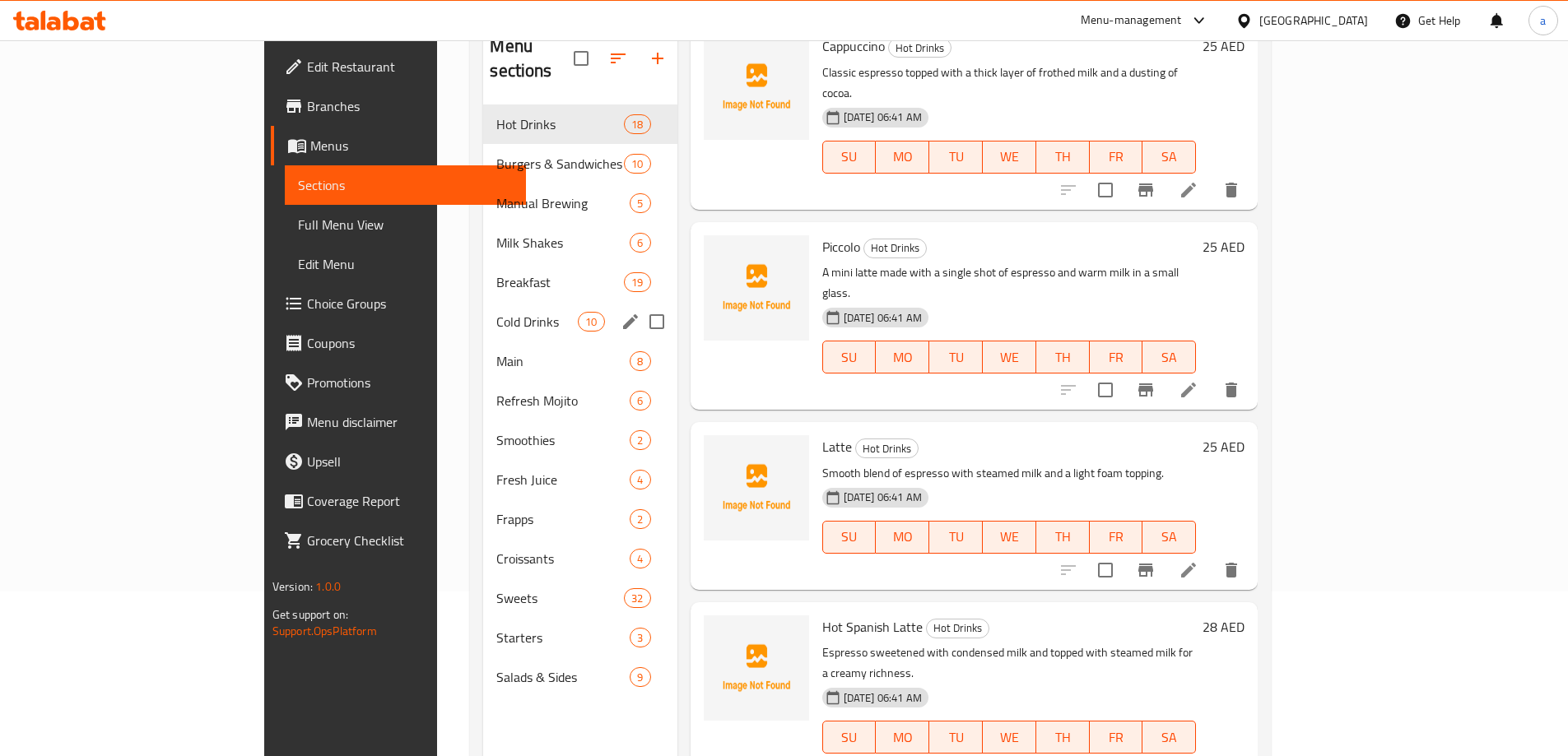
scroll to position [1070, 0]
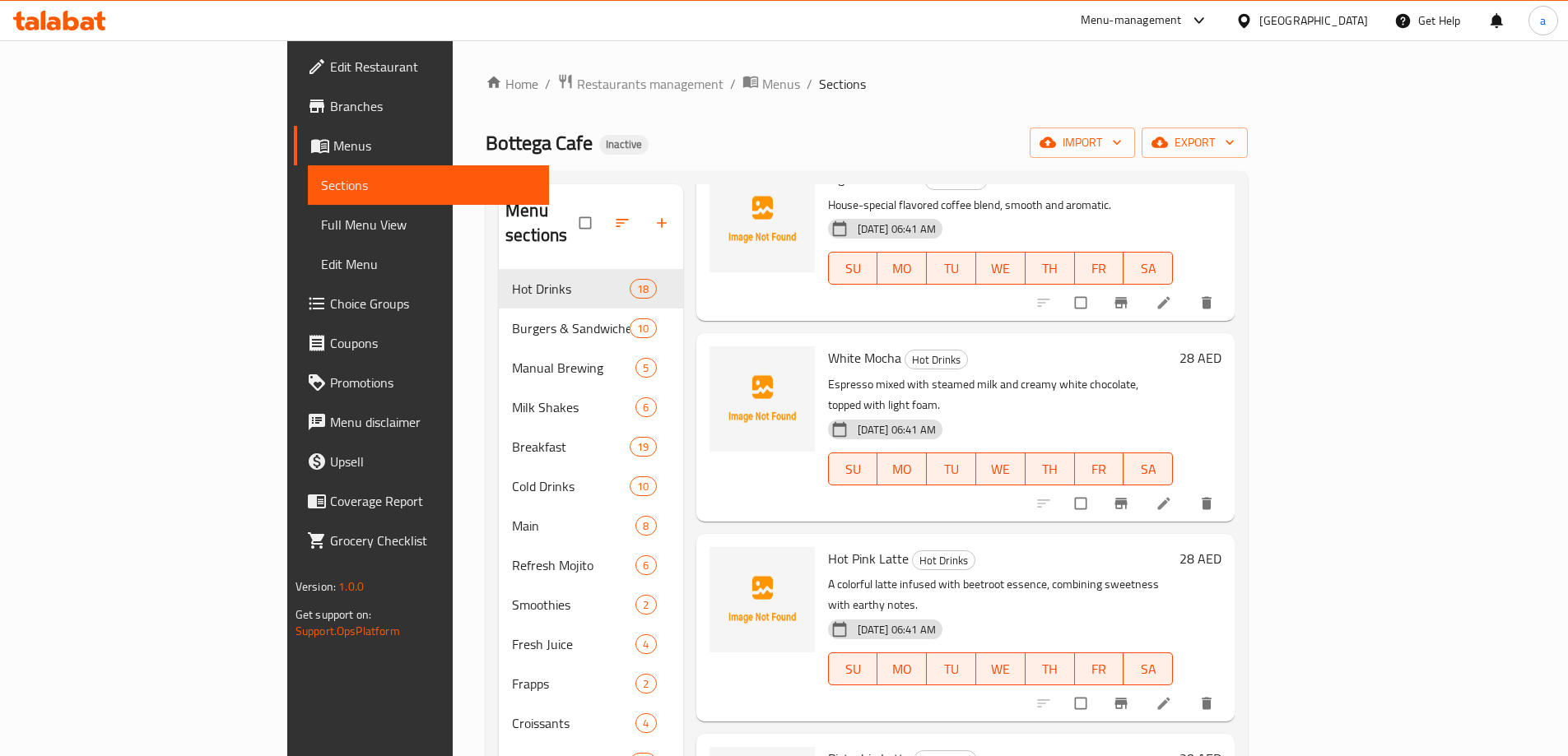
scroll to position [1892, 0]
click at [1170, 696] on icon at bounding box center [1164, 702] width 12 height 12
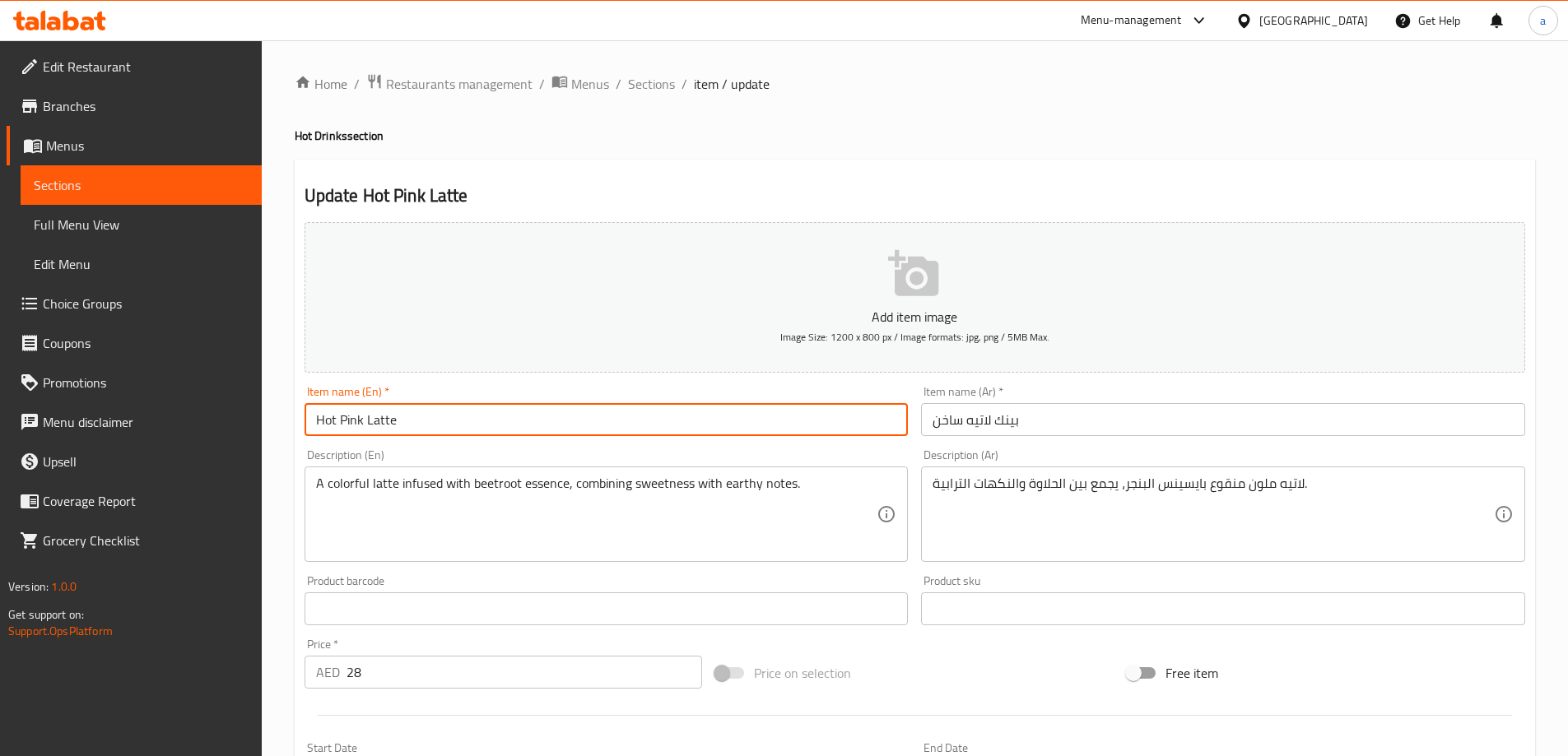
drag, startPoint x: 336, startPoint y: 420, endPoint x: 251, endPoint y: 420, distance: 85.0
click at [251, 420] on div "Edit Restaurant Branches Menus Sections Full Menu View Edit Menu Choice Groups …" at bounding box center [784, 594] width 1568 height 1109
type input "Pink Latte"
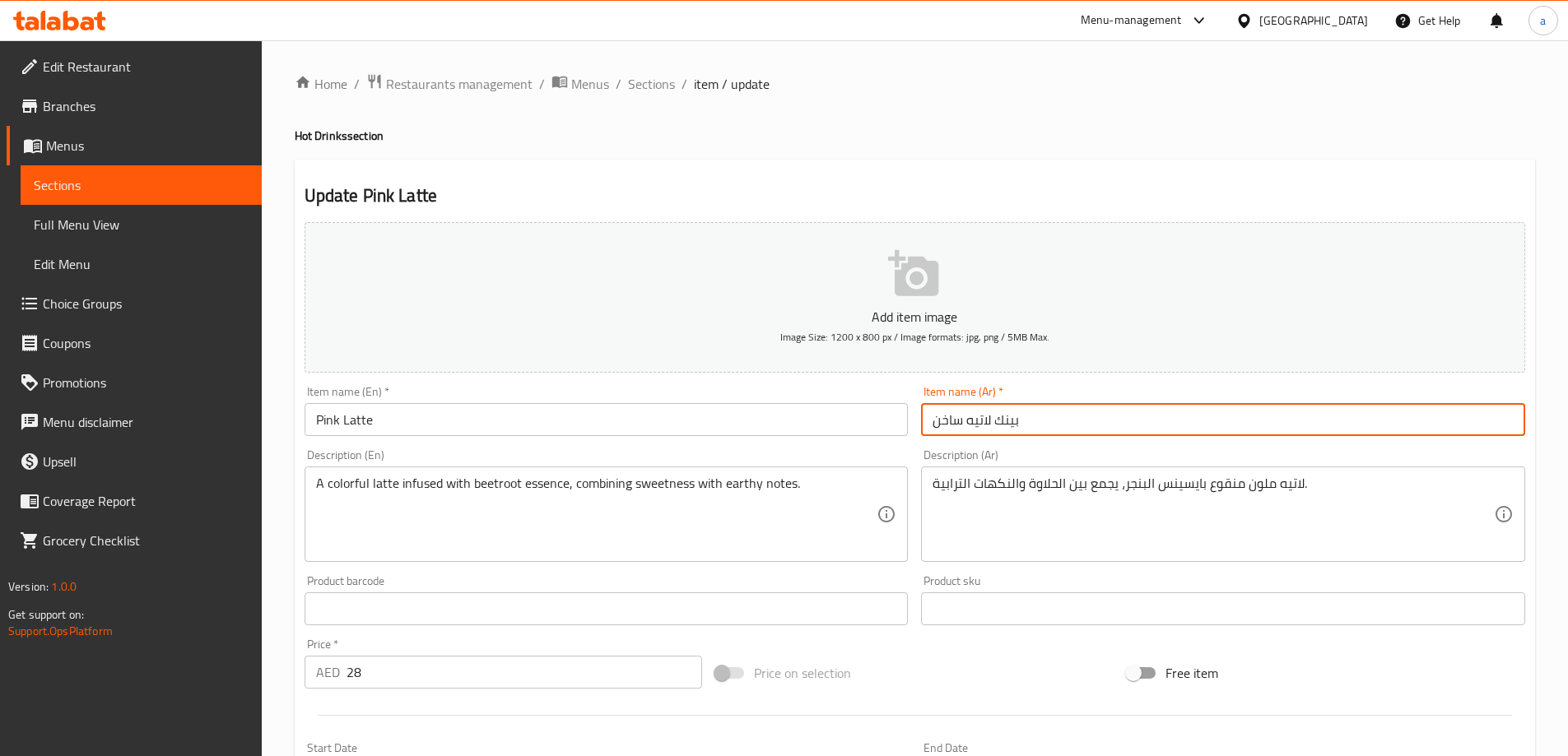
drag, startPoint x: 966, startPoint y: 420, endPoint x: 875, endPoint y: 439, distance: 93.0
click at [875, 439] on div "Add item image Image Size: 1200 x 800 px / Image formats: jpg, png / 5MB Max. I…" at bounding box center [914, 571] width 1233 height 710
type input "بينك لاتيه"
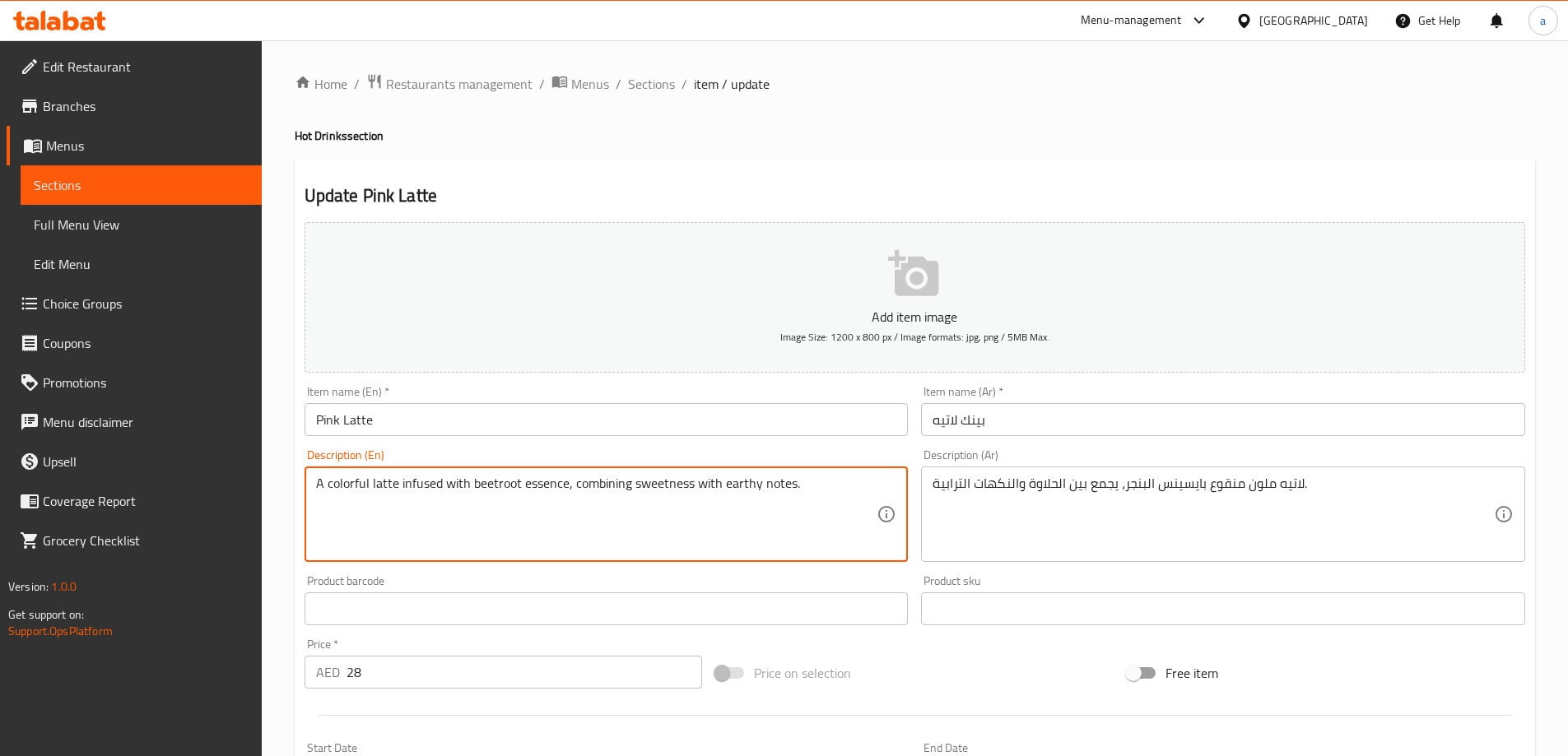
click at [572, 482] on textarea "A colorful latte infused with beetroot essence, combining sweetness with earthy…" at bounding box center [597, 514] width 561 height 78
click at [572, 483] on textarea "A colorful latte infused with beetroot essence, combining sweetness with earthy…" at bounding box center [597, 514] width 561 height 78
click at [427, 478] on textarea "A colorful latte infused with beetroot essence, combining sweetness with earthy…" at bounding box center [597, 514] width 561 height 78
click at [676, 540] on textarea "A colorful latte infused with beetroot essence, combining sweetness with earthy…" at bounding box center [597, 514] width 561 height 78
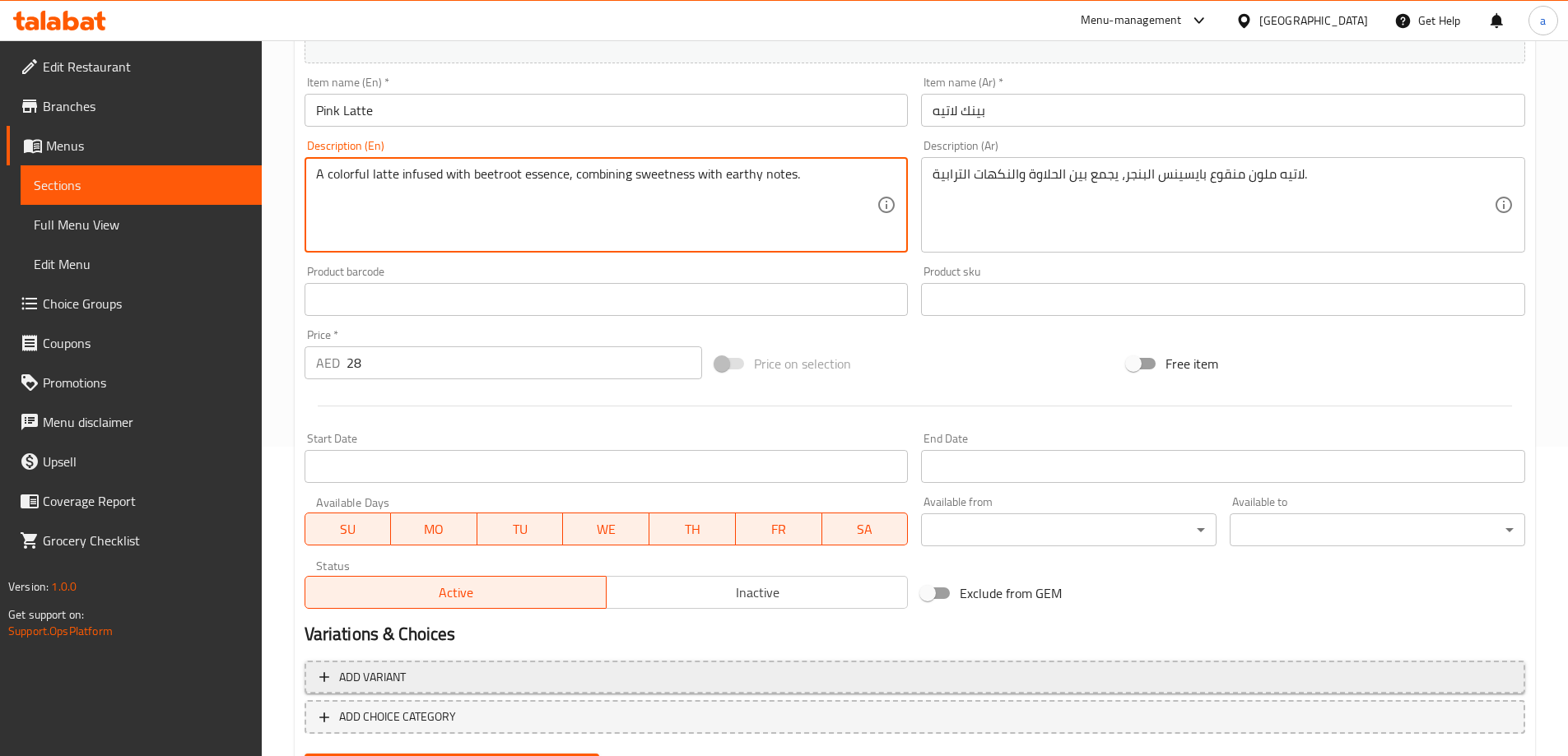
scroll to position [393, 0]
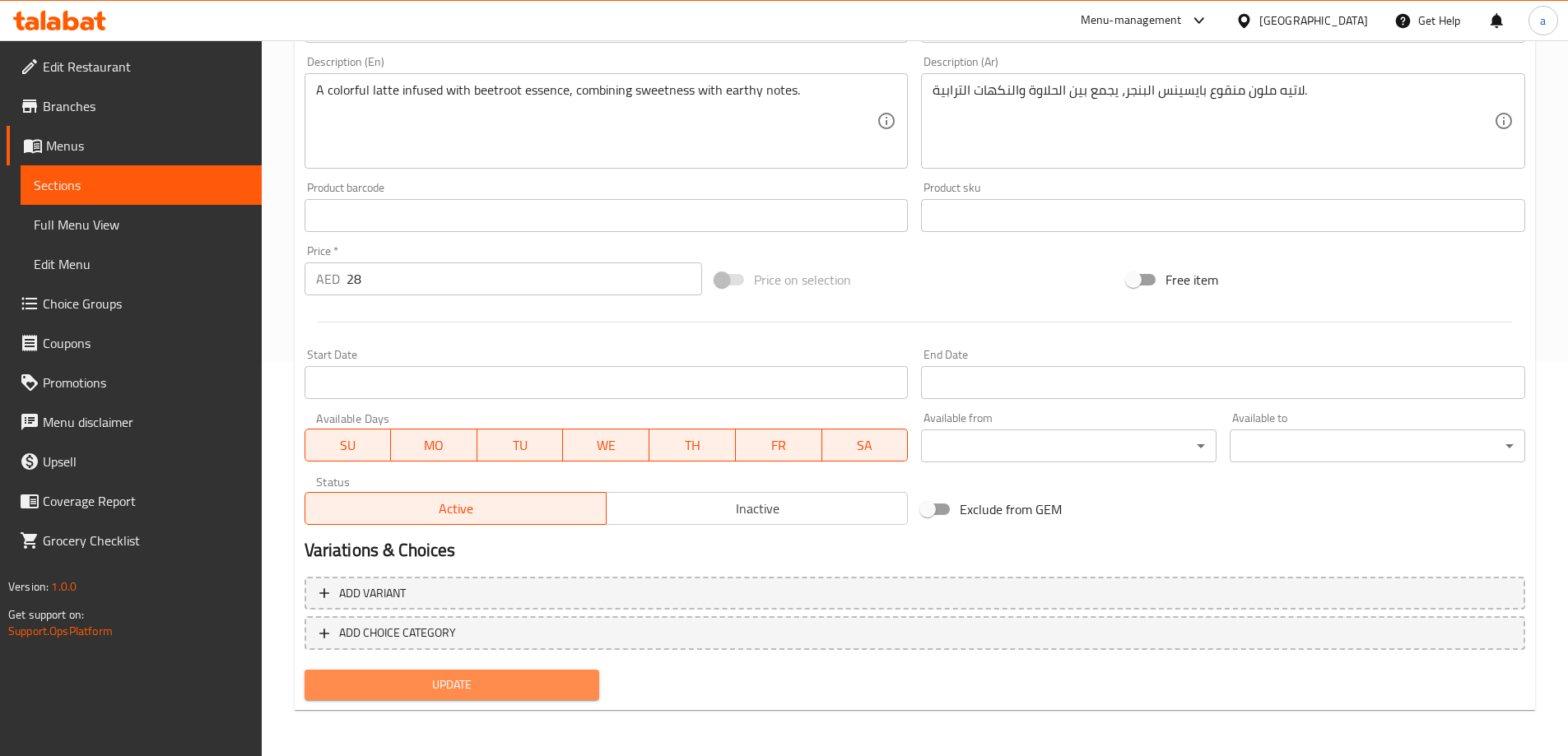
click at [501, 676] on span "Update" at bounding box center [452, 685] width 269 height 21
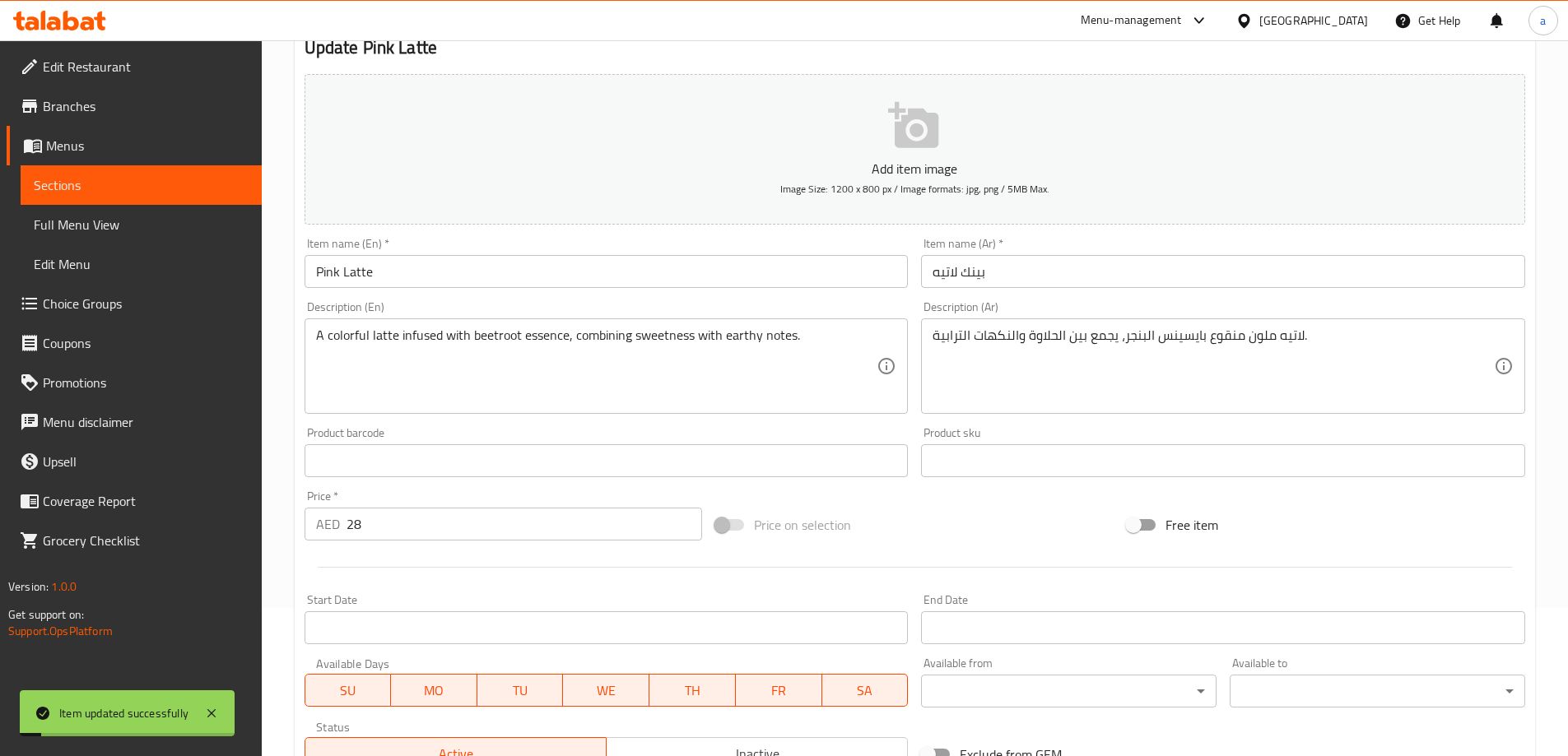
scroll to position [147, 0]
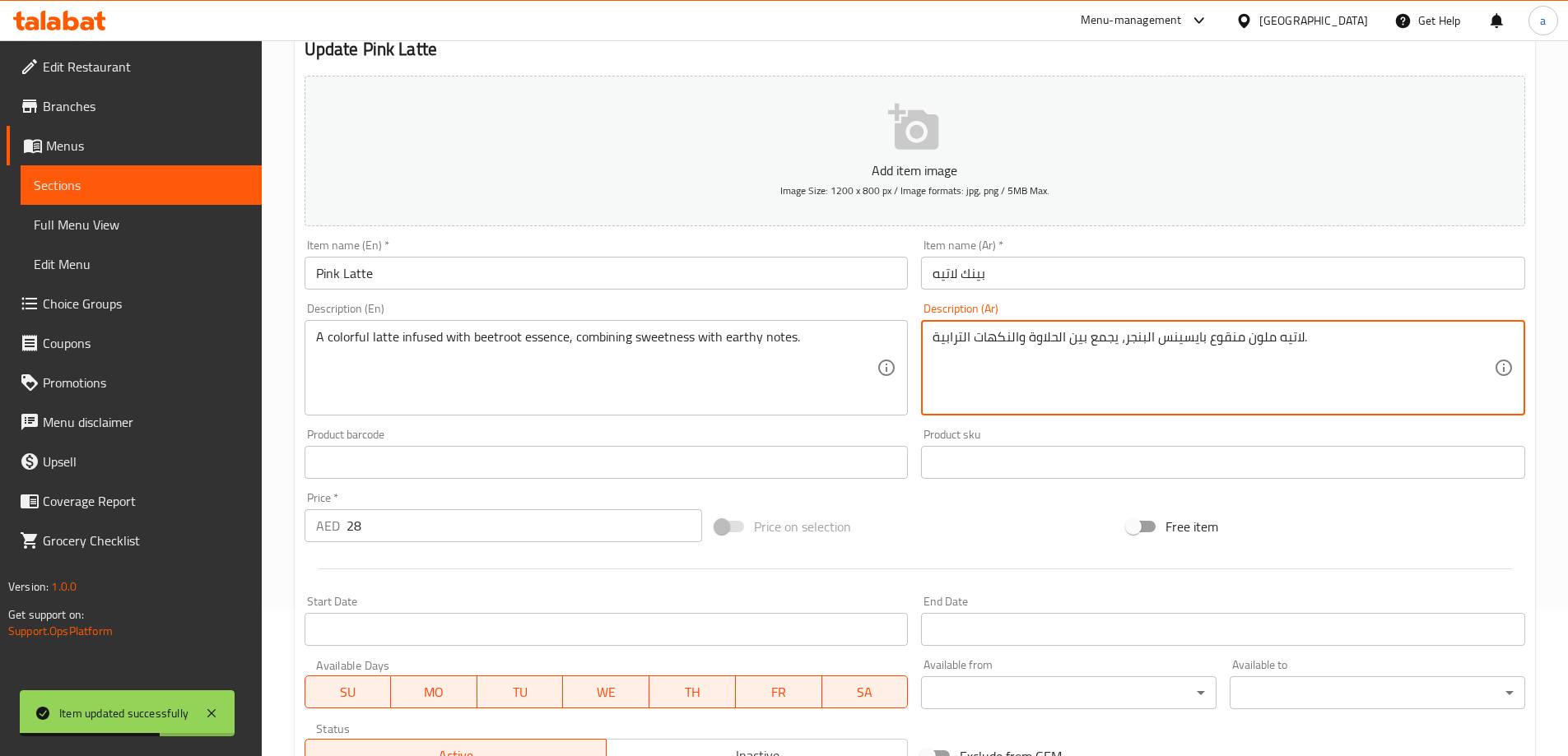
click at [956, 336] on textarea "لاتيه ملون منقوع بايسينس البنجر، يجمع بين الحلاوة والنكهات الترابية." at bounding box center [1213, 368] width 561 height 78
click at [991, 343] on textarea "لاتيه ملون منقوع بايسينس البنجر، يجمع بين الحلاوة والنكهات الترابية." at bounding box center [1213, 368] width 561 height 78
click at [998, 349] on textarea "لاتيه ملون منقوع بايسينس البنجر، يجمع بين الحلاوة والموتس الترابية." at bounding box center [1213, 368] width 561 height 78
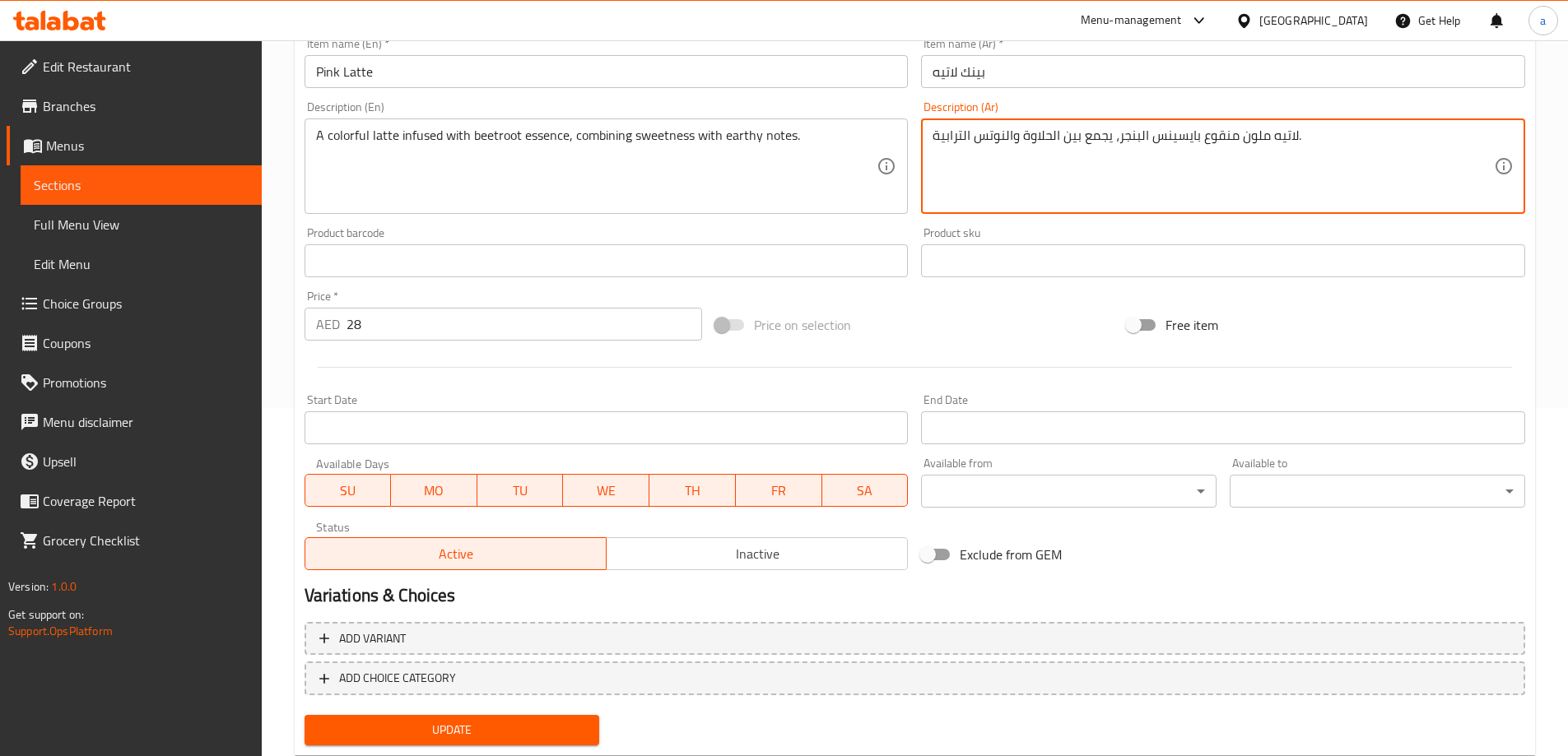
scroll to position [393, 0]
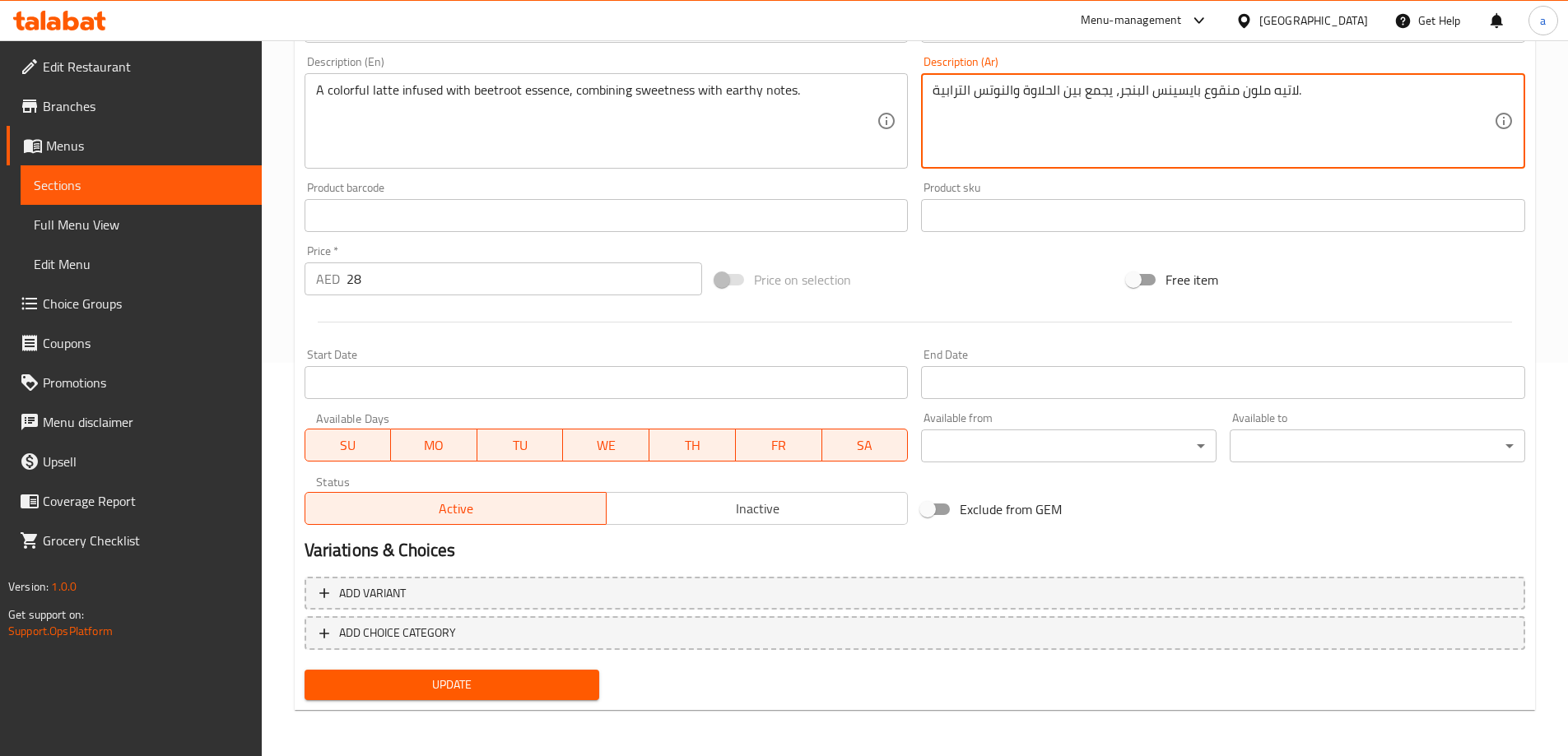
type textarea "لاتيه ملون منقوع بايسينس البنجر، يجمع بين الحلاوة والنوتس الترابية."
click at [510, 686] on span "Update" at bounding box center [452, 685] width 269 height 21
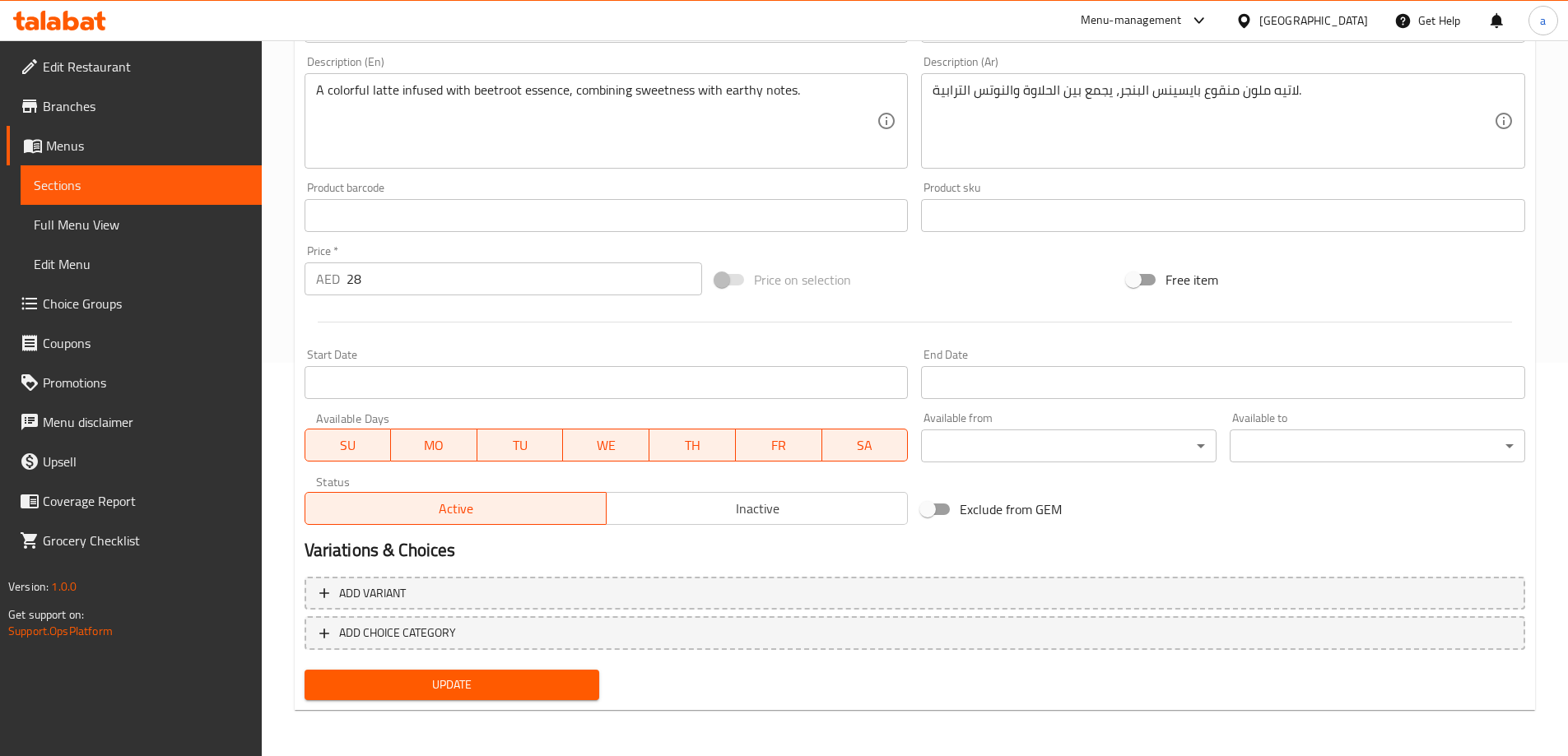
click at [546, 684] on span "Update" at bounding box center [452, 685] width 269 height 21
click at [84, 180] on span "Sections" at bounding box center [142, 185] width 215 height 20
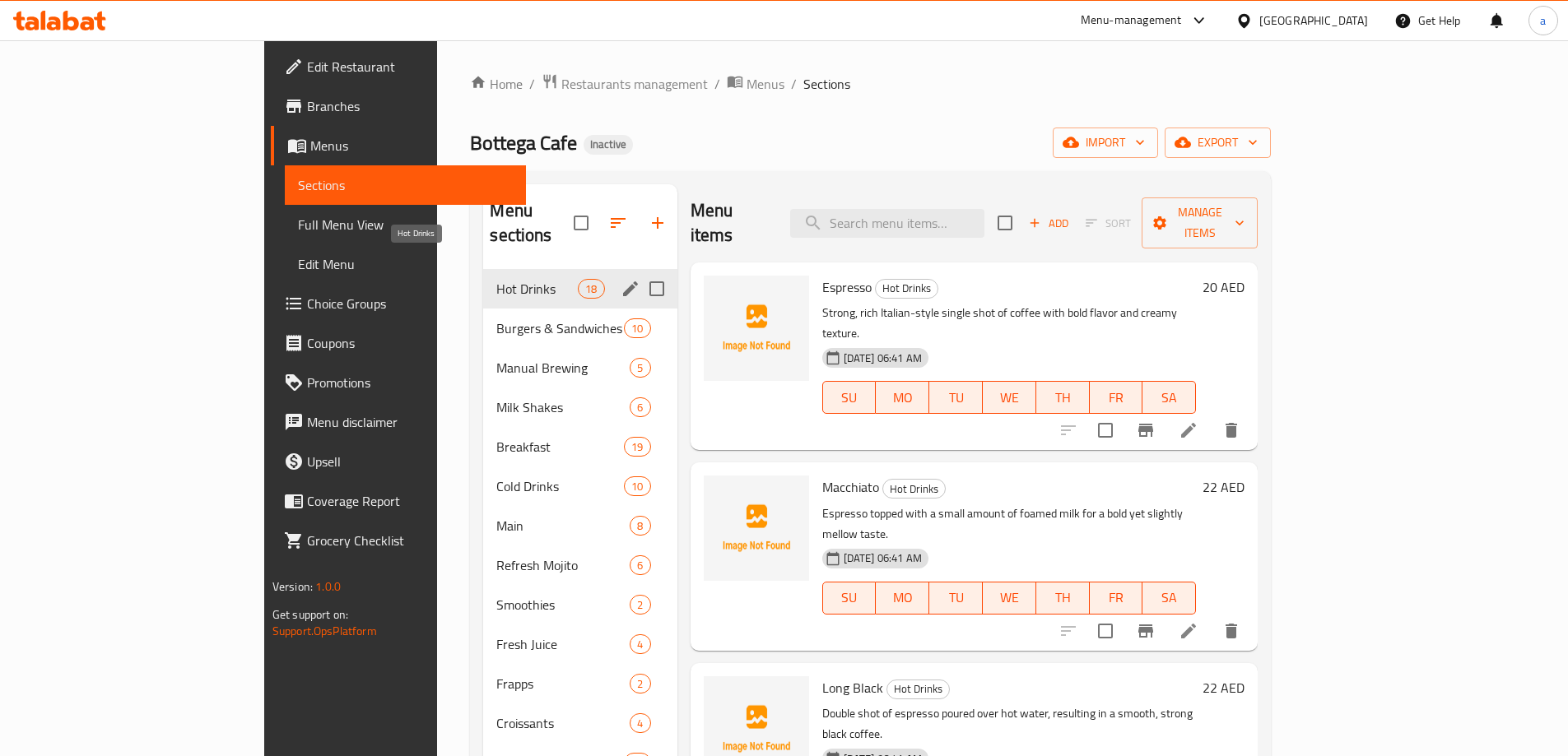
click at [496, 279] on span "Hot Drinks" at bounding box center [537, 288] width 81 height 20
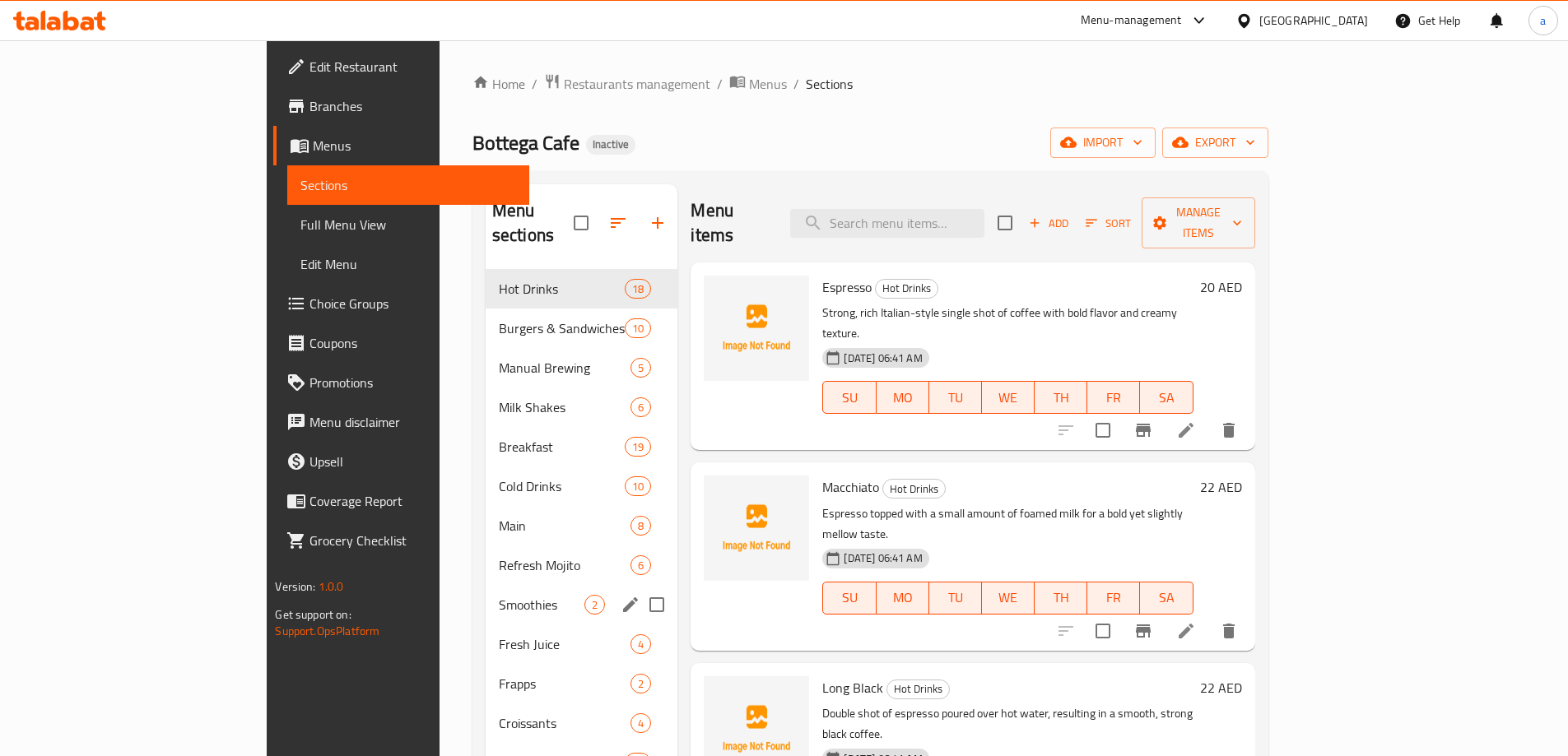
scroll to position [82, 0]
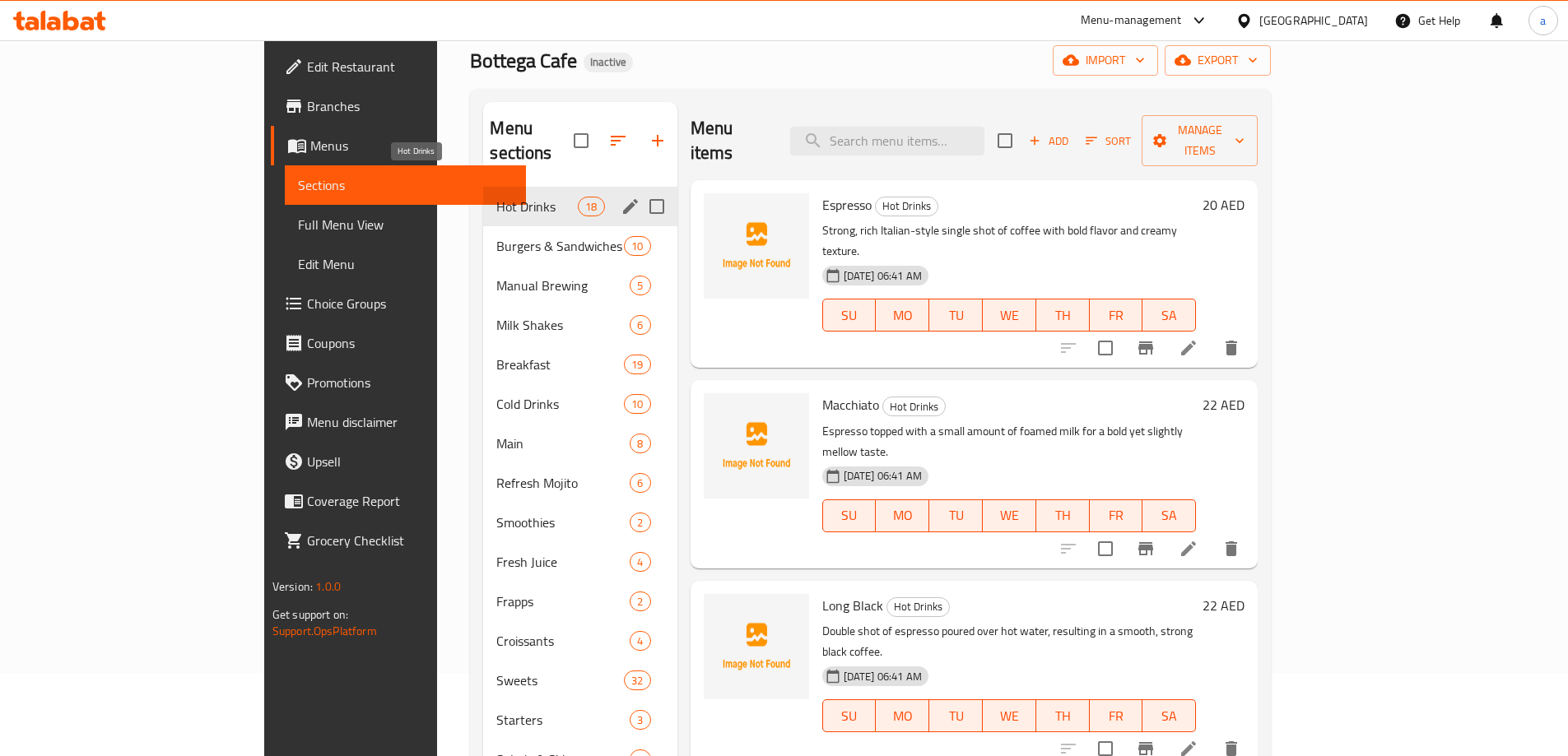
click at [496, 197] on span "Hot Drinks" at bounding box center [537, 206] width 81 height 20
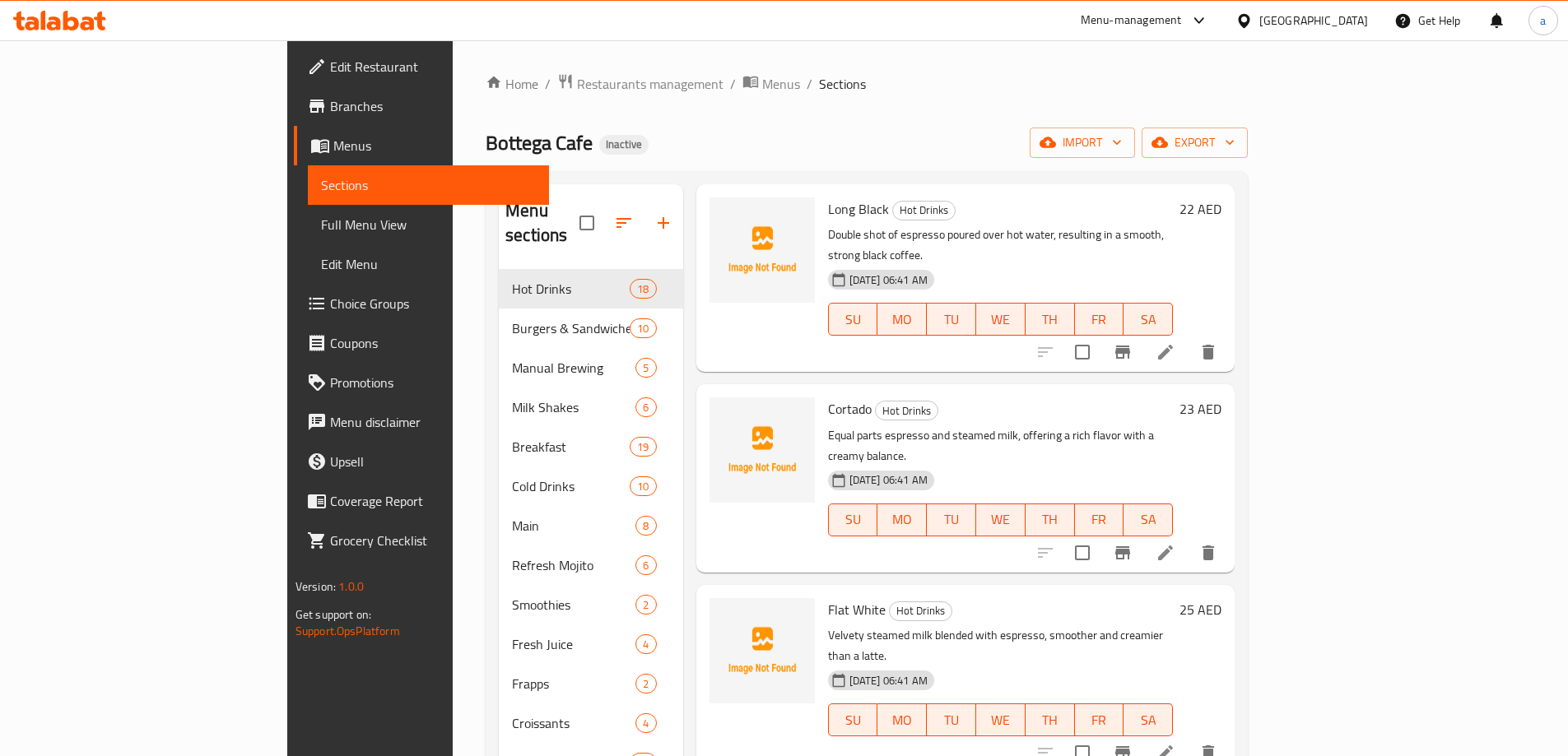
scroll to position [494, 0]
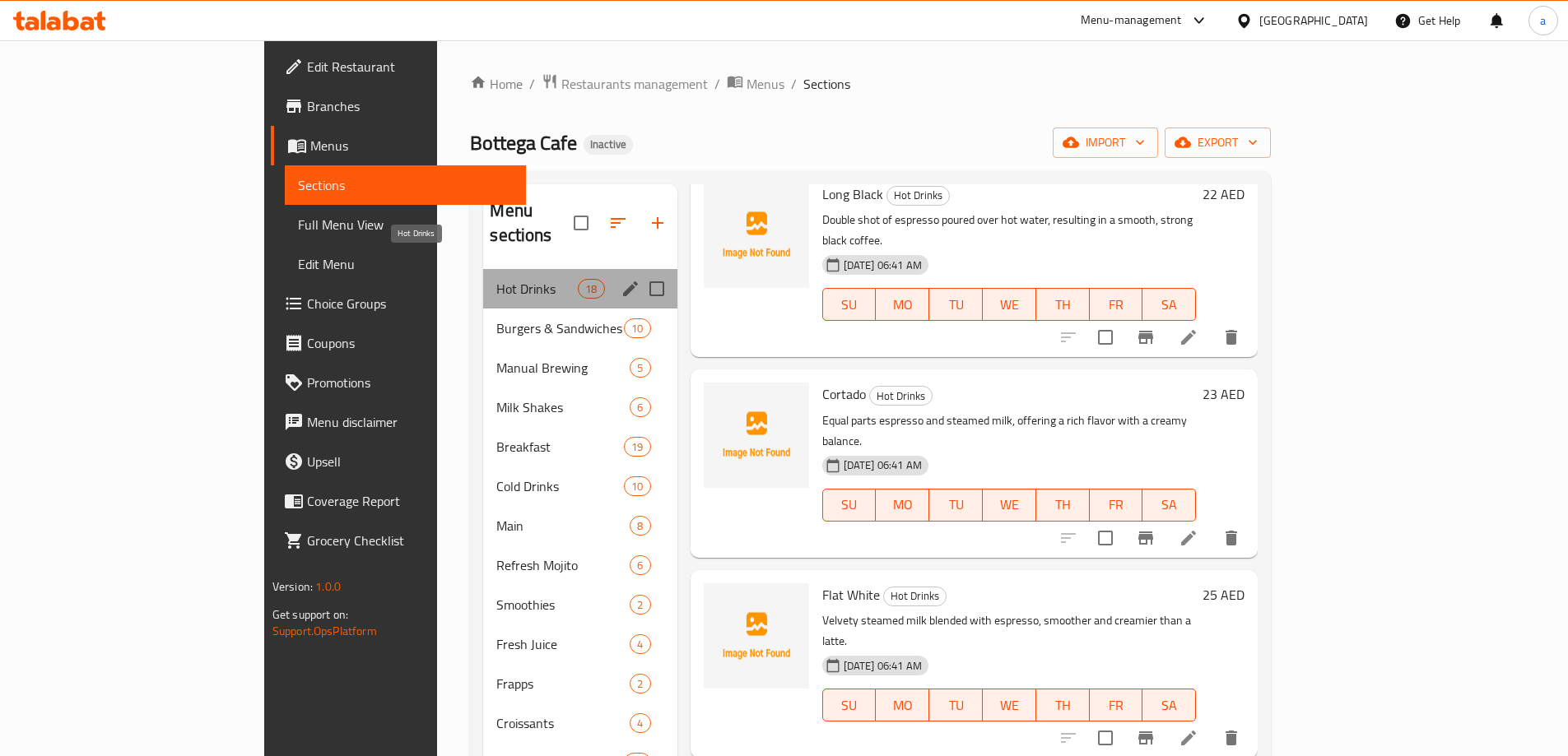
click at [496, 279] on span "Hot Drinks" at bounding box center [537, 288] width 81 height 20
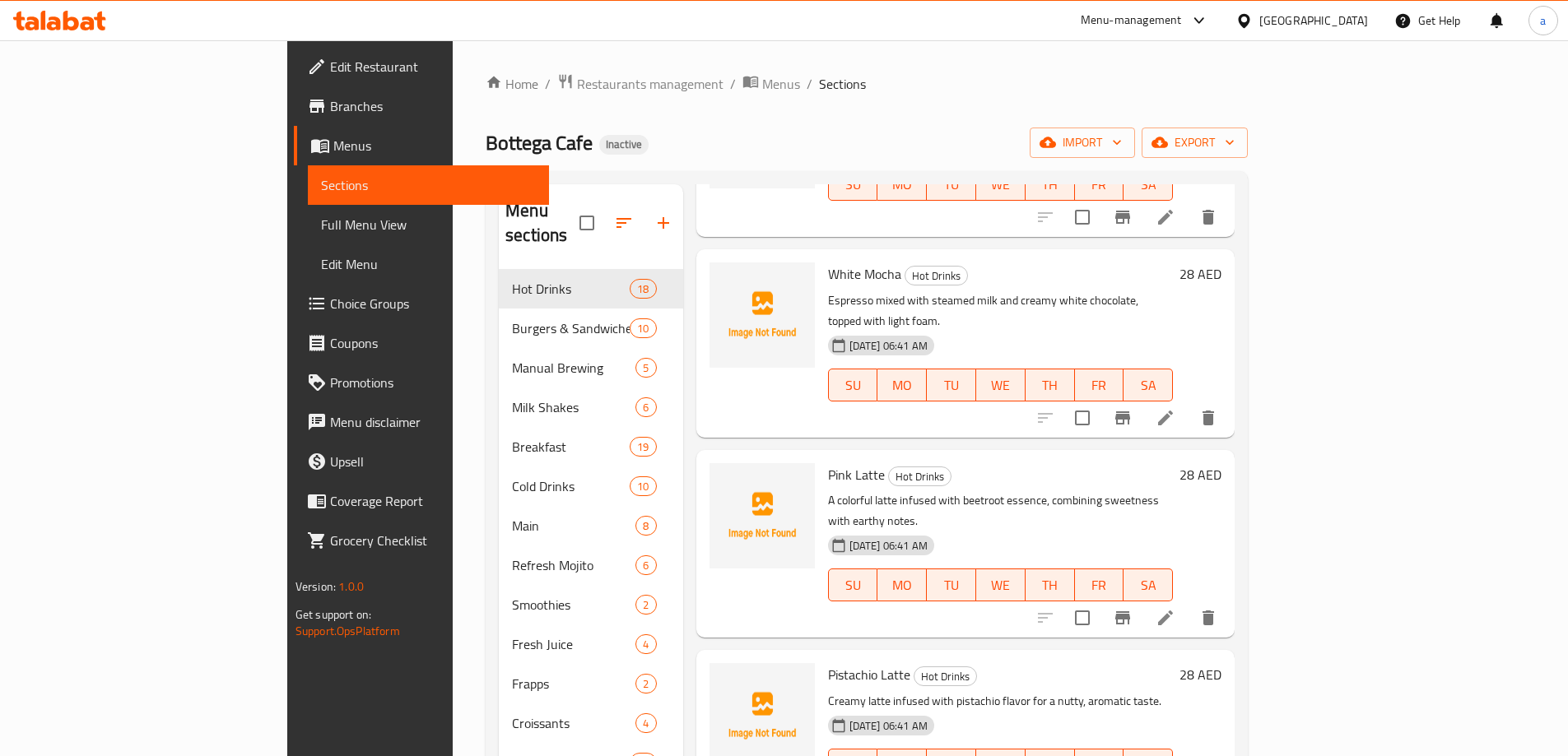
scroll to position [2057, 0]
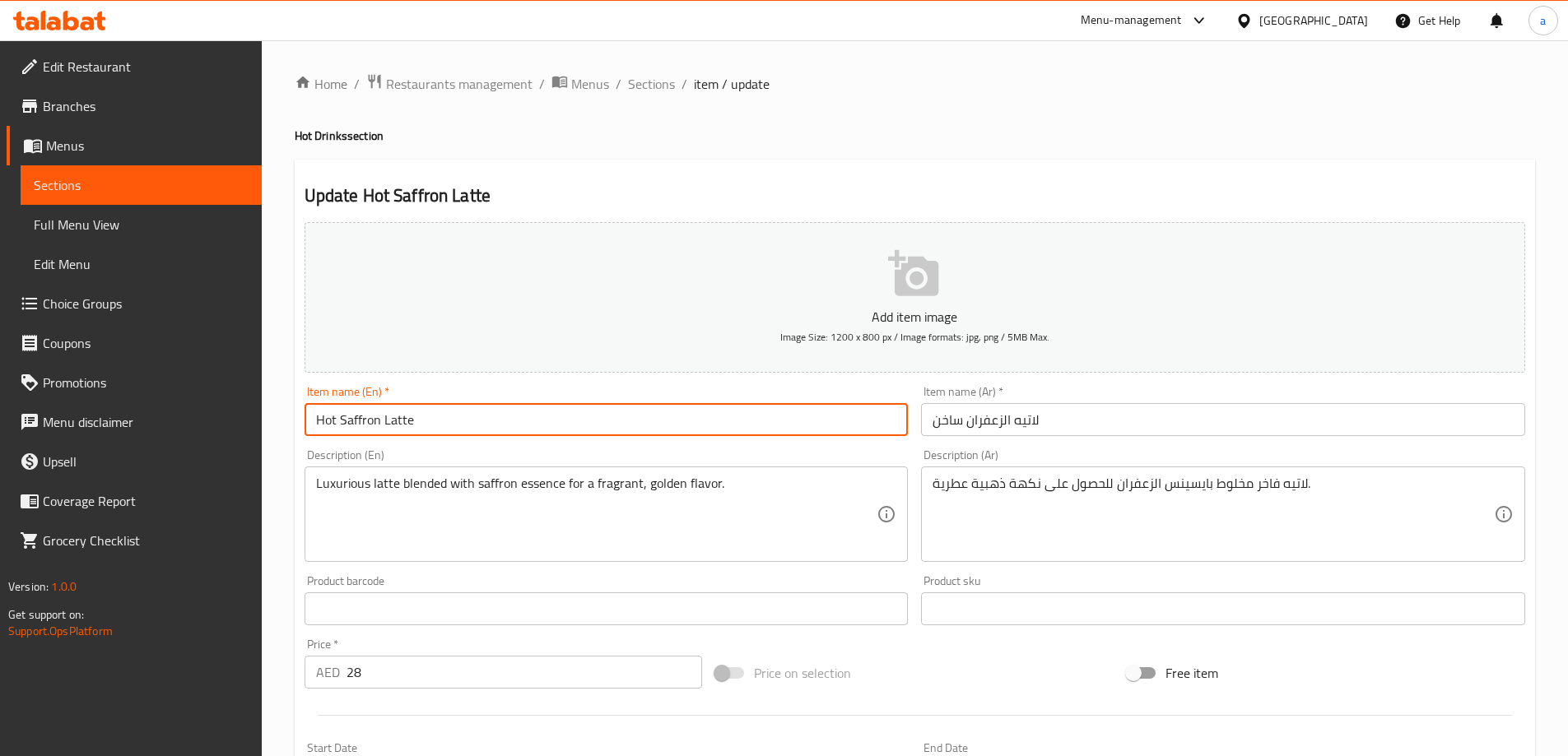
drag, startPoint x: 340, startPoint y: 423, endPoint x: 252, endPoint y: 423, distance: 88.0
click at [252, 423] on div "Edit Restaurant Branches Menus Sections Full Menu View Edit Menu Choice Groups …" at bounding box center [784, 594] width 1568 height 1109
type input "Saffron Latte"
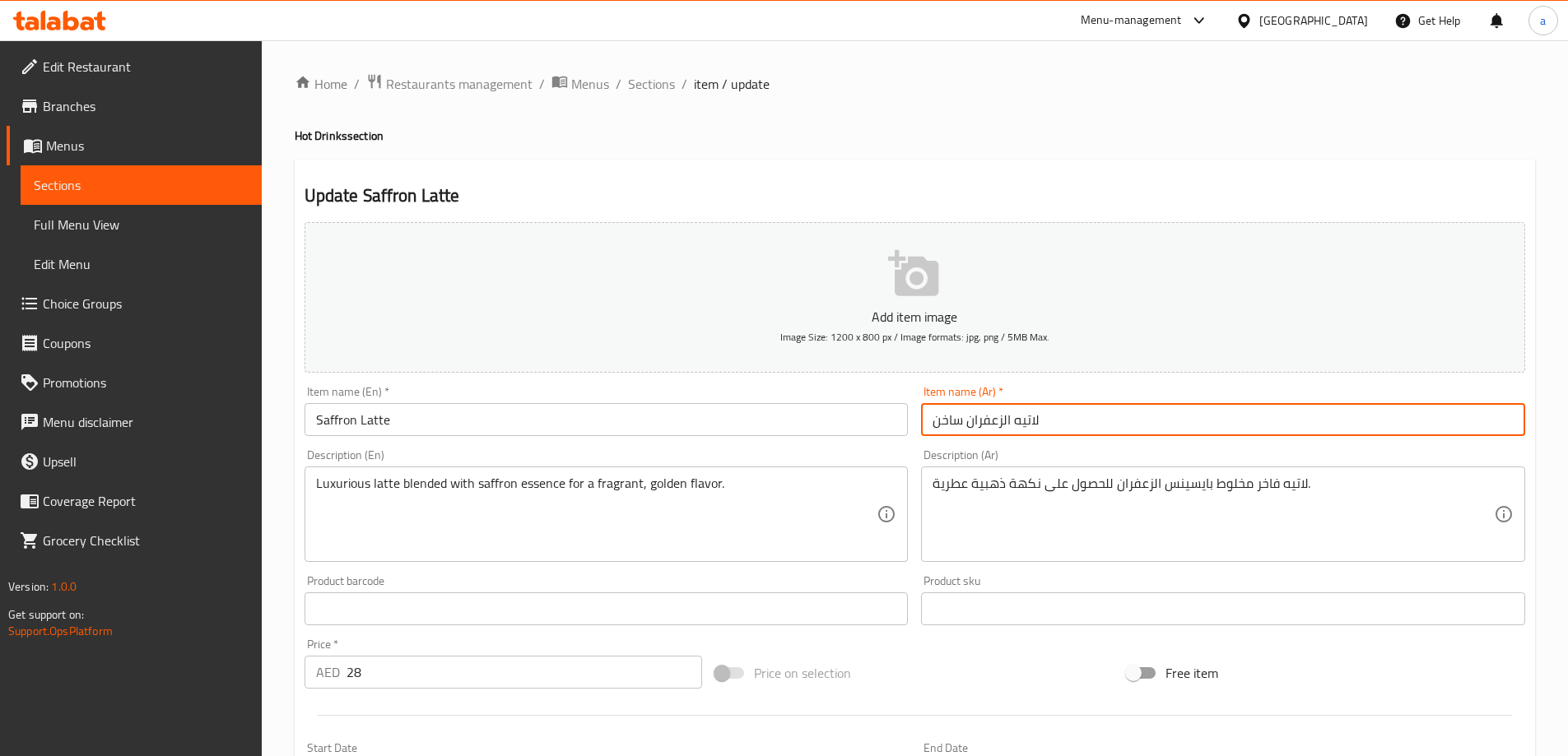
drag, startPoint x: 965, startPoint y: 420, endPoint x: 778, endPoint y: 408, distance: 187.4
click at [778, 408] on div "Add item image Image Size: 1200 x 800 px / Image formats: jpg, png / 5MB Max. I…" at bounding box center [914, 571] width 1233 height 710
type input "لاتيه الزعفران"
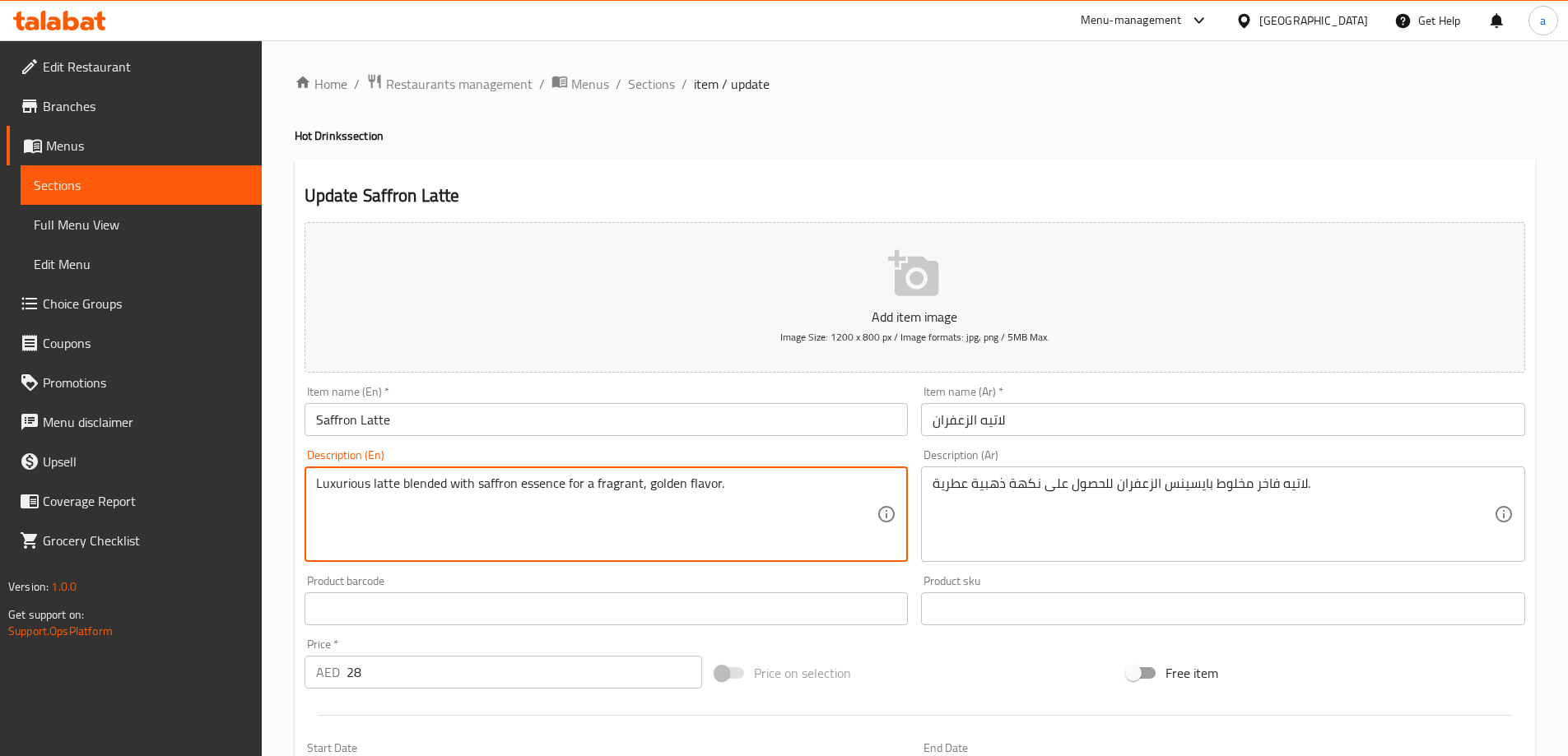
click at [621, 490] on textarea "Luxurious latte blended with saffron essence for a fragrant, golden flavor." at bounding box center [597, 514] width 561 height 78
click at [621, 484] on textarea "Luxurious latte blended with saffron essence for a fragrant, golden flavor." at bounding box center [597, 514] width 561 height 78
click at [836, 541] on textarea "Luxurious latte blended with saffron essence for a fragrant, golden flavor." at bounding box center [597, 514] width 561 height 78
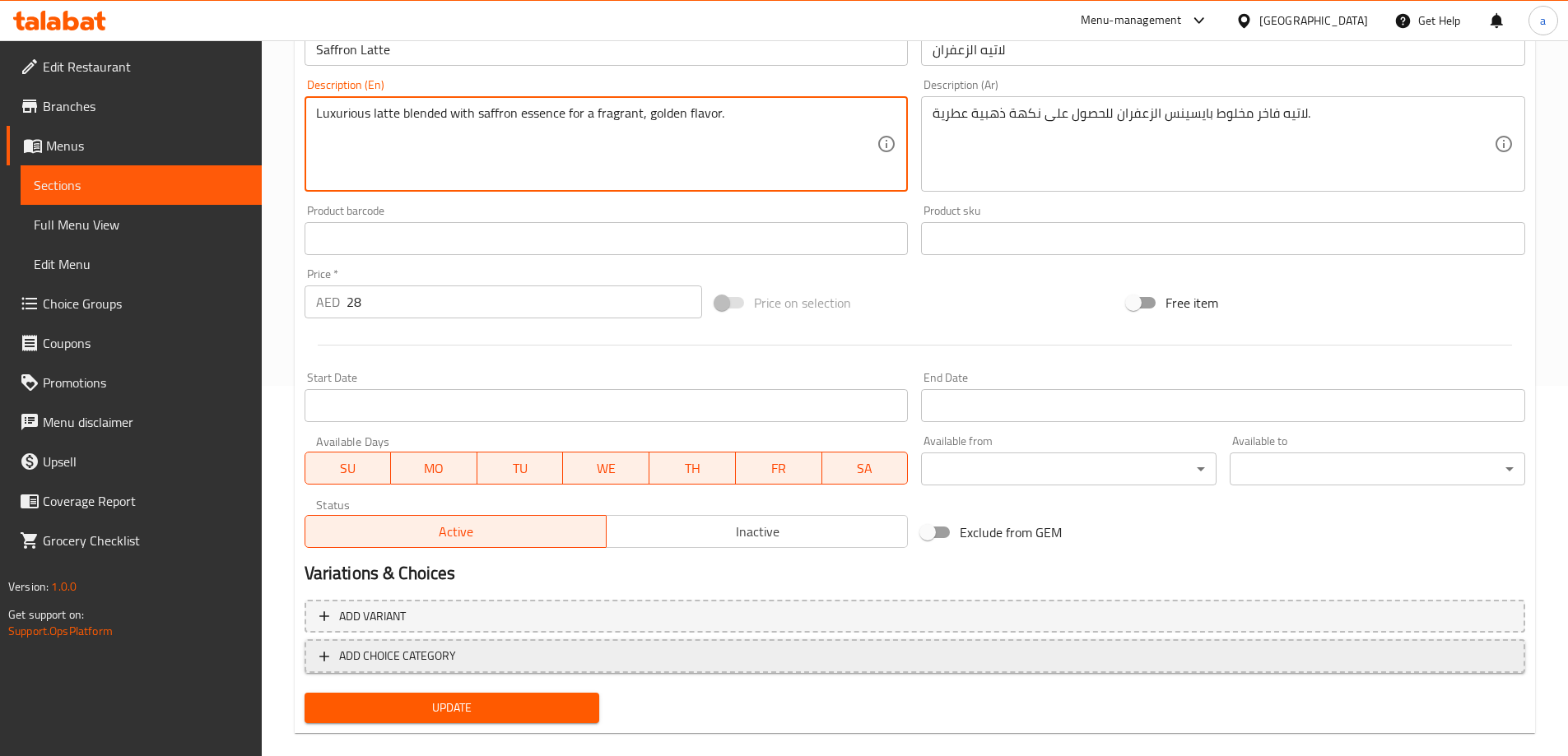
scroll to position [393, 0]
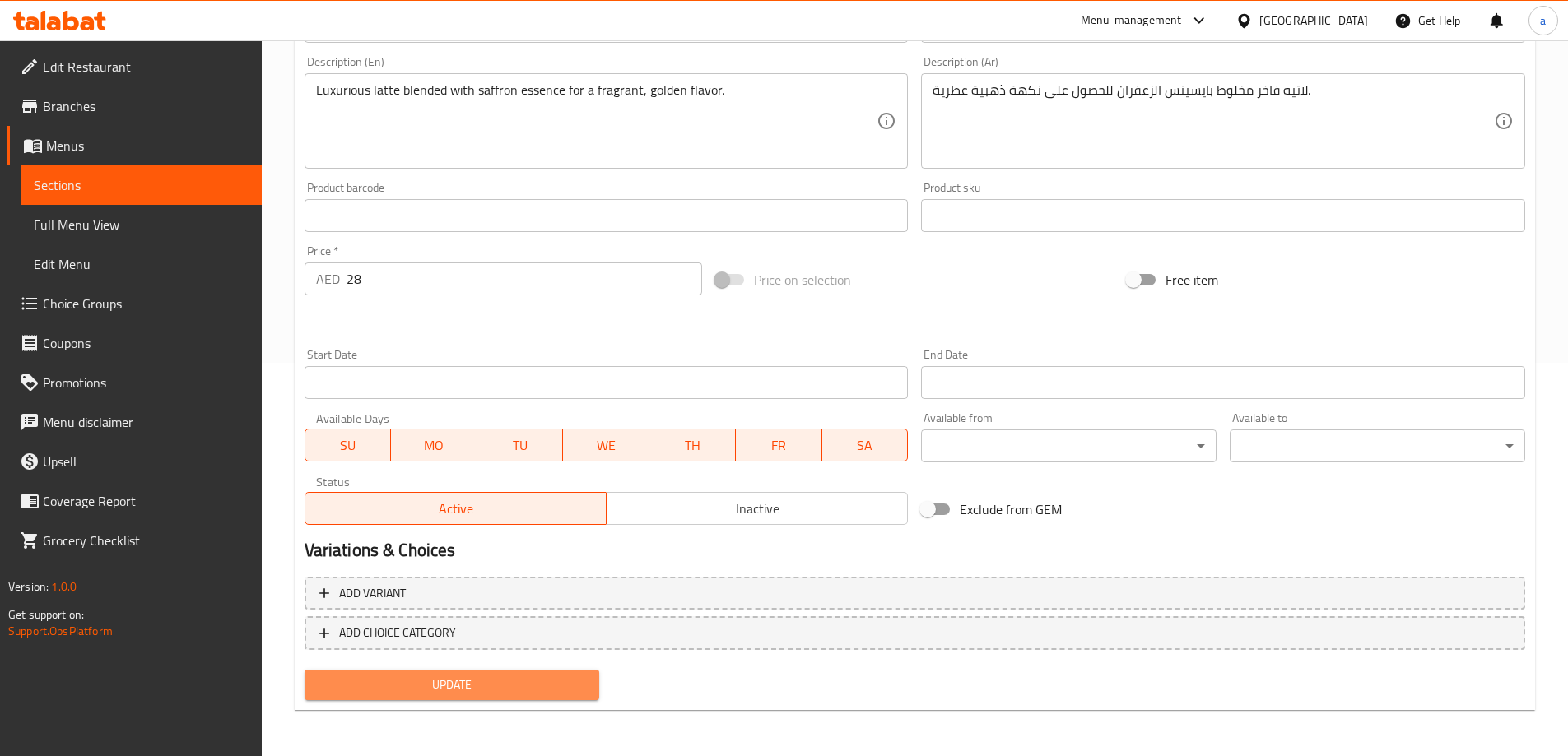
click at [489, 669] on button "Update" at bounding box center [452, 684] width 295 height 31
click at [476, 688] on span "Update" at bounding box center [452, 685] width 269 height 21
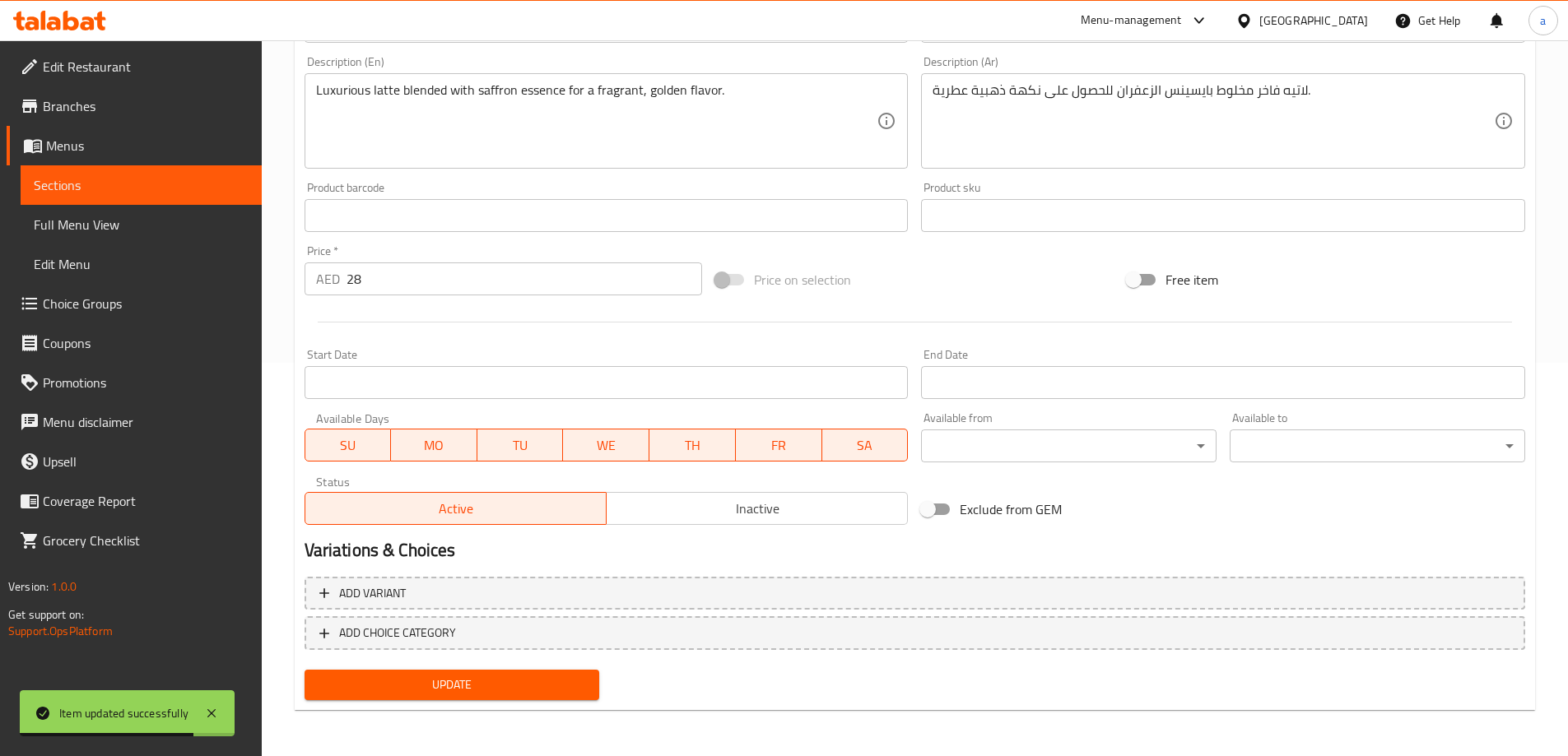
click at [133, 175] on link "Sections" at bounding box center [142, 184] width 241 height 39
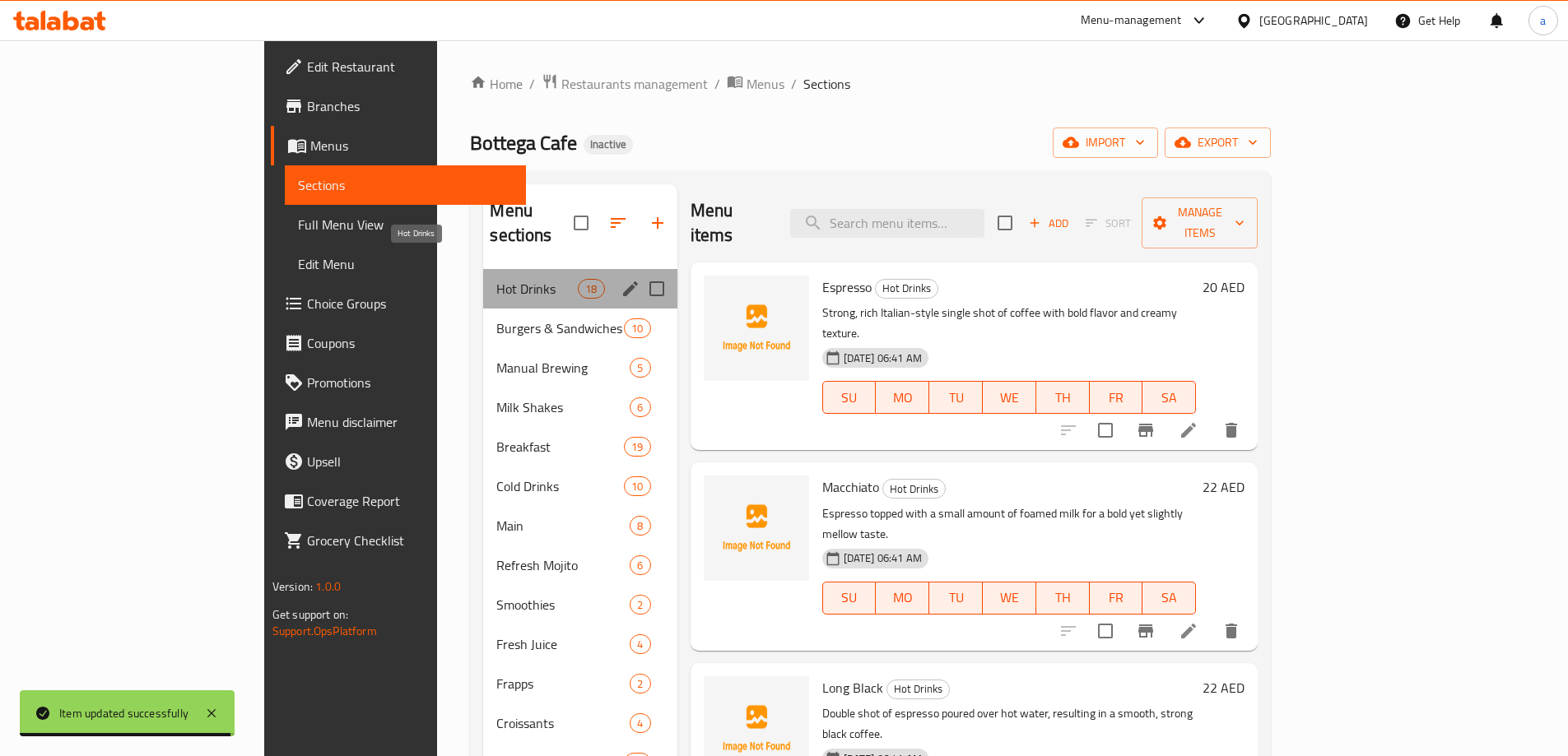
click at [496, 279] on span "Hot Drinks" at bounding box center [537, 288] width 81 height 20
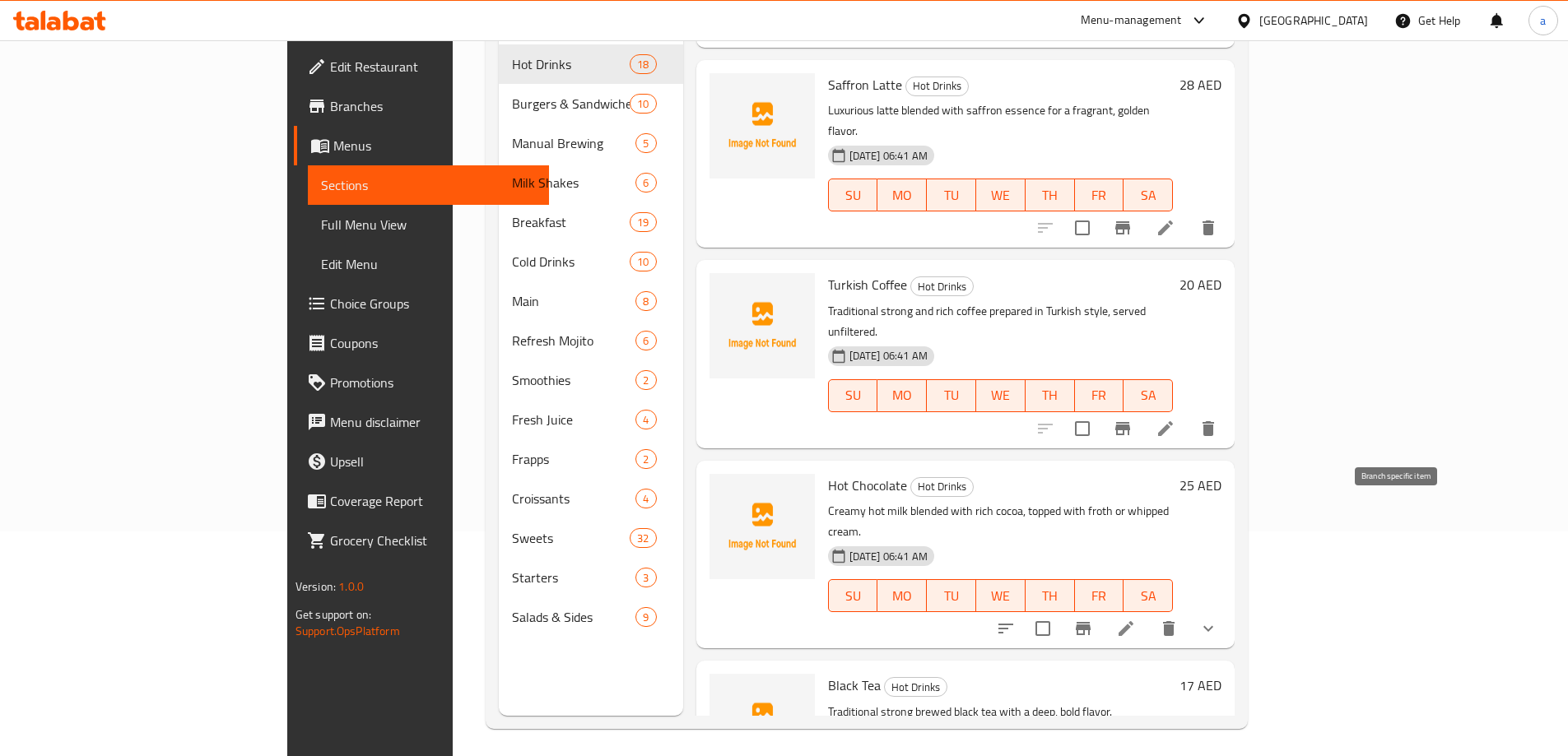
scroll to position [231, 0]
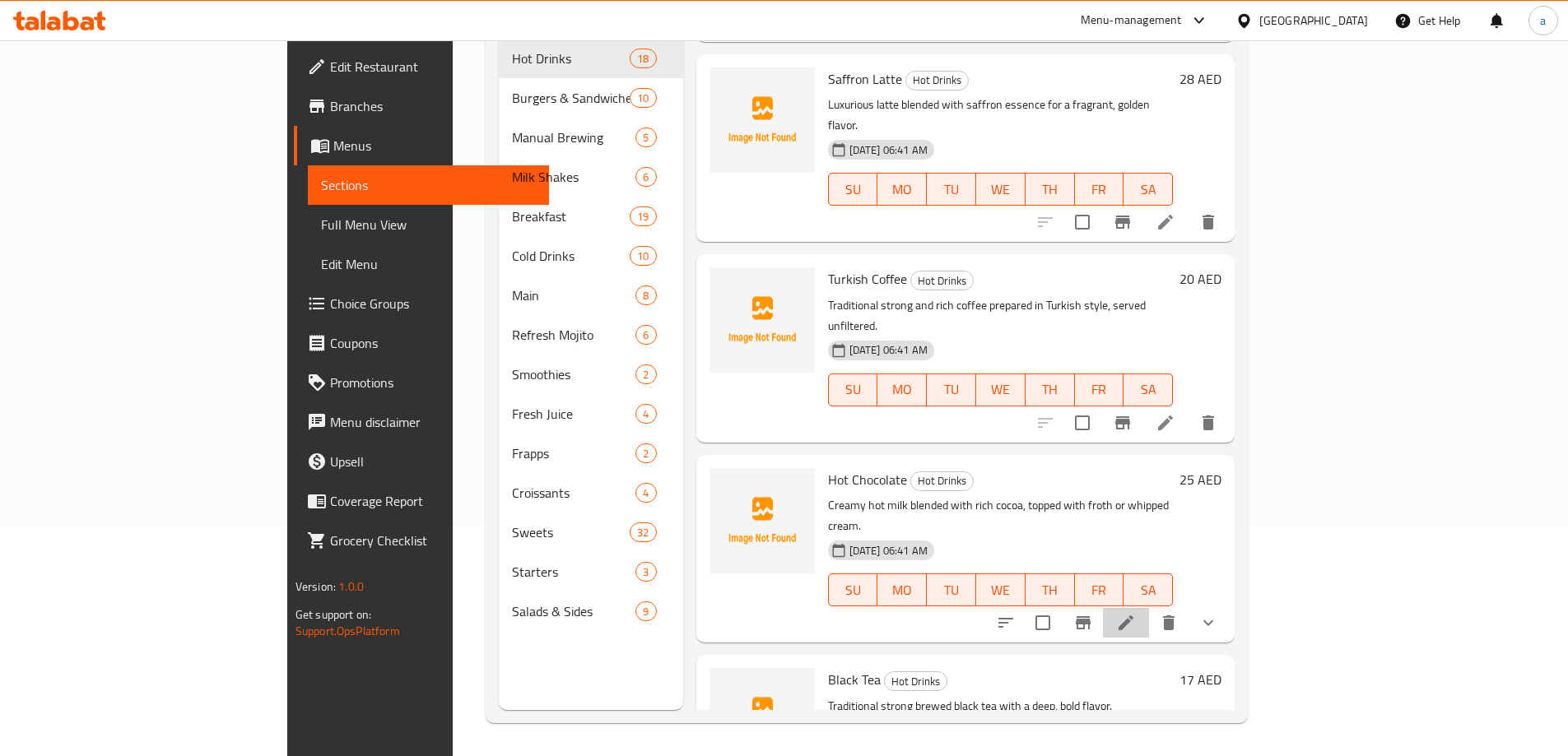
click at [1148, 608] on li at bounding box center [1126, 623] width 46 height 30
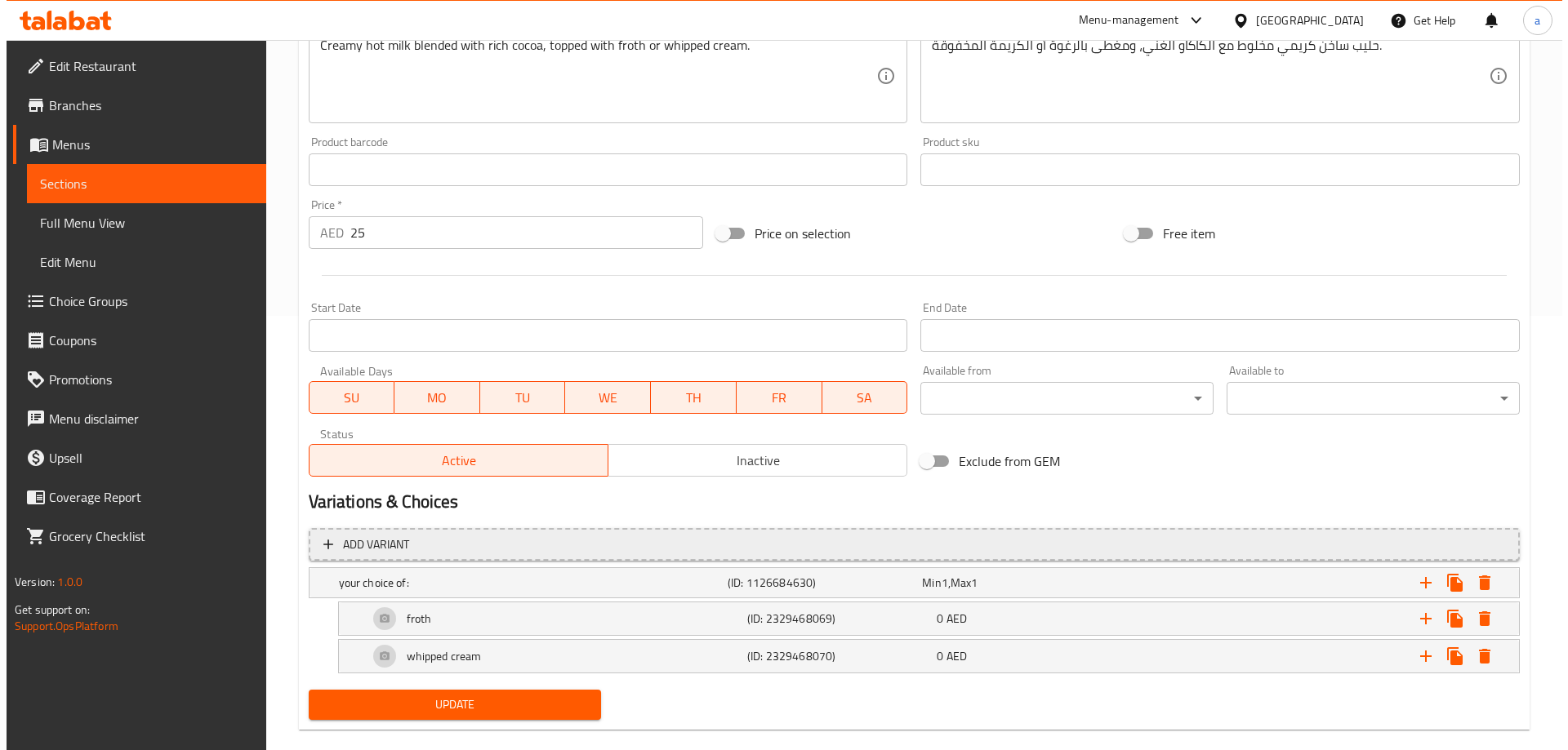
scroll to position [460, 0]
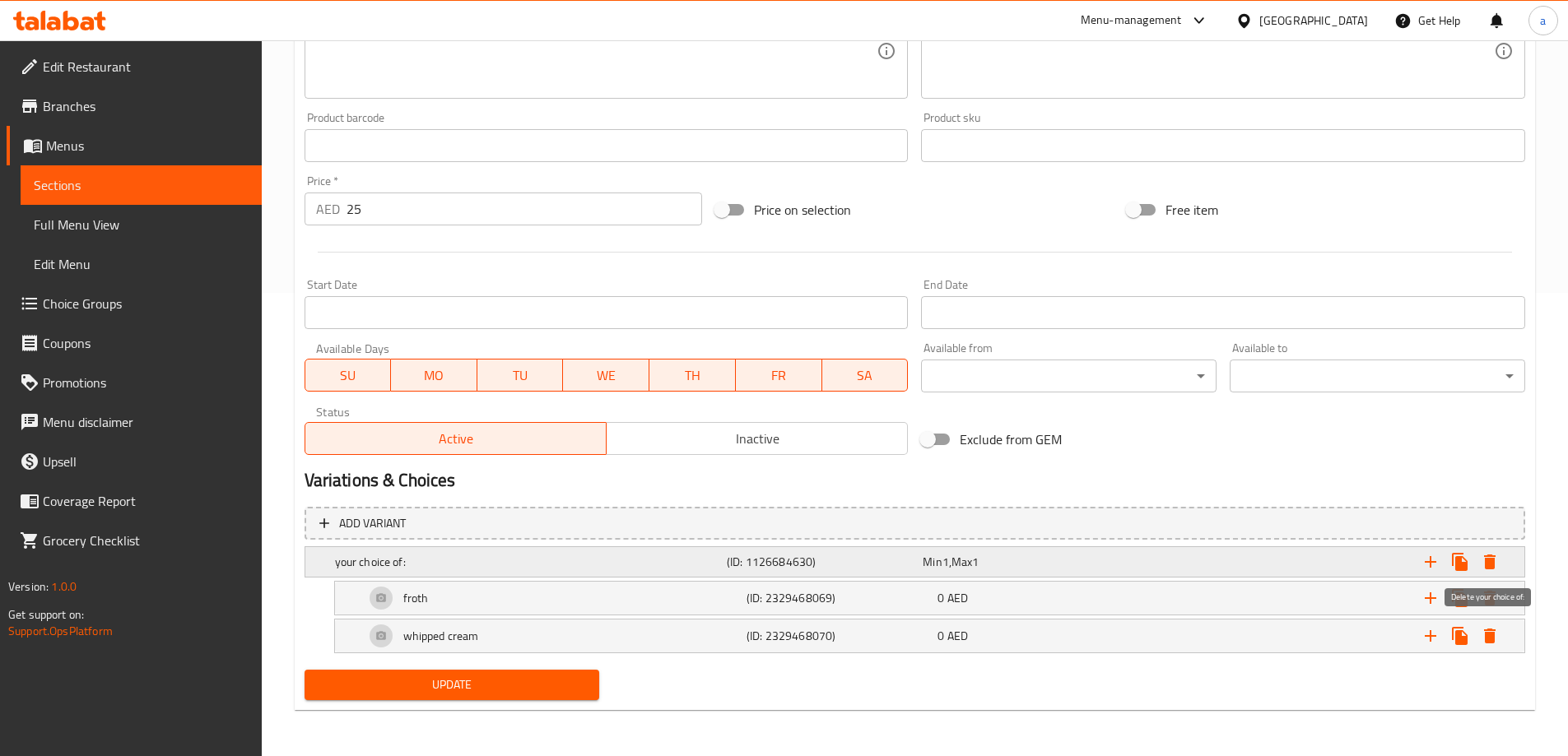
click at [1484, 562] on icon "Expand" at bounding box center [1488, 562] width 11 height 15
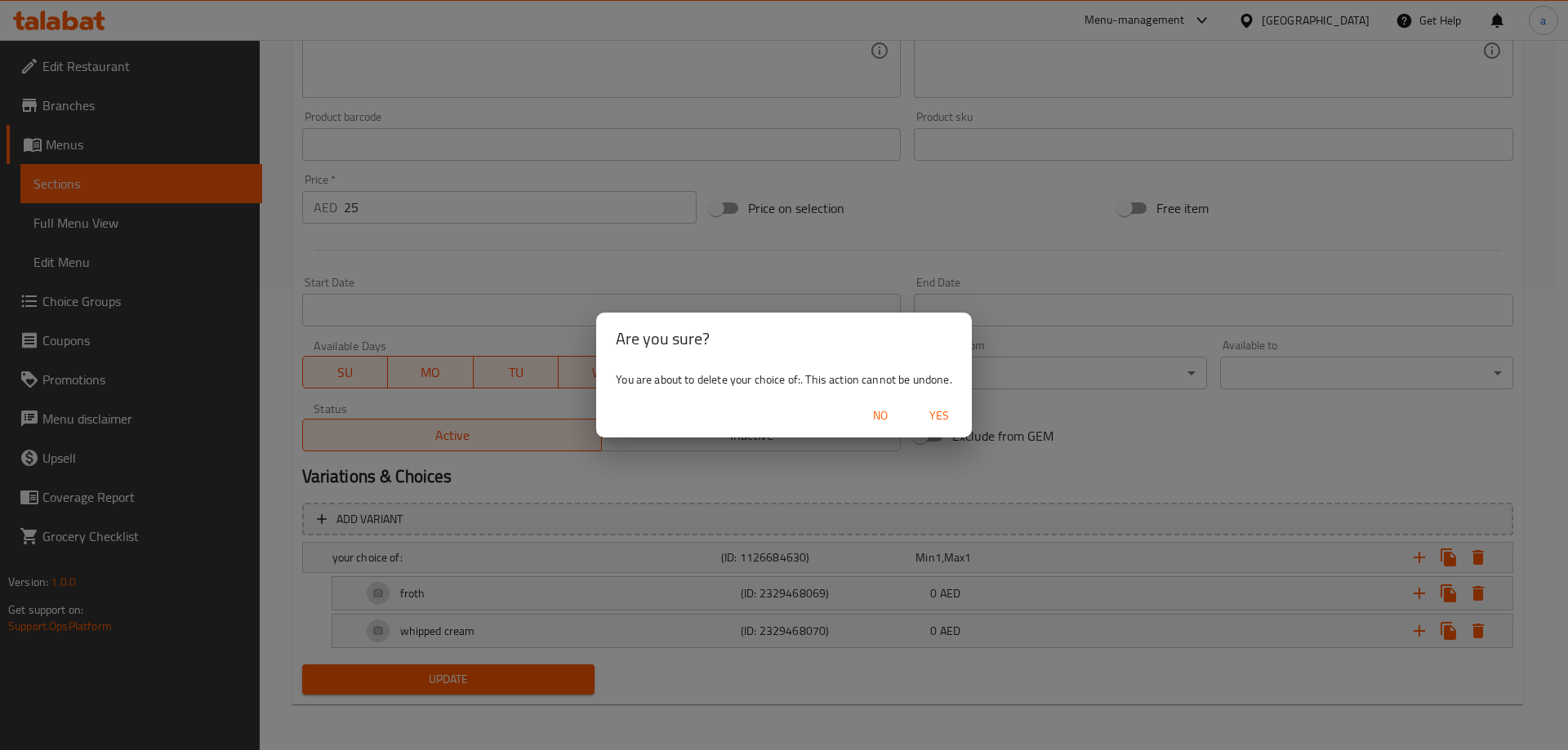
click at [941, 421] on span "Yes" at bounding box center [938, 416] width 39 height 21
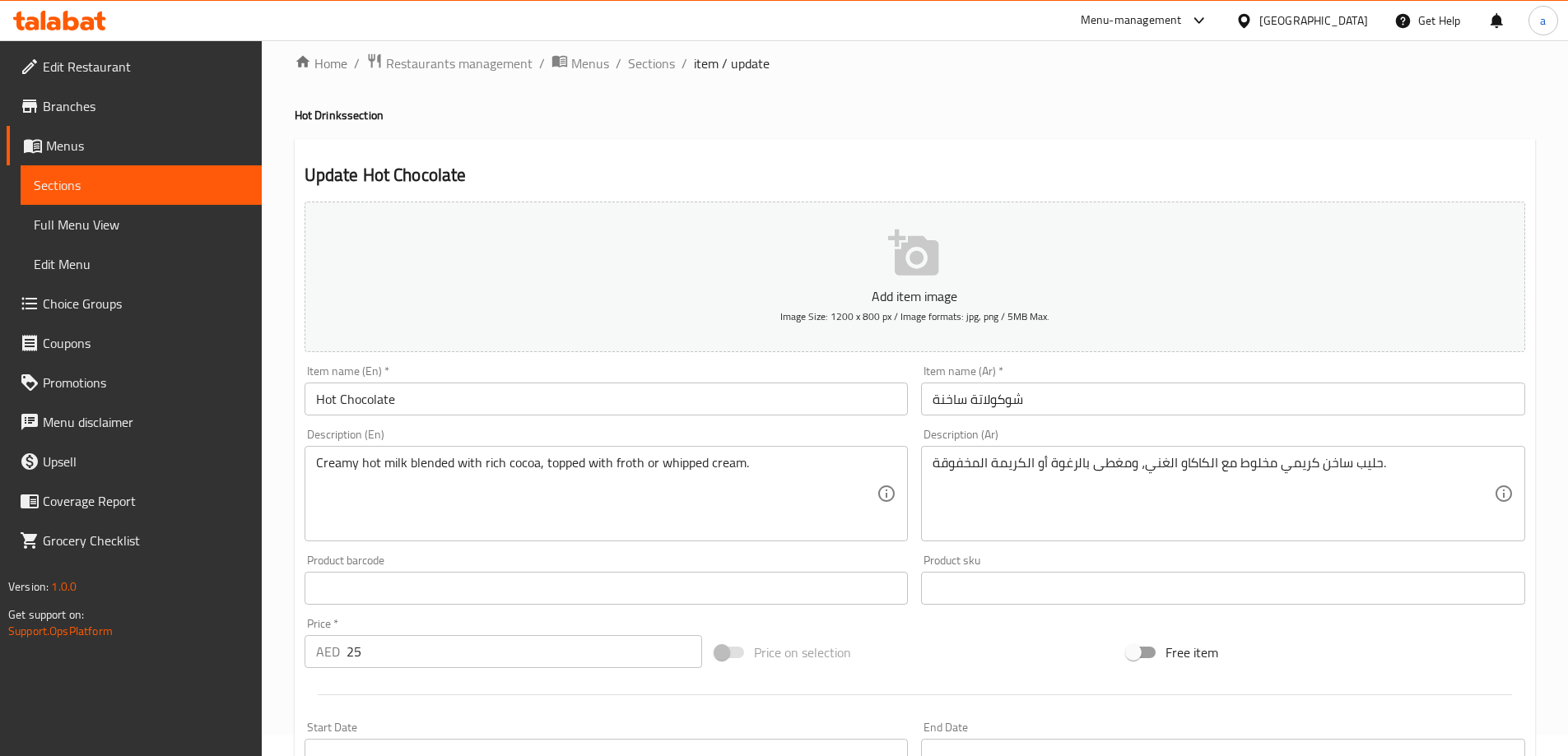
scroll to position [0, 0]
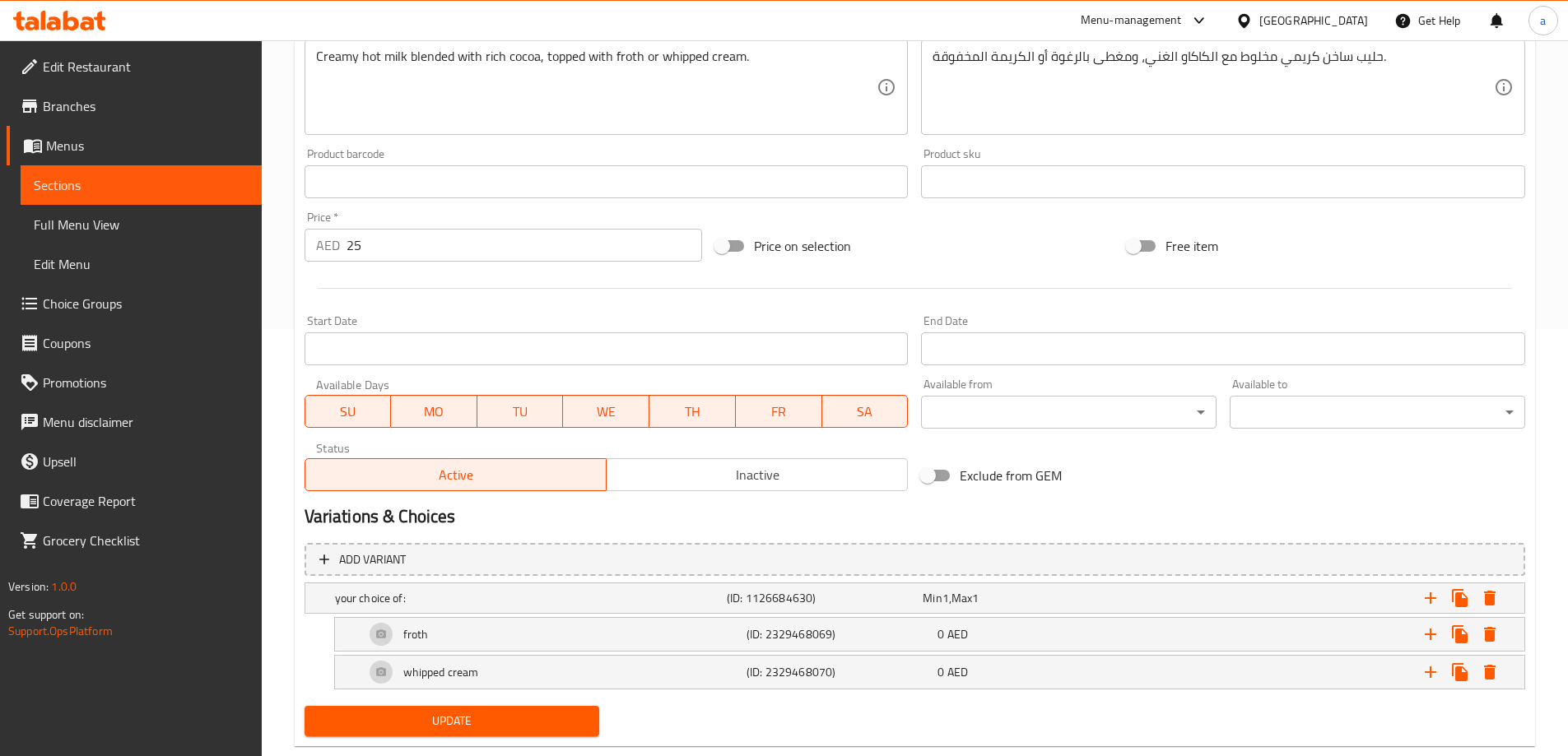
scroll to position [463, 0]
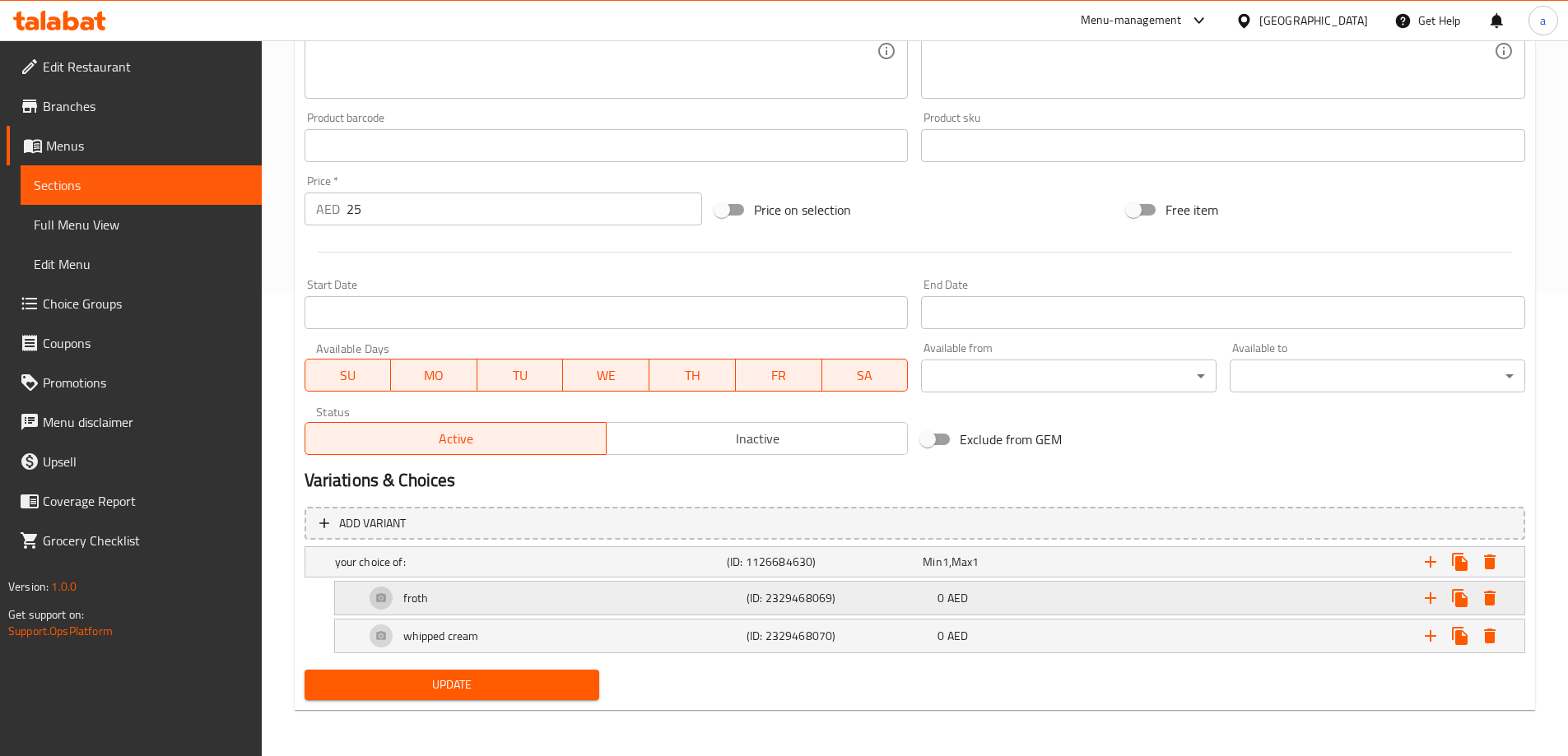
click at [840, 600] on h5 "(ID: 2329468069)" at bounding box center [838, 598] width 184 height 17
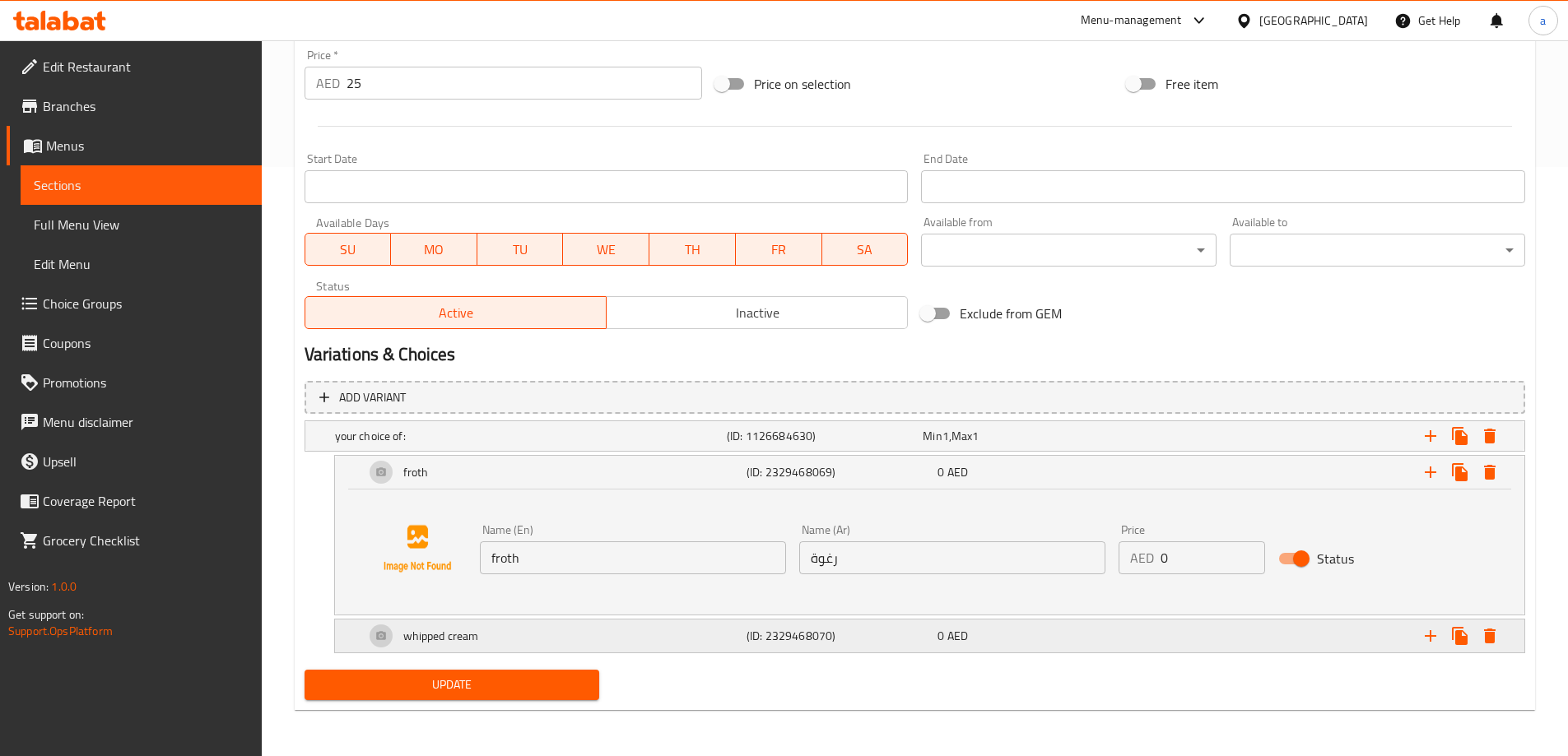
click at [809, 633] on h5 "(ID: 2329468070)" at bounding box center [838, 635] width 184 height 17
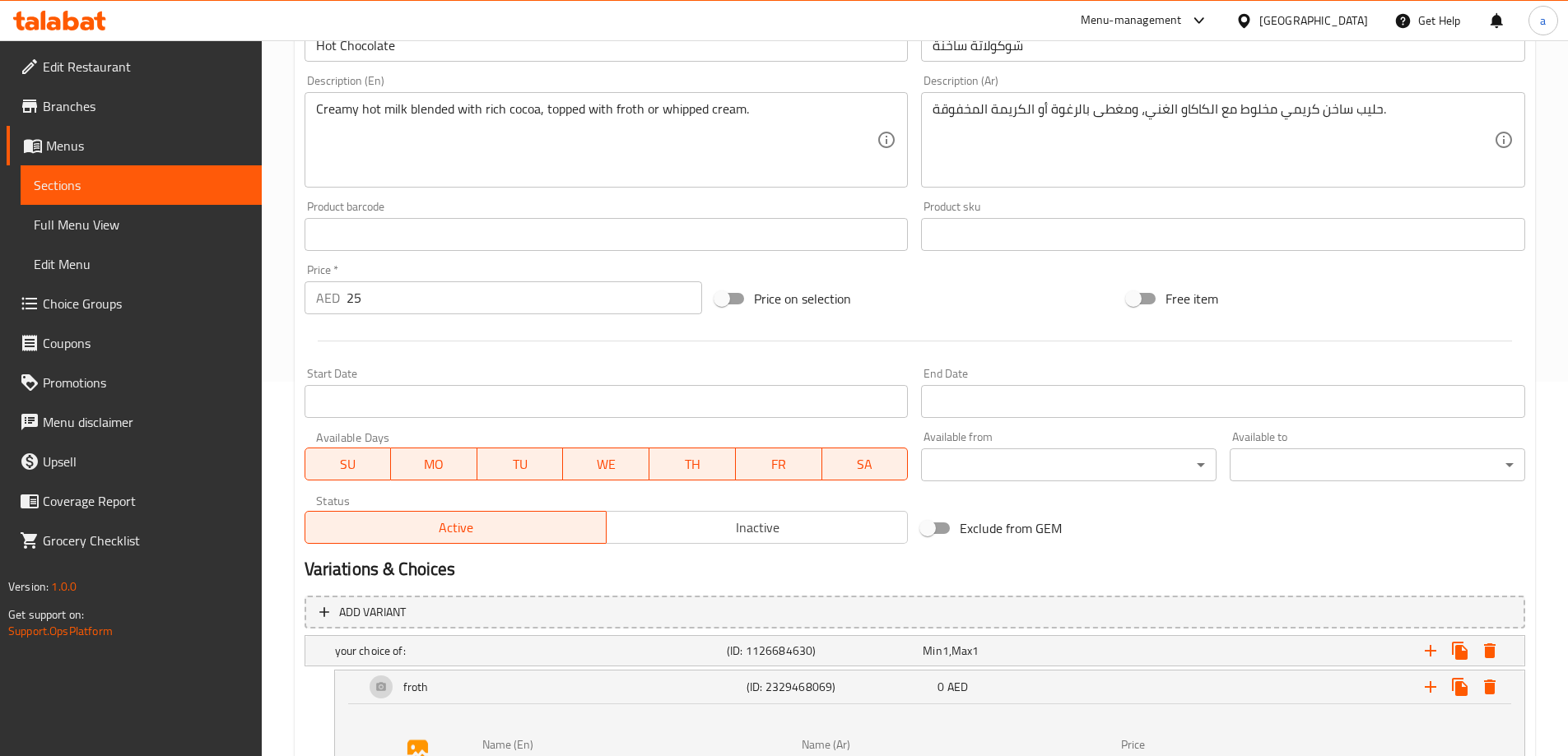
scroll to position [221, 0]
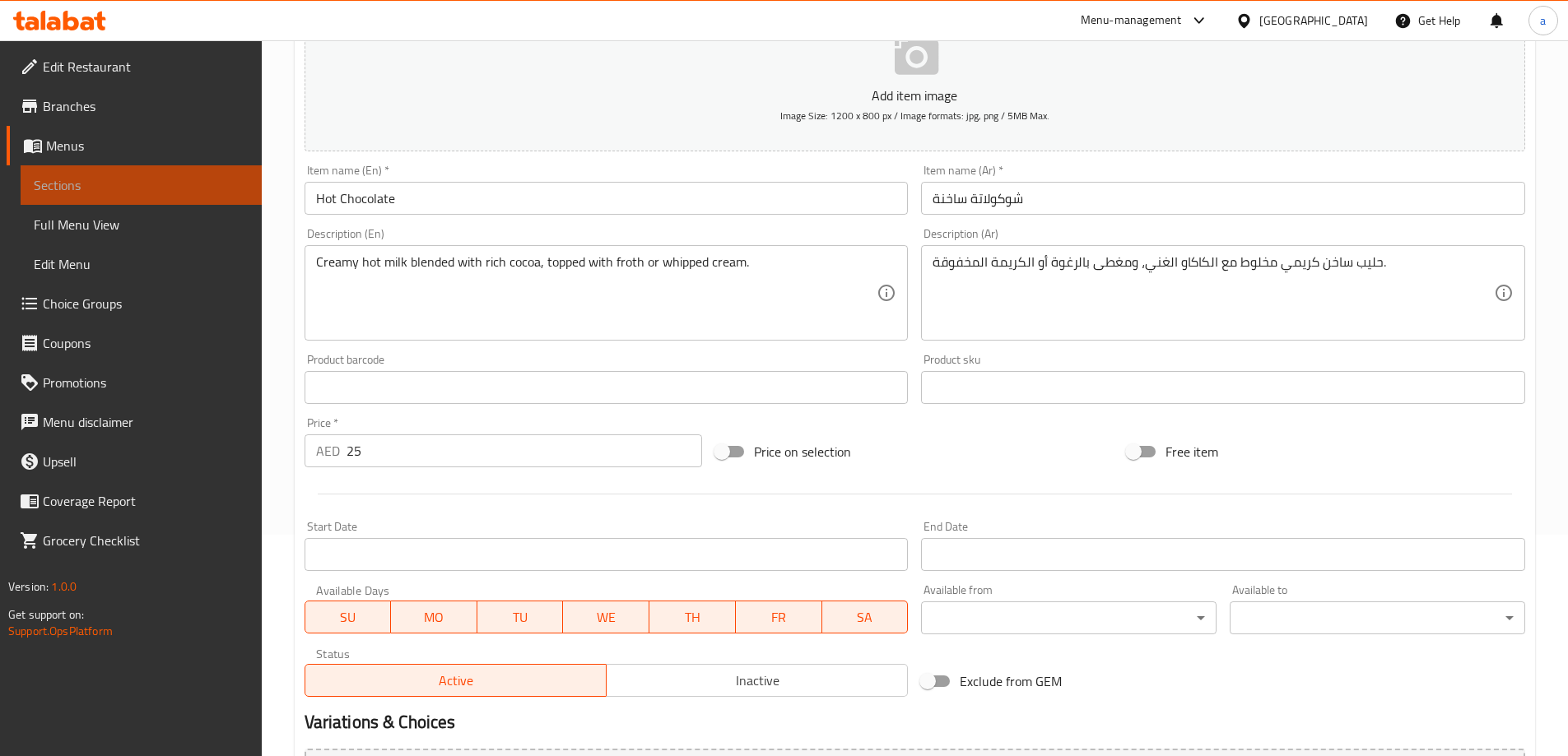
click at [205, 184] on span "Sections" at bounding box center [142, 185] width 215 height 20
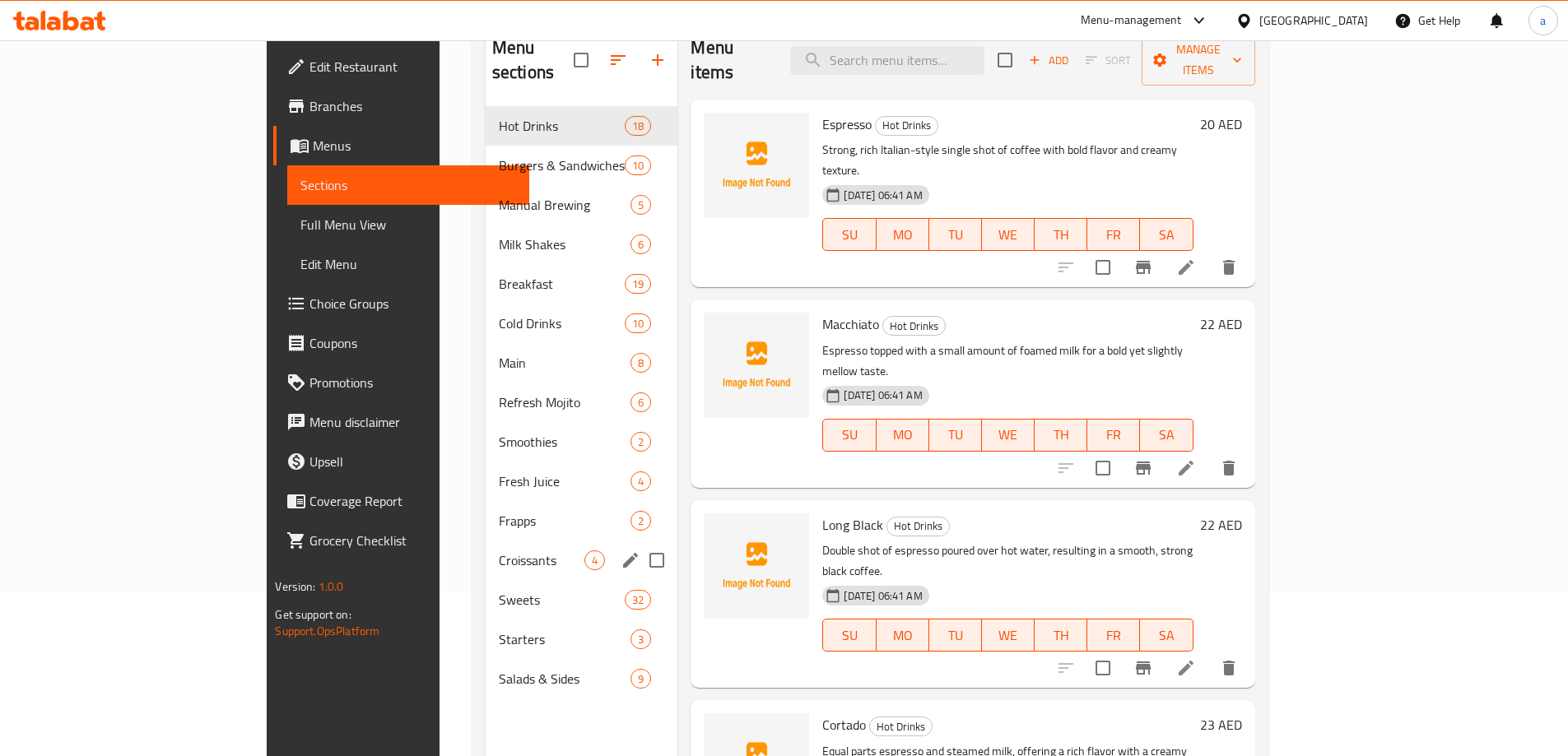
scroll to position [231, 0]
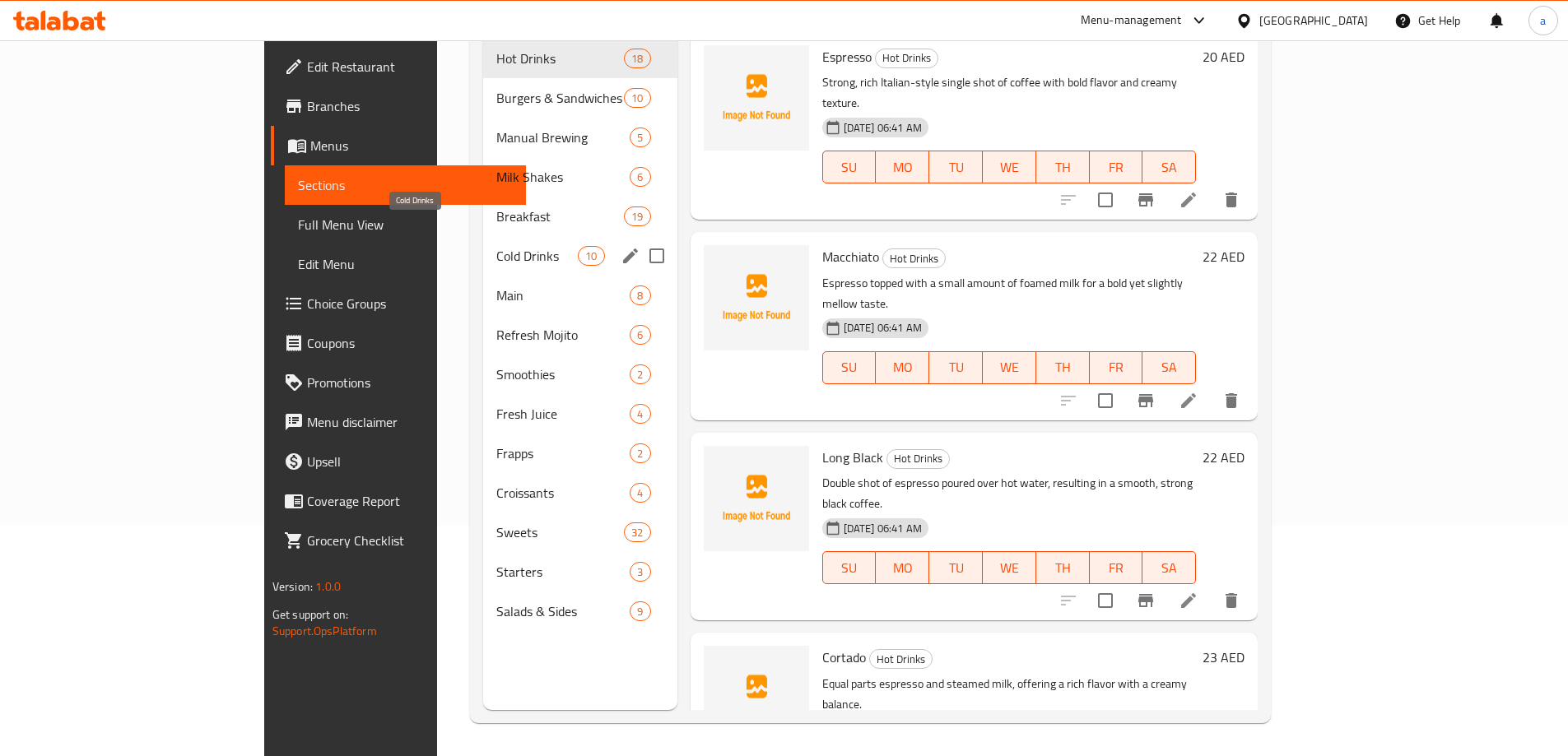
click at [496, 246] on span "Cold Drinks" at bounding box center [537, 256] width 81 height 20
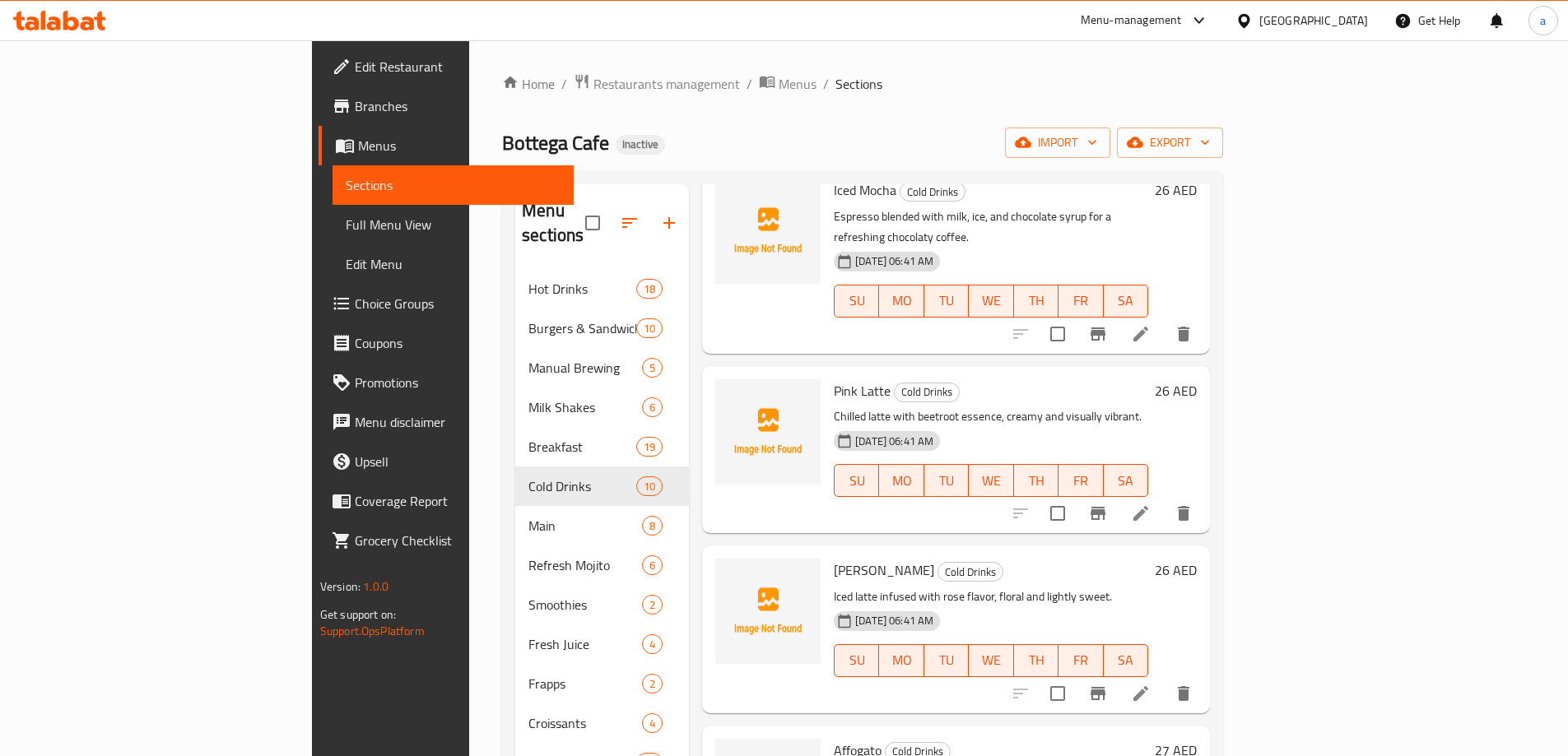
scroll to position [658, 0]
click at [1148, 504] on icon at bounding box center [1140, 511] width 15 height 15
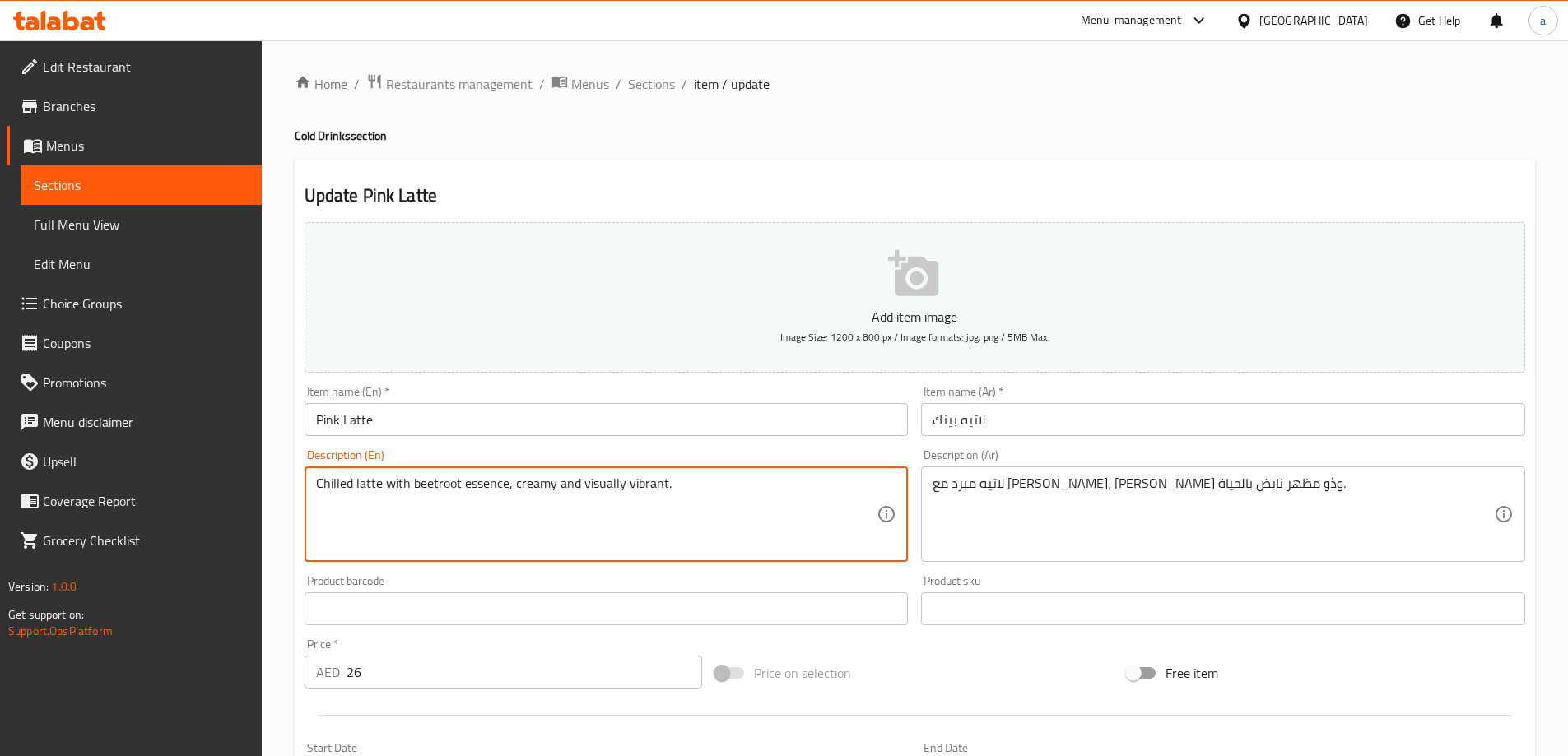
click at [327, 495] on textarea "Chilled latte with beetroot essence, creamy and visually vibrant." at bounding box center [597, 514] width 561 height 78
click at [308, 413] on input "Pink Latte" at bounding box center [606, 420] width 604 height 33
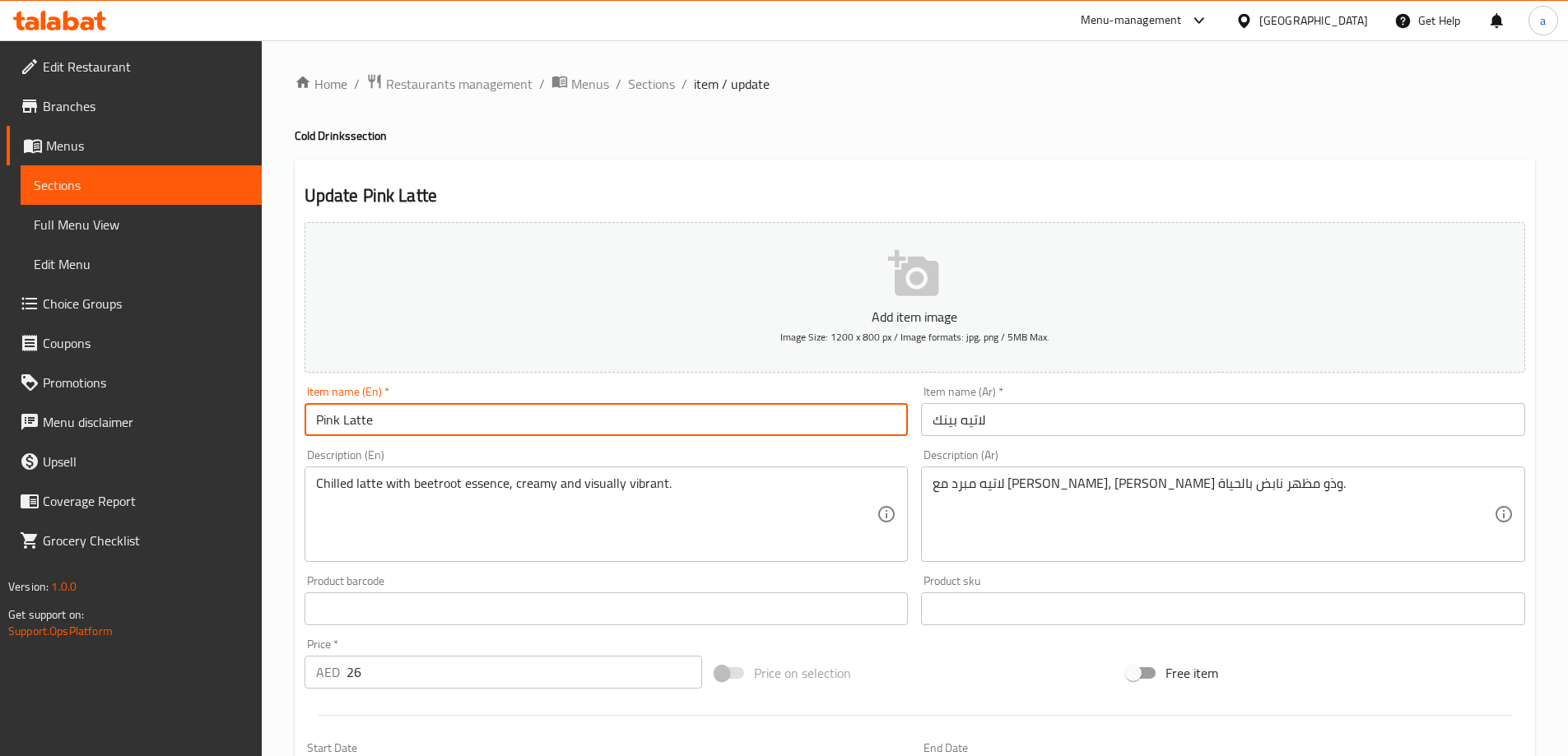
paste input "Chilled"
type input "Chilled Pink Latte"
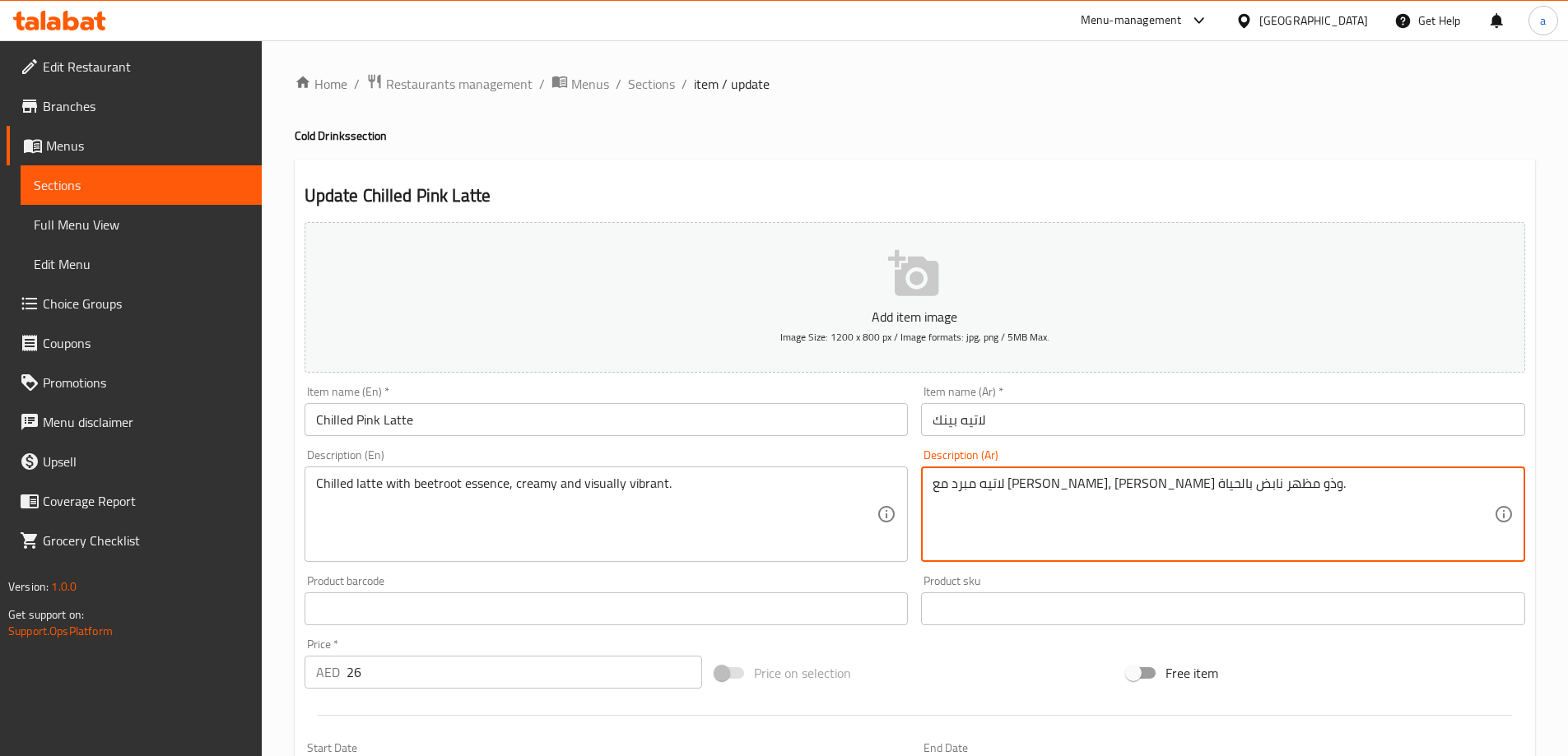
click at [1201, 488] on textarea "لاتيه مبرد مع [PERSON_NAME]، [PERSON_NAME] وذو مظهر نابض بالحياة." at bounding box center [1213, 514] width 561 height 78
click at [996, 426] on input "لاتيه بينك" at bounding box center [1223, 420] width 604 height 33
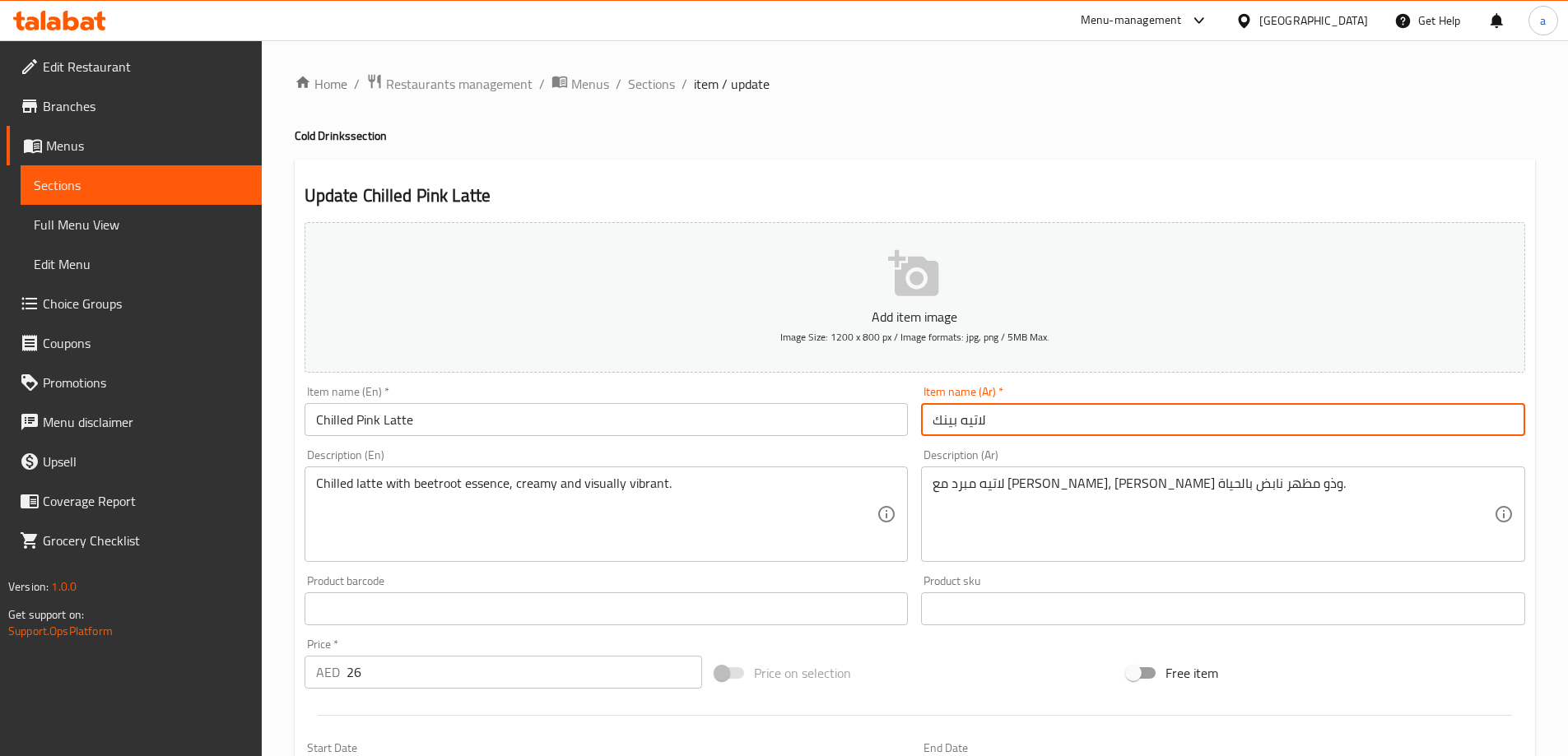
paste input "مبرد"
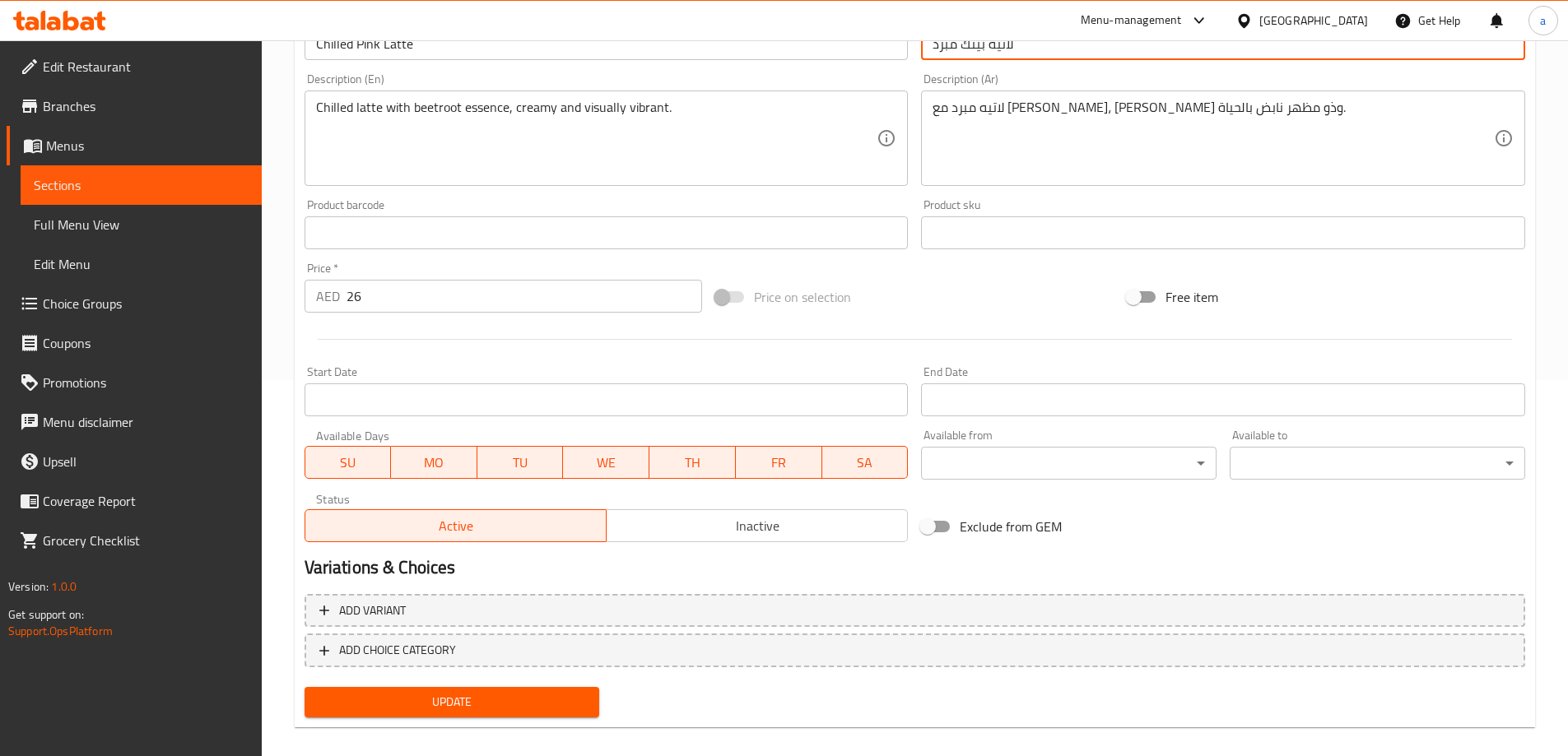
scroll to position [393, 0]
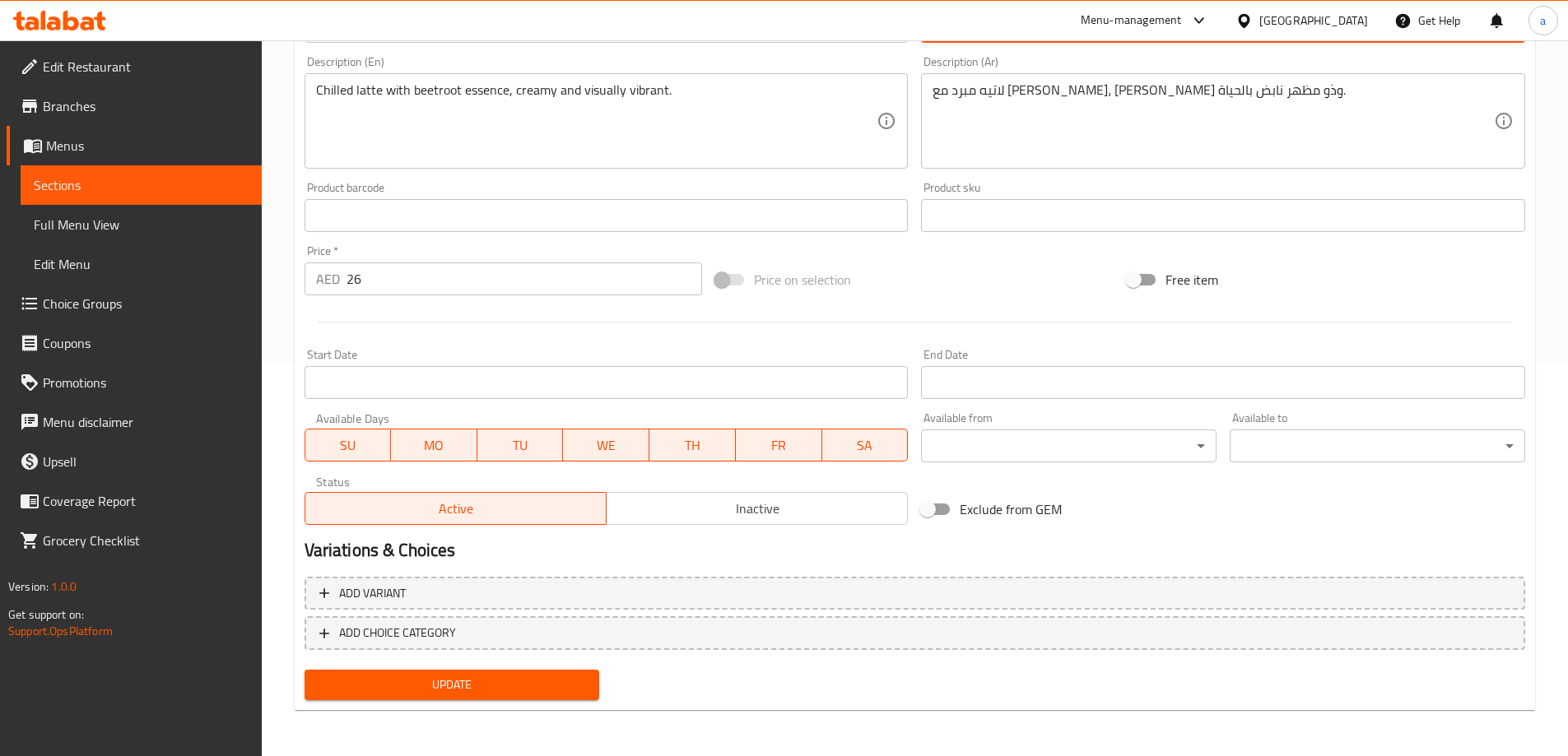
type input "لاتيه بينك مبرد"
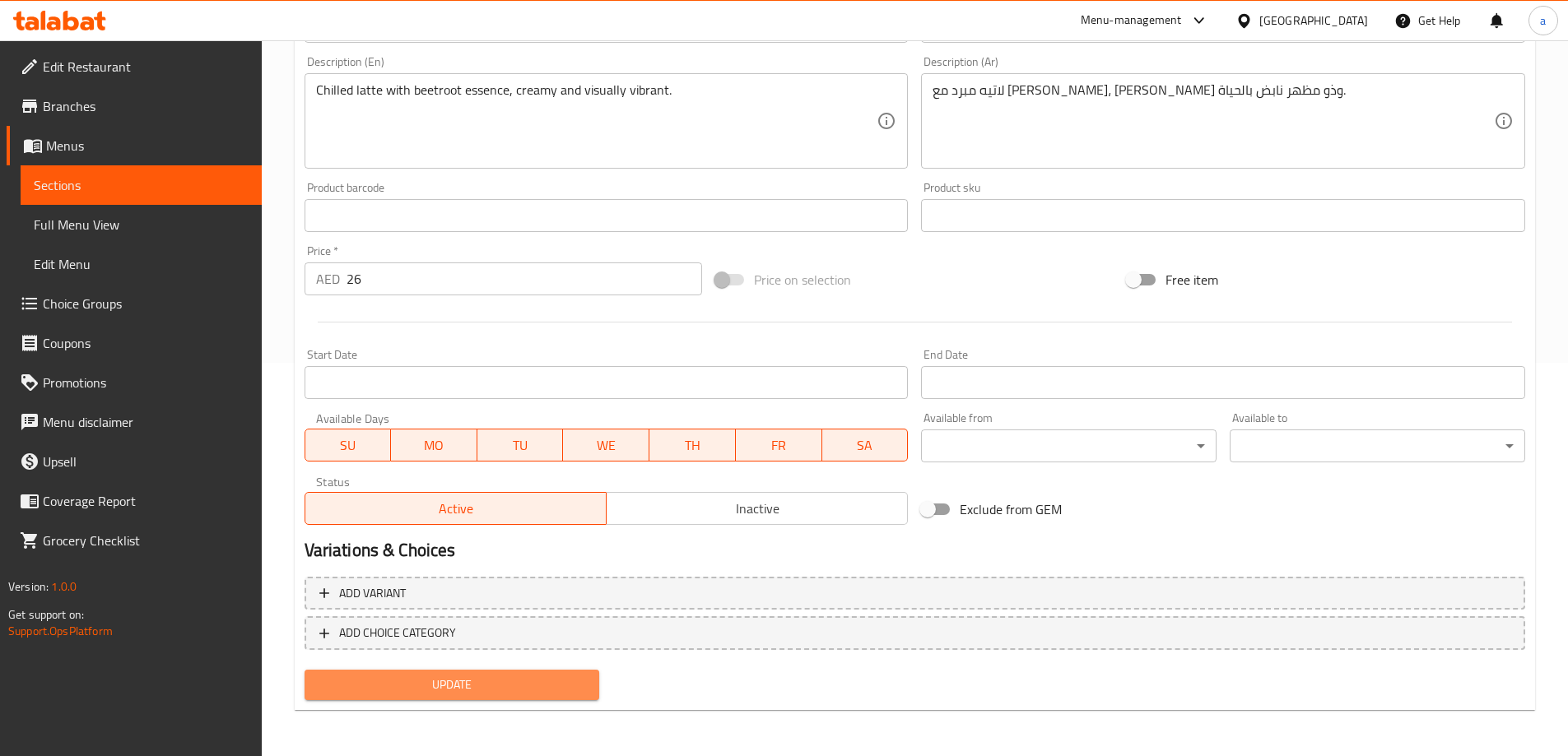
click at [433, 684] on span "Update" at bounding box center [452, 685] width 269 height 21
click at [461, 687] on span "Update" at bounding box center [452, 685] width 269 height 21
